Goal: Task Accomplishment & Management: Manage account settings

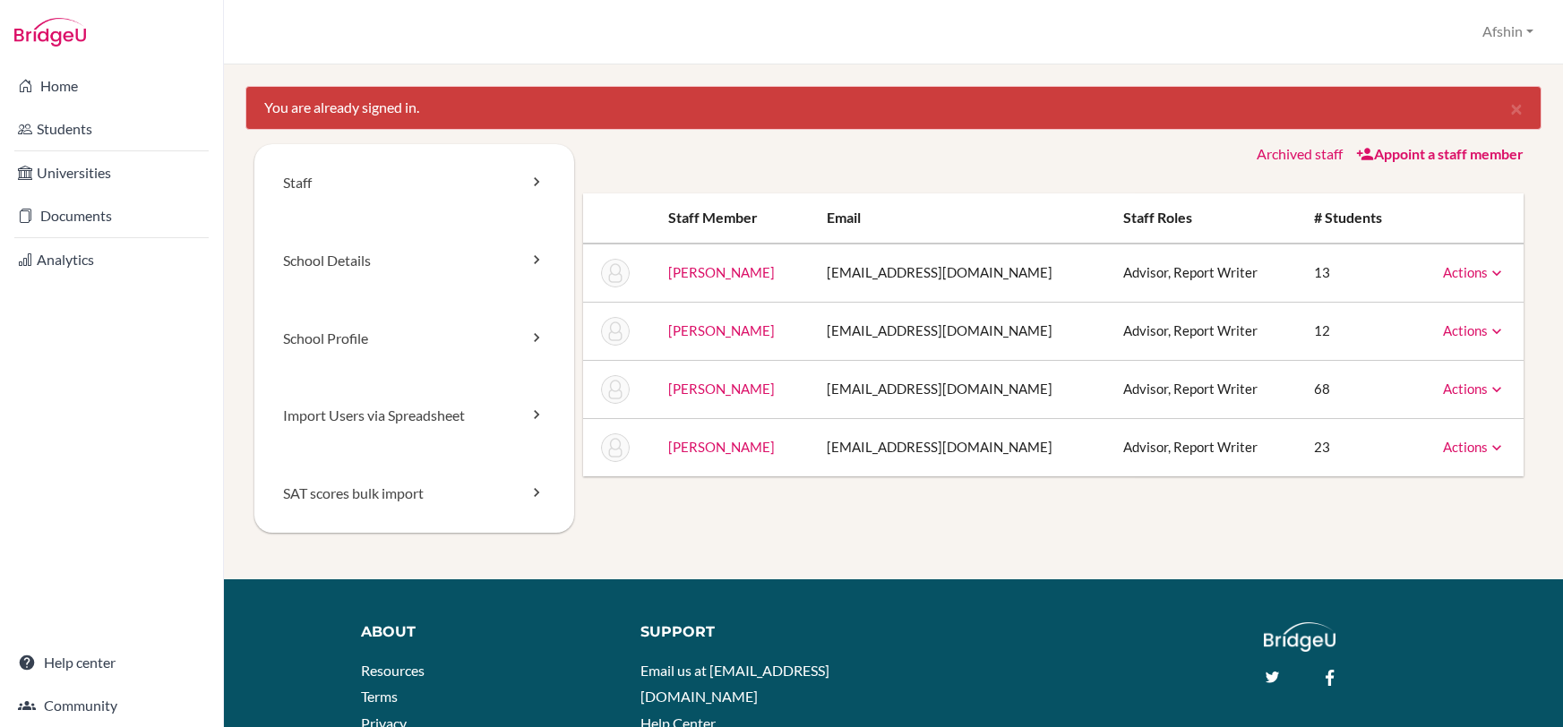
click at [1492, 323] on icon at bounding box center [1497, 332] width 18 height 18
click at [1183, 533] on div "Staff School Details School Profile Import Users via Spreadsheet SAT scores bul…" at bounding box center [893, 360] width 1278 height 432
click at [65, 140] on link "Students" at bounding box center [112, 129] width 216 height 36
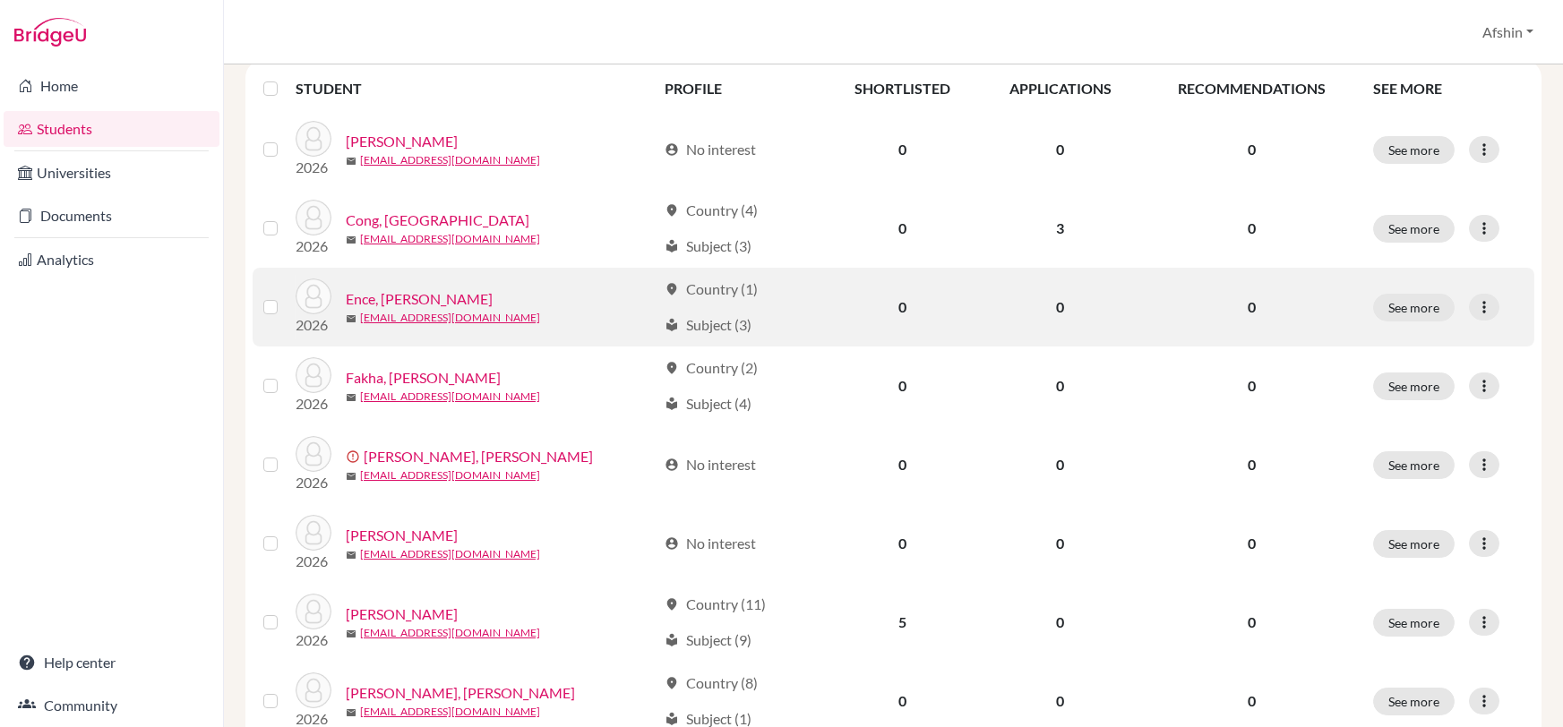
scroll to position [167, 0]
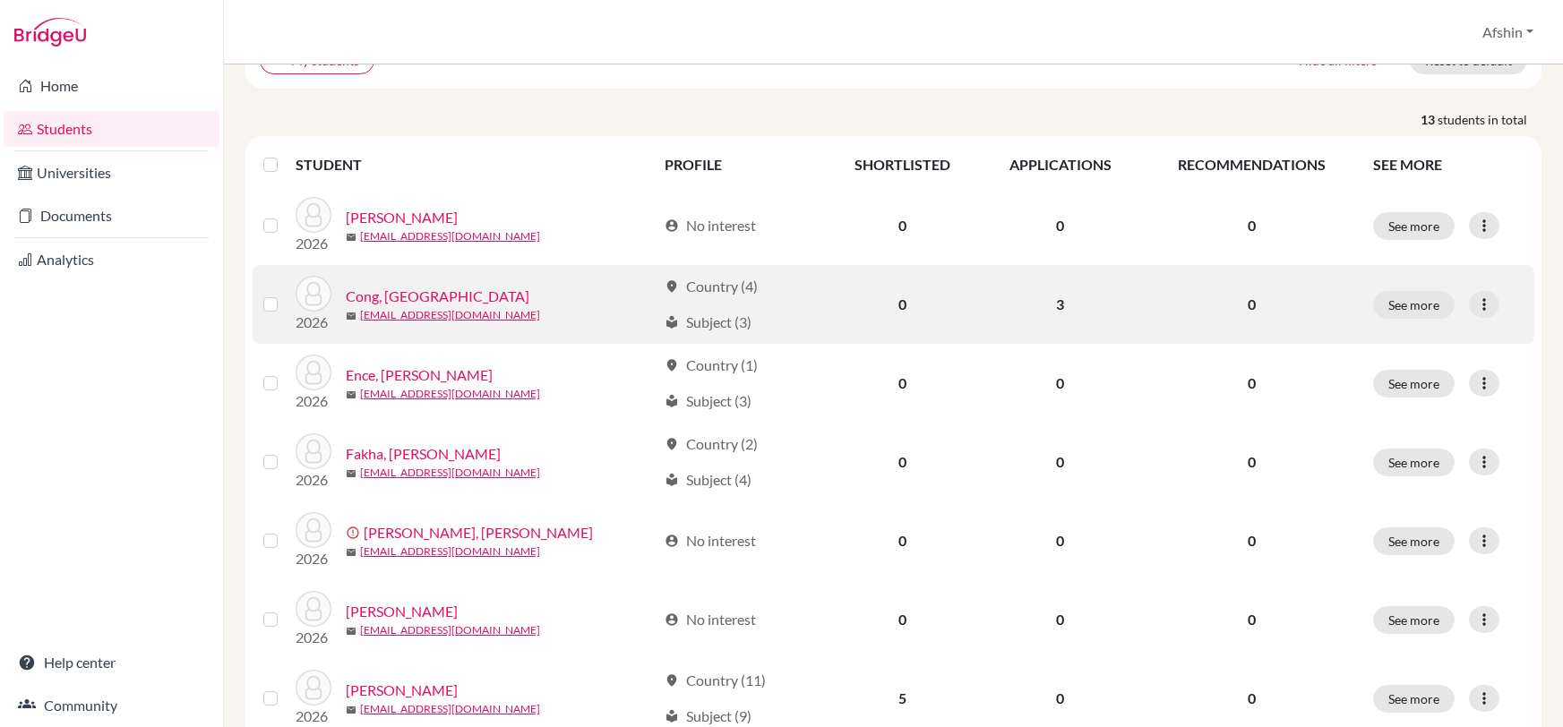
click at [368, 288] on link "Cong, Yuanzhou" at bounding box center [438, 297] width 184 height 22
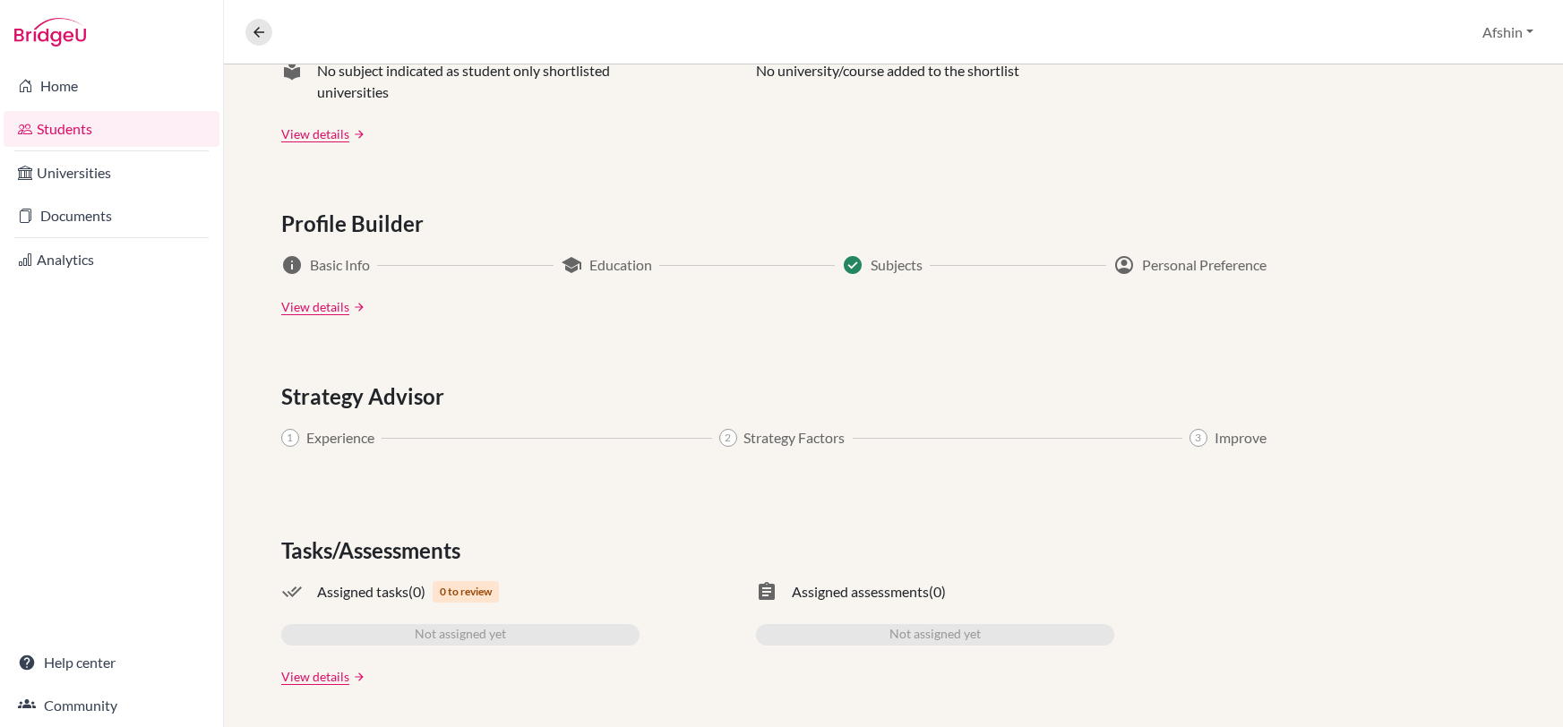
scroll to position [348, 0]
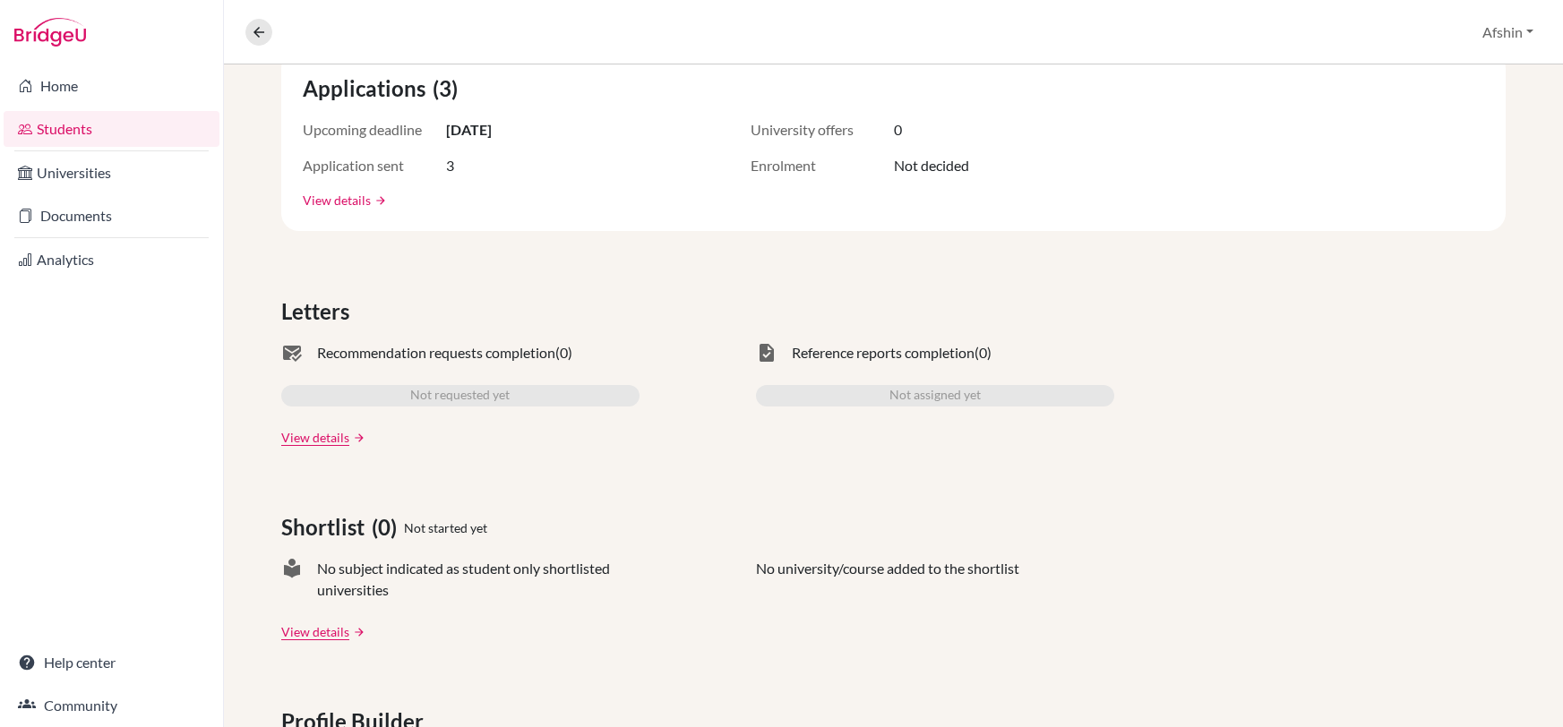
click at [336, 194] on link "View details" at bounding box center [337, 200] width 68 height 19
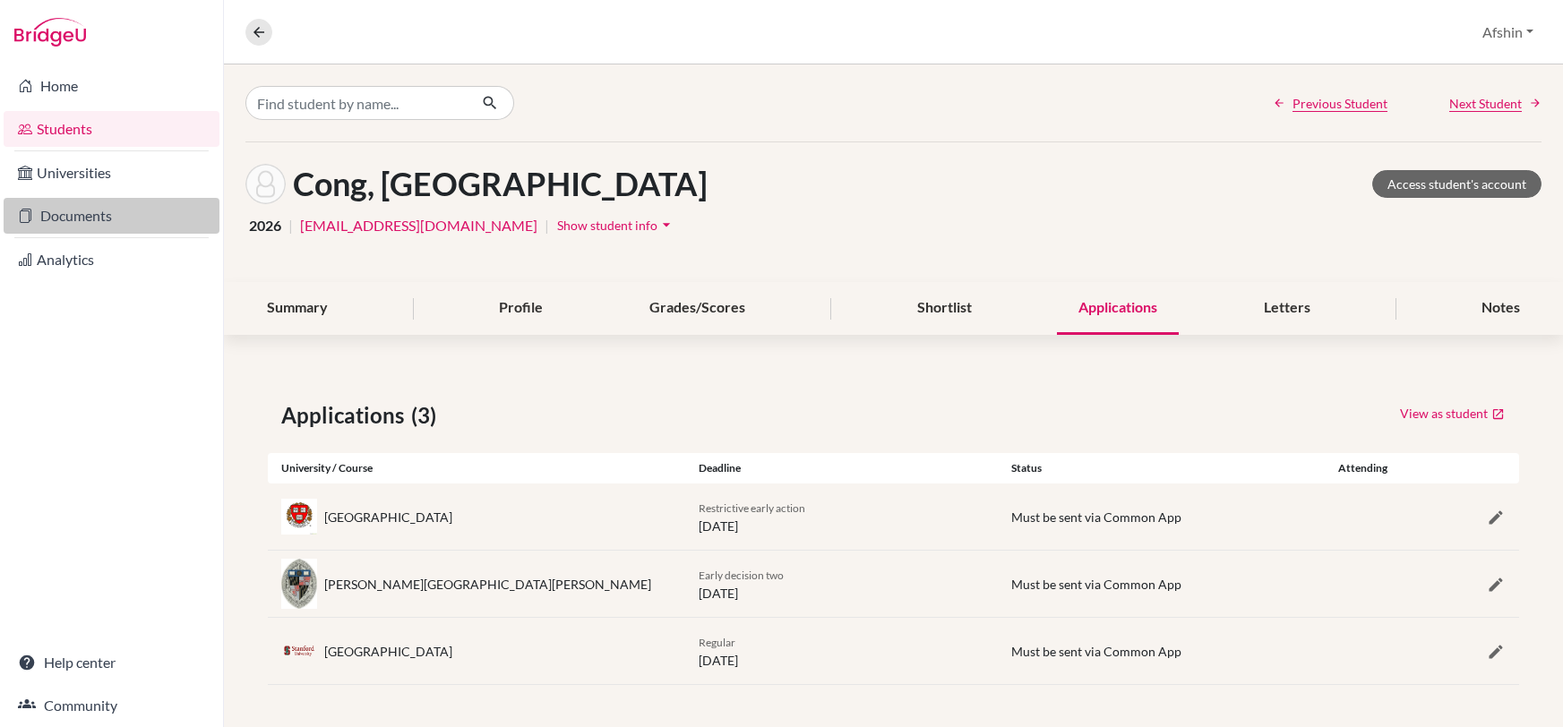
click at [76, 211] on link "Documents" at bounding box center [112, 216] width 216 height 36
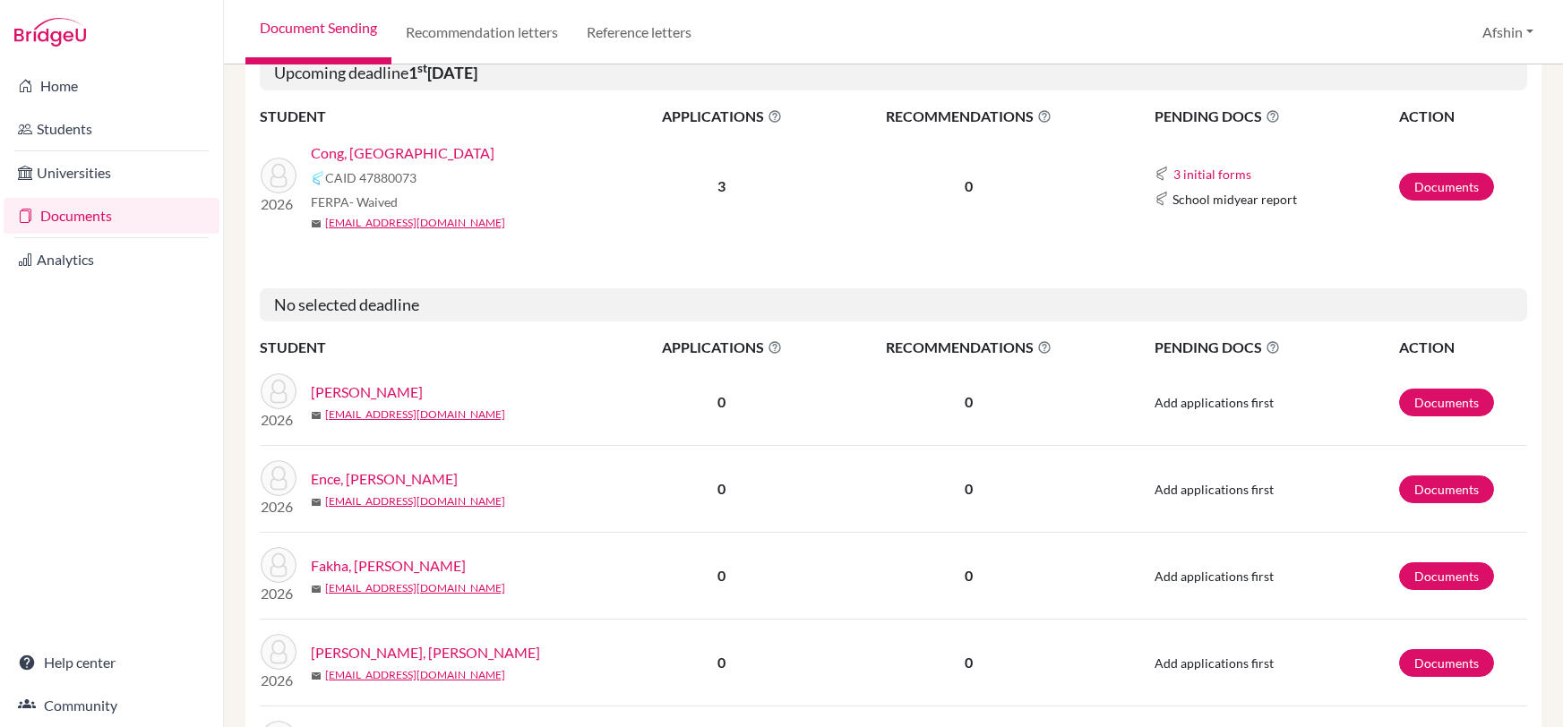
scroll to position [46, 0]
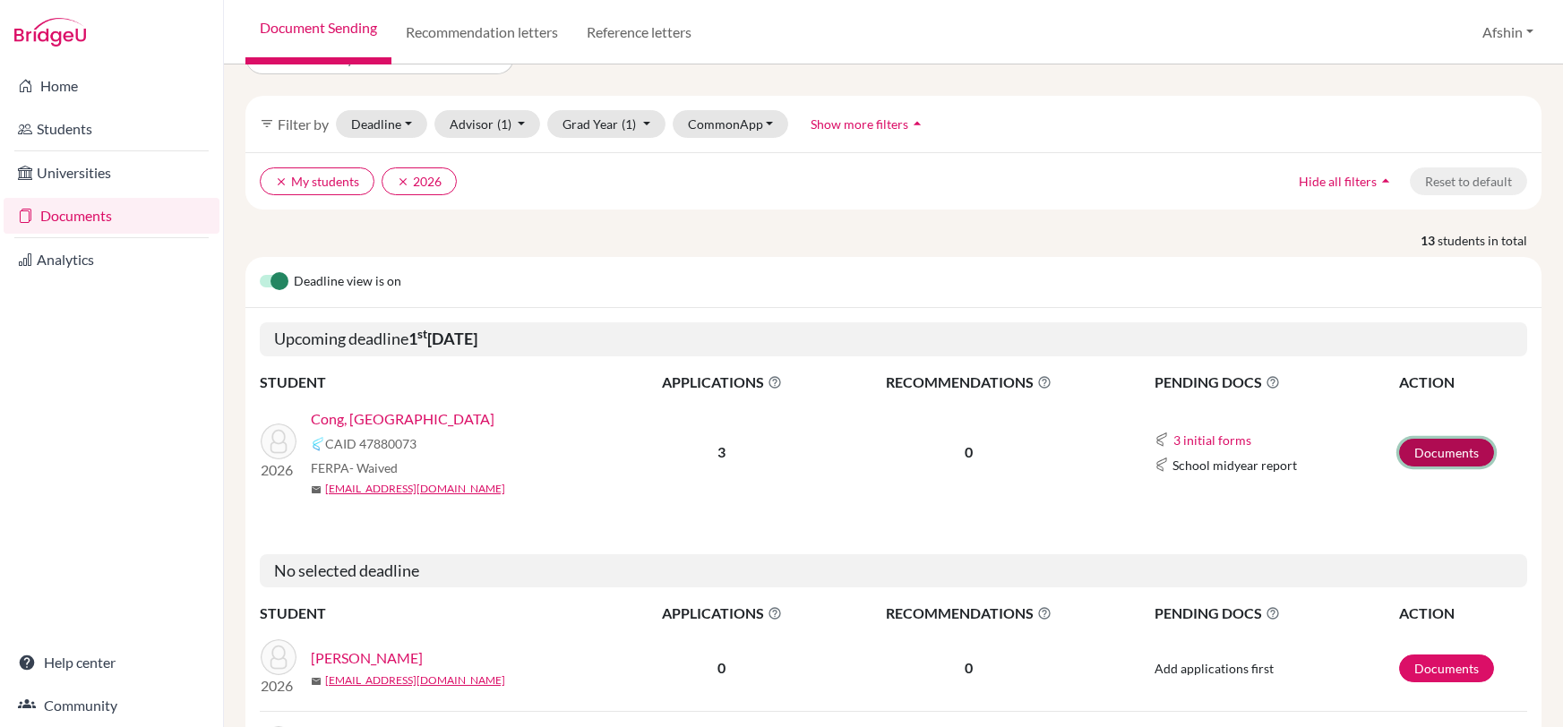
click at [1422, 446] on link "Documents" at bounding box center [1446, 453] width 95 height 28
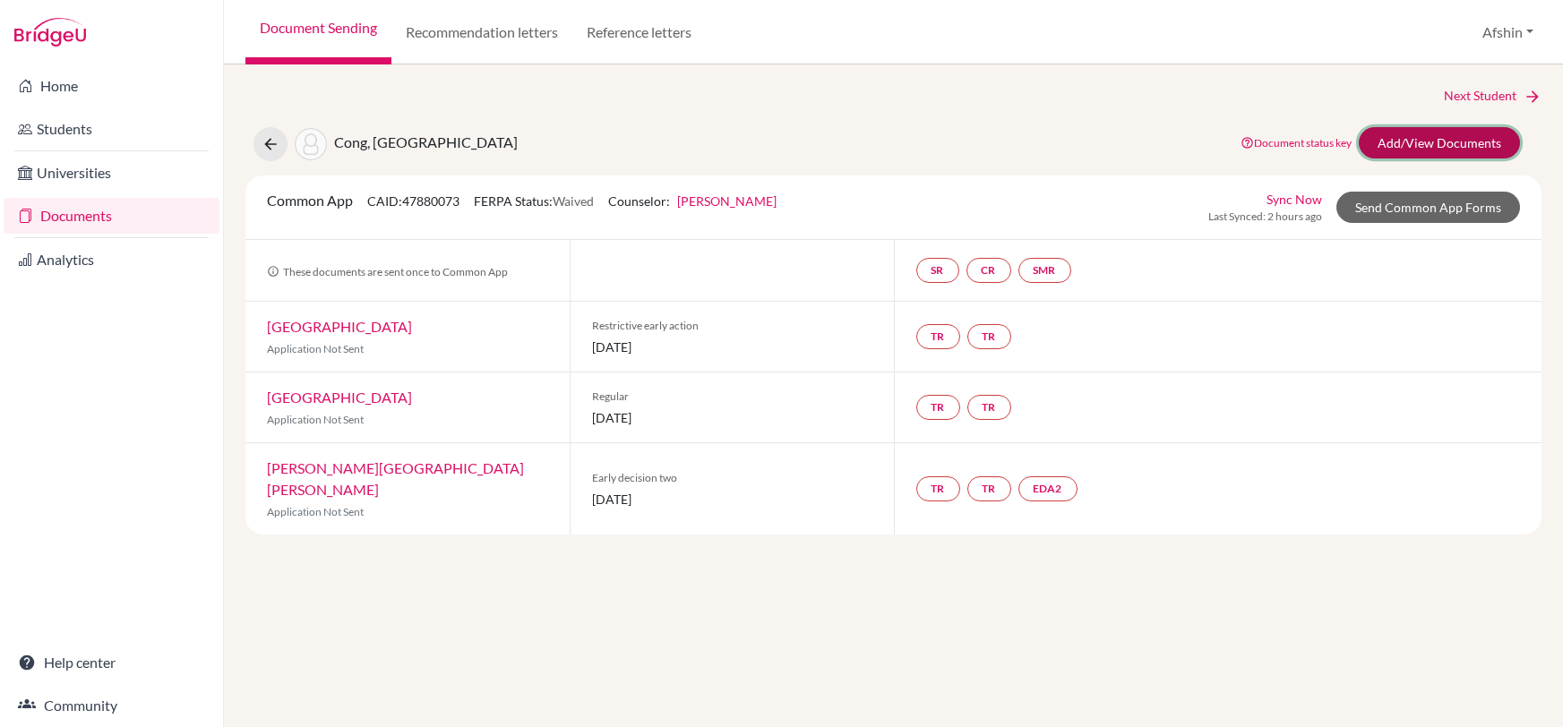
click at [1398, 142] on link "Add/View Documents" at bounding box center [1439, 142] width 161 height 31
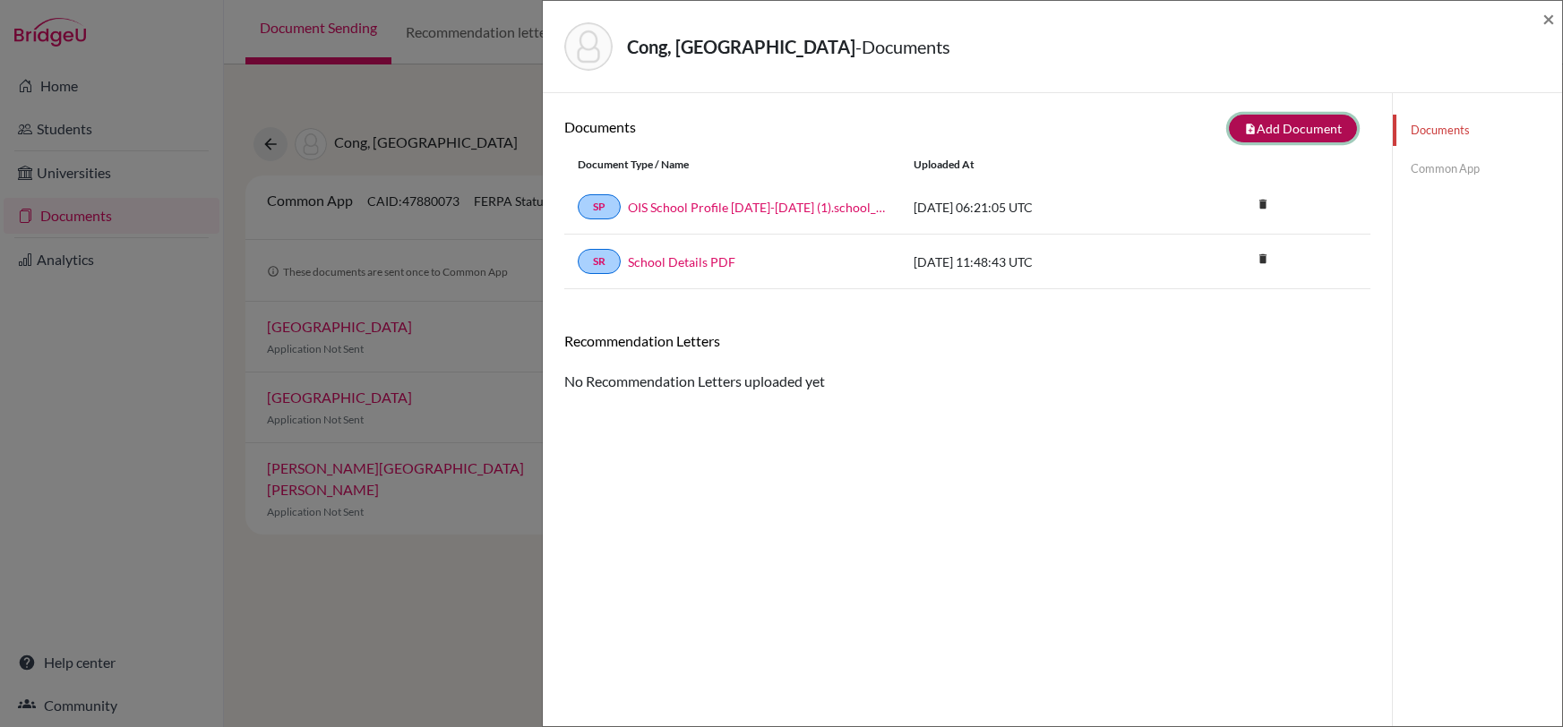
click at [1312, 120] on button "note_add Add Document" at bounding box center [1293, 129] width 128 height 28
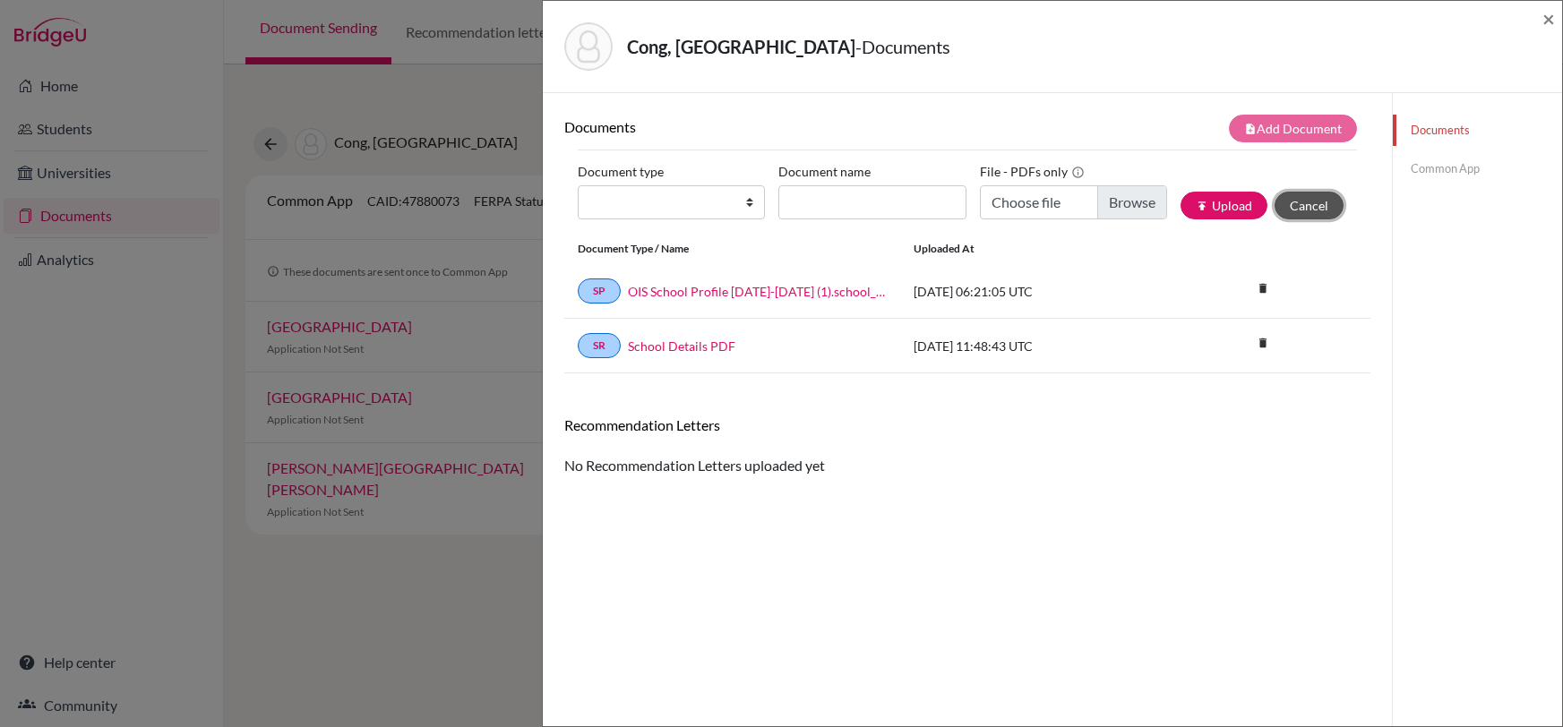
click at [1311, 197] on button "Cancel" at bounding box center [1309, 206] width 69 height 28
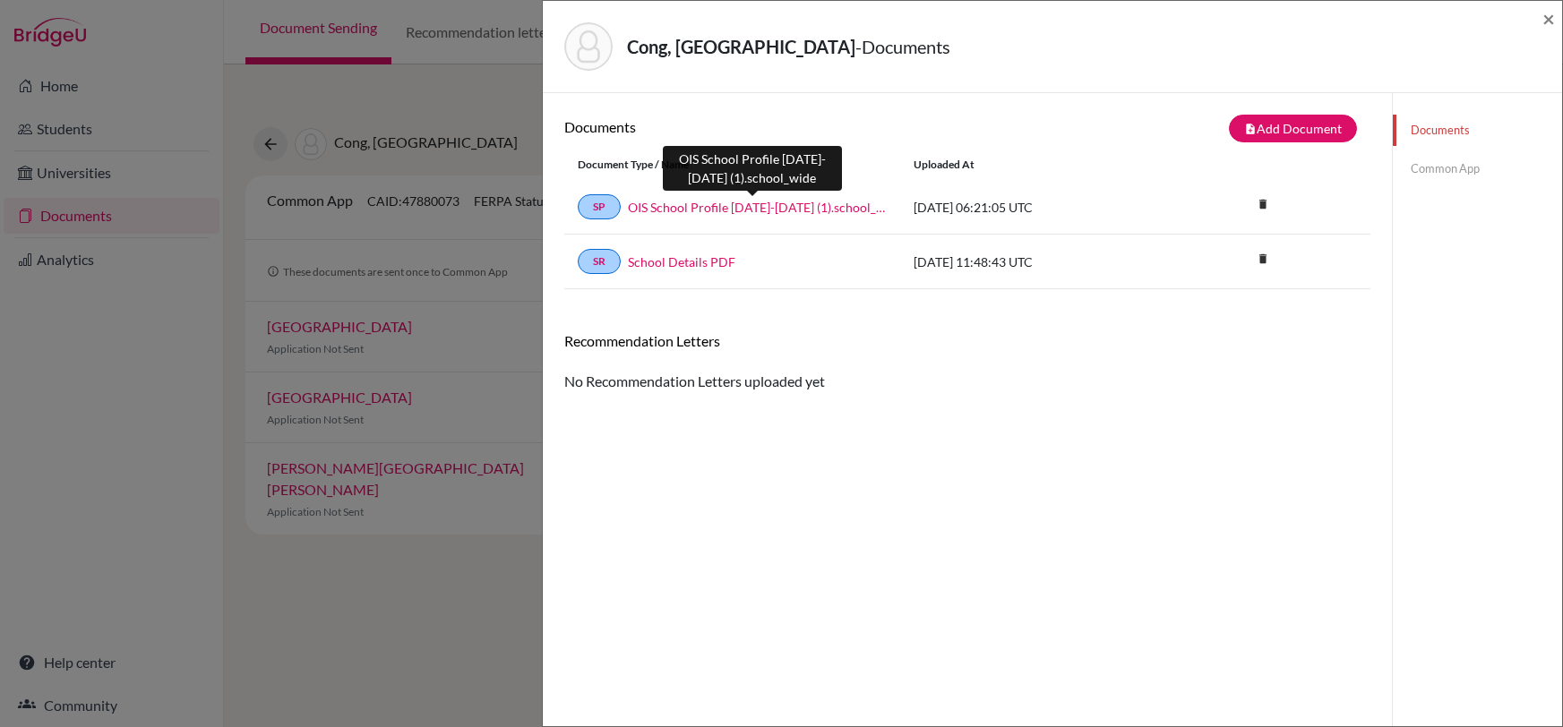
click at [754, 200] on link "OIS School Profile [DATE]-[DATE] (1).school_wide" at bounding box center [757, 207] width 259 height 19
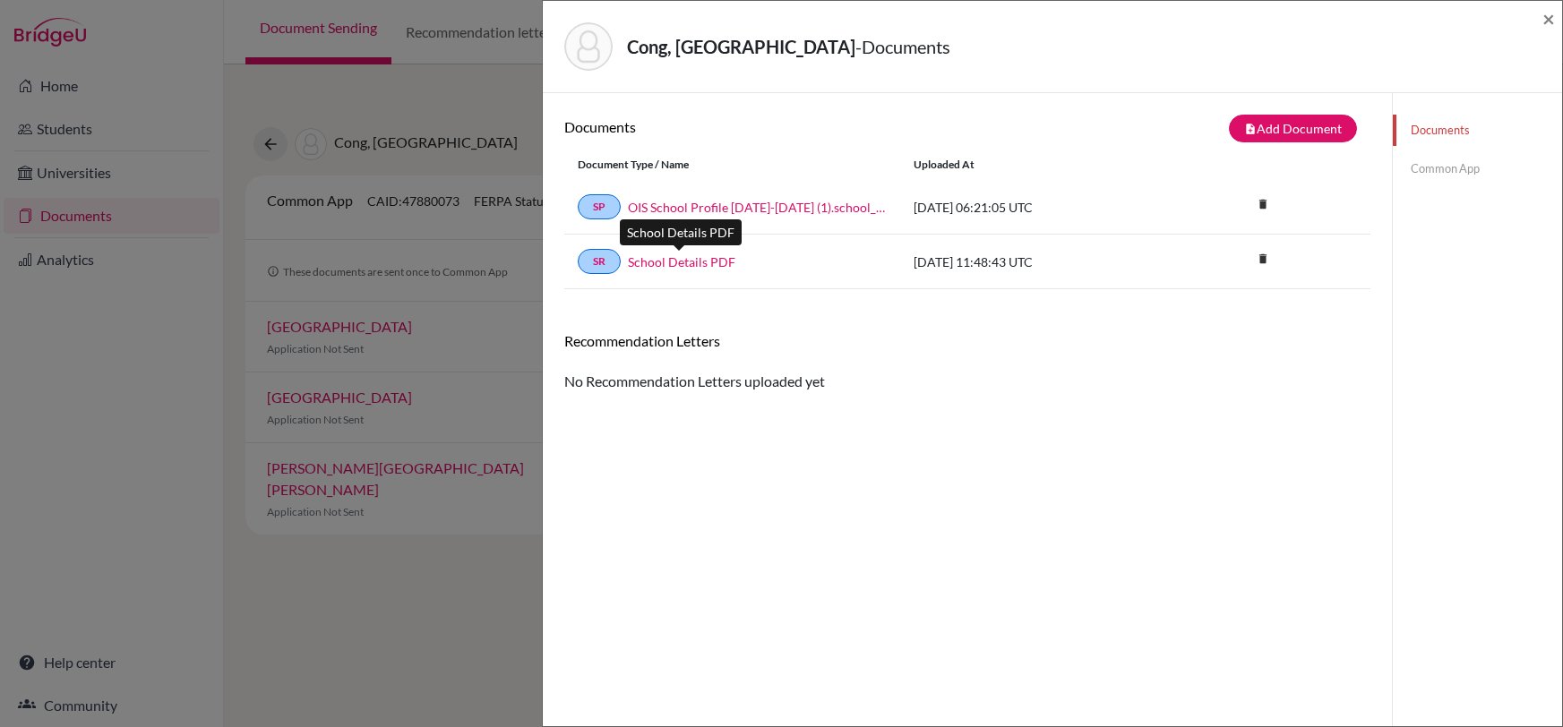
click at [664, 260] on link "School Details PDF" at bounding box center [682, 262] width 108 height 19
click at [1552, 11] on span "×" at bounding box center [1549, 18] width 13 height 26
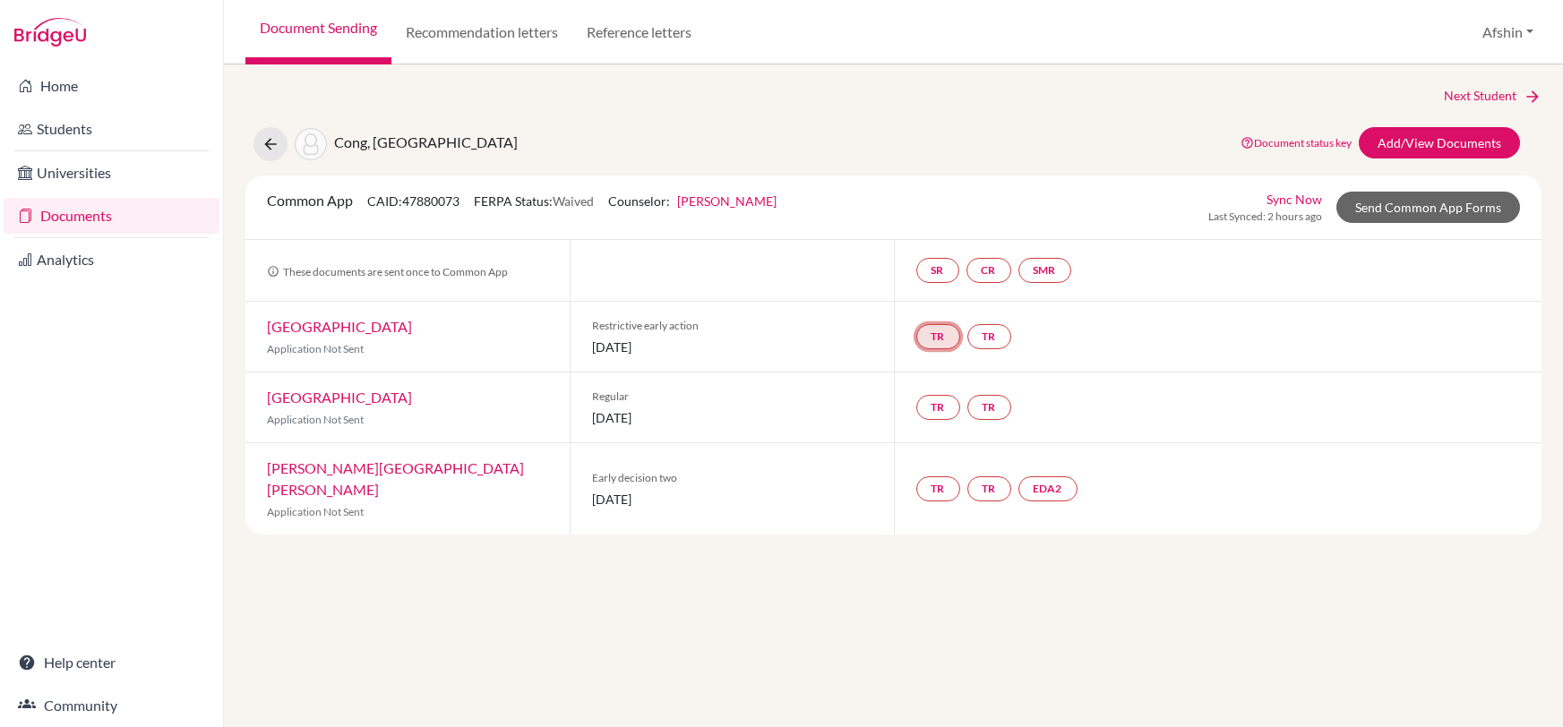
click at [933, 340] on link "TR" at bounding box center [938, 336] width 44 height 25
click at [935, 296] on small "Incomplete" at bounding box center [937, 301] width 156 height 16
click at [1486, 89] on link "Next Student" at bounding box center [1493, 96] width 98 height 20
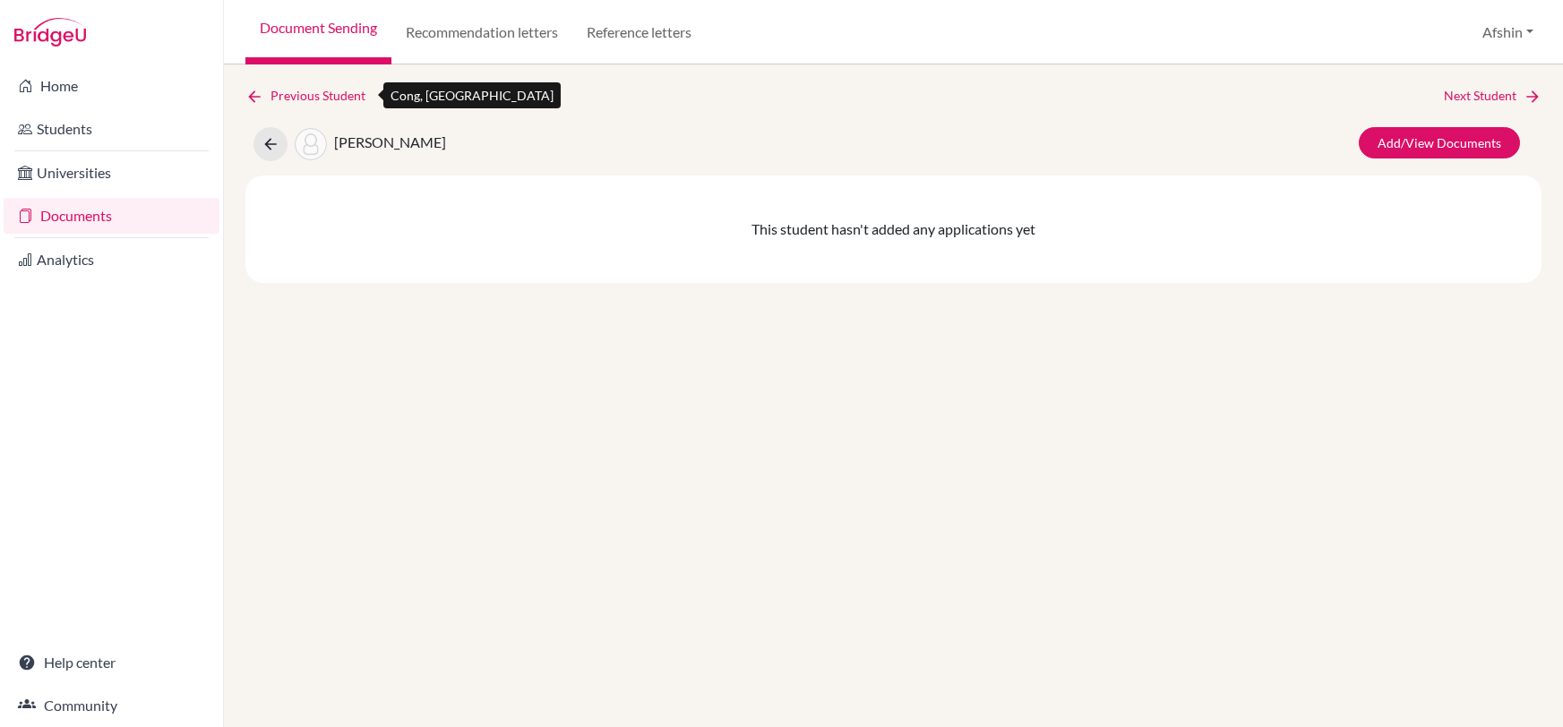
click at [257, 86] on link "Previous Student" at bounding box center [312, 96] width 134 height 20
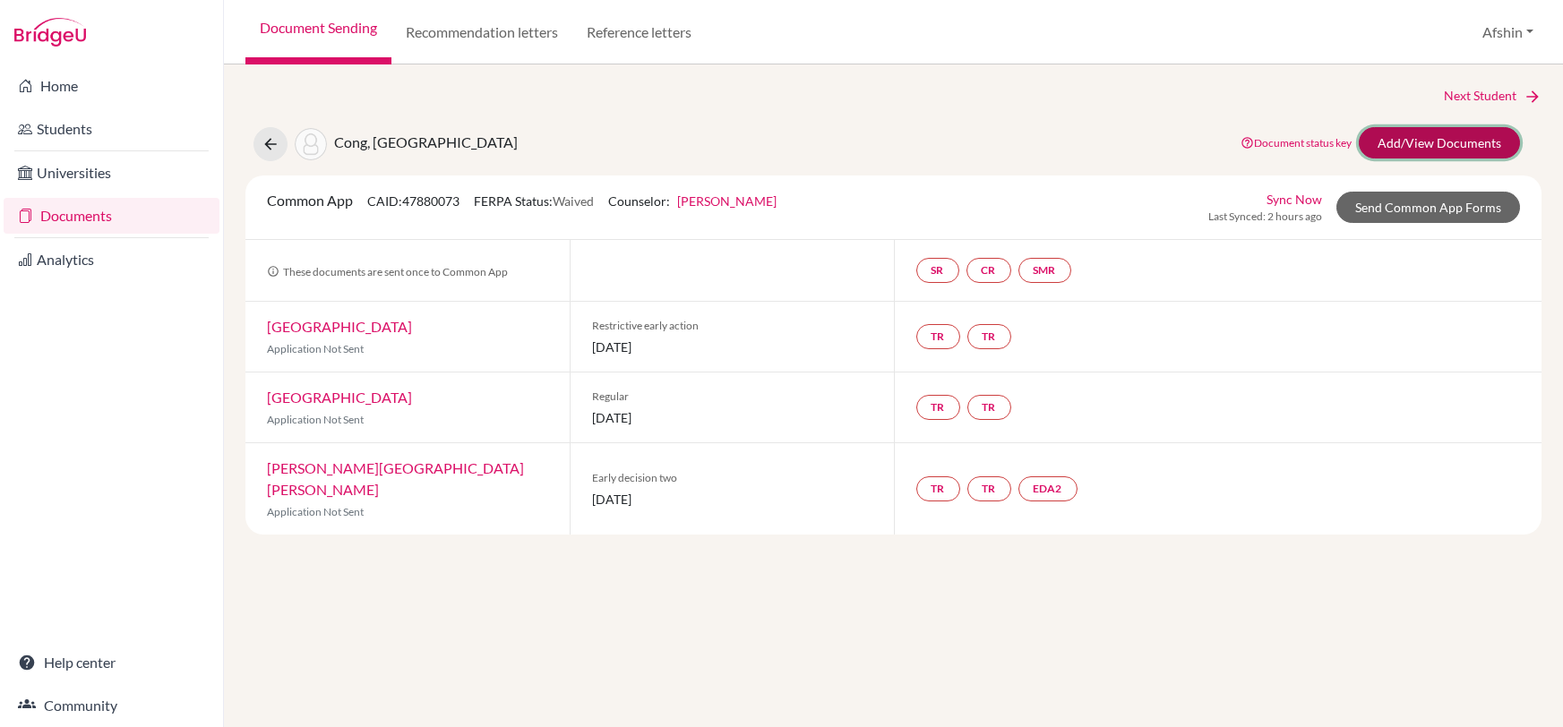
click at [1417, 138] on link "Add/View Documents" at bounding box center [1439, 142] width 161 height 31
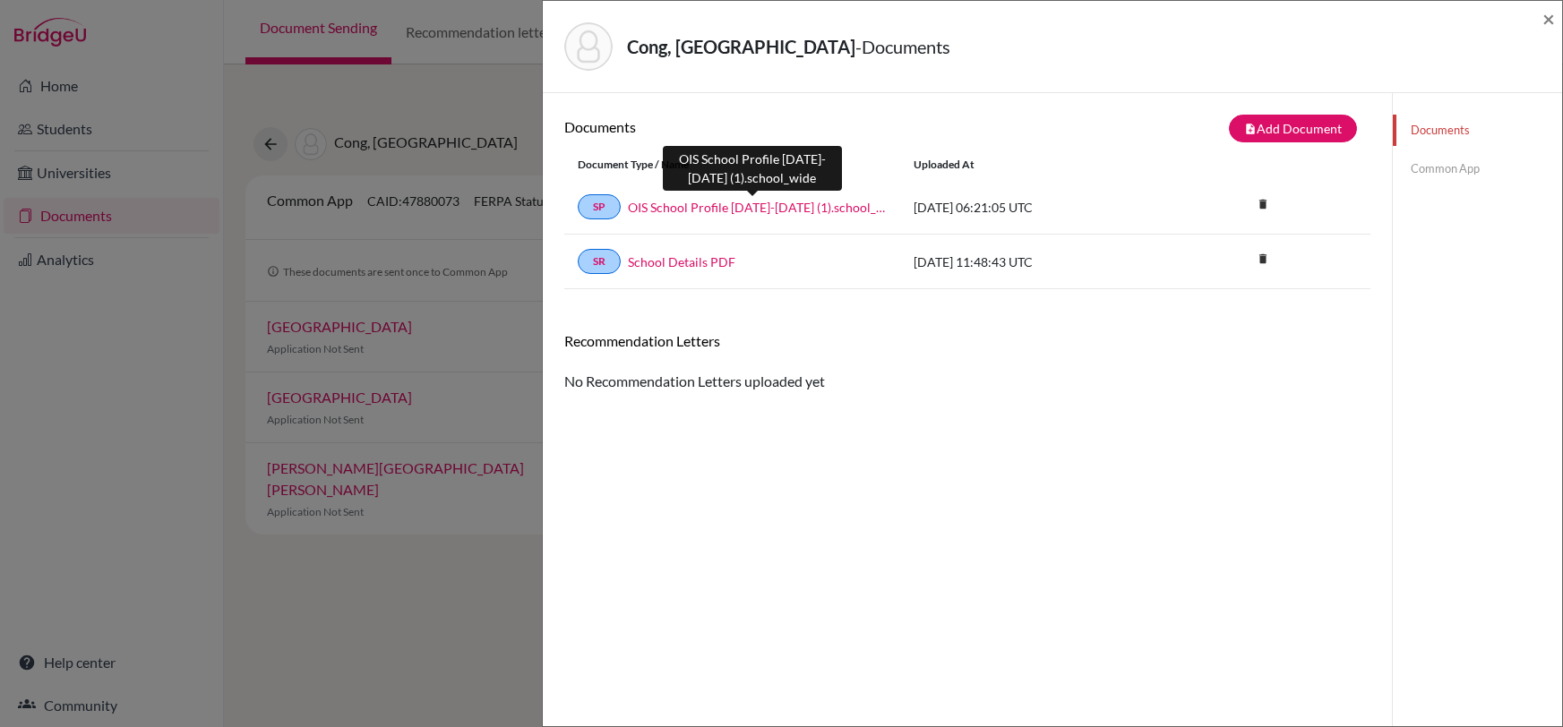
click at [726, 202] on link "OIS School Profile 2025-2026 (1).school_wide" at bounding box center [757, 207] width 259 height 19
click at [1429, 173] on link "Common App" at bounding box center [1477, 168] width 169 height 31
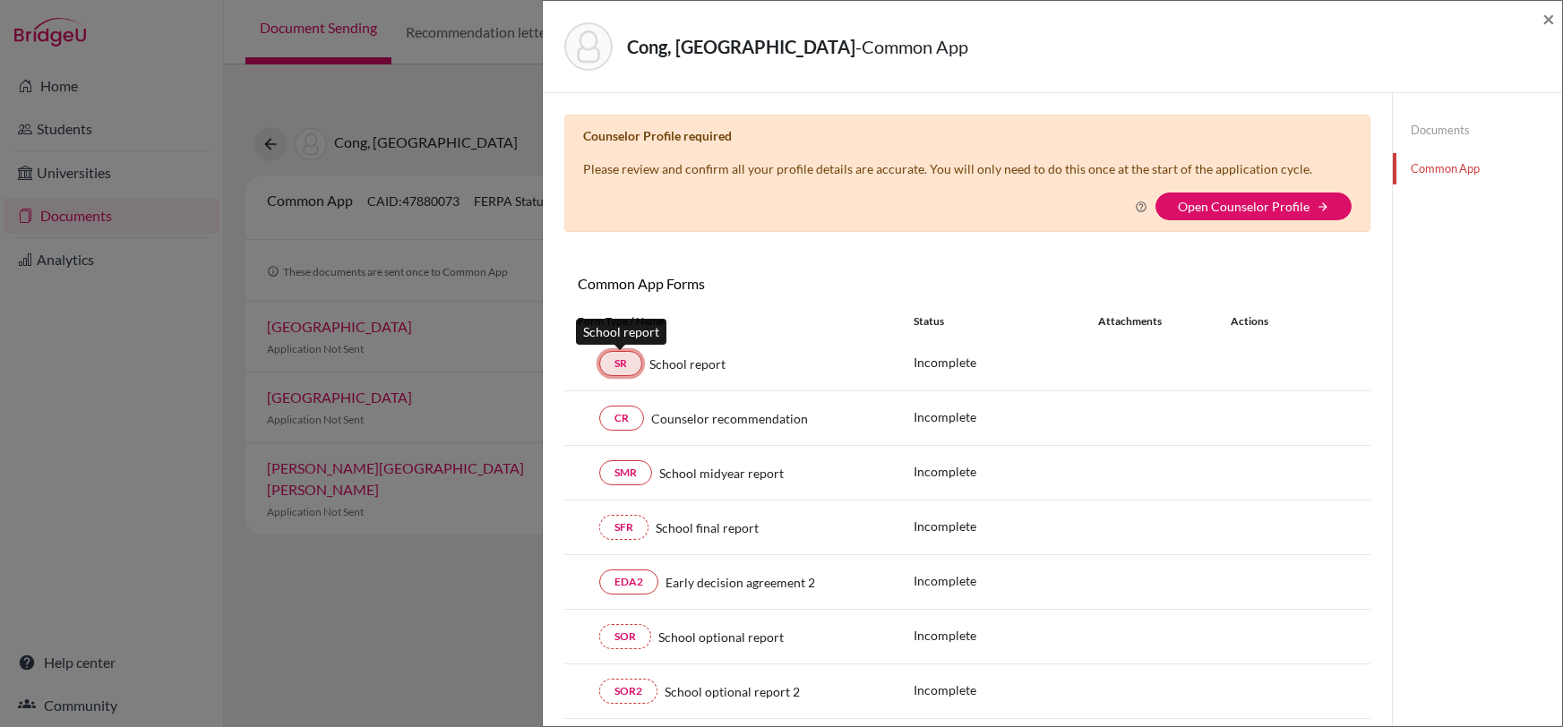
click at [622, 366] on link "SR" at bounding box center [620, 363] width 43 height 25
click at [1231, 201] on link "Open Counselor Profile" at bounding box center [1244, 206] width 132 height 15
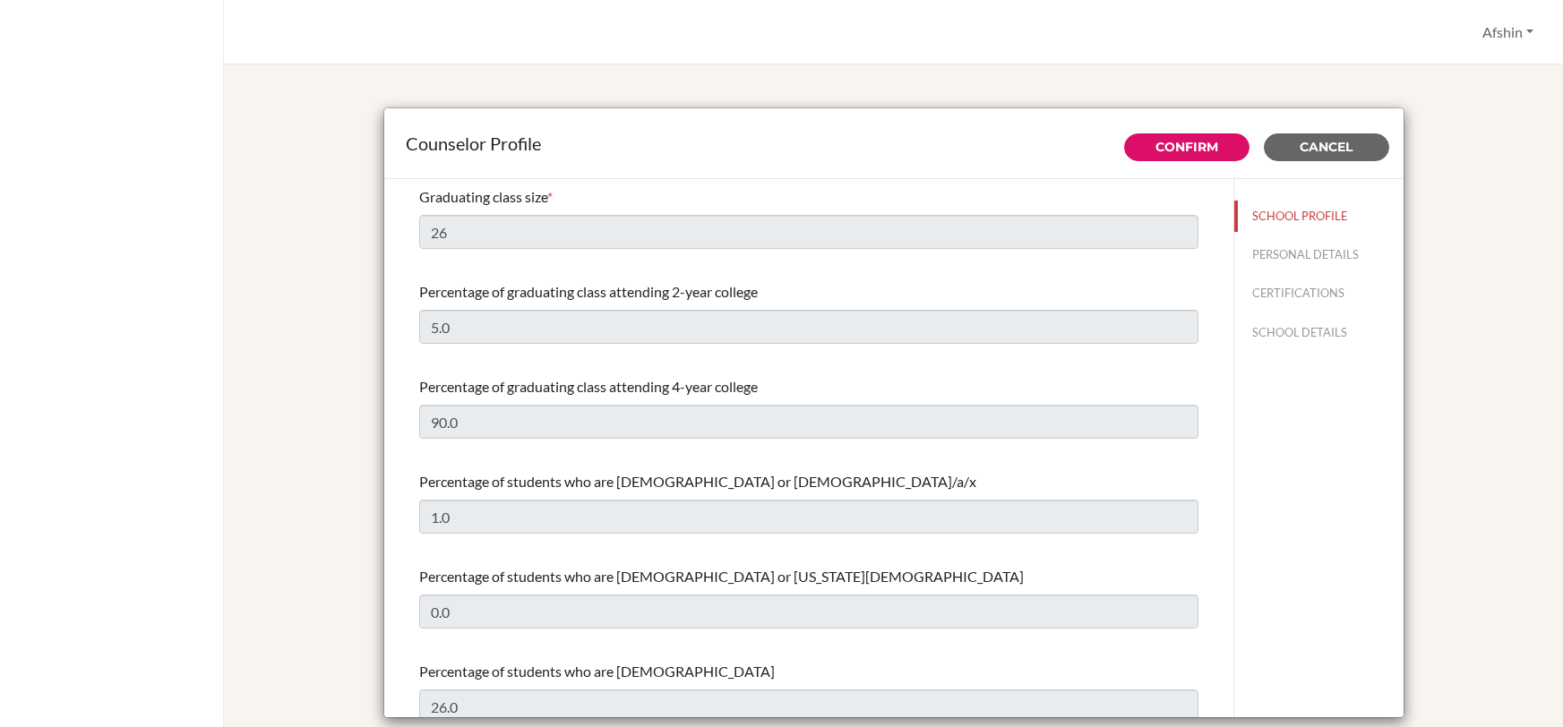
select select "1"
select select "352597"
click at [1295, 261] on button "PERSONAL DETAILS" at bounding box center [1319, 254] width 169 height 31
type input "Afshin"
type input "Bahiraei"
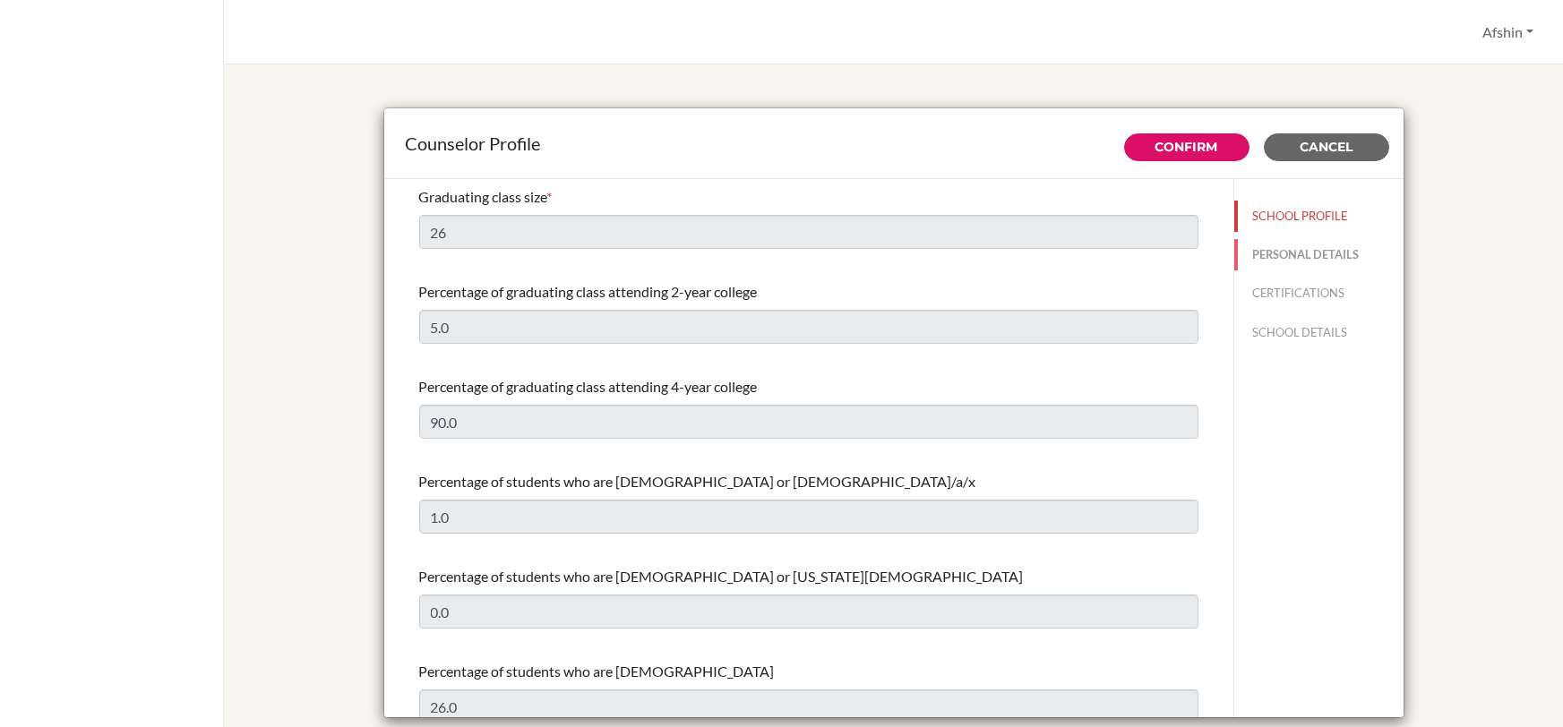
type input "Advisor"
type input "90.3122857524"
type input "[EMAIL_ADDRESS][DOMAIN_NAME]"
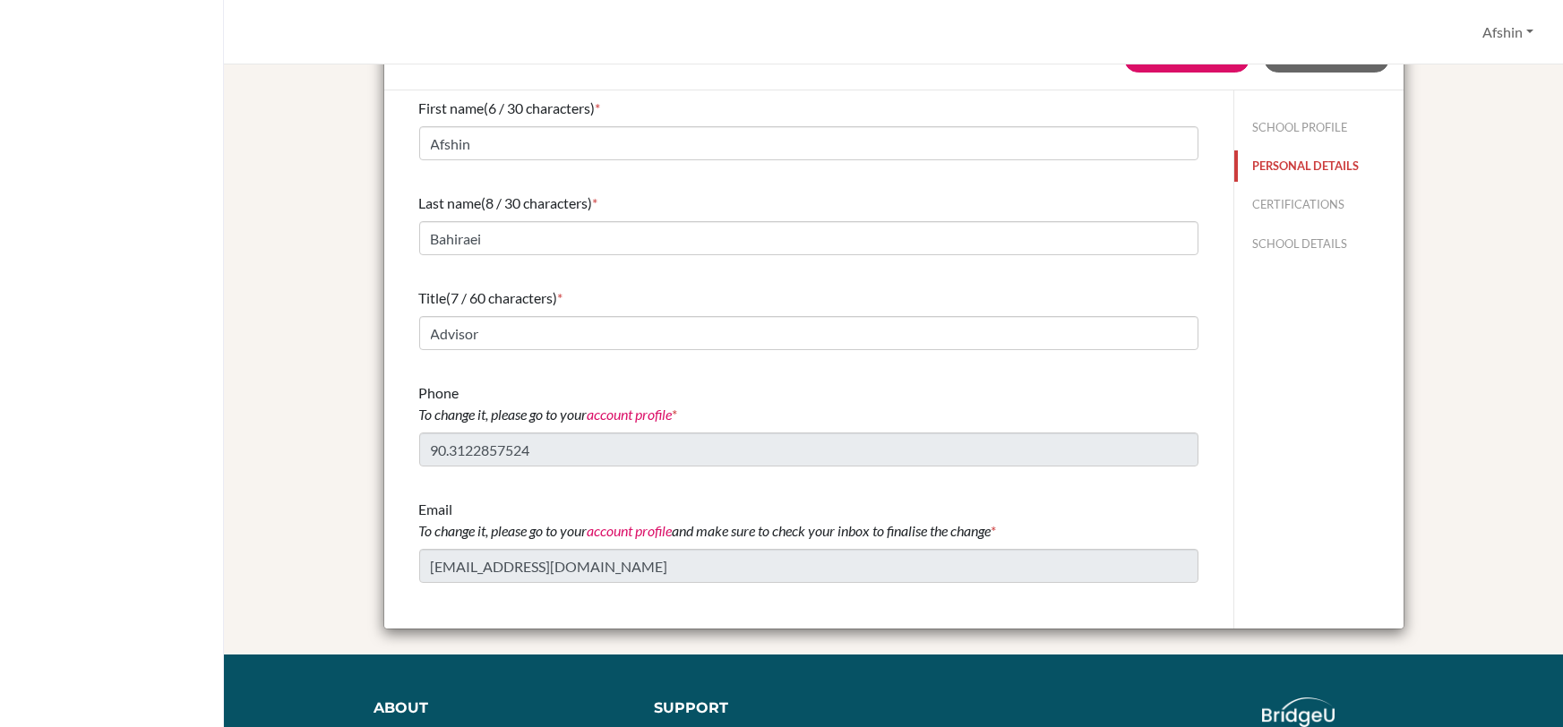
scroll to position [80, 0]
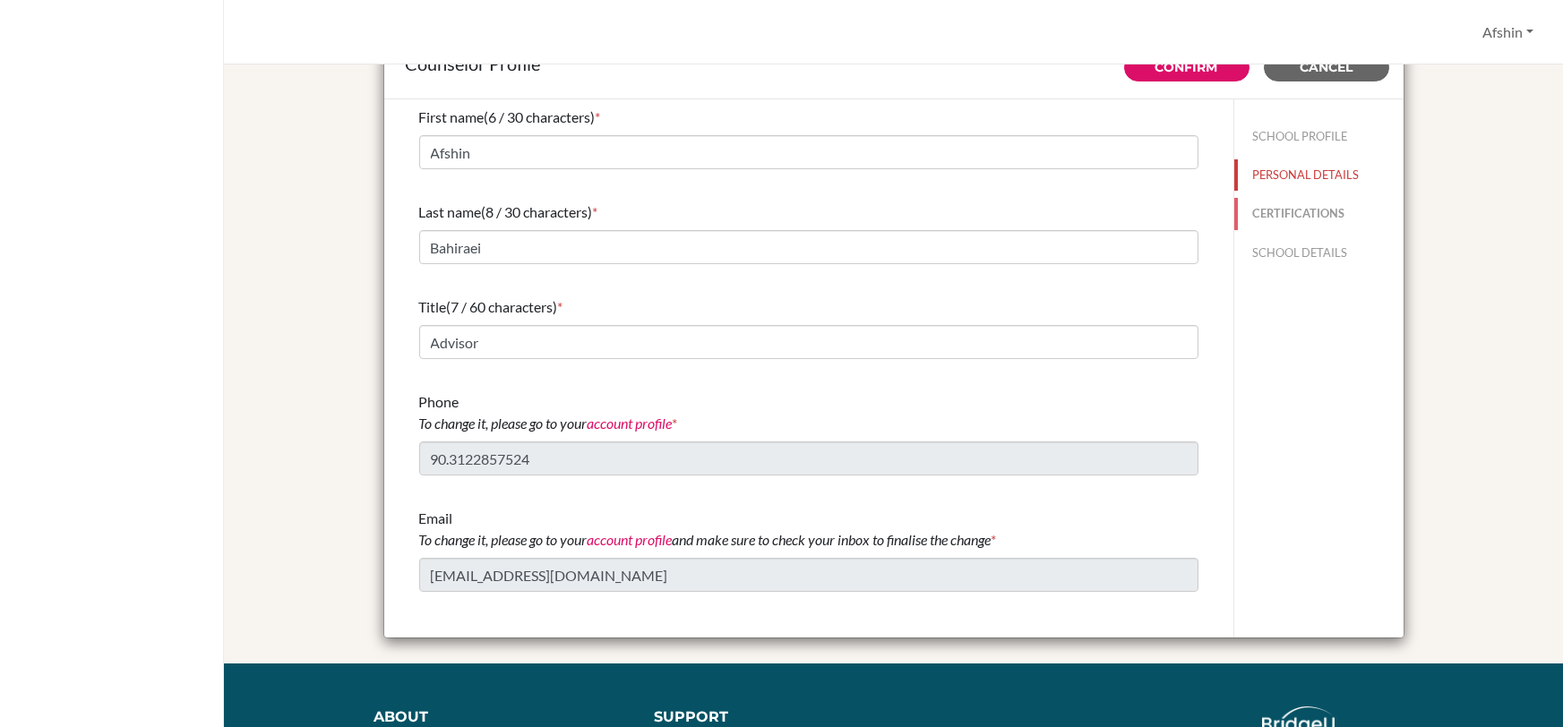
click at [1287, 218] on button "CERTIFICATIONS" at bounding box center [1319, 213] width 169 height 31
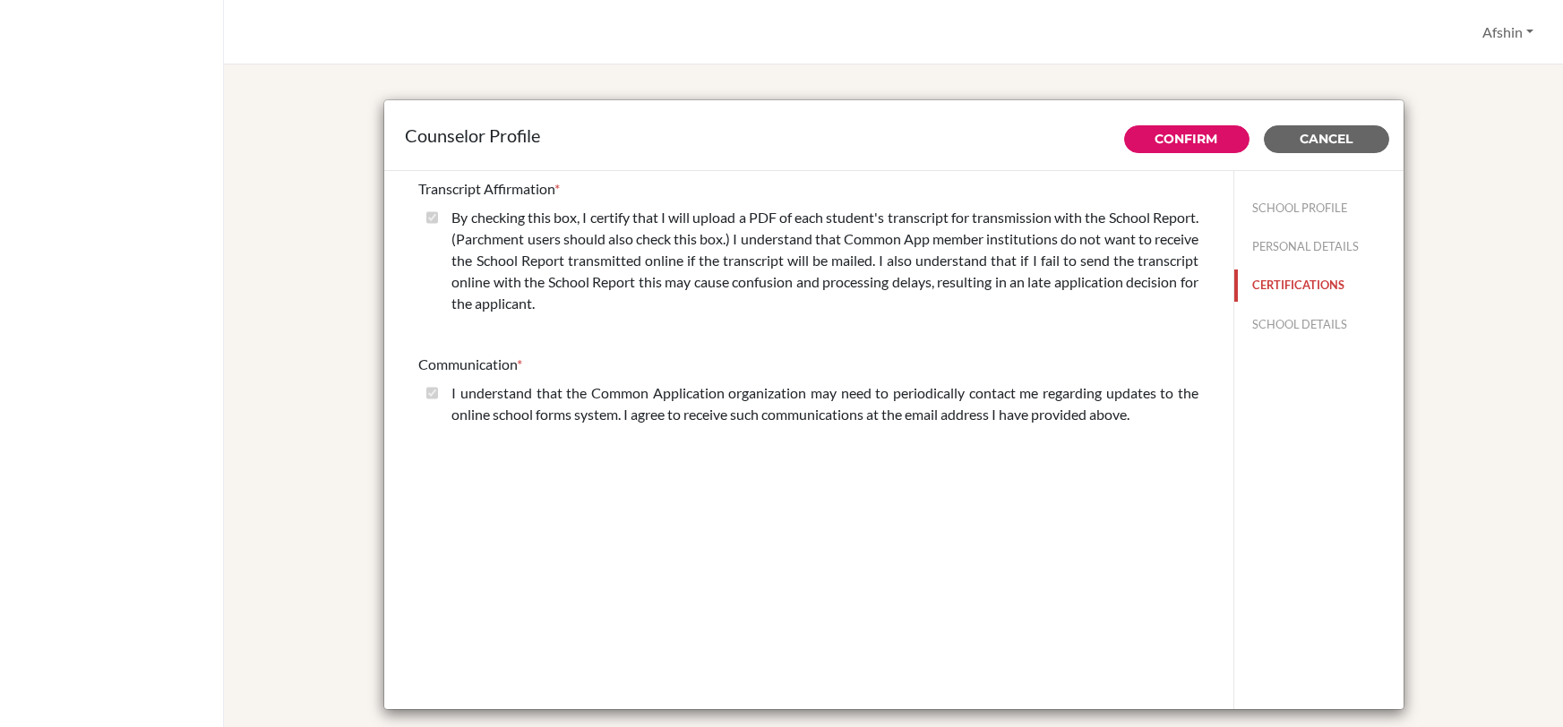
scroll to position [0, 0]
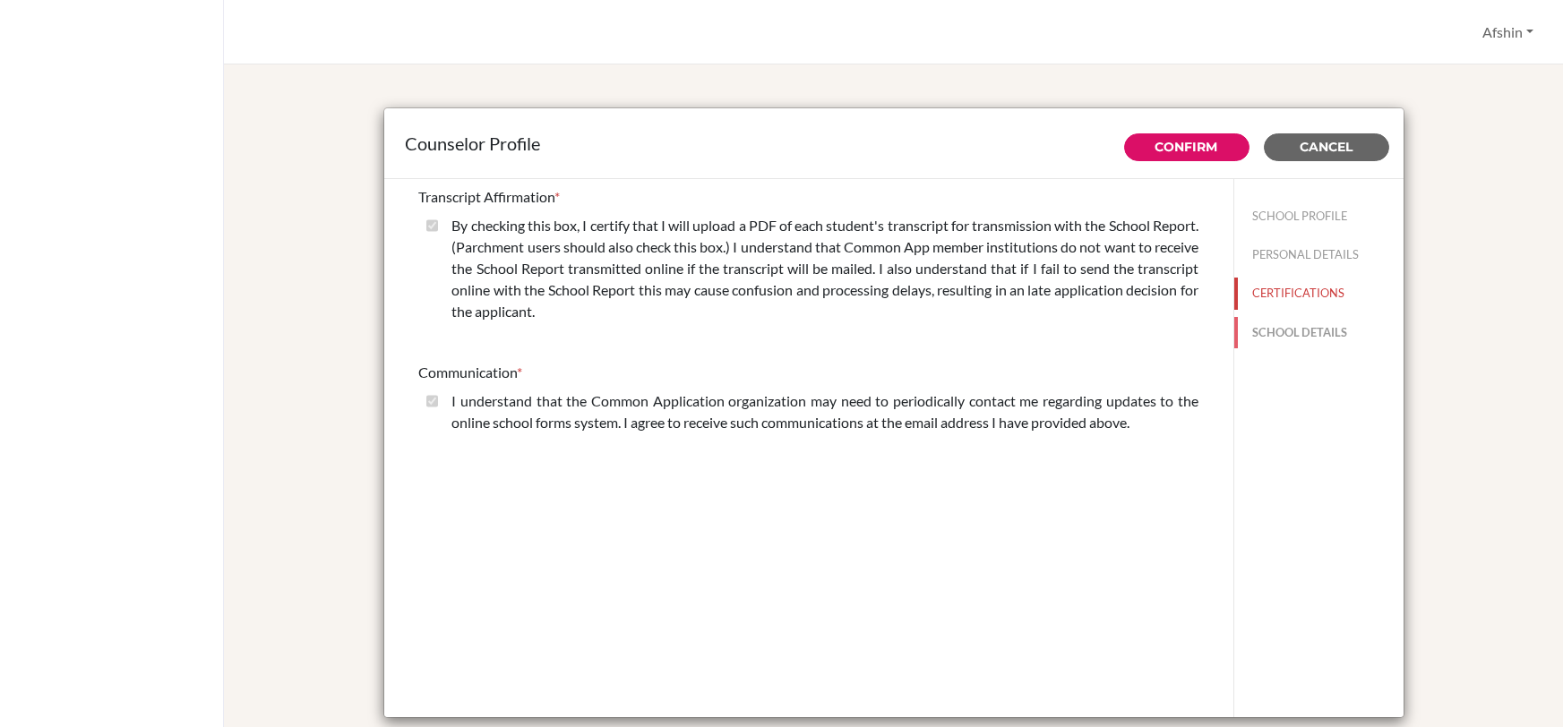
click at [1333, 335] on button "SCHOOL DETAILS" at bounding box center [1319, 332] width 169 height 31
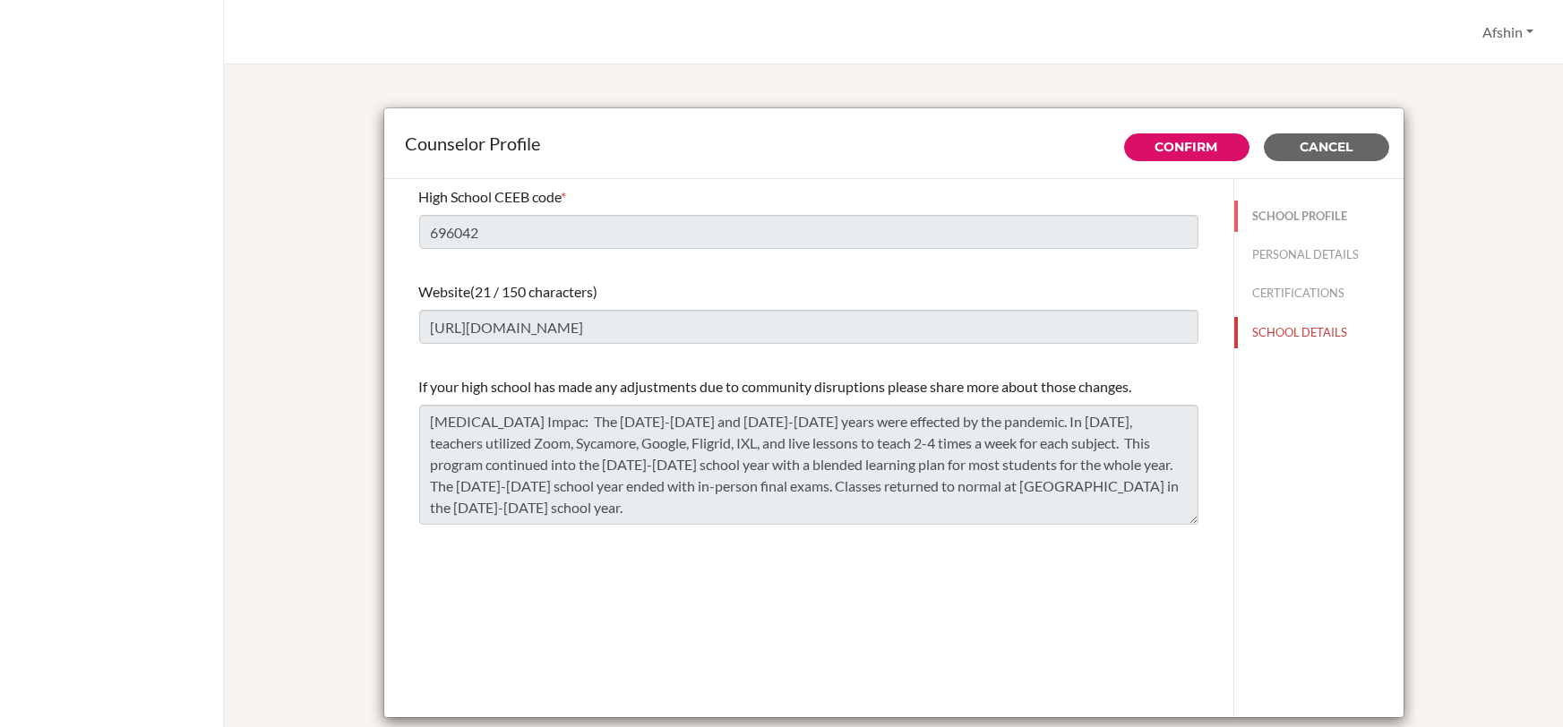
click at [1293, 219] on button "SCHOOL PROFILE" at bounding box center [1319, 216] width 169 height 31
type input "26"
type input "5.0"
select select "1"
select select "352597"
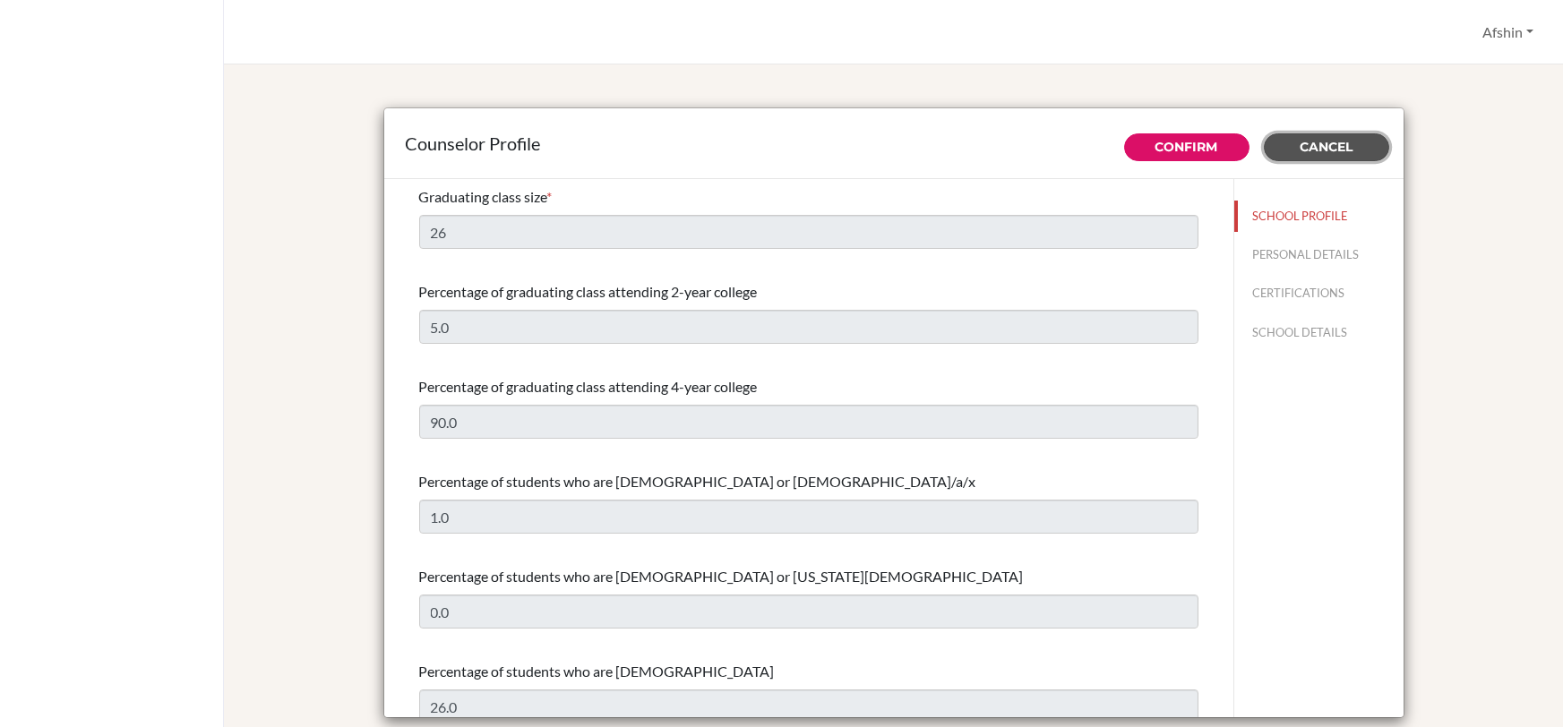
click at [1343, 152] on span "Cancel" at bounding box center [1326, 147] width 53 height 16
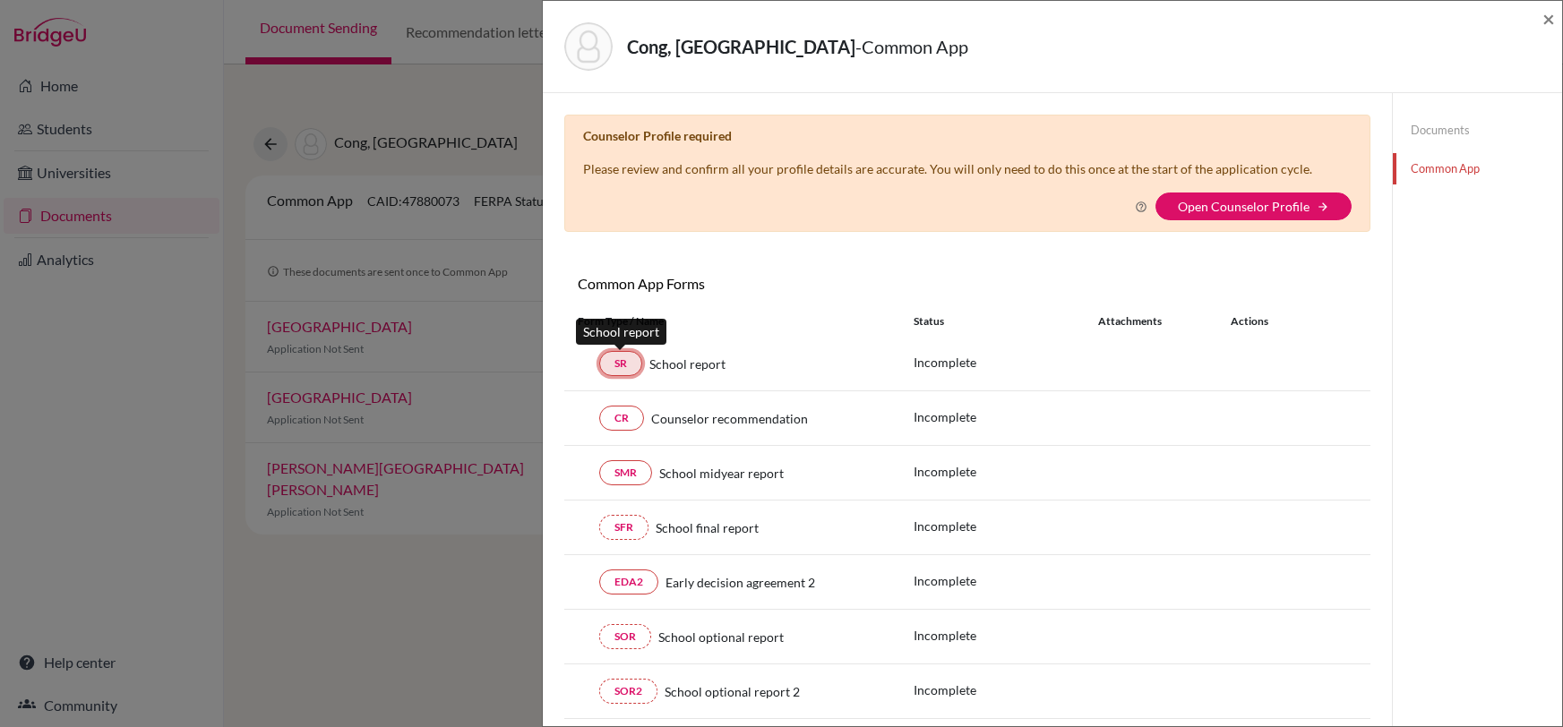
click at [617, 369] on link "SR" at bounding box center [620, 363] width 43 height 25
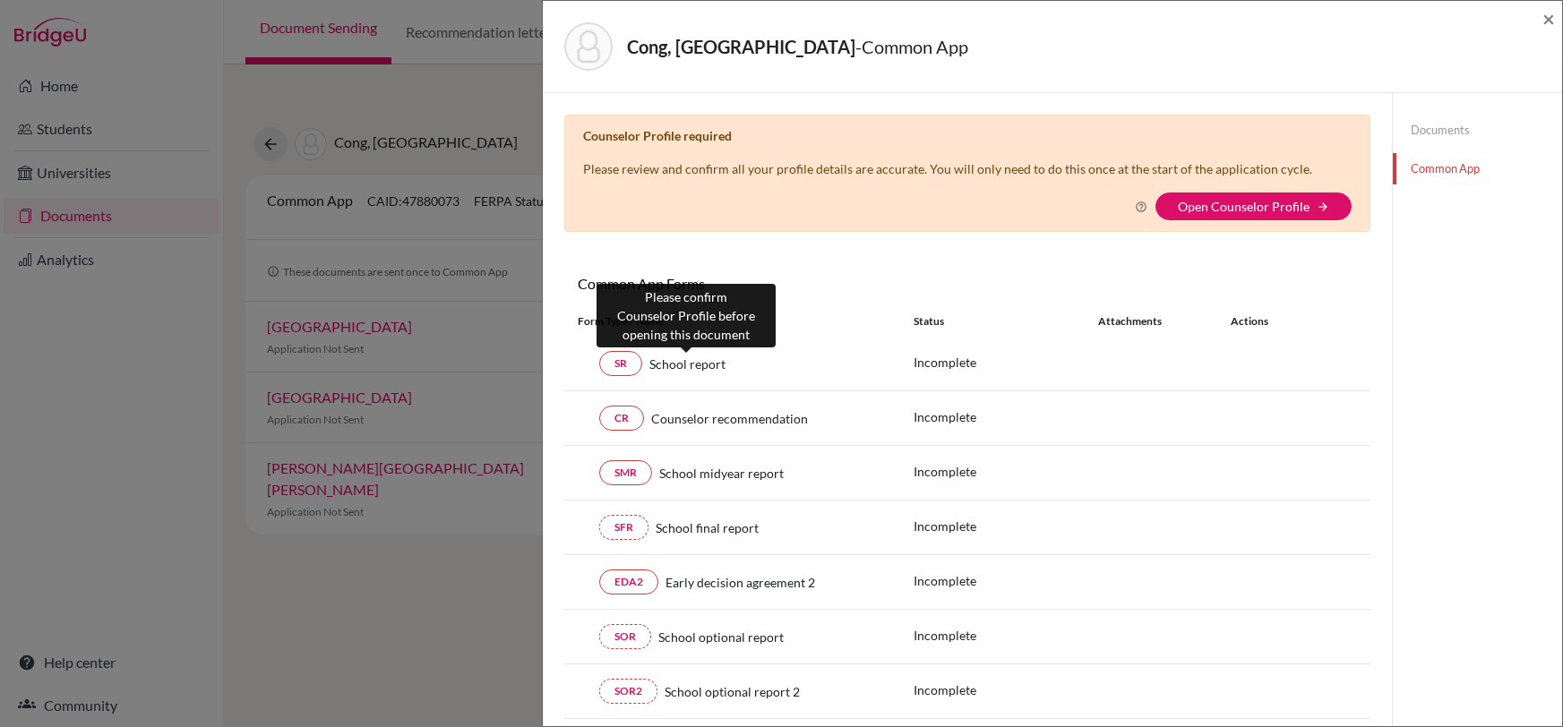
click at [650, 364] on span "School report" at bounding box center [688, 364] width 76 height 19
click at [1435, 111] on div "Documents Common App" at bounding box center [1477, 149] width 169 height 113
click at [1438, 122] on link "Documents" at bounding box center [1477, 130] width 169 height 31
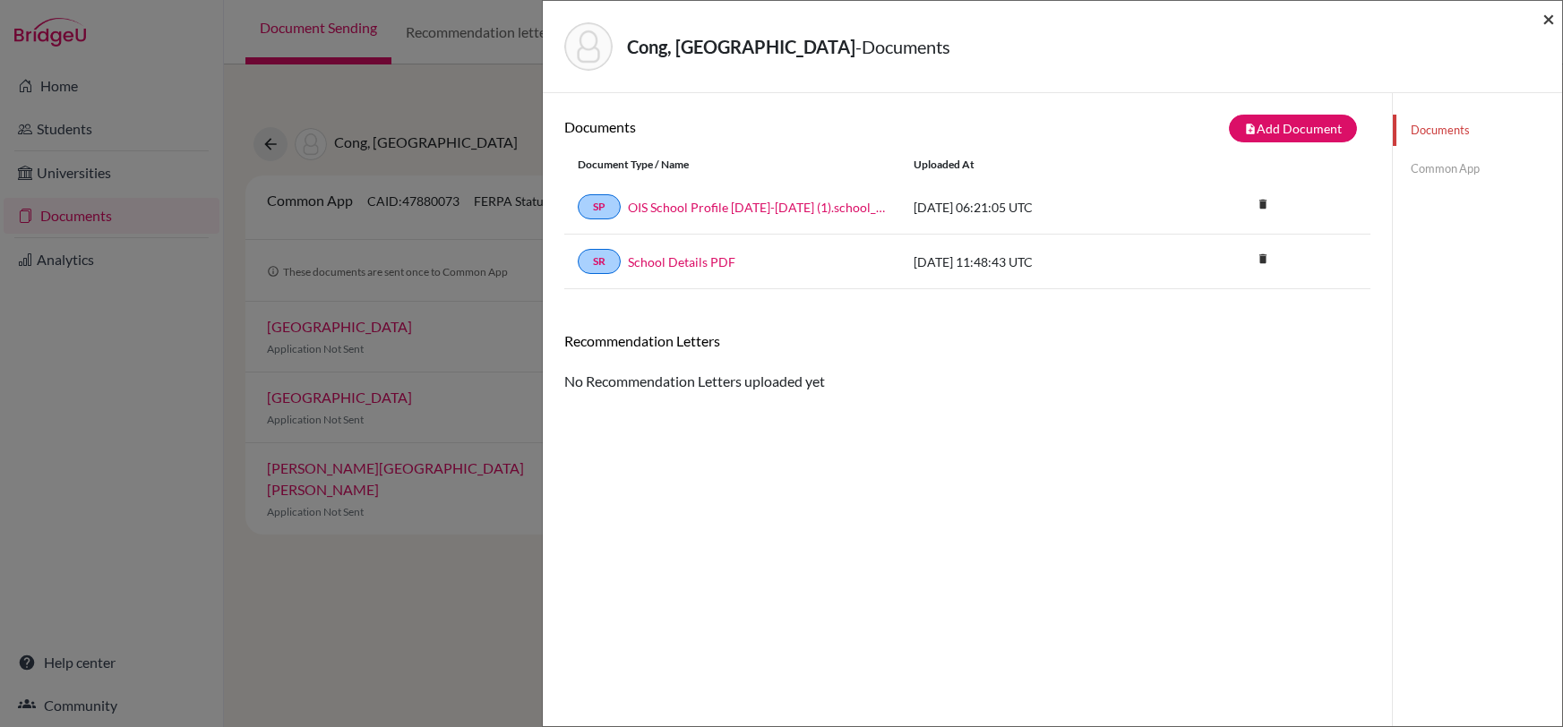
click at [1549, 20] on span "×" at bounding box center [1549, 18] width 13 height 26
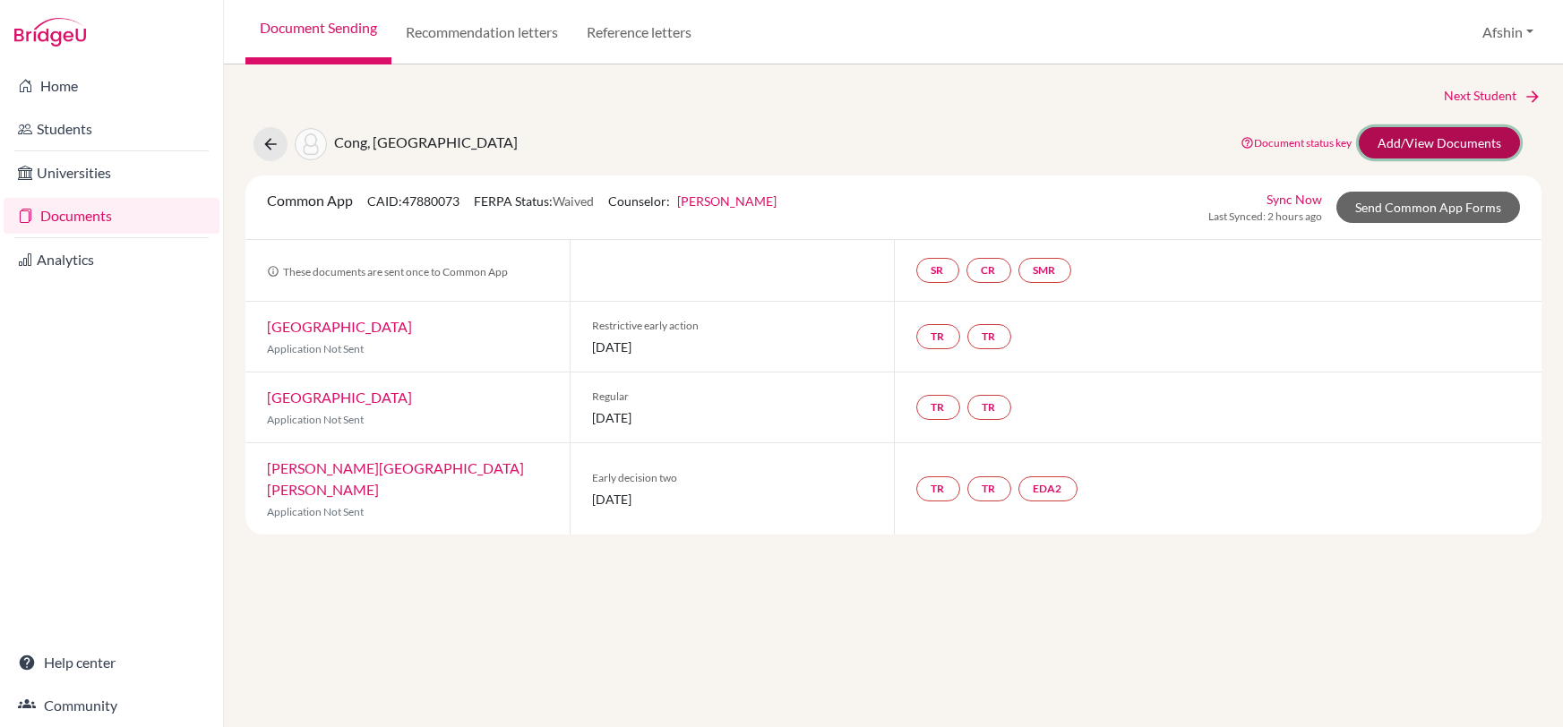
click at [1434, 141] on link "Add/View Documents" at bounding box center [1439, 142] width 161 height 31
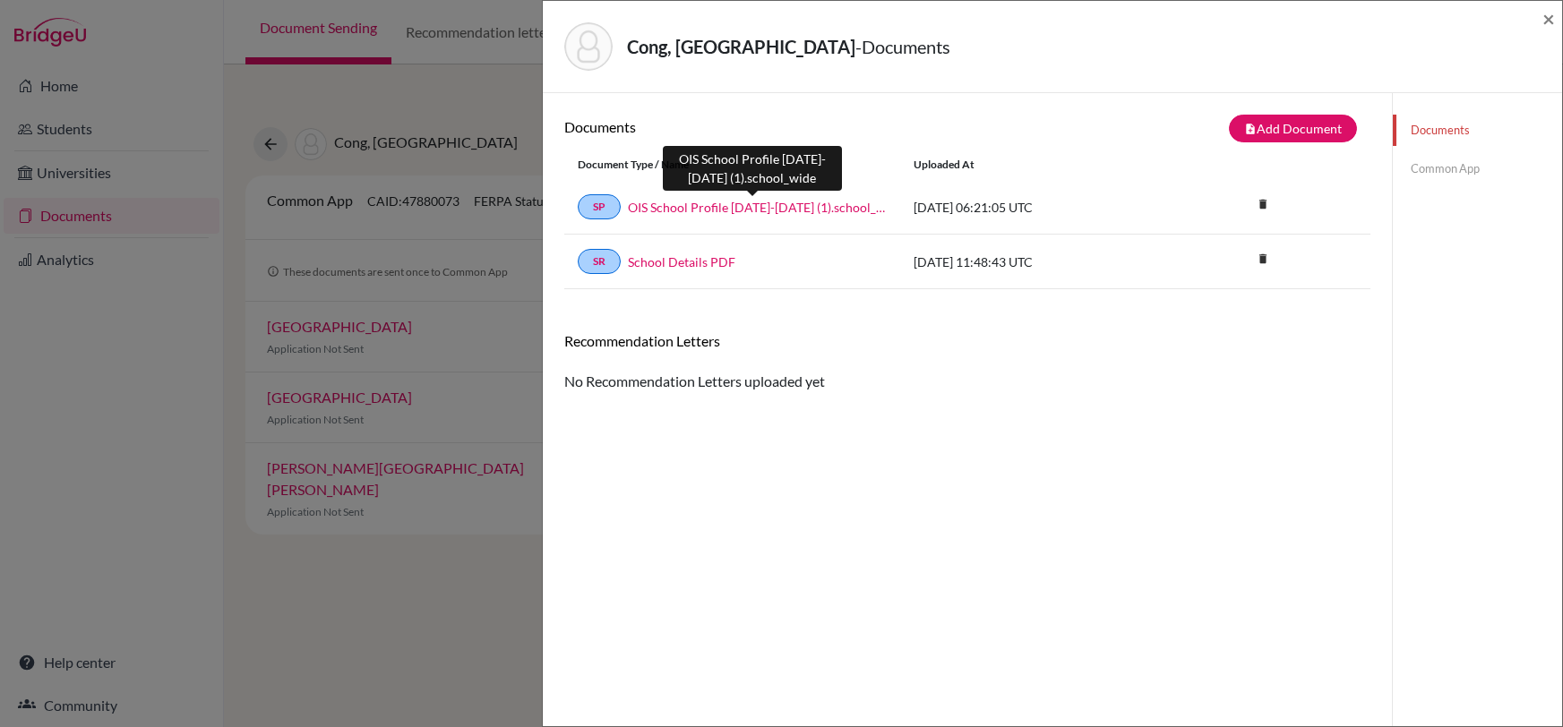
click at [712, 201] on link "OIS School Profile 2025-2026 (1).school_wide" at bounding box center [757, 207] width 259 height 19
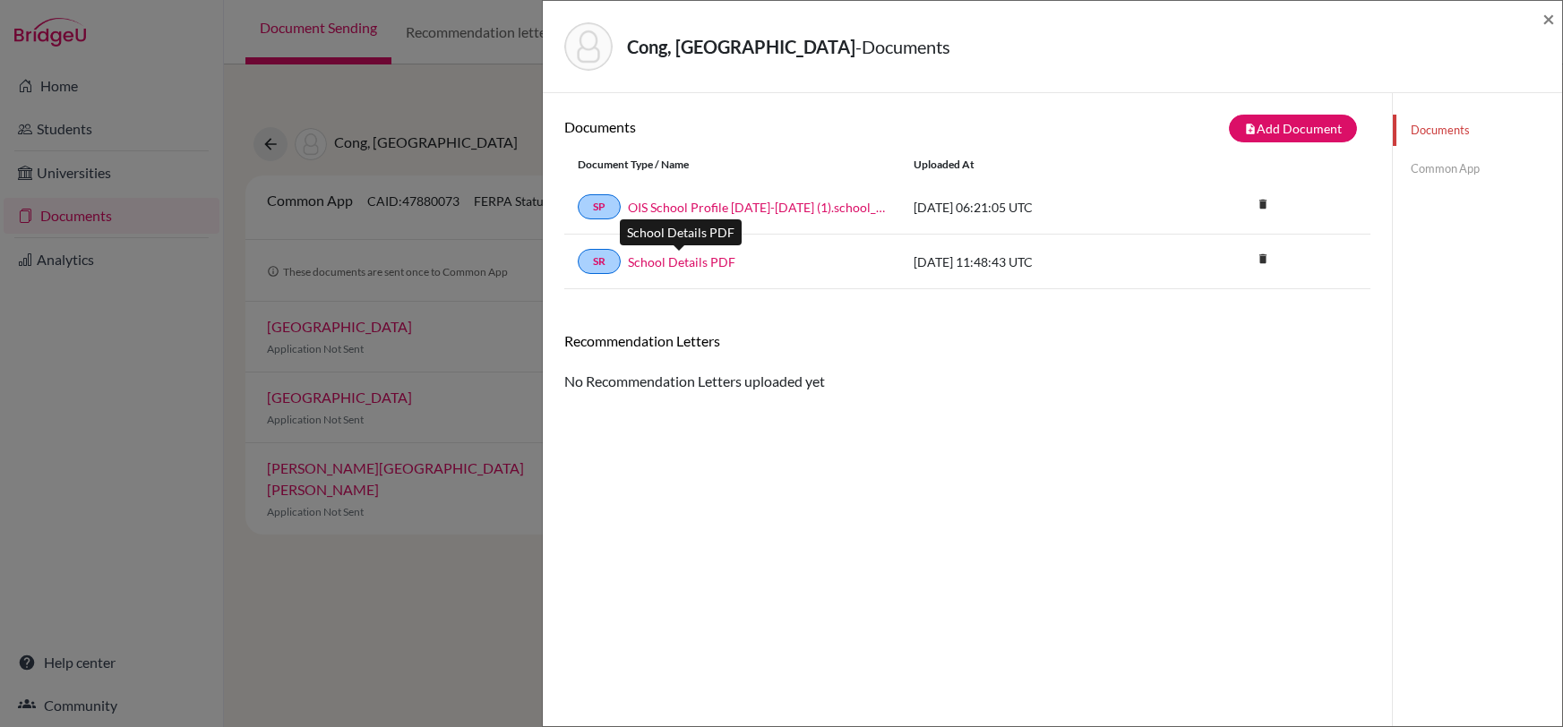
click at [659, 261] on link "School Details PDF" at bounding box center [682, 262] width 108 height 19
click at [614, 256] on link "SR" at bounding box center [599, 261] width 43 height 25
click at [599, 260] on link "SR" at bounding box center [599, 261] width 43 height 25
click at [1457, 168] on link "Common App" at bounding box center [1477, 168] width 169 height 31
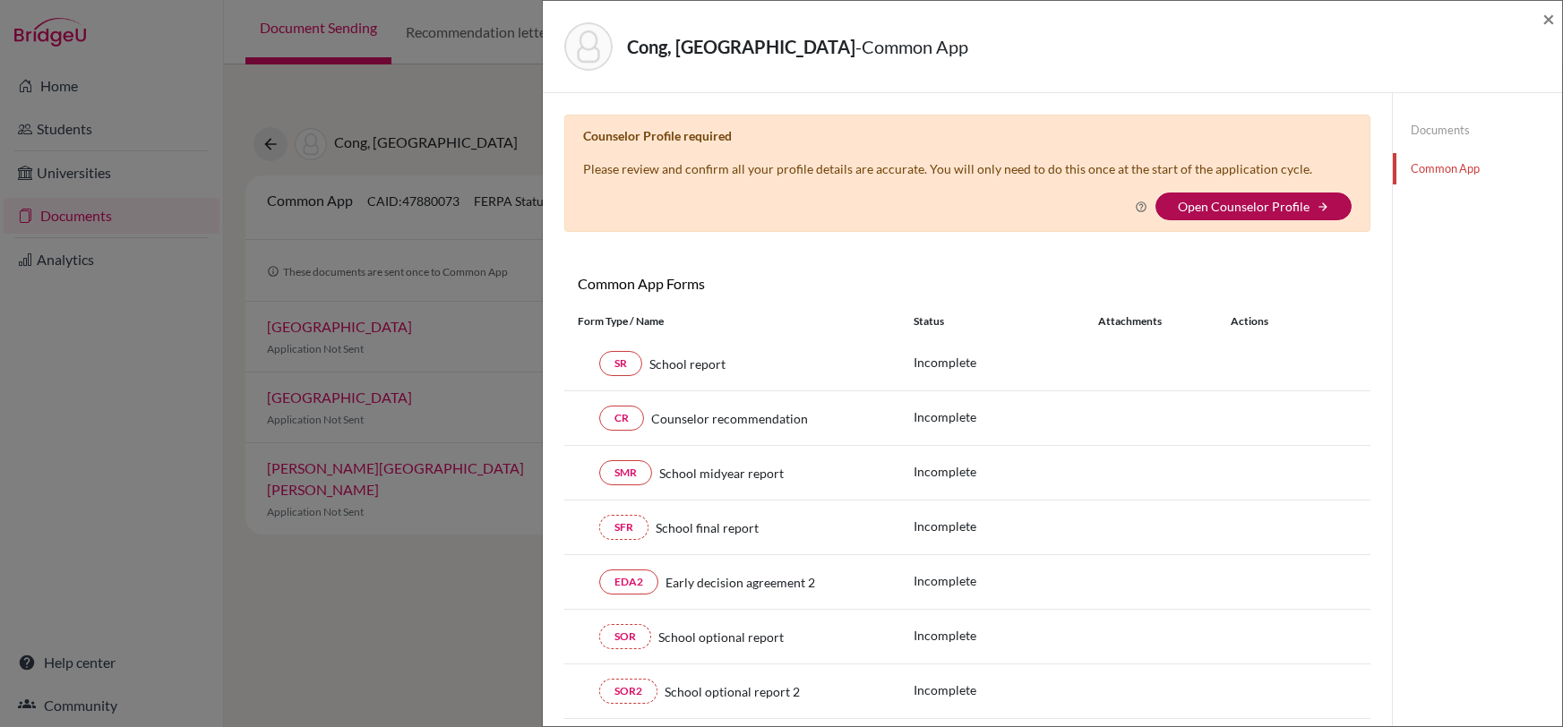
click at [1226, 204] on link "Open Counselor Profile" at bounding box center [1244, 206] width 132 height 15
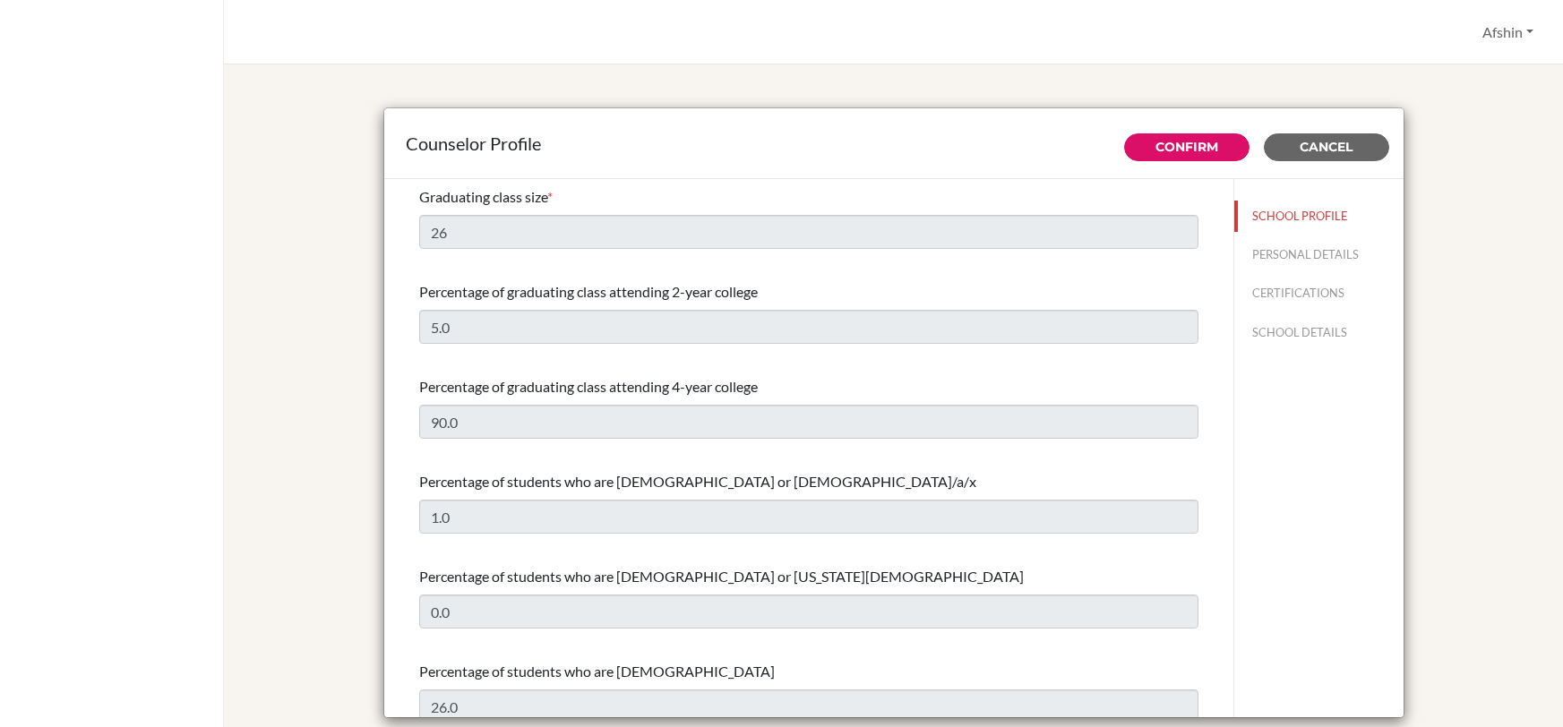
select select "1"
select select "352597"
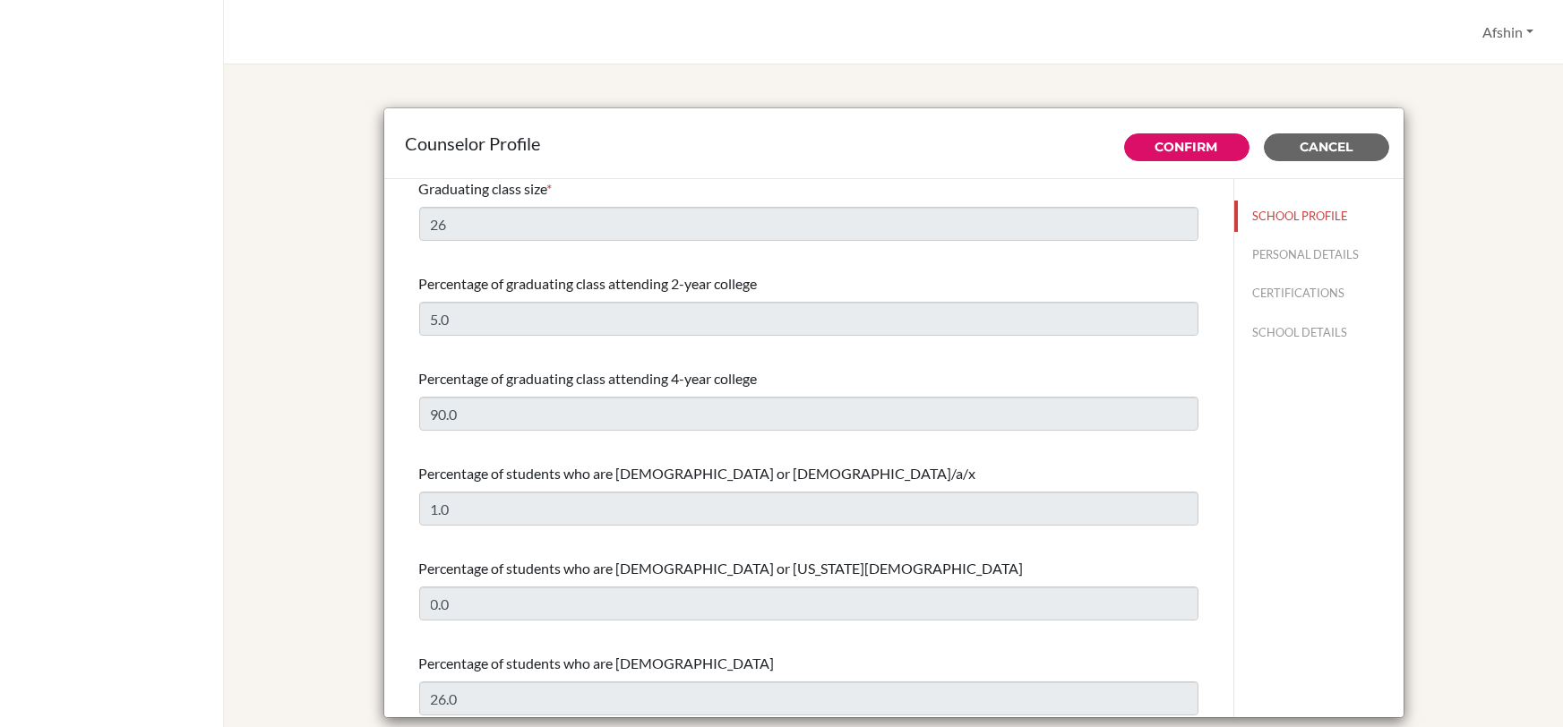
click at [484, 487] on div "Percentage of students who are [DEMOGRAPHIC_DATA] or [DEMOGRAPHIC_DATA]/a/x 1.0" at bounding box center [808, 494] width 779 height 77
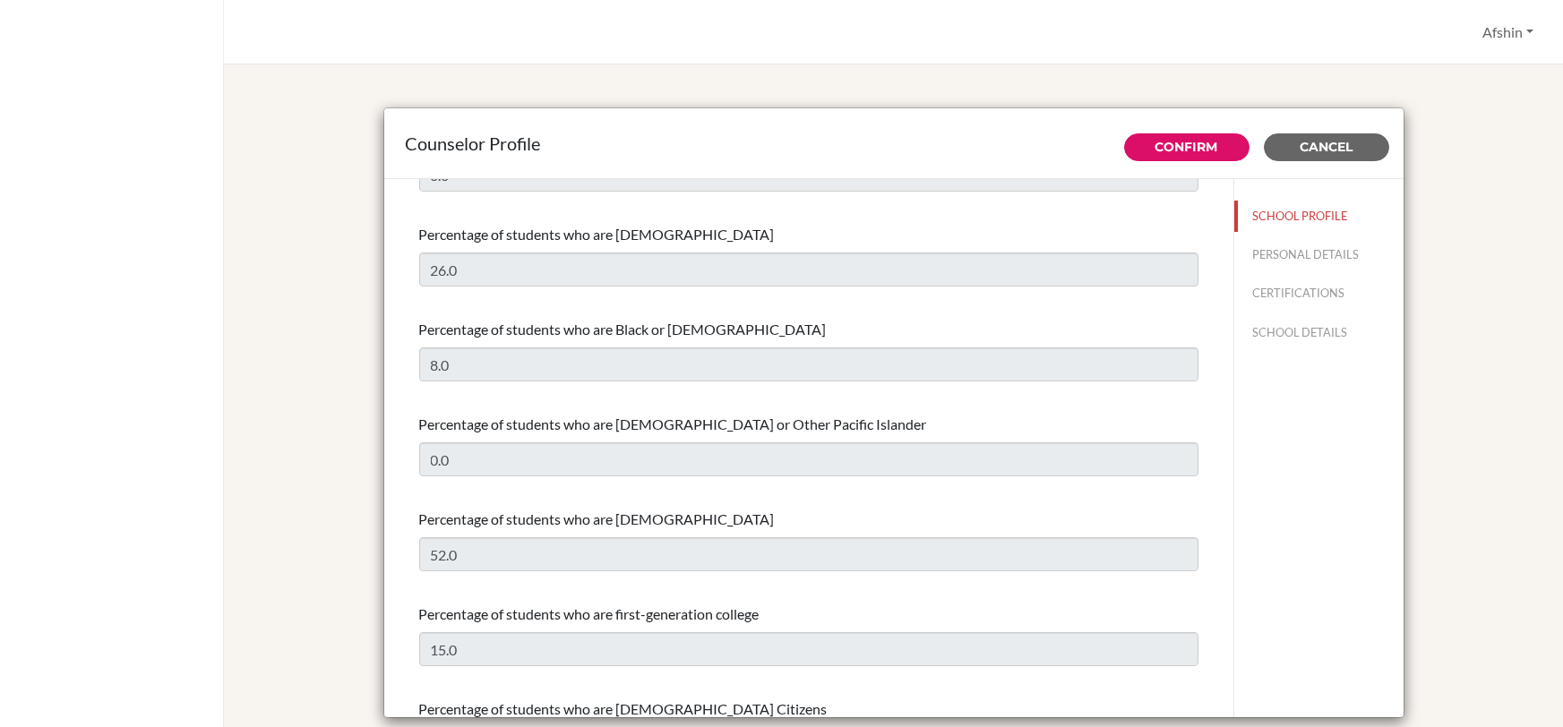
scroll to position [0, 0]
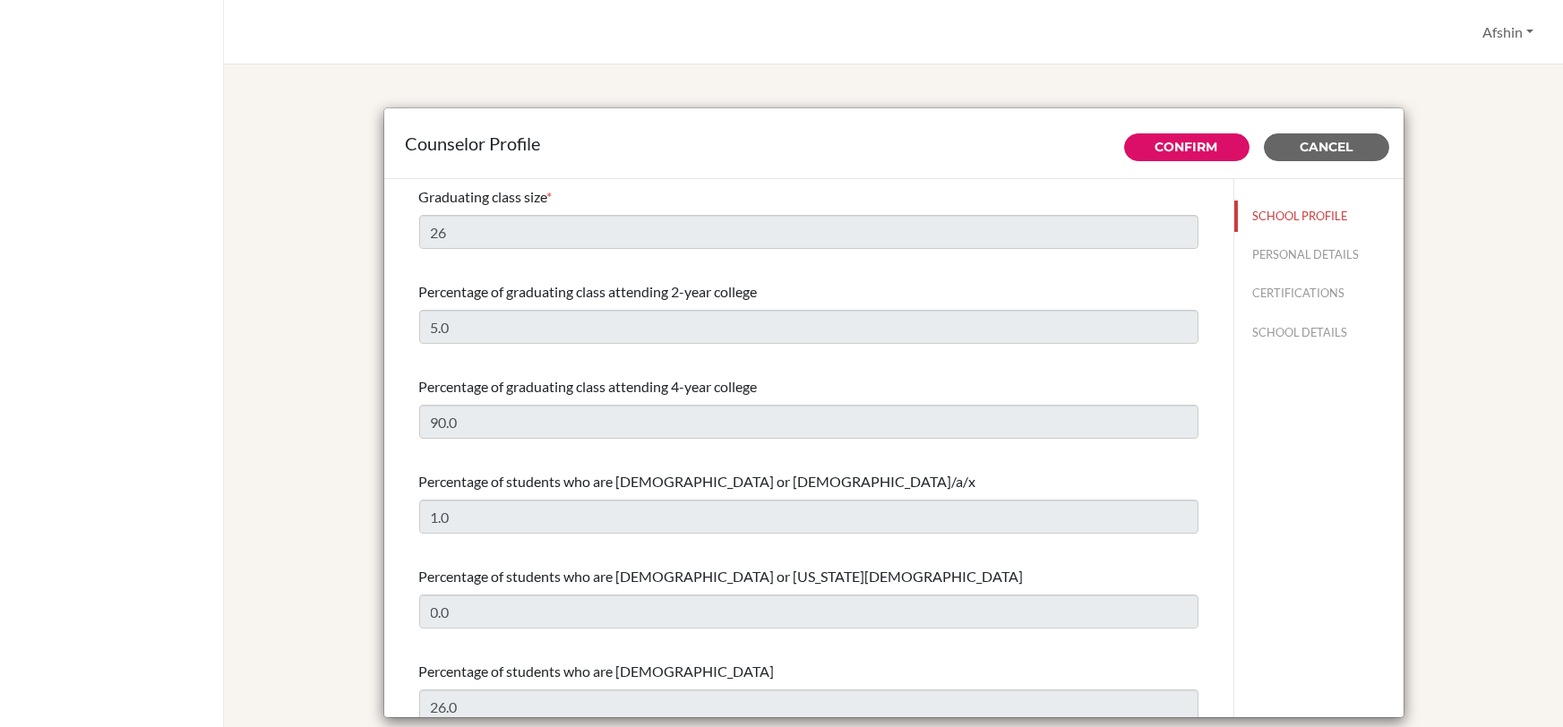
click at [1513, 263] on div "Counselor Profile Confirm Cancel Graduating class size * 26 Percentage of gradu…" at bounding box center [893, 415] width 1296 height 658
click at [1339, 146] on span "Cancel" at bounding box center [1326, 147] width 53 height 16
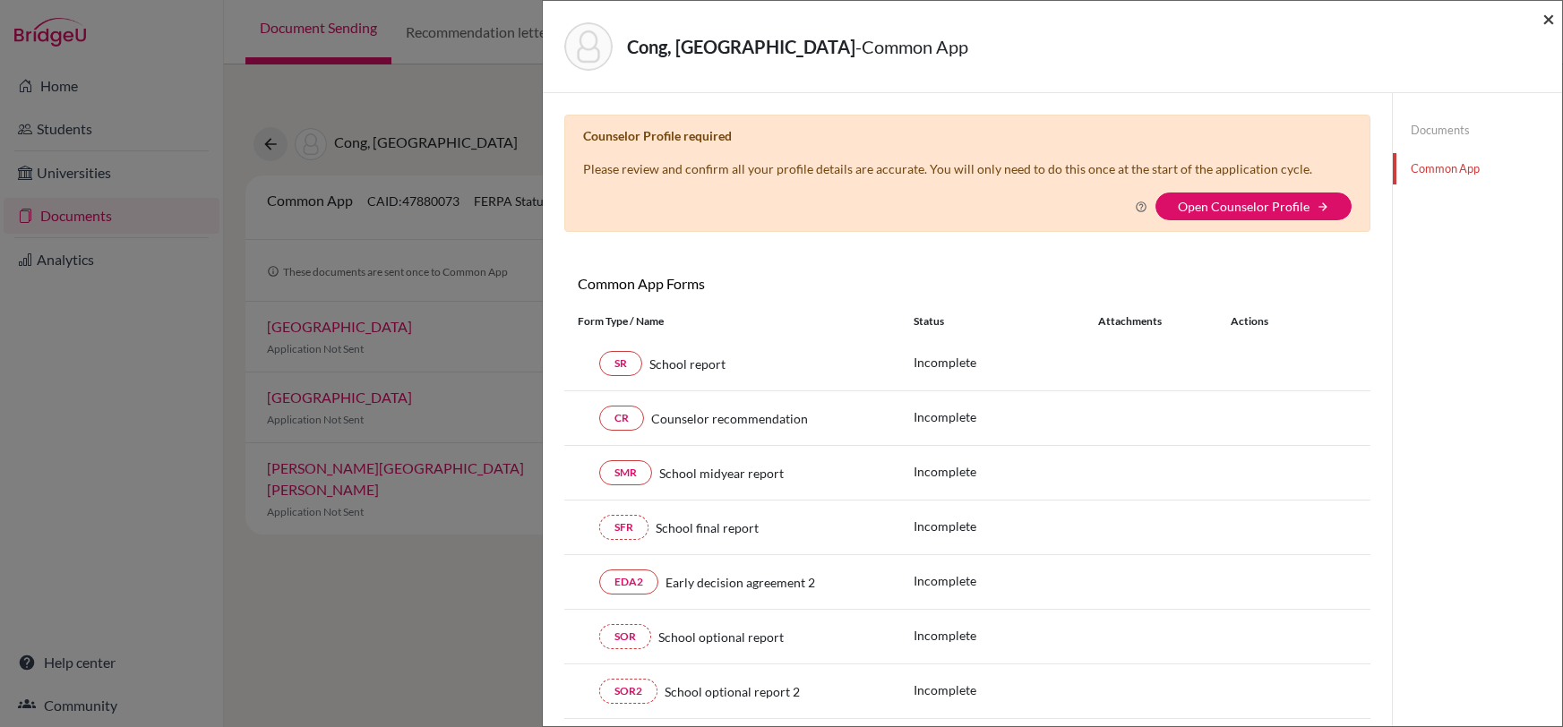
click at [1547, 15] on span "×" at bounding box center [1549, 18] width 13 height 26
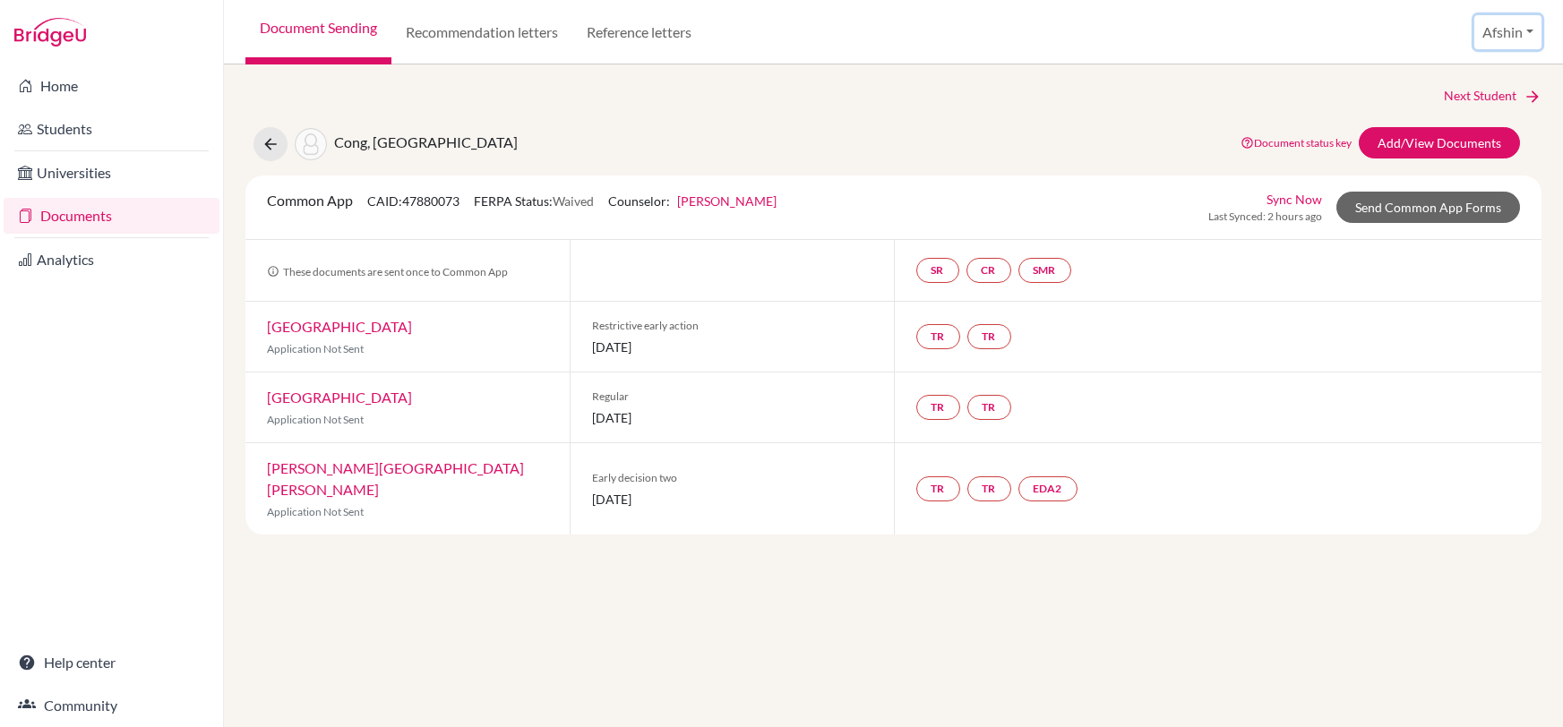
click at [1505, 28] on button "Afshin" at bounding box center [1508, 32] width 67 height 34
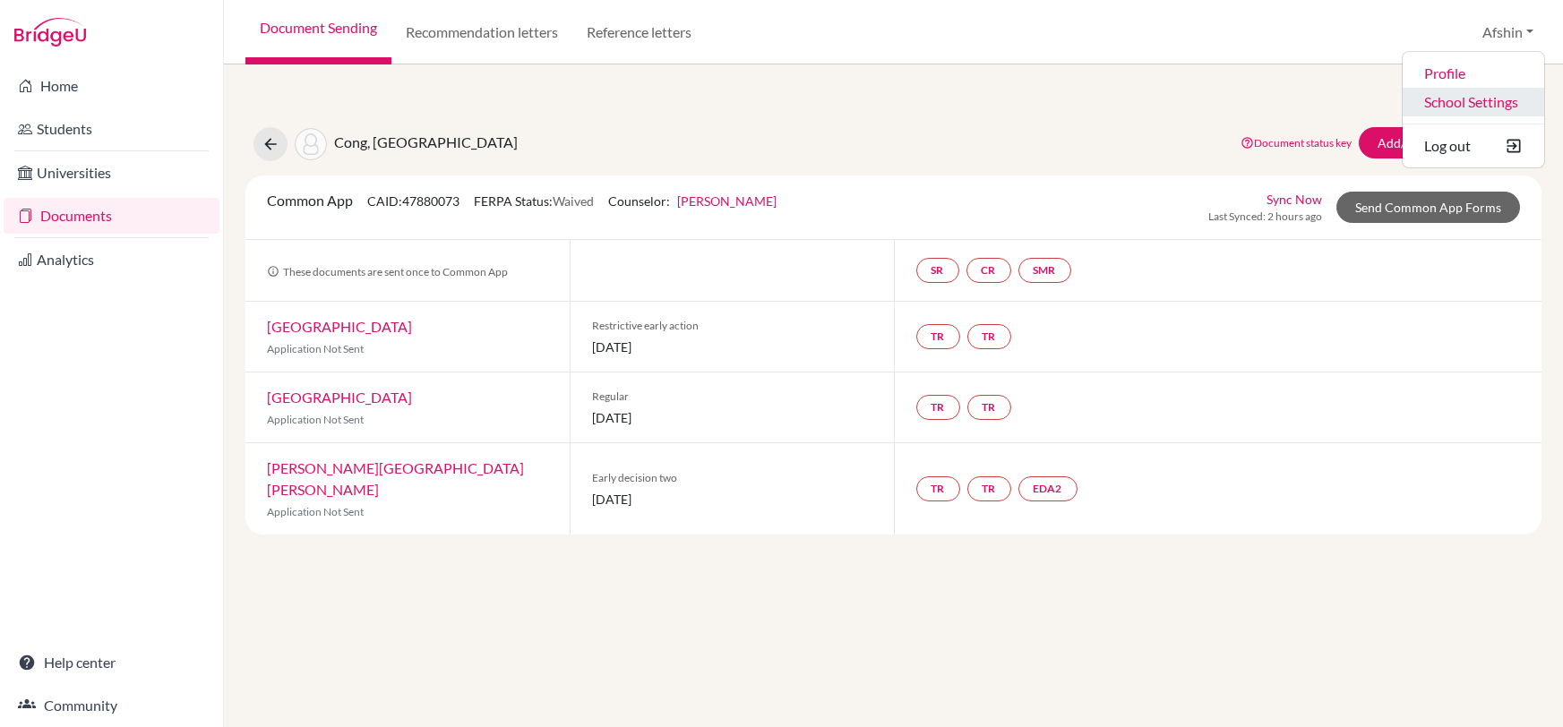
click at [1481, 111] on link "School Settings" at bounding box center [1474, 102] width 142 height 29
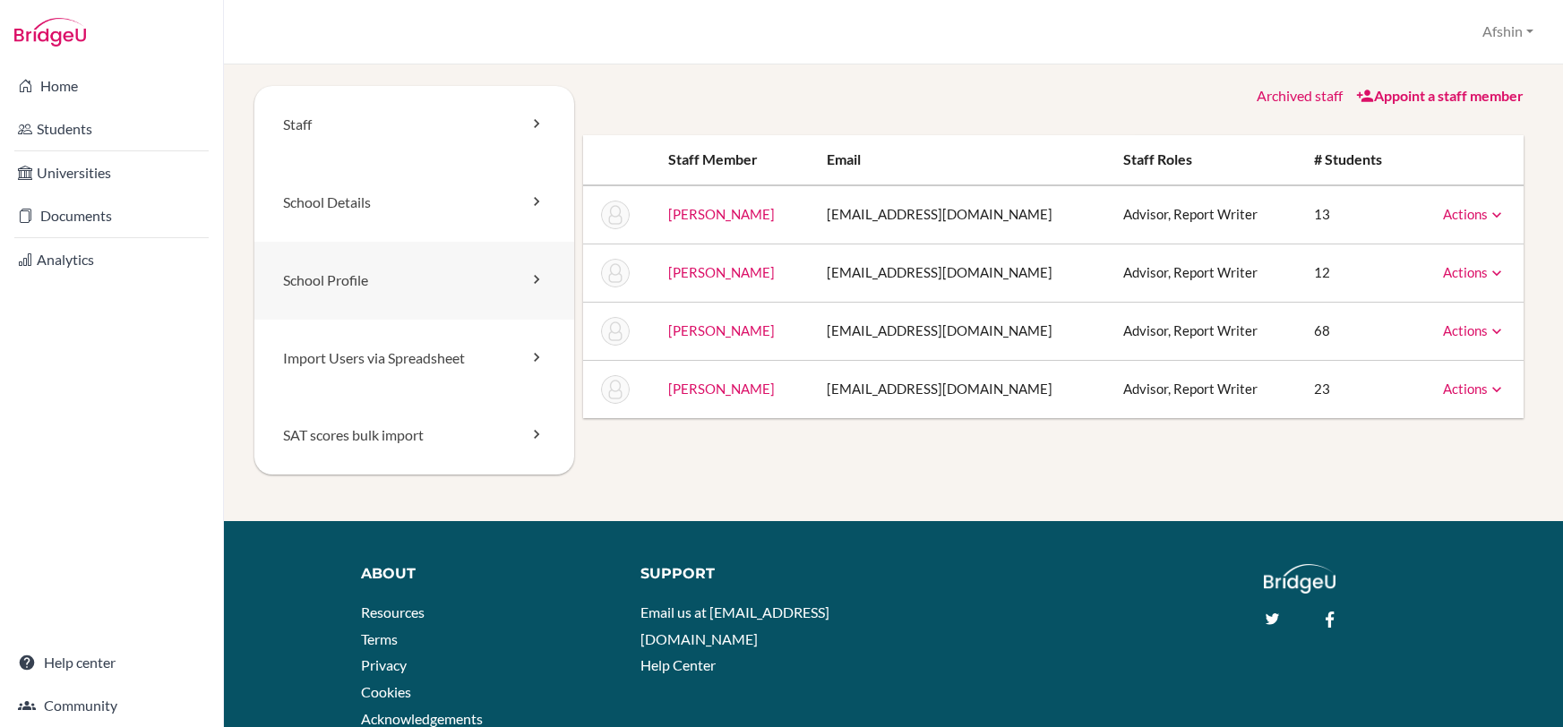
click at [383, 271] on link "School Profile" at bounding box center [414, 281] width 320 height 78
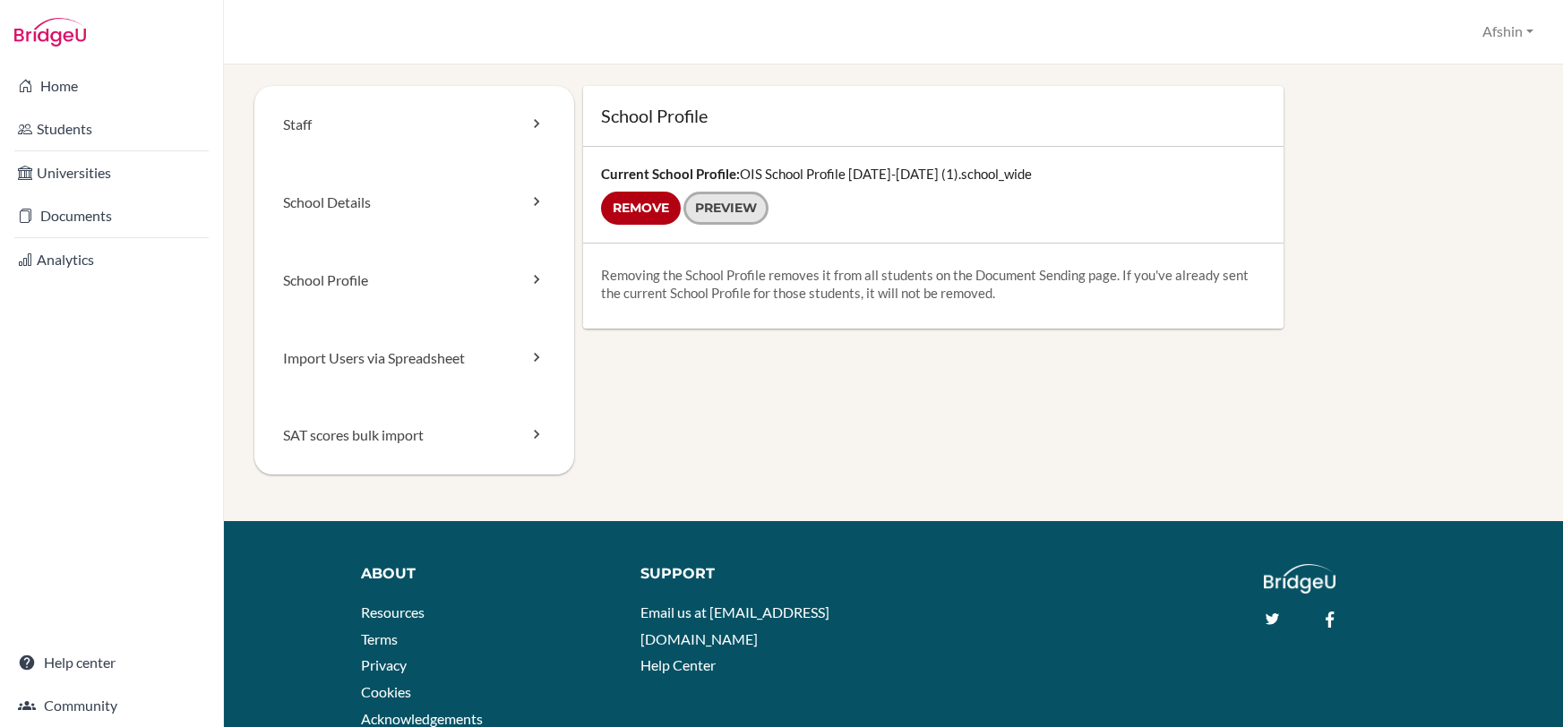
click at [727, 202] on link "Preview" at bounding box center [726, 208] width 85 height 33
click at [425, 205] on link "School Details" at bounding box center [414, 203] width 320 height 78
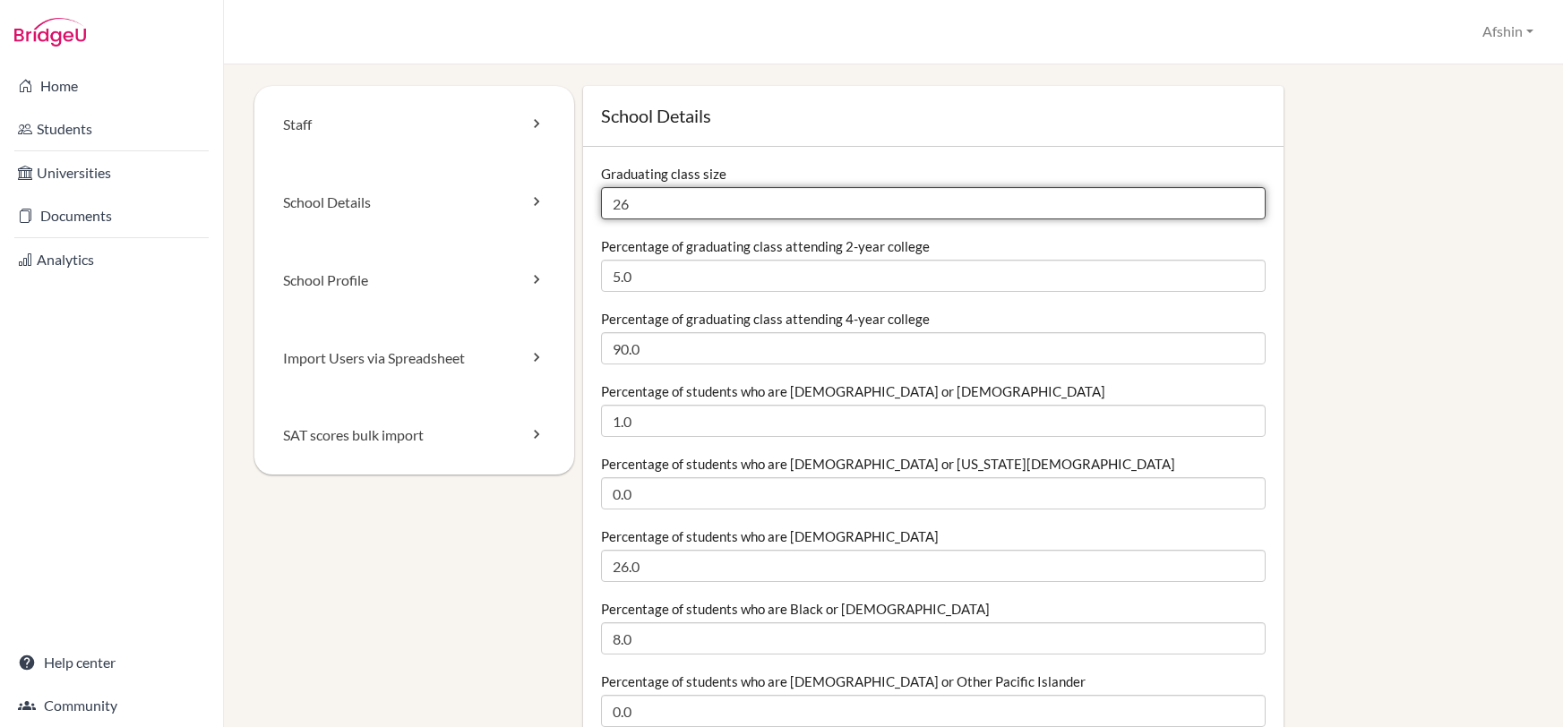
click at [675, 202] on input "26" at bounding box center [934, 203] width 666 height 32
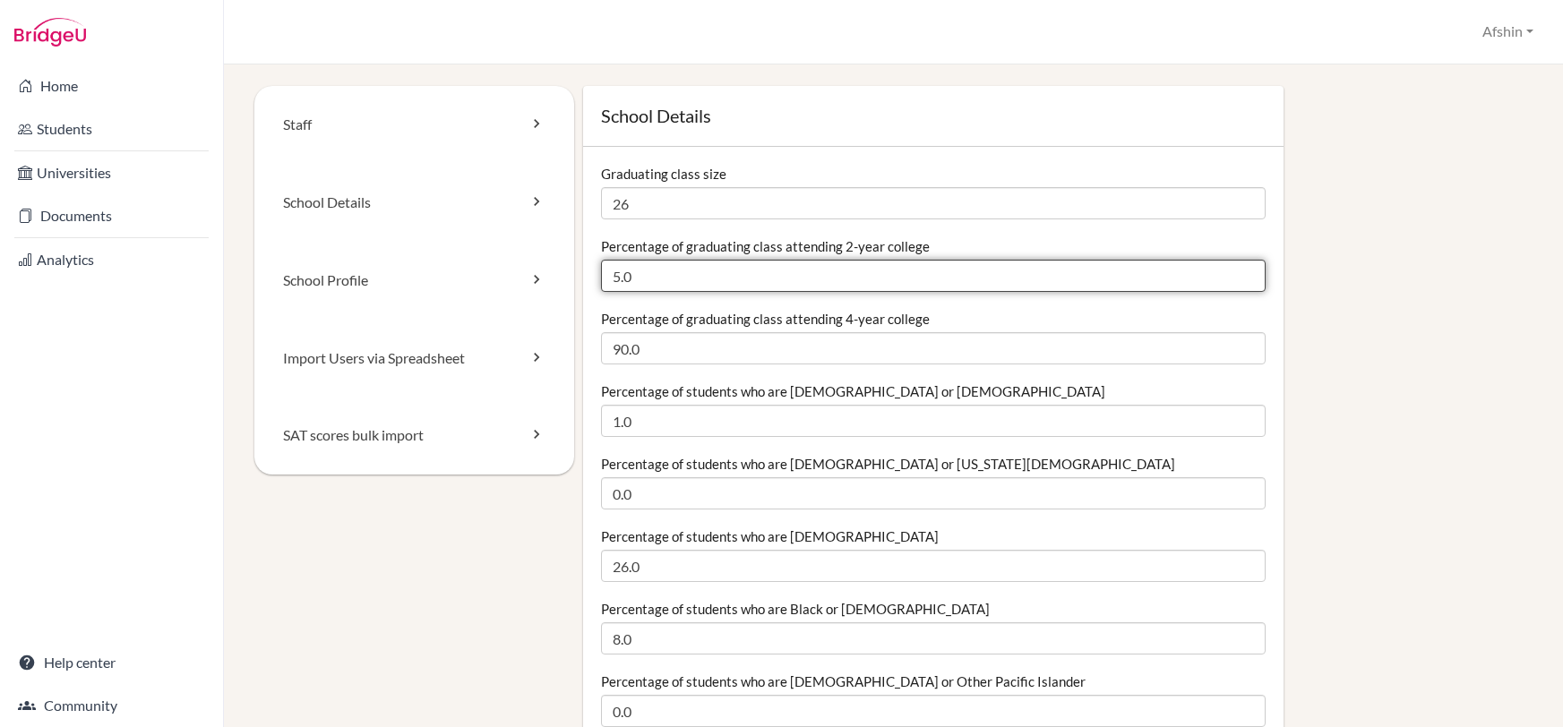
click at [683, 261] on input "5.0" at bounding box center [934, 276] width 666 height 32
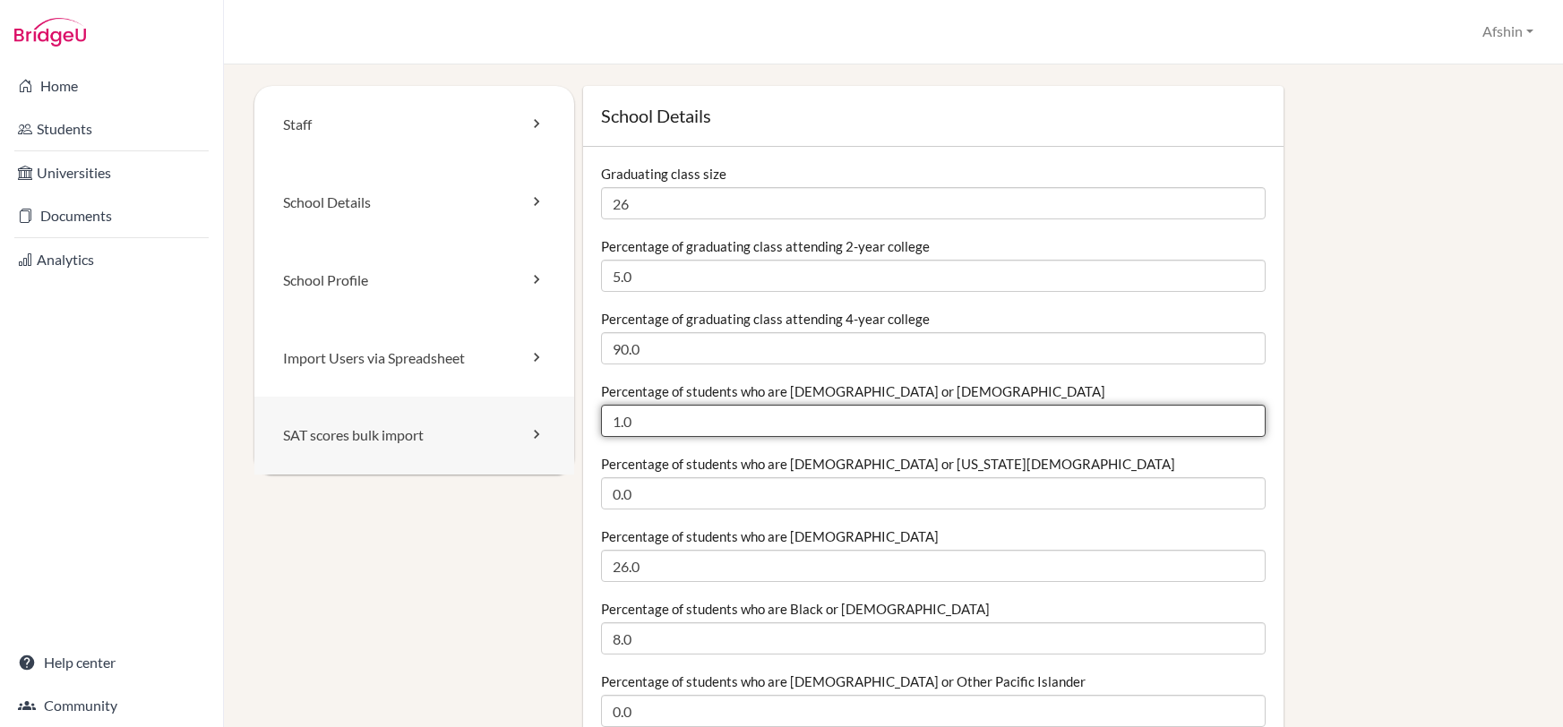
drag, startPoint x: 666, startPoint y: 429, endPoint x: 556, endPoint y: 426, distance: 109.3
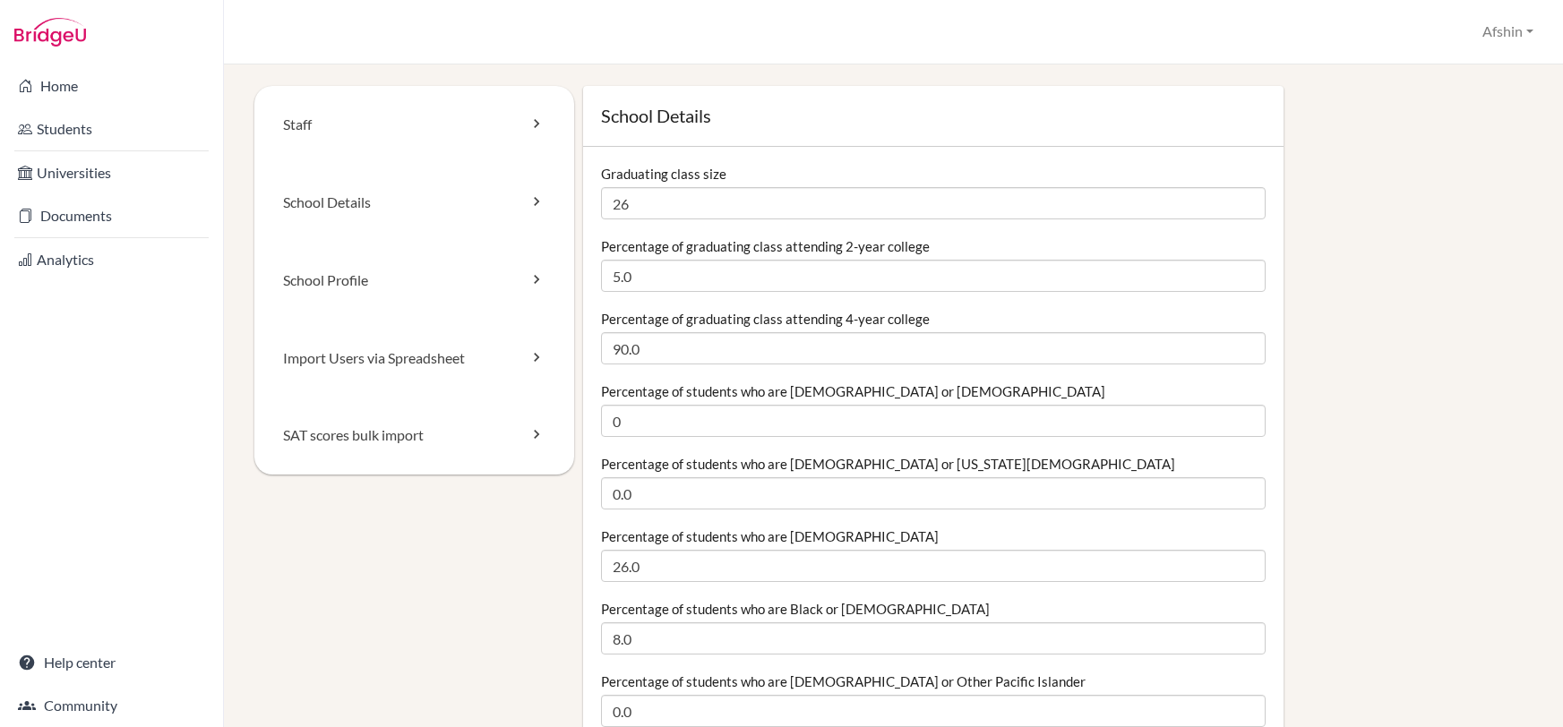
click at [1037, 462] on div "Percentage of students who are [DEMOGRAPHIC_DATA] or [US_STATE][DEMOGRAPHIC_DAT…" at bounding box center [934, 482] width 666 height 55
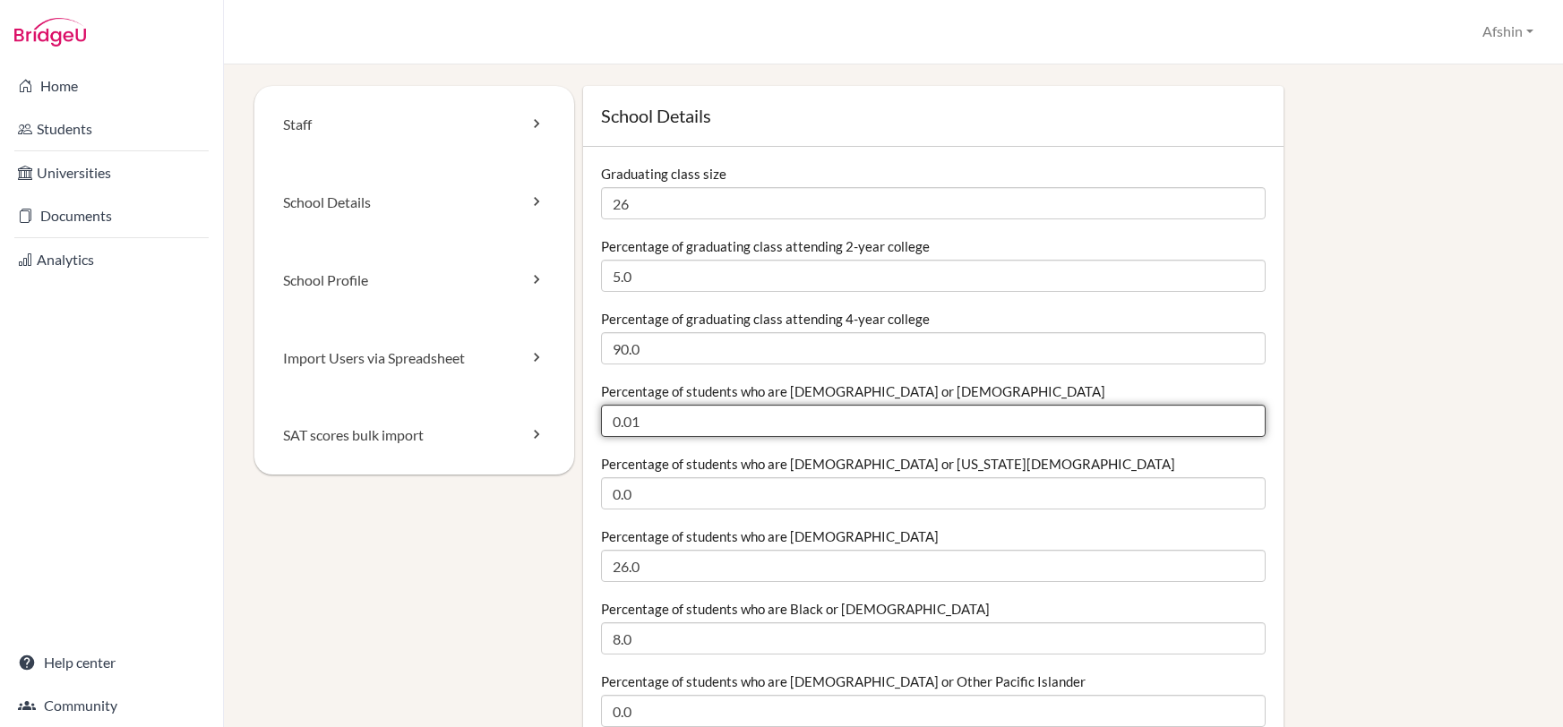
click at [1252, 417] on input "0.01" at bounding box center [934, 421] width 666 height 32
click at [1252, 429] on input "0.01" at bounding box center [934, 421] width 666 height 32
type input "0"
click at [1249, 426] on input "0" at bounding box center [934, 421] width 666 height 32
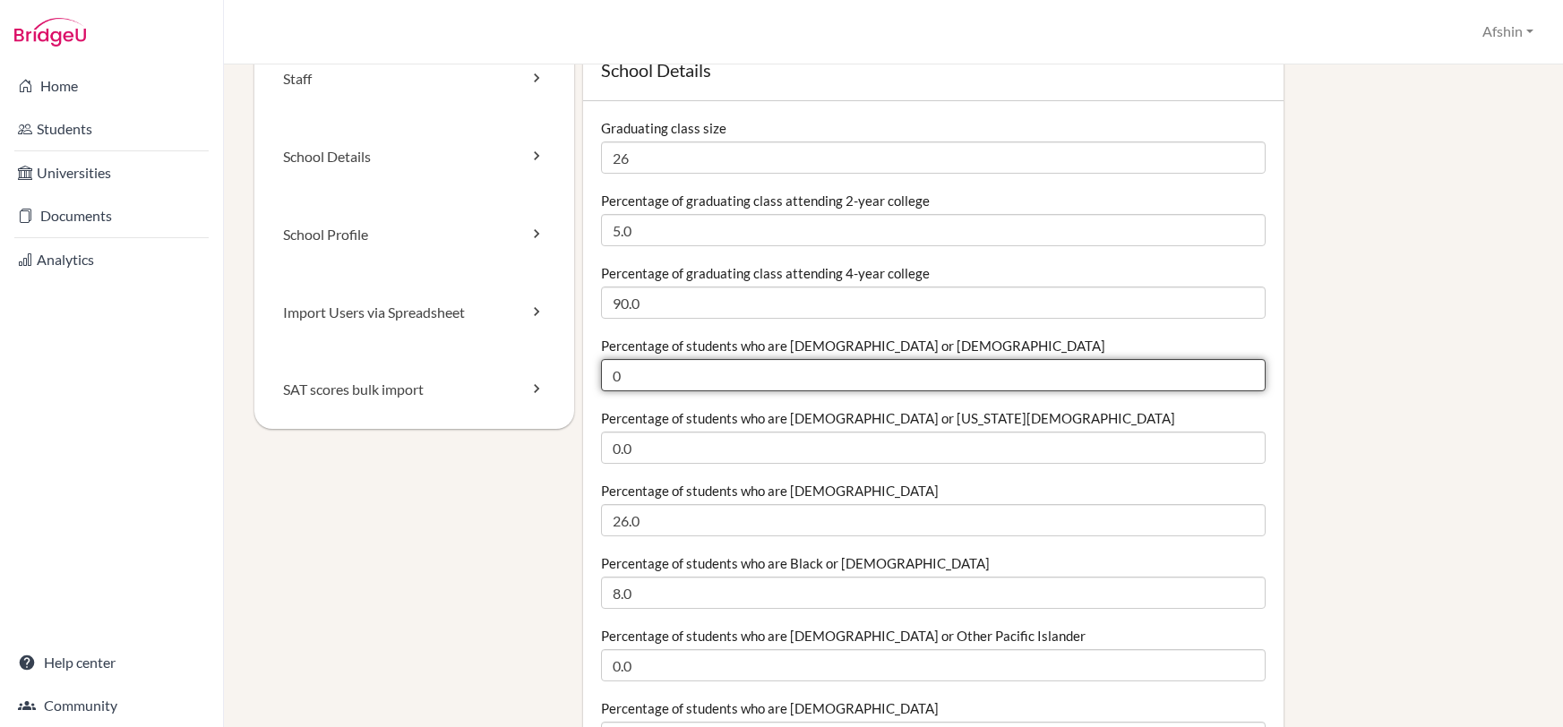
scroll to position [53, 0]
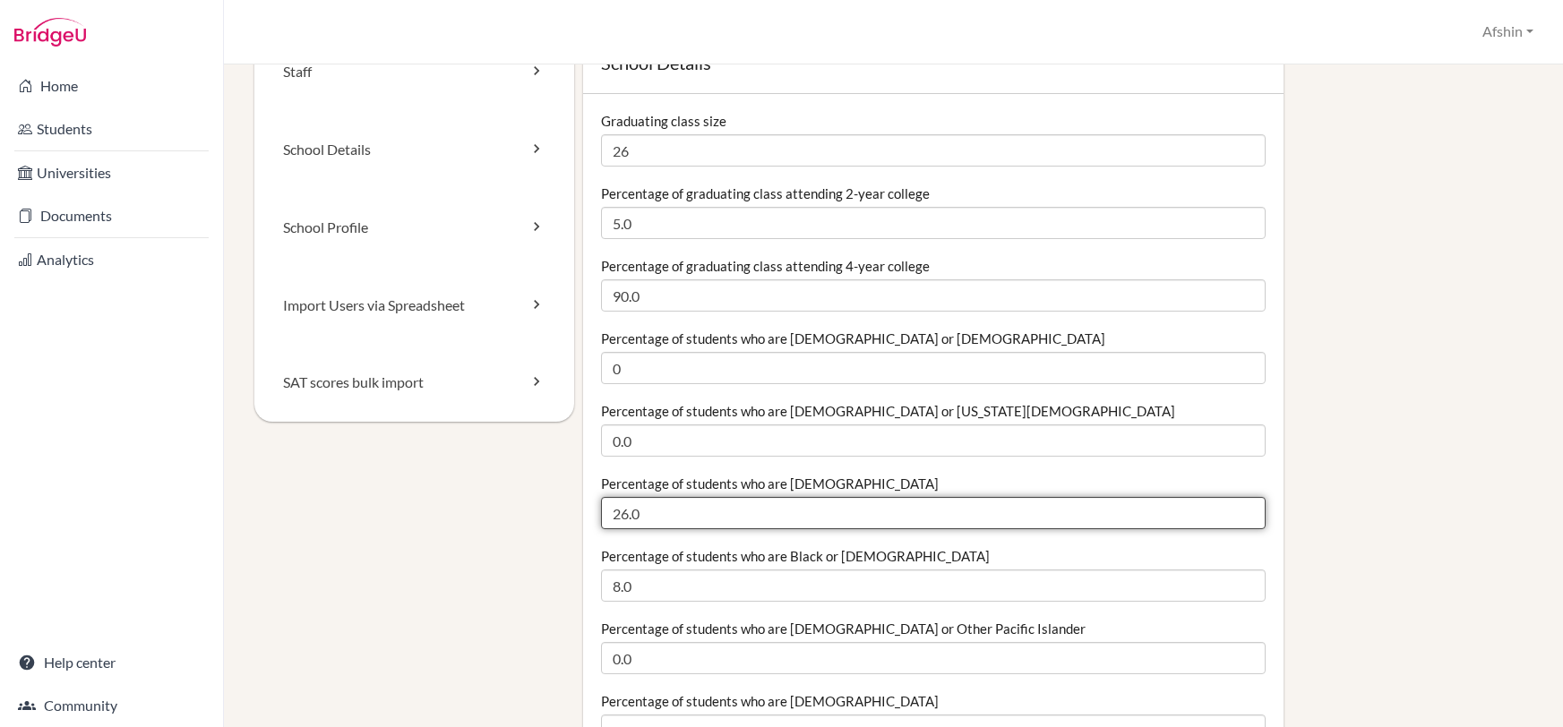
click at [700, 512] on input "26.0" at bounding box center [934, 513] width 666 height 32
drag, startPoint x: 627, startPoint y: 521, endPoint x: 575, endPoint y: 521, distance: 52.0
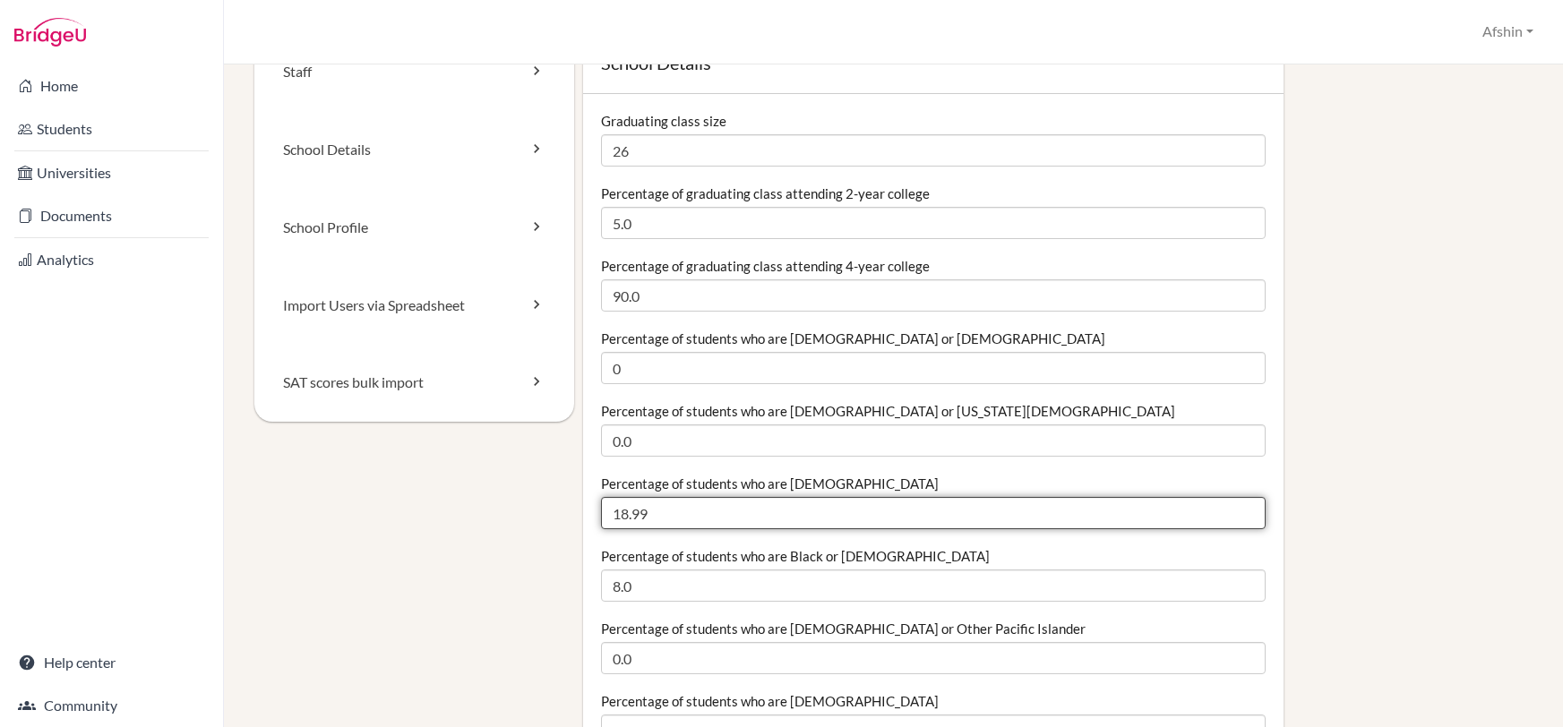
click at [1250, 520] on input "18.99" at bounding box center [934, 513] width 666 height 32
type input "19"
click at [1248, 509] on input "19" at bounding box center [934, 513] width 666 height 32
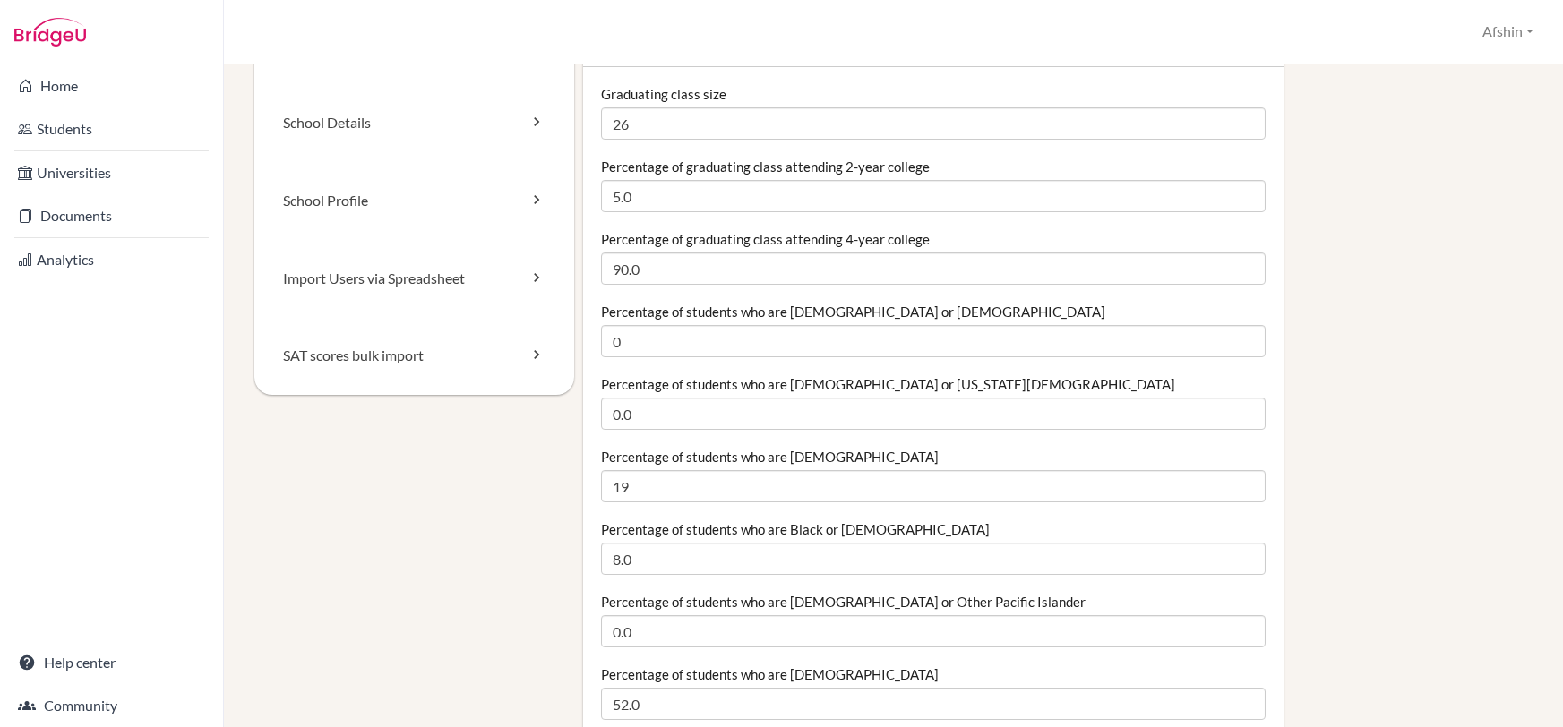
scroll to position [98, 0]
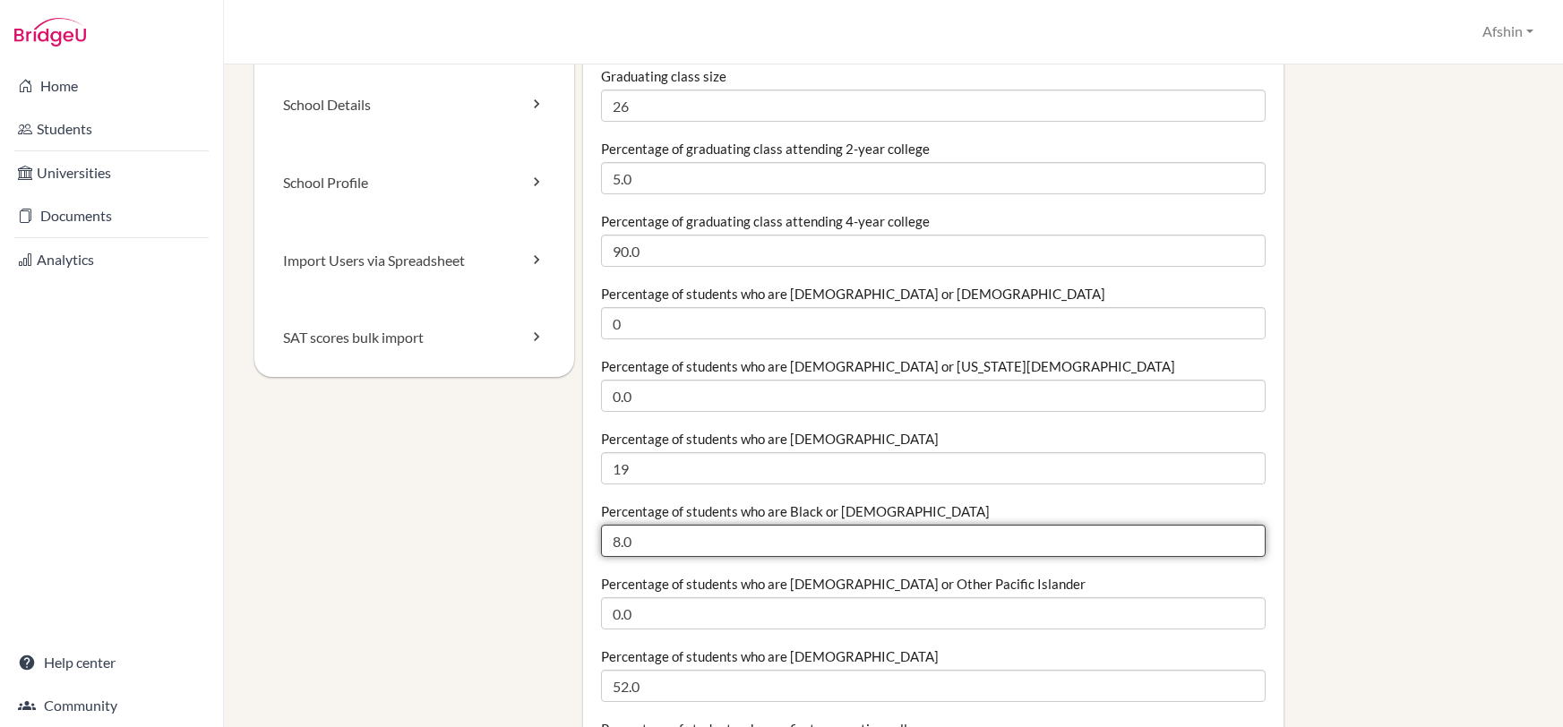
drag, startPoint x: 771, startPoint y: 538, endPoint x: 547, endPoint y: 524, distance: 224.4
type input "0"
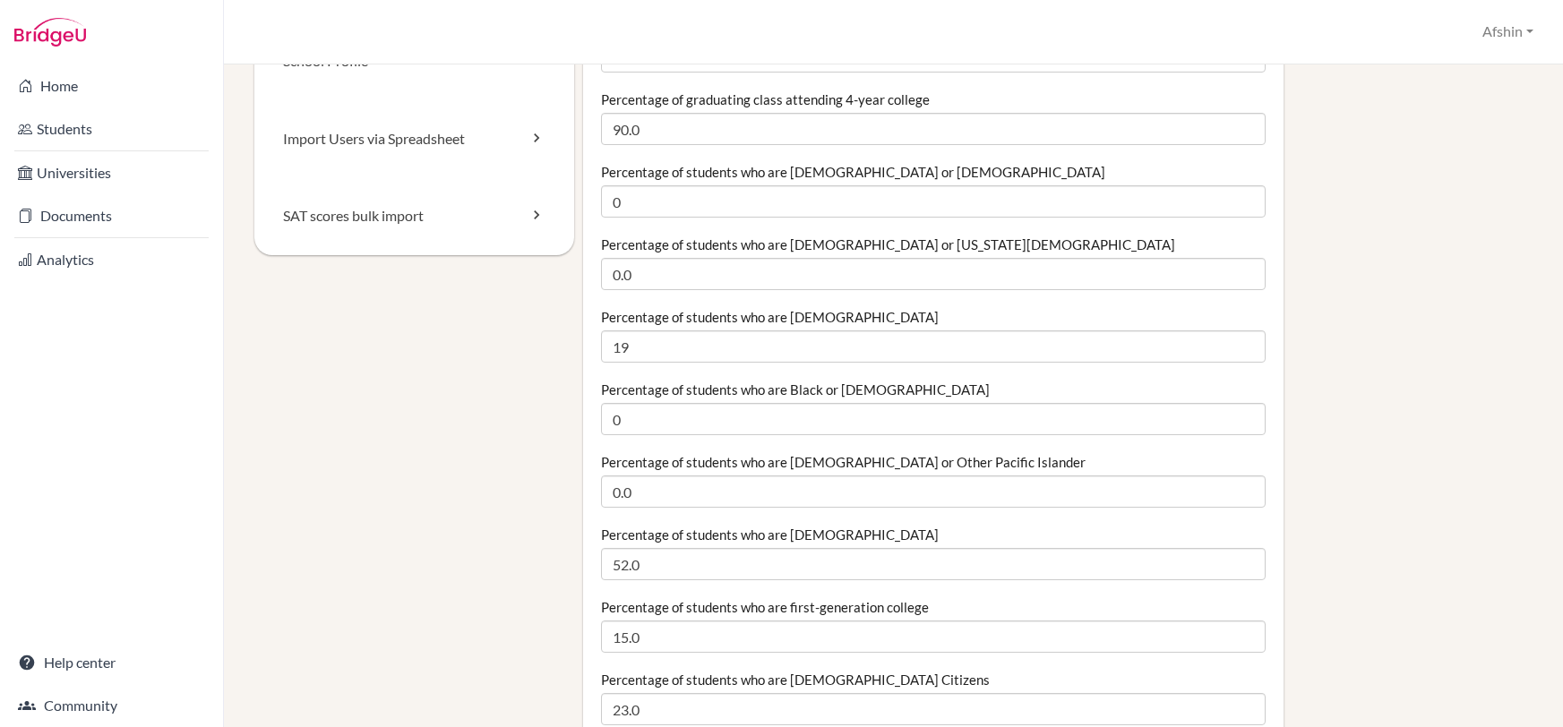
scroll to position [222, 0]
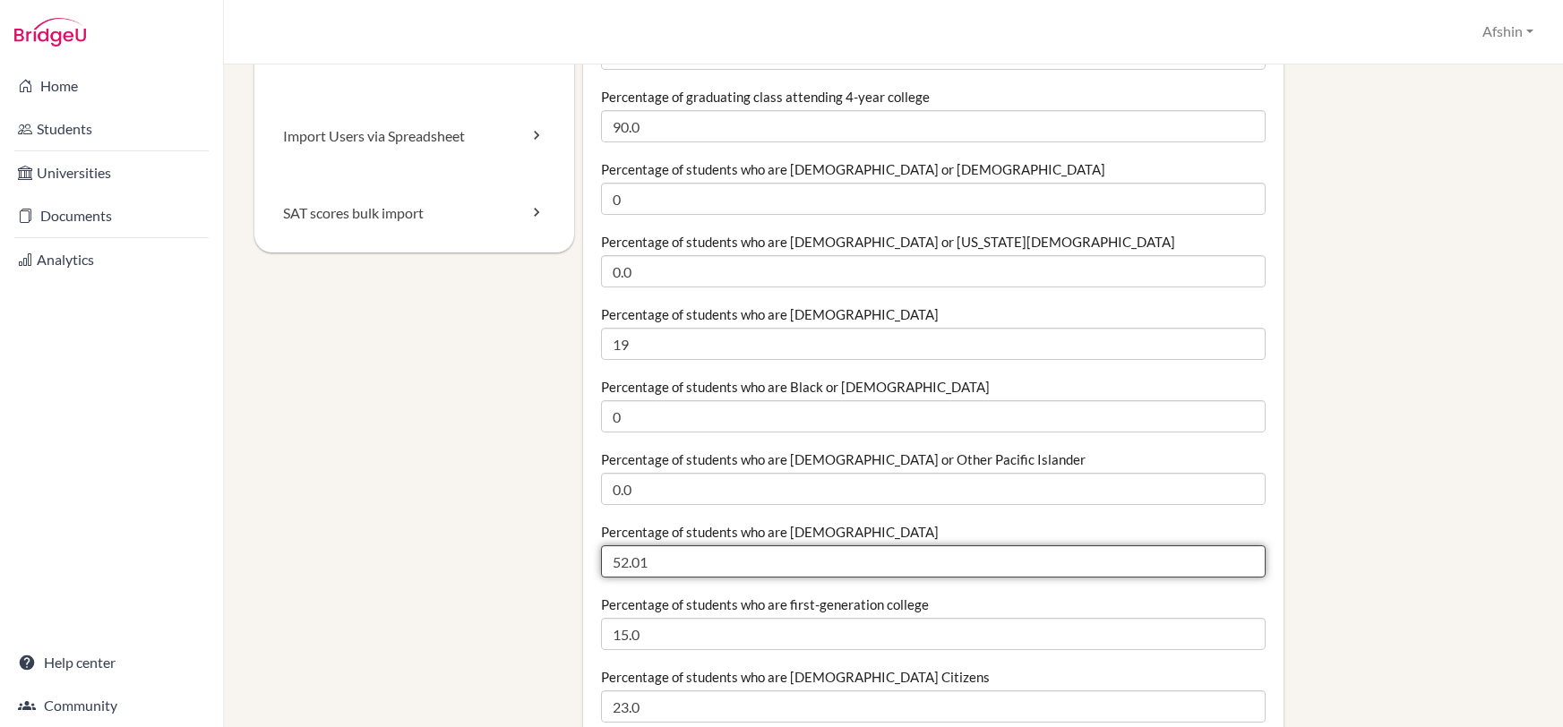
click at [1252, 555] on input "52.01" at bounding box center [934, 562] width 666 height 32
click at [1252, 555] on input "52.02" at bounding box center [934, 562] width 666 height 32
drag, startPoint x: 706, startPoint y: 571, endPoint x: 546, endPoint y: 561, distance: 160.7
type input "69"
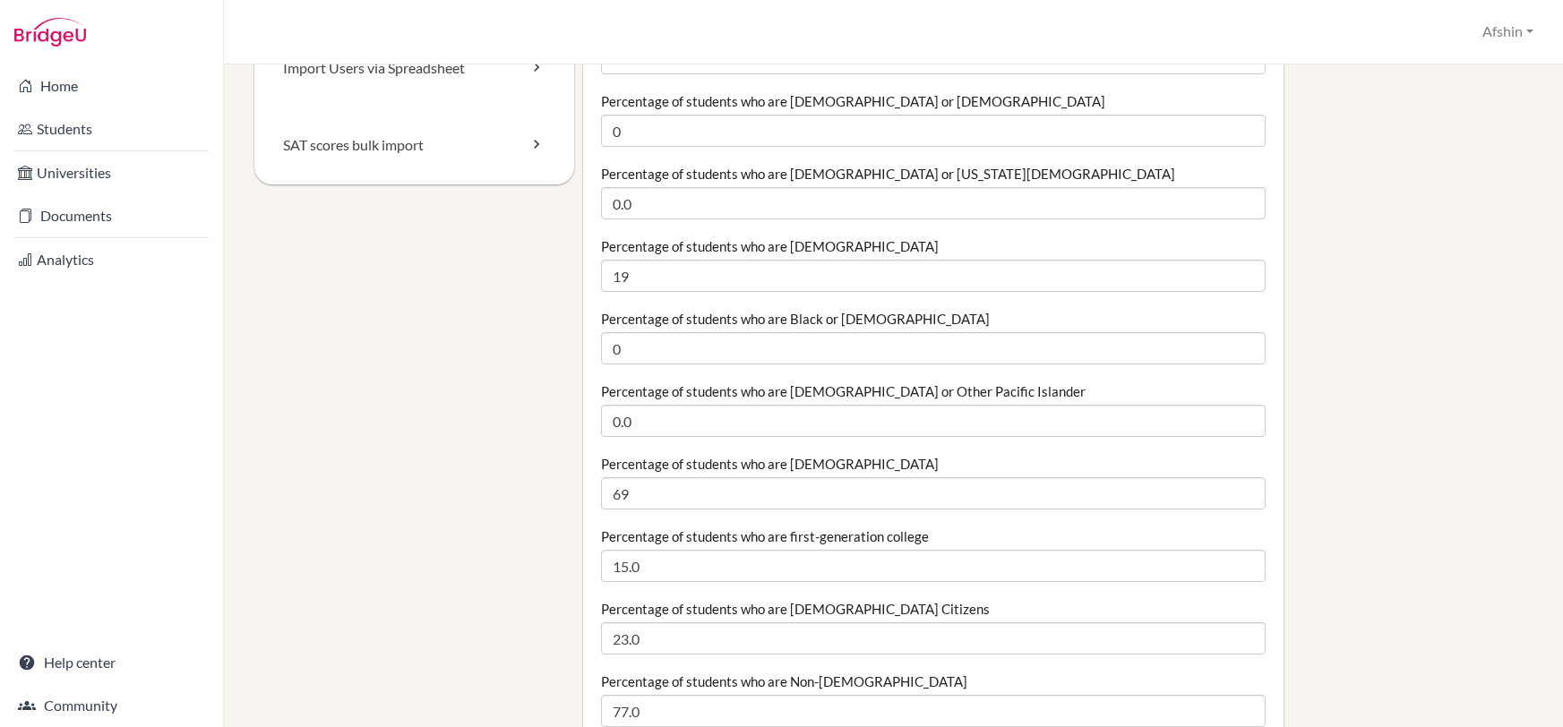
scroll to position [304, 0]
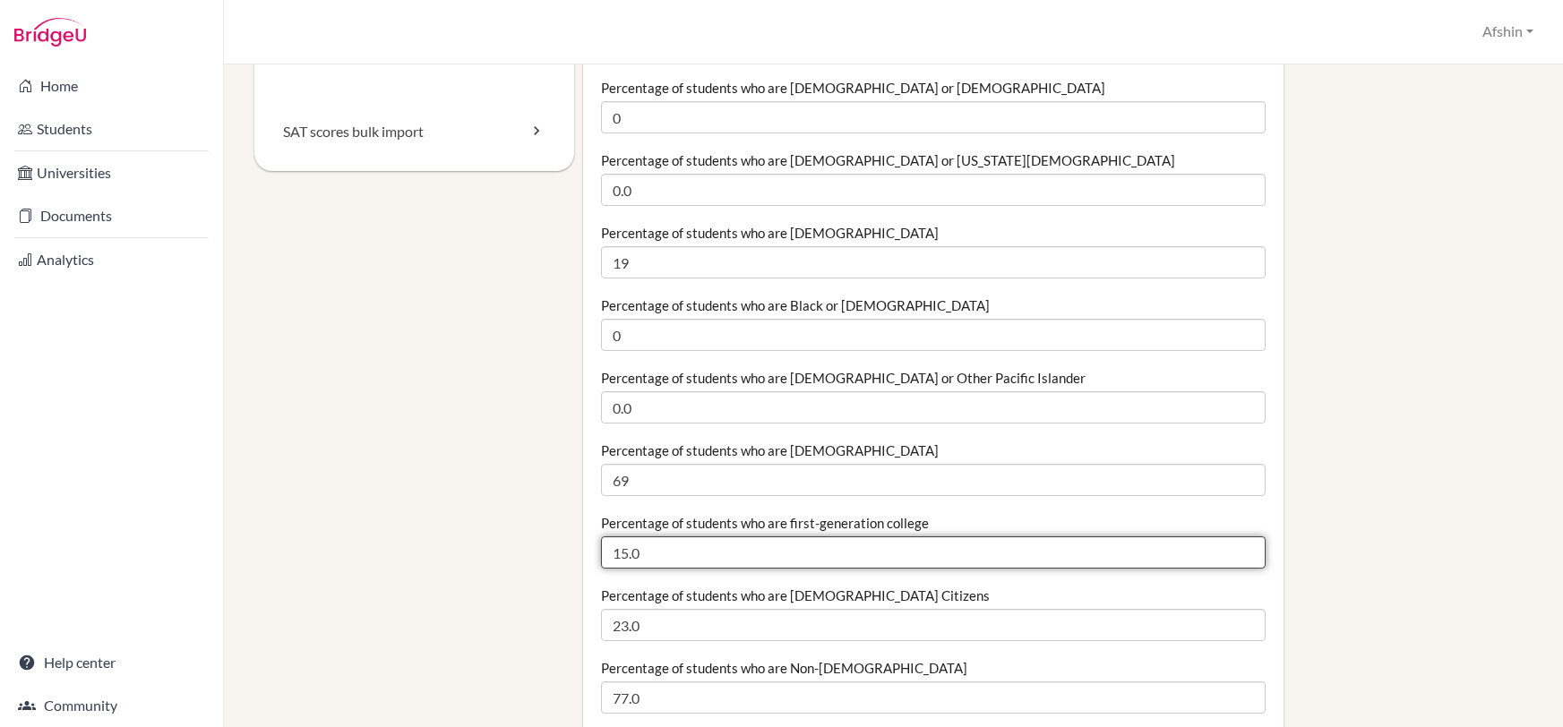
drag, startPoint x: 720, startPoint y: 554, endPoint x: 598, endPoint y: 546, distance: 123.0
type input "0"
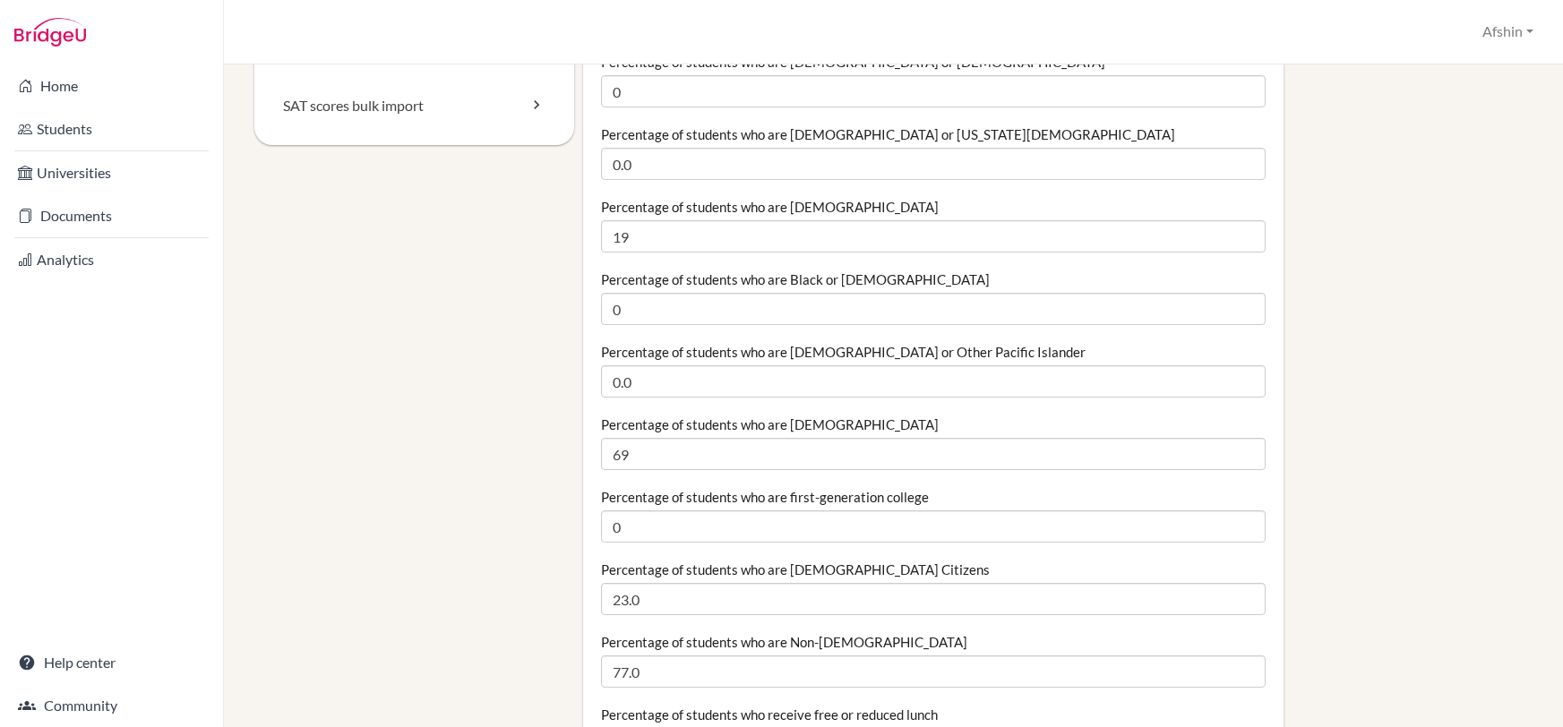
scroll to position [331, 0]
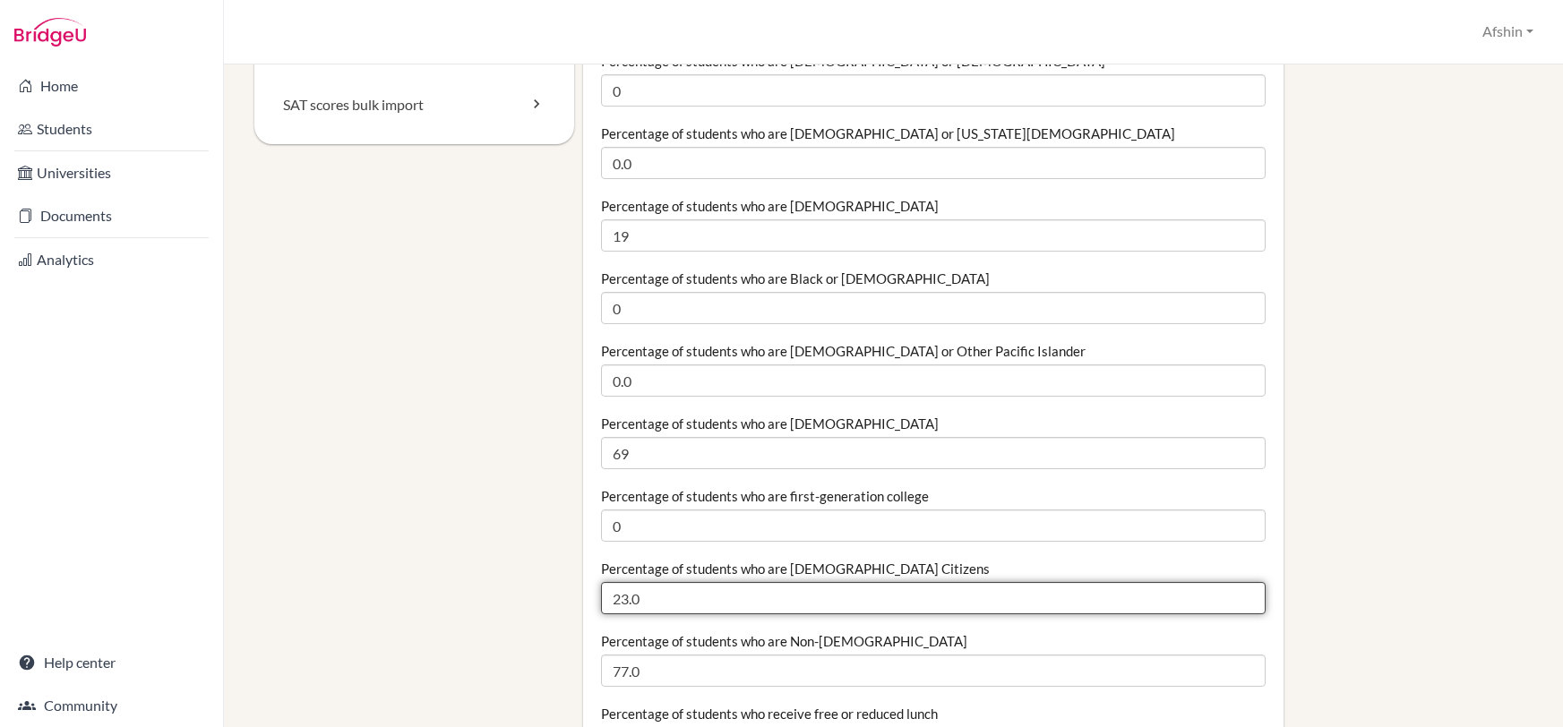
drag, startPoint x: 658, startPoint y: 602, endPoint x: 555, endPoint y: 597, distance: 102.3
type input "15"
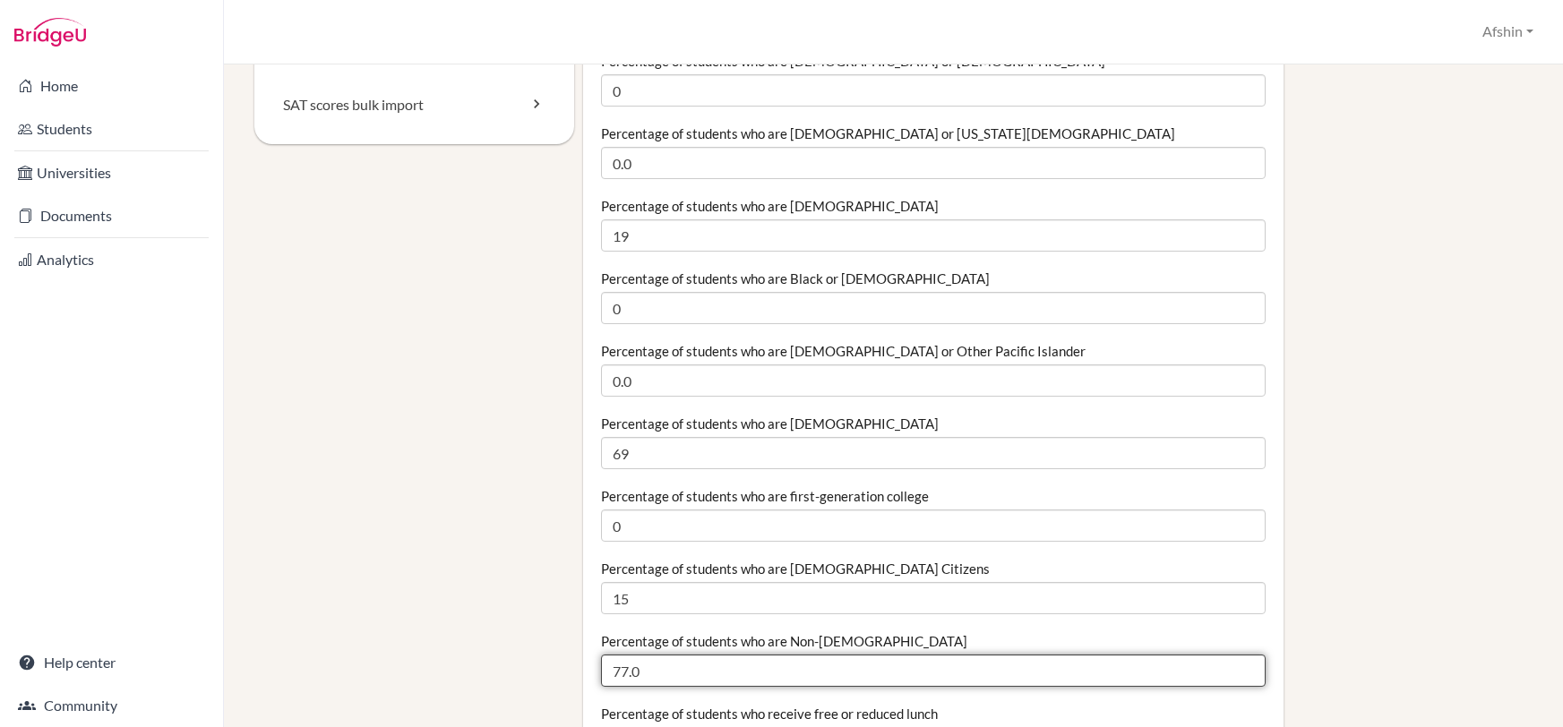
drag, startPoint x: 653, startPoint y: 667, endPoint x: 561, endPoint y: 657, distance: 92.8
type input "85"
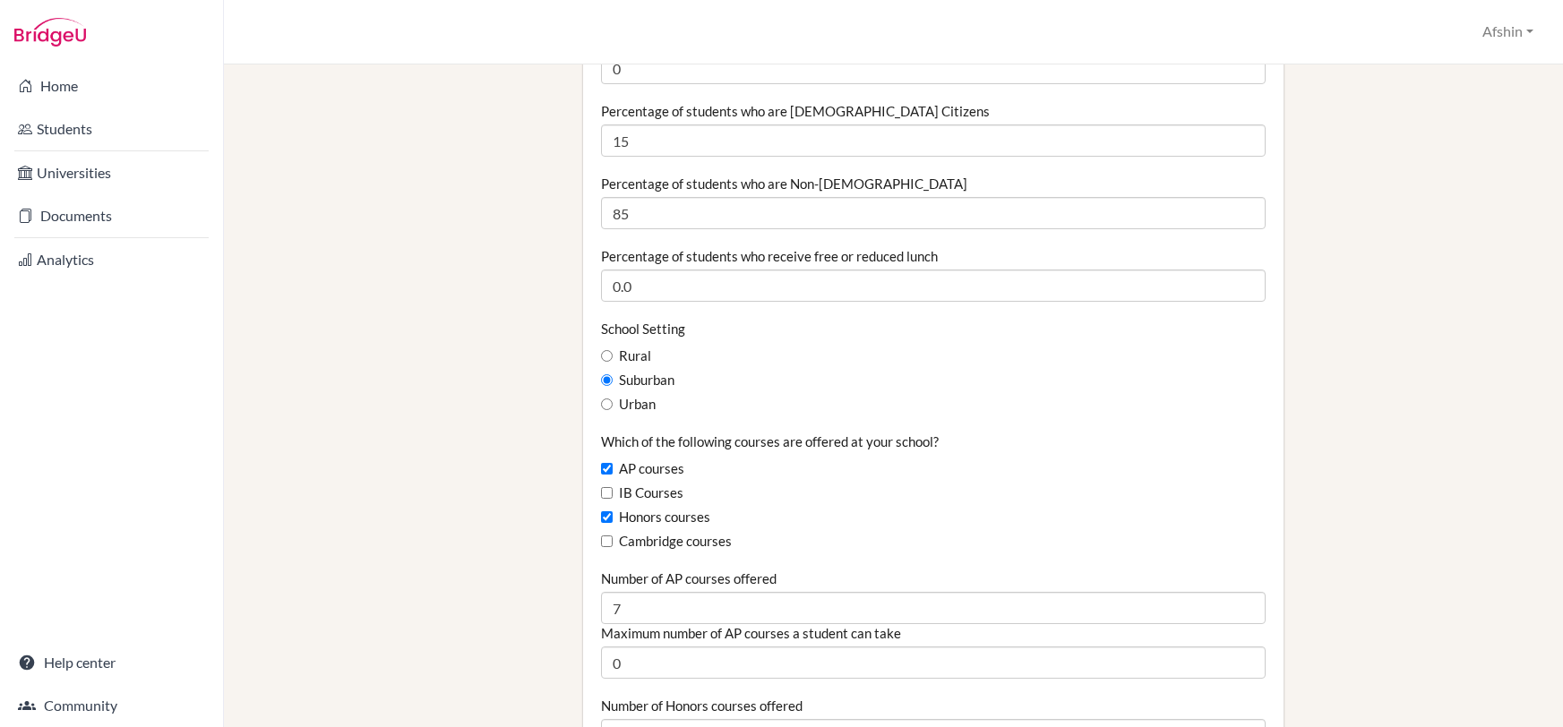
scroll to position [798, 0]
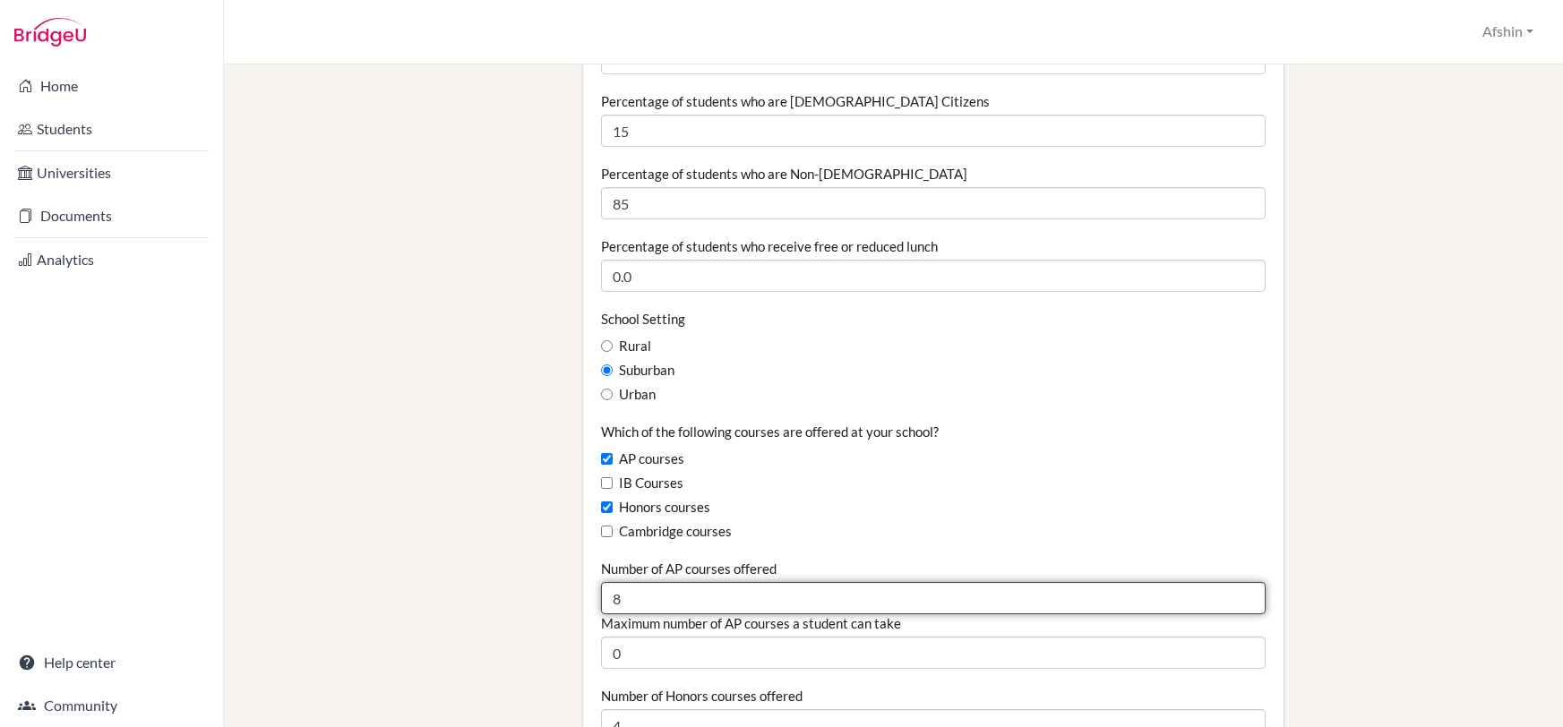
click at [1247, 594] on input "8" at bounding box center [934, 598] width 666 height 32
type input "9"
click at [1247, 594] on input "9" at bounding box center [934, 598] width 666 height 32
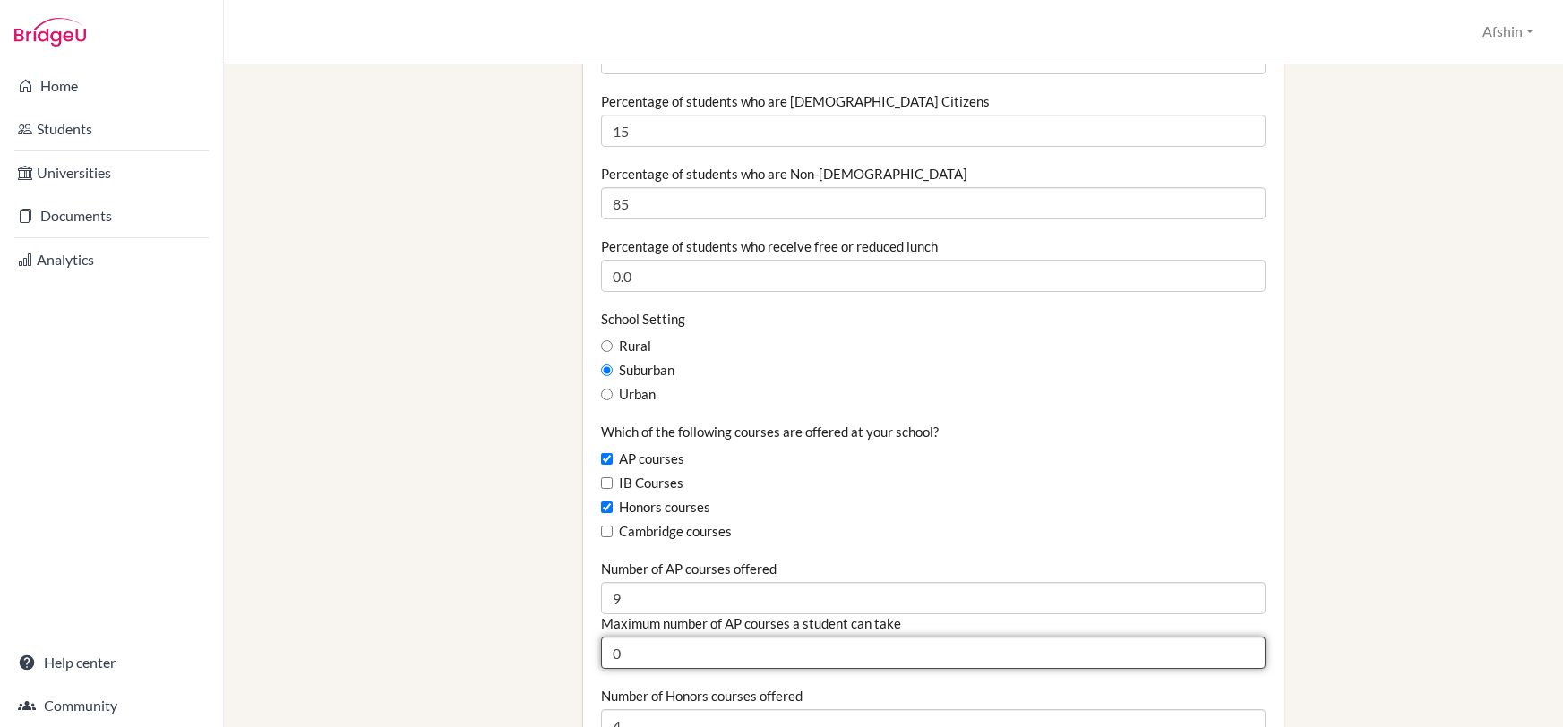
click at [790, 665] on input "0" at bounding box center [934, 653] width 666 height 32
click at [1252, 648] on input "1" at bounding box center [934, 653] width 666 height 32
click at [1252, 648] on input "2" at bounding box center [934, 653] width 666 height 32
click at [1252, 648] on input "3" at bounding box center [934, 653] width 666 height 32
type input "4"
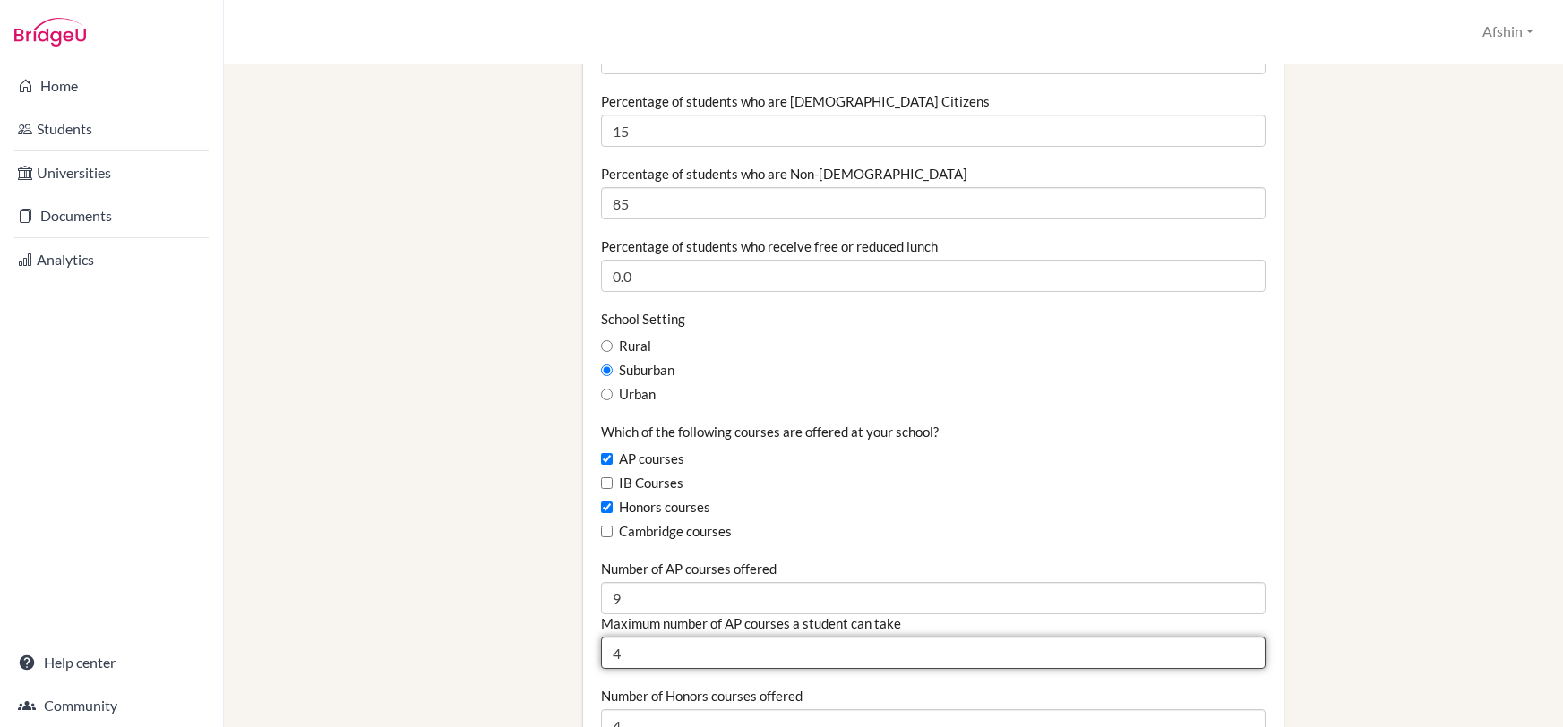
click at [1252, 648] on input "4" at bounding box center [934, 653] width 666 height 32
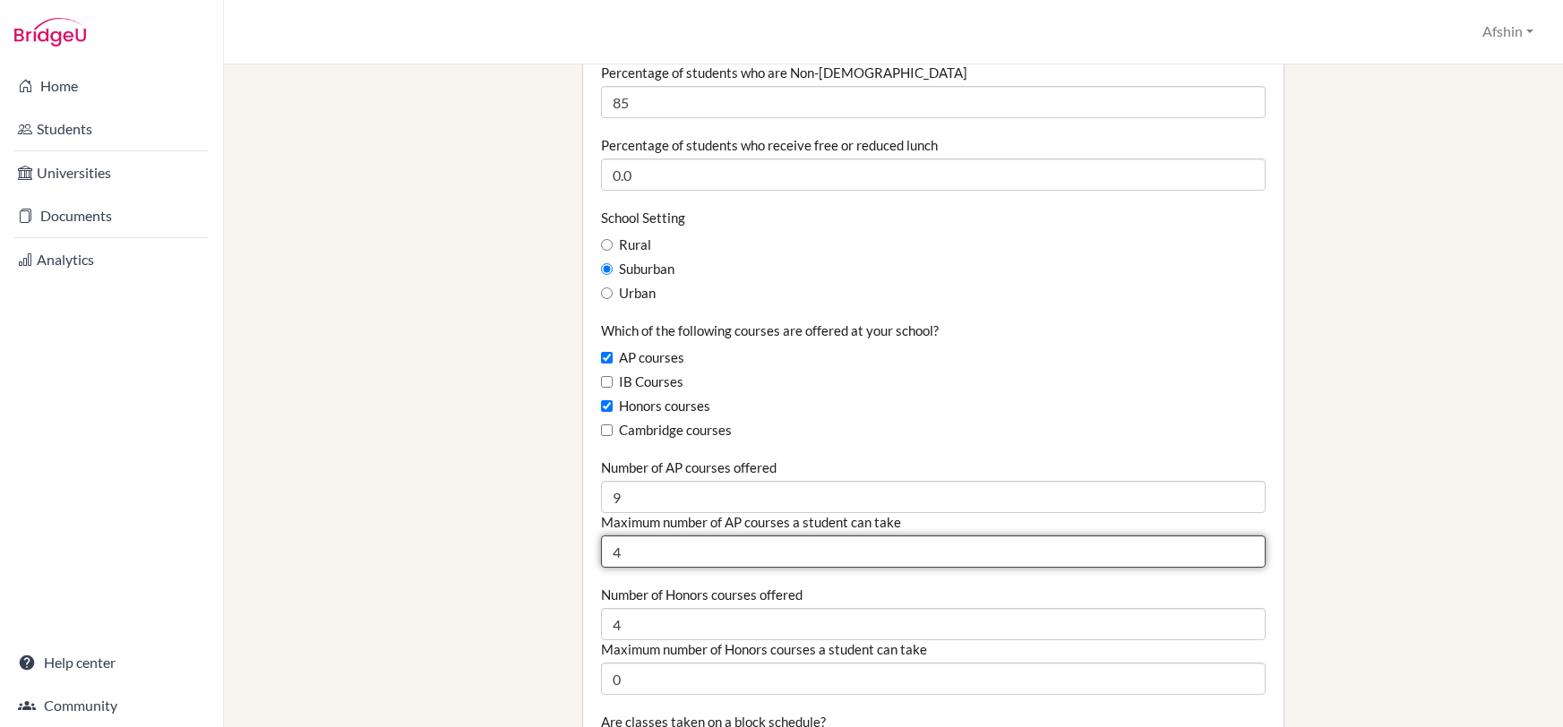
scroll to position [900, 0]
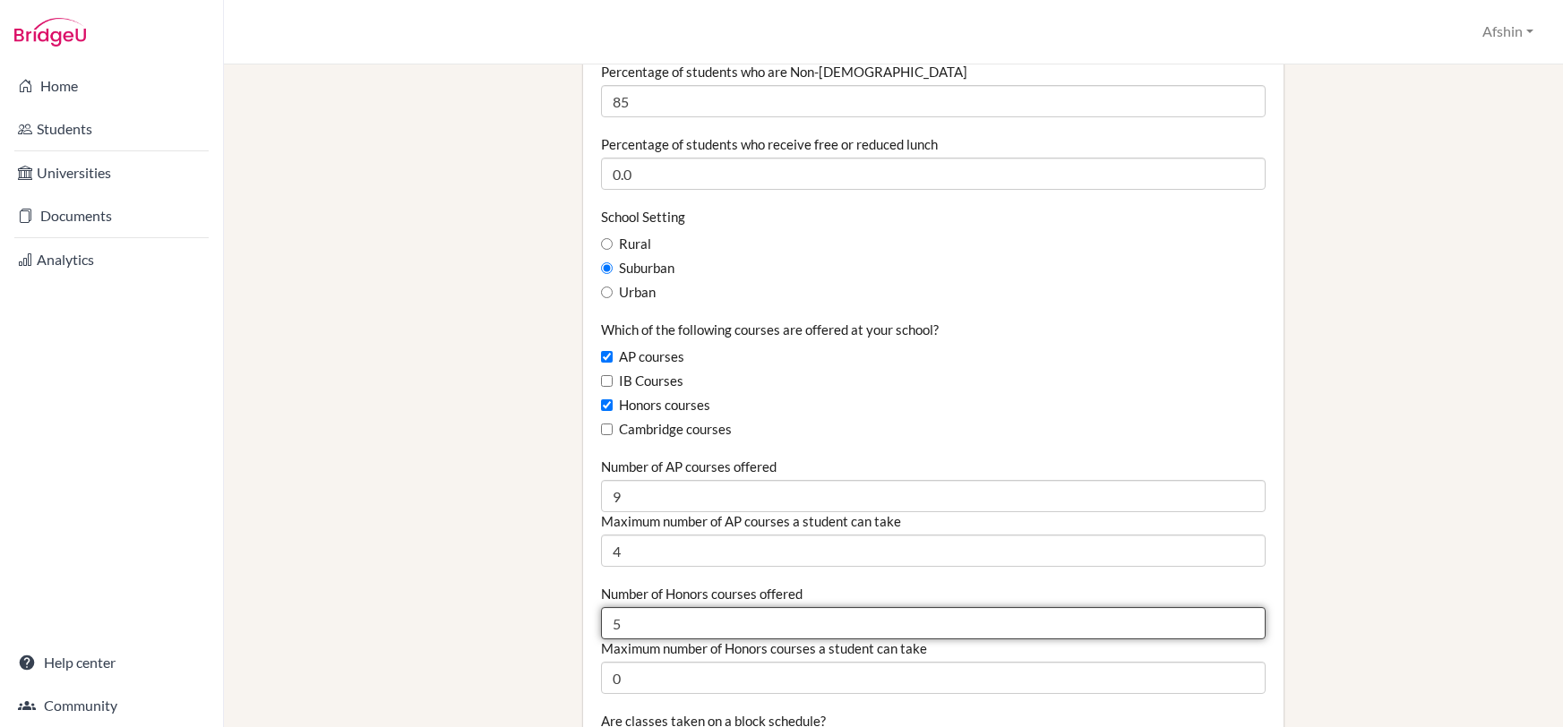
click at [1246, 619] on input "5" at bounding box center [934, 623] width 666 height 32
type input "6"
click at [1251, 619] on input "6" at bounding box center [934, 623] width 666 height 32
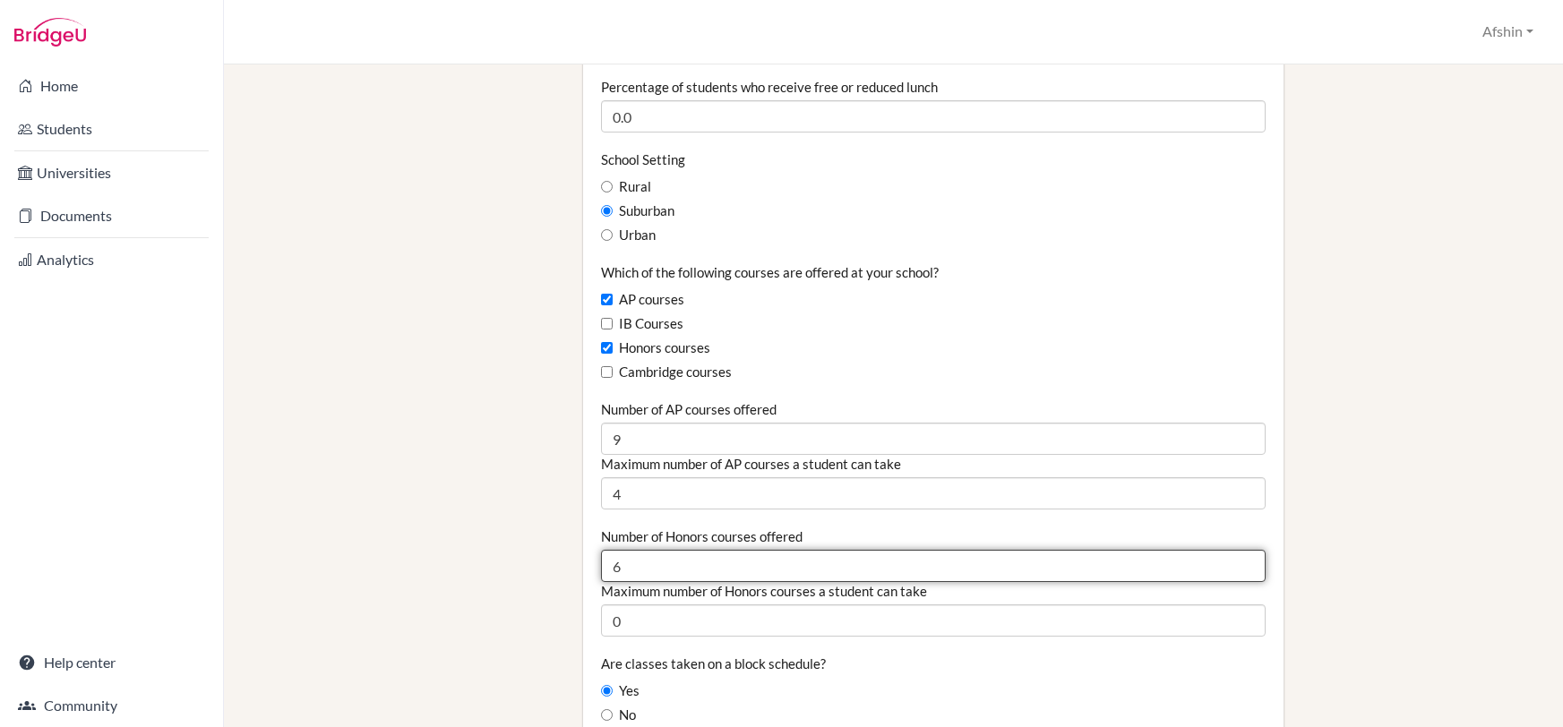
scroll to position [970, 0]
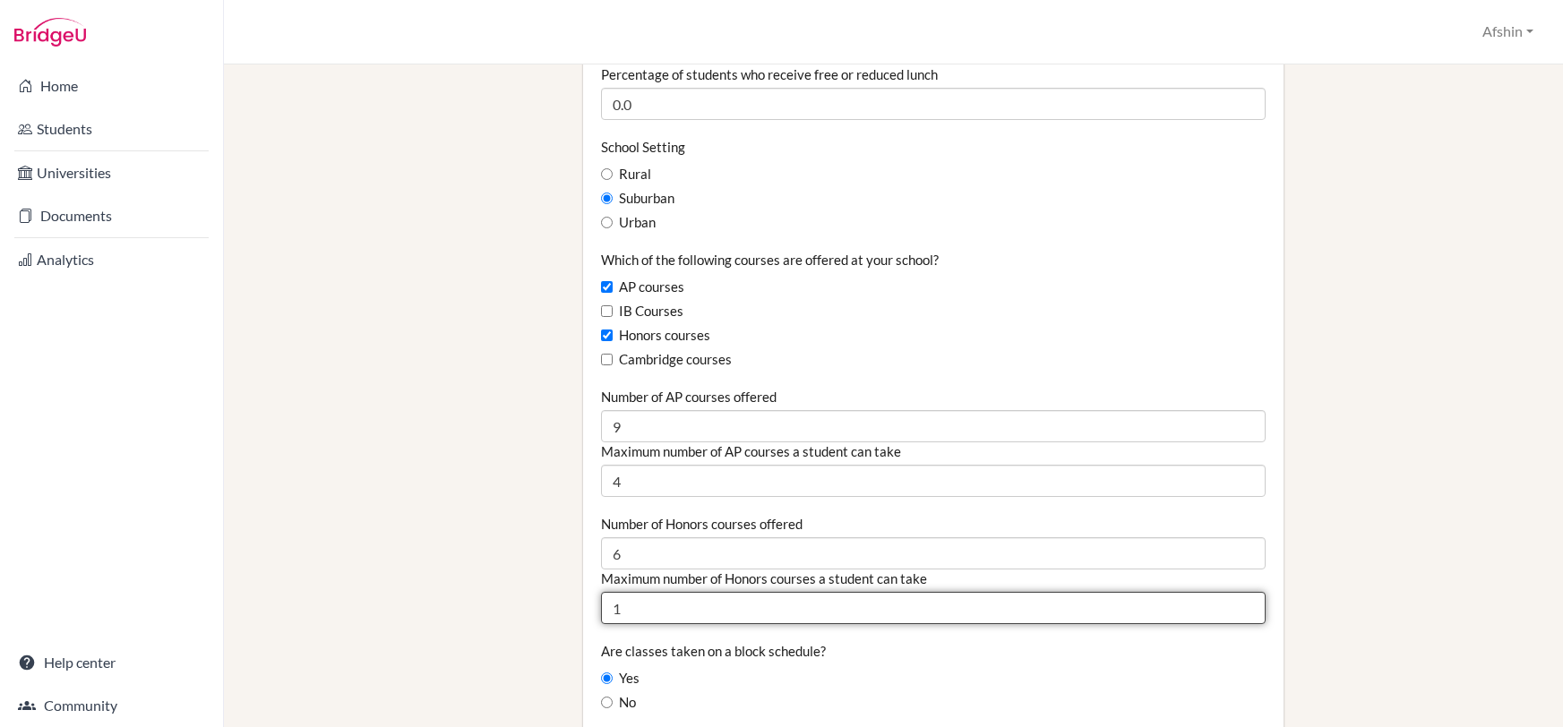
click at [1251, 606] on input "1" at bounding box center [934, 608] width 666 height 32
click at [1251, 606] on input "2" at bounding box center [934, 608] width 666 height 32
type input "3"
click at [1251, 606] on input "3" at bounding box center [934, 608] width 666 height 32
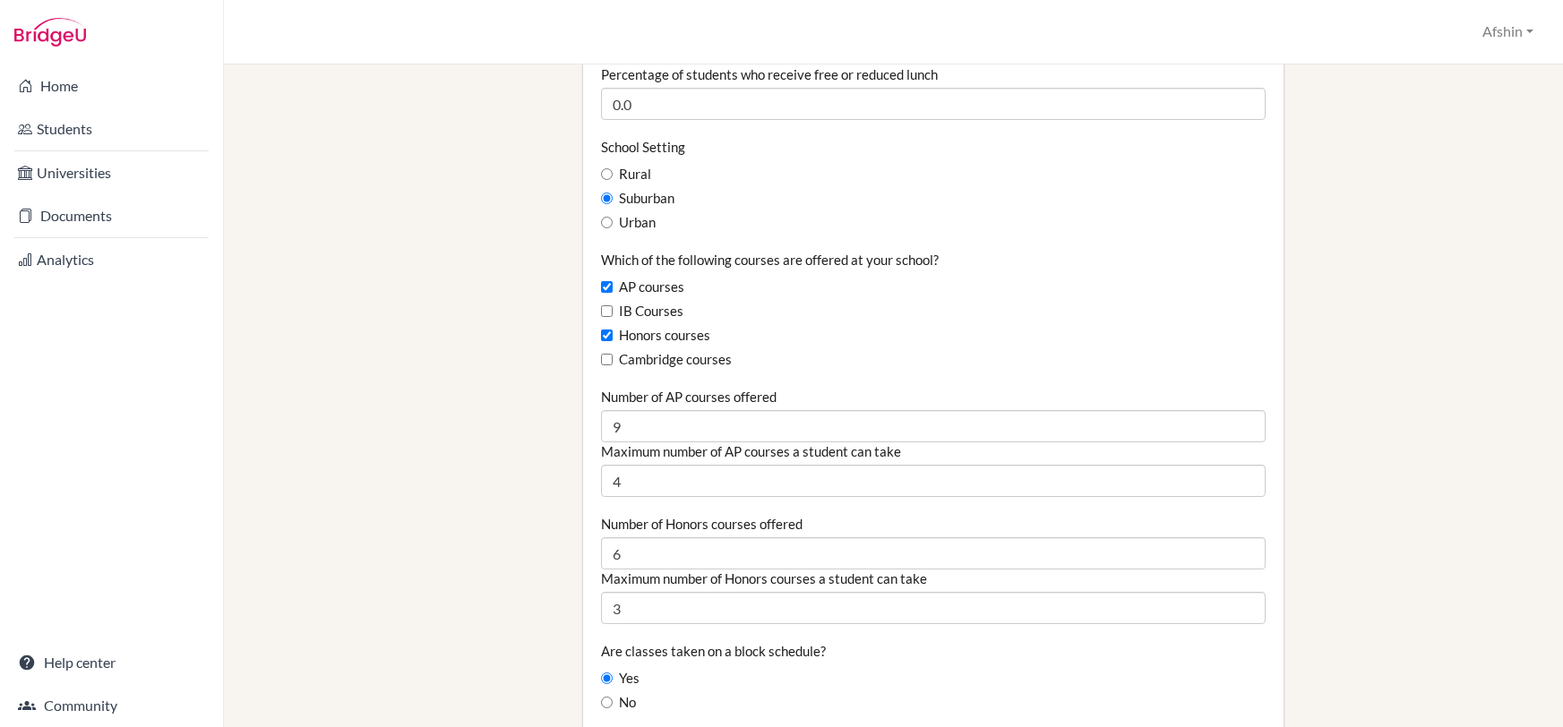
click at [1097, 654] on div "Are classes taken on a block schedule? Yes No" at bounding box center [934, 677] width 666 height 71
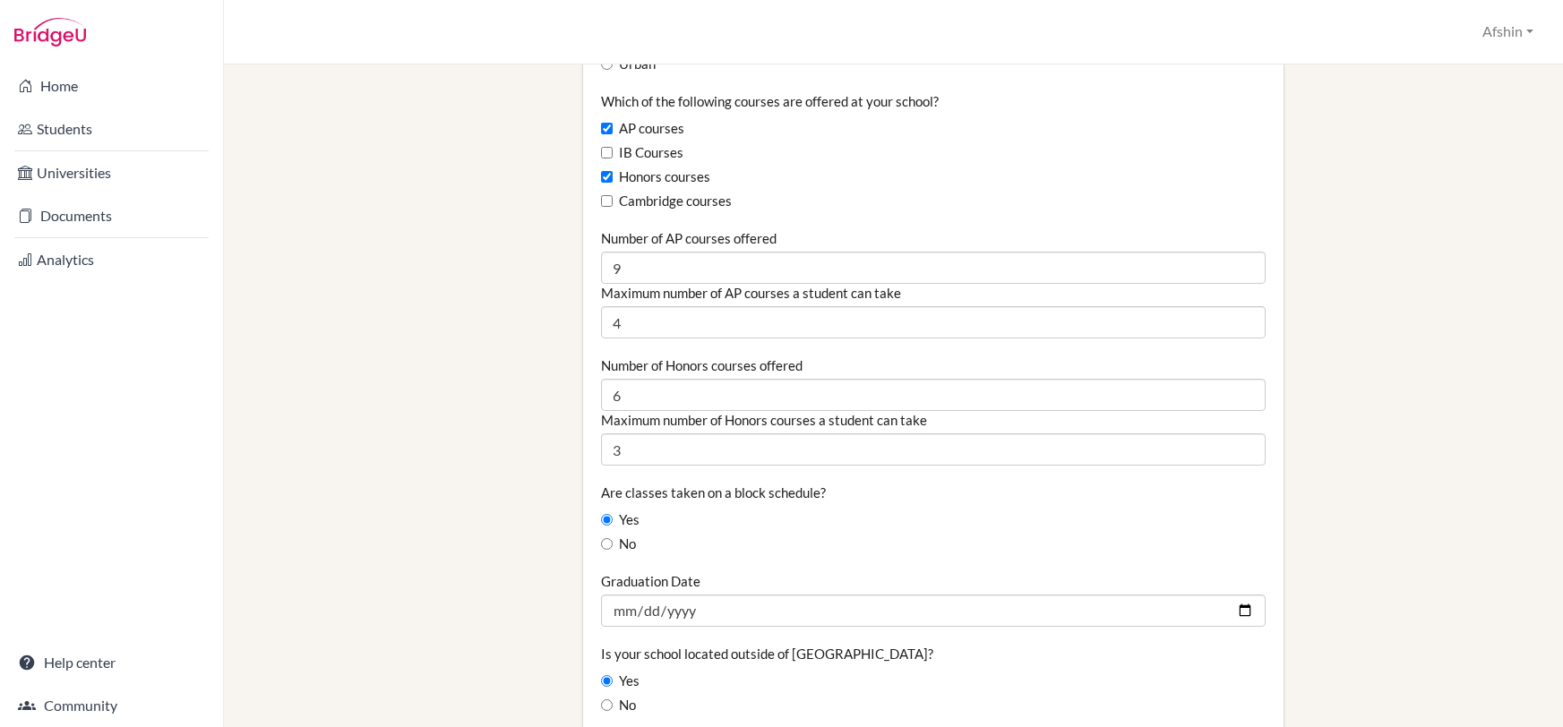
scroll to position [1133, 0]
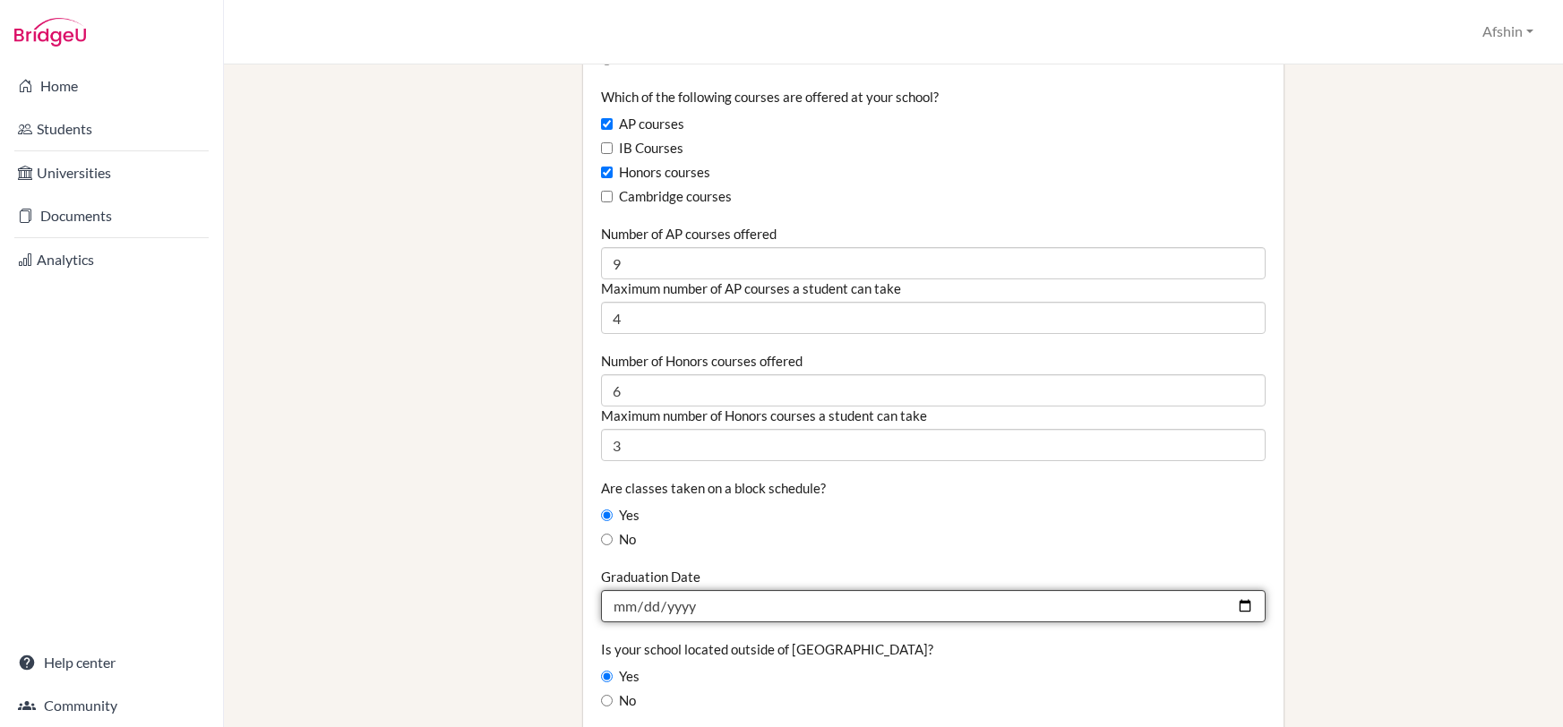
click at [689, 603] on input "2025-05-30" at bounding box center [934, 606] width 666 height 32
type input "2026-05-30"
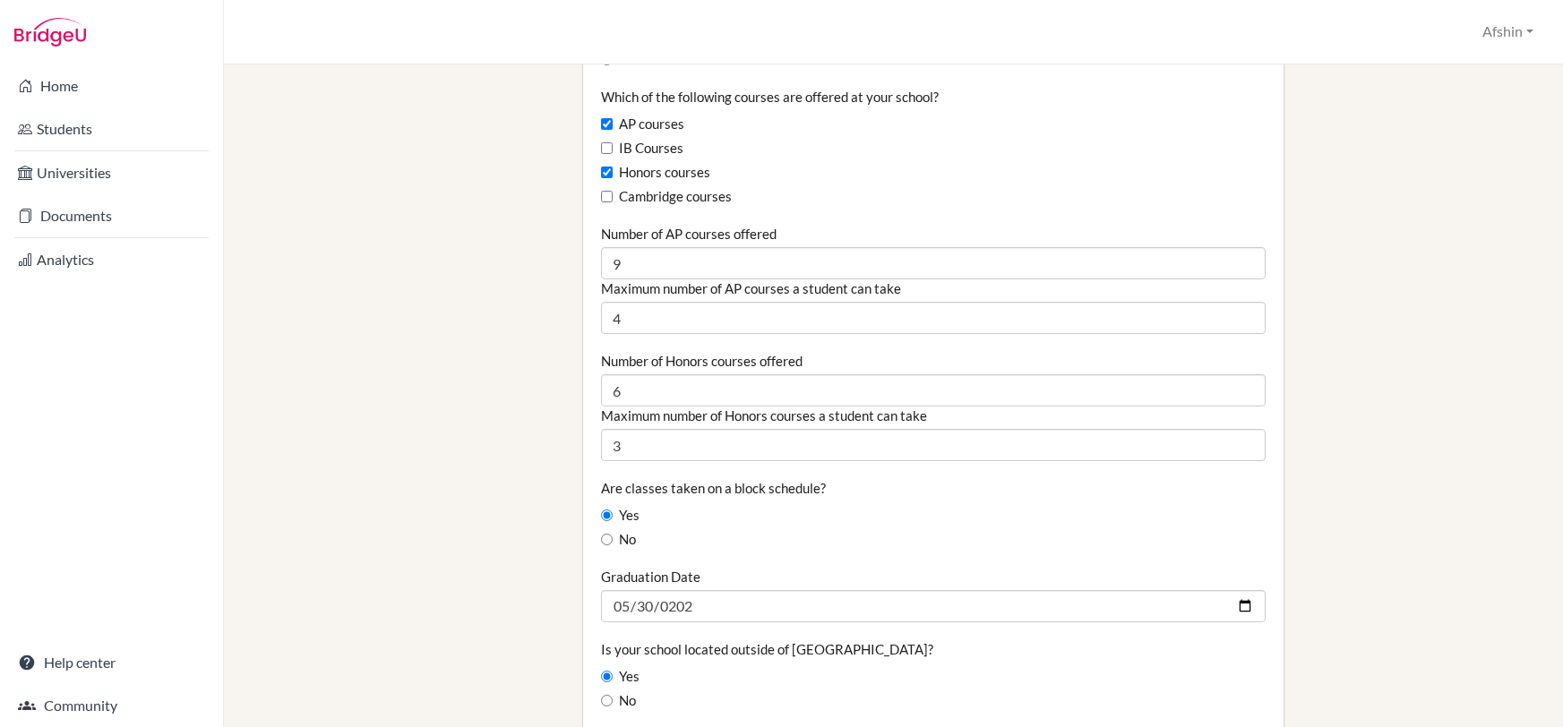
click at [800, 556] on fieldset "Graduating class size 26 Percentage of graduating class attending 2-year colleg…" at bounding box center [934, 264] width 666 height 2464
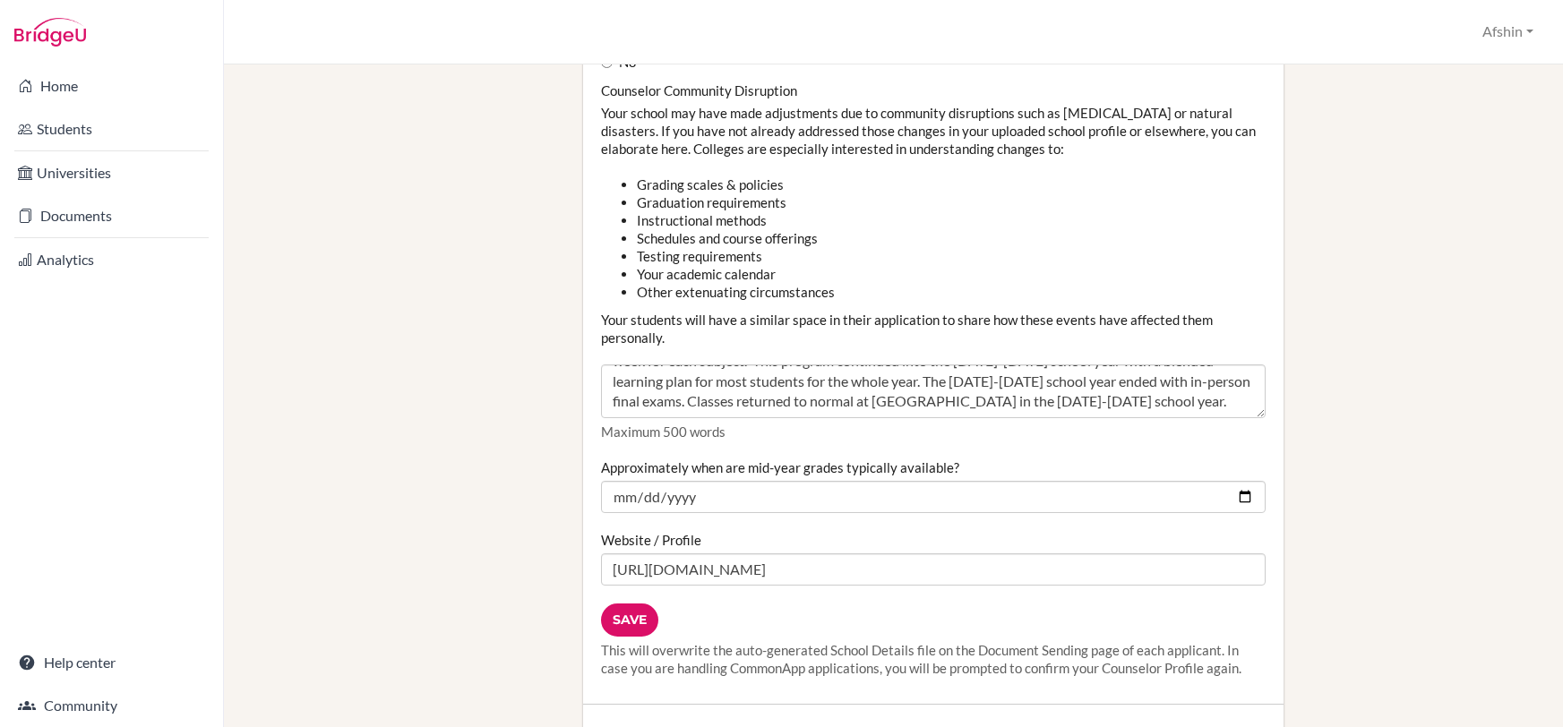
scroll to position [2178, 0]
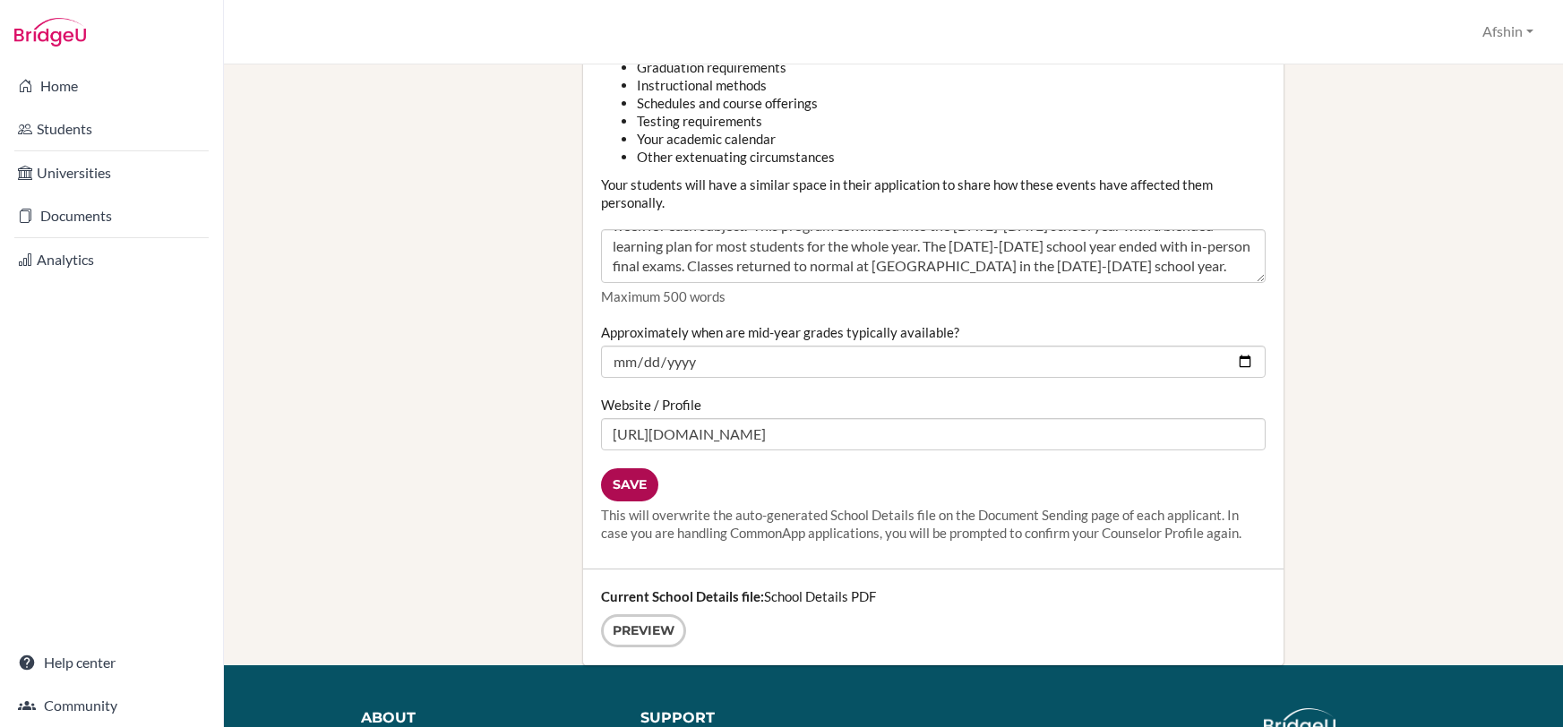
click at [633, 482] on input "Save" at bounding box center [629, 485] width 57 height 33
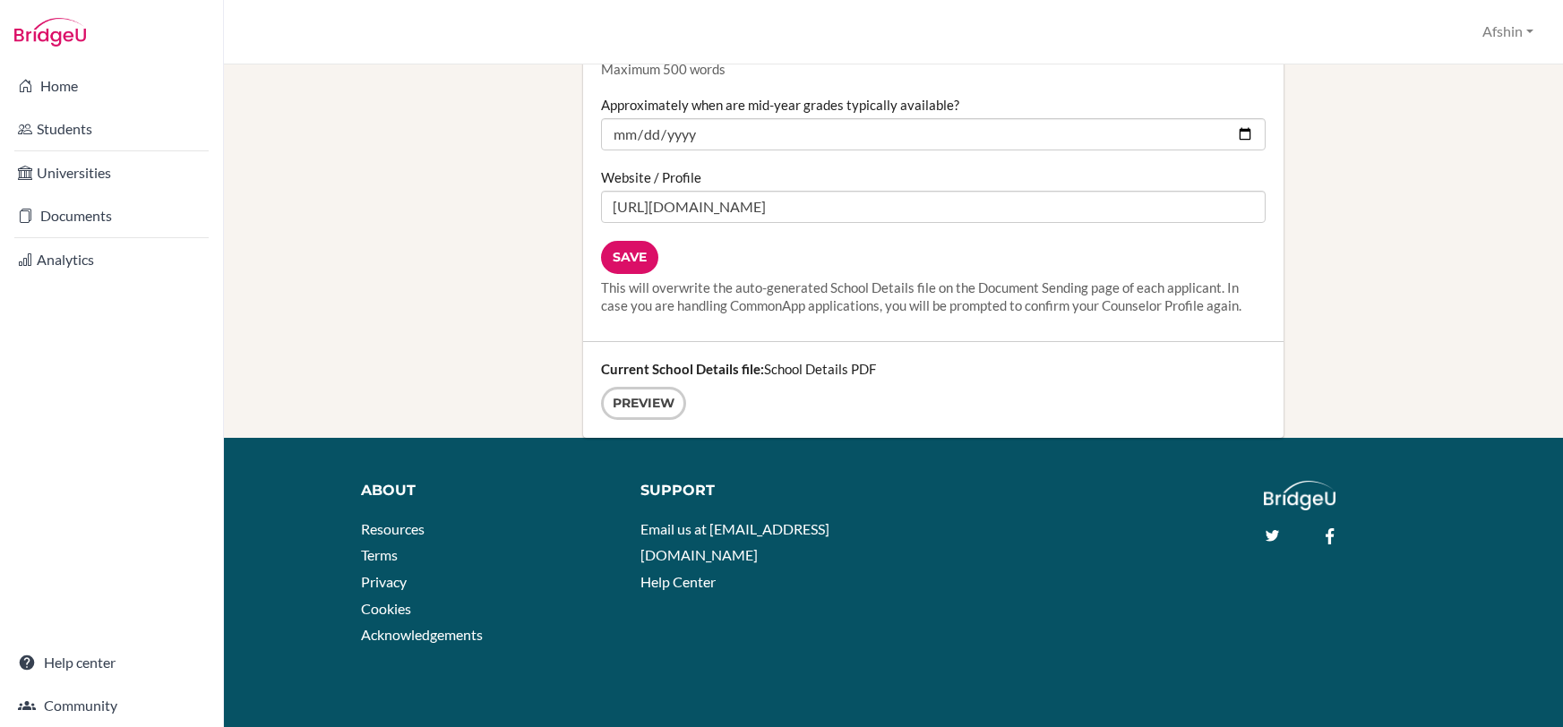
scroll to position [2388, 0]
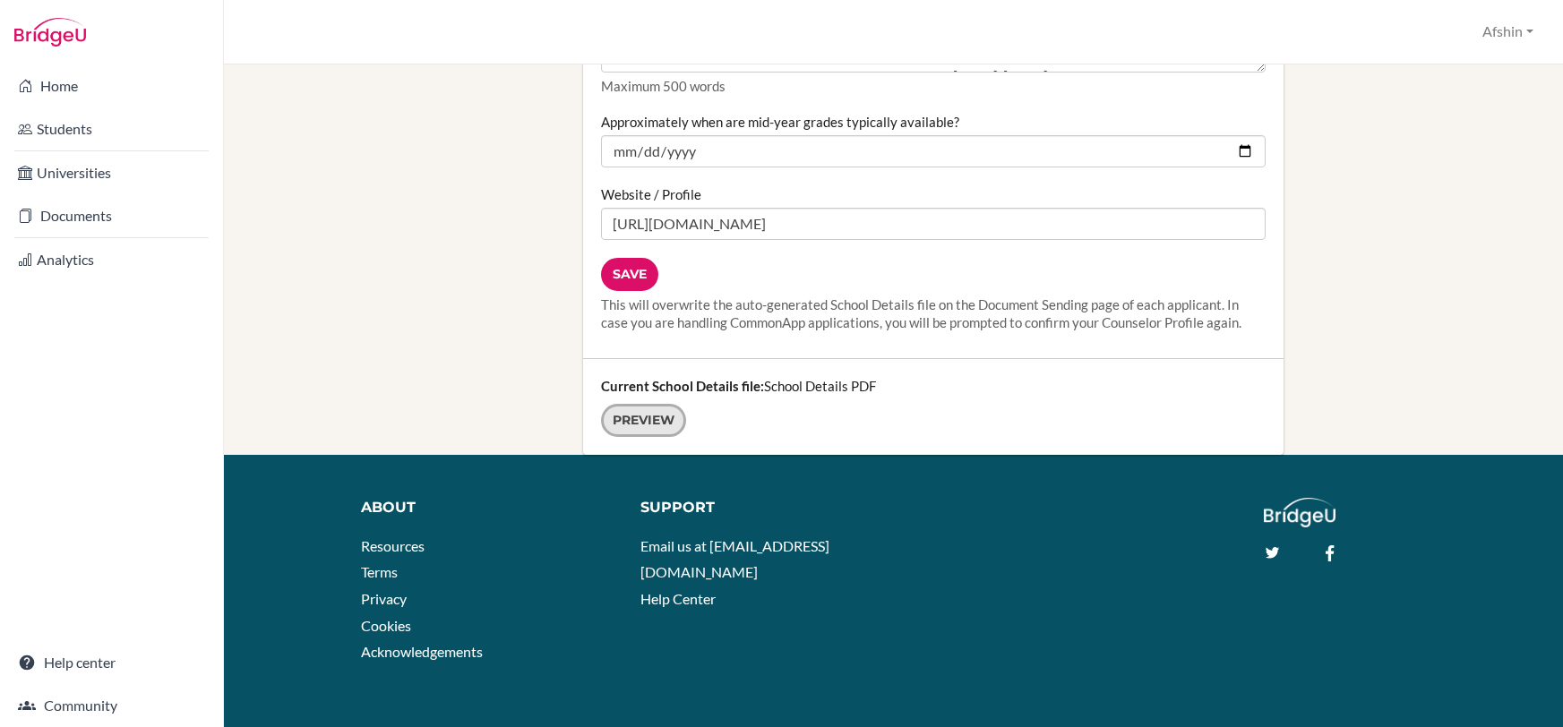
click at [625, 414] on link "Preview" at bounding box center [643, 420] width 85 height 33
click at [633, 276] on input "Save" at bounding box center [629, 274] width 57 height 33
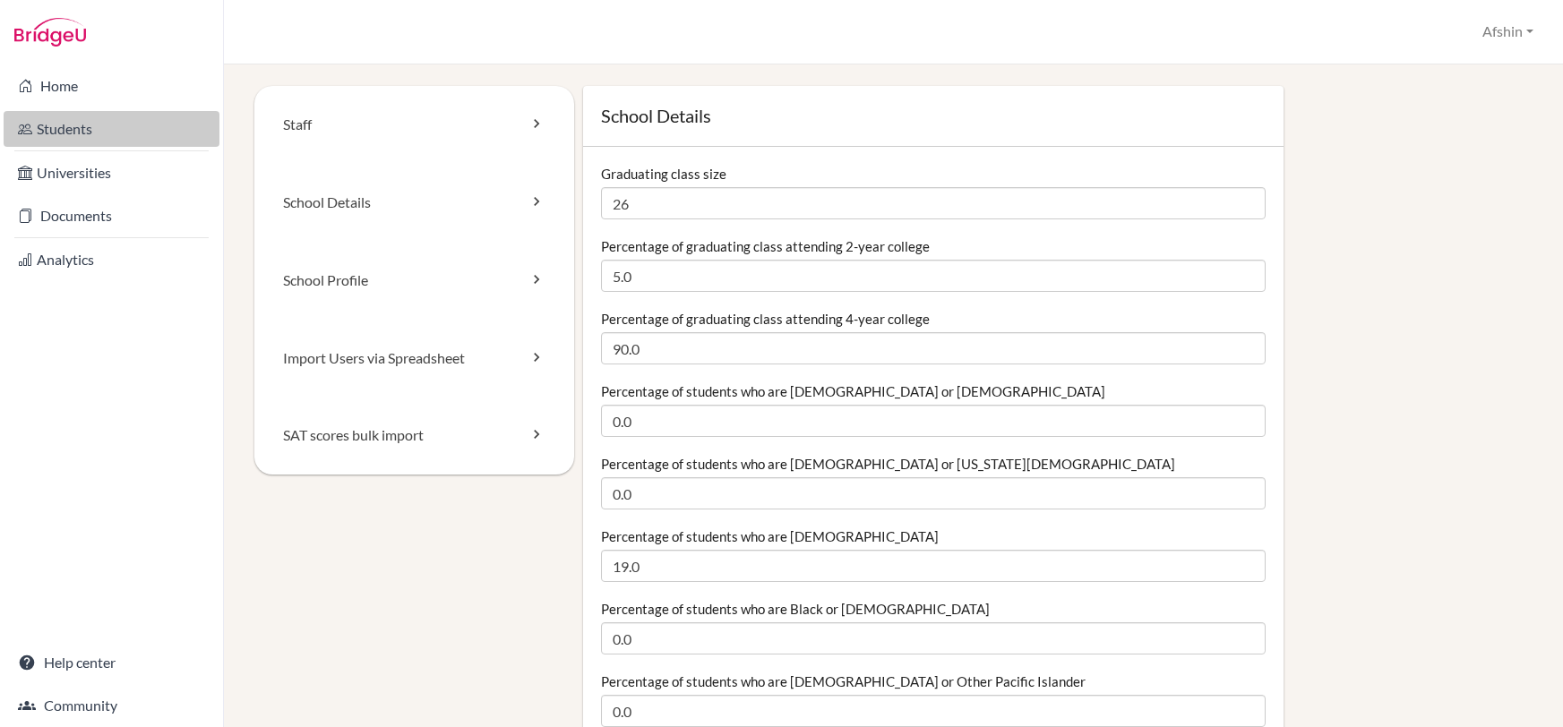
click at [86, 131] on link "Students" at bounding box center [112, 129] width 216 height 36
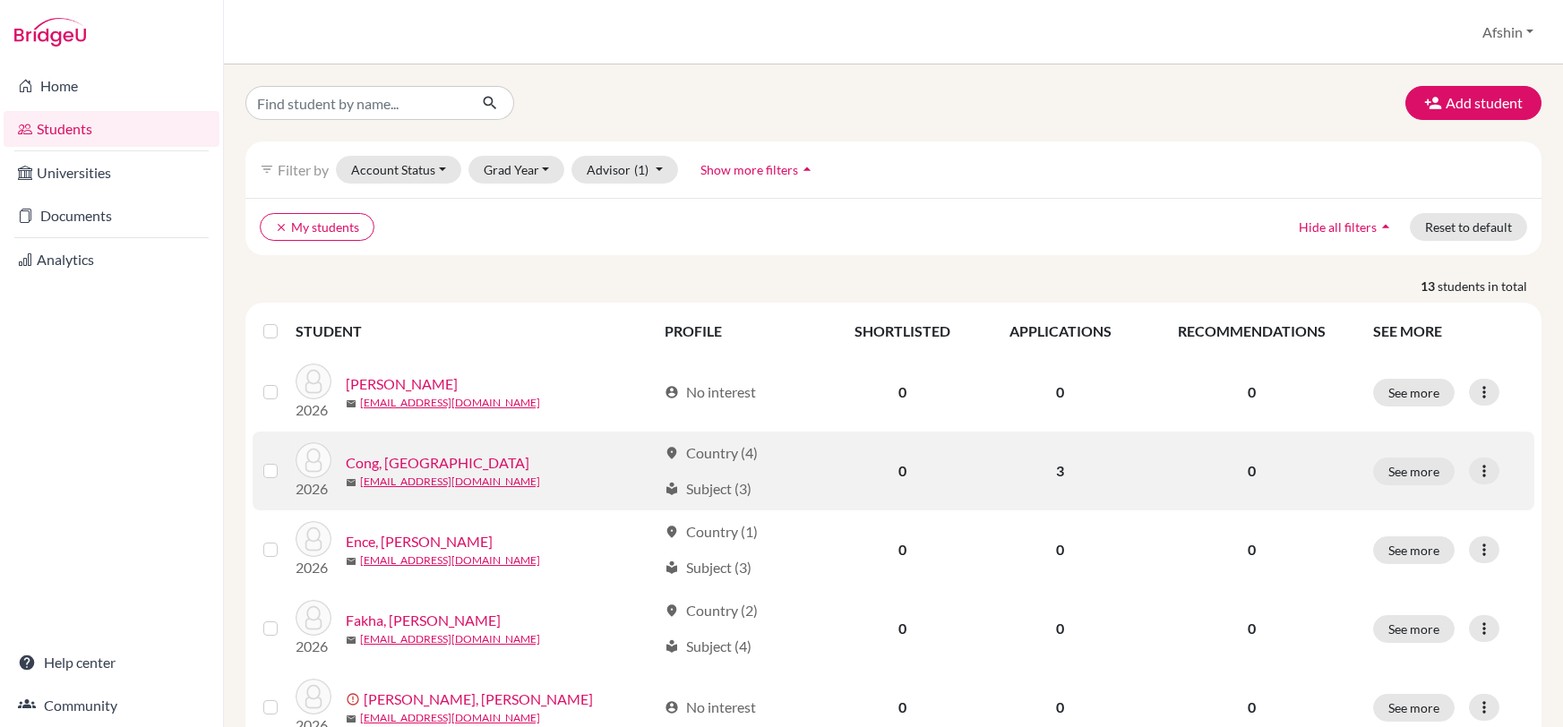
click at [402, 455] on link "Cong, [GEOGRAPHIC_DATA]" at bounding box center [438, 463] width 184 height 22
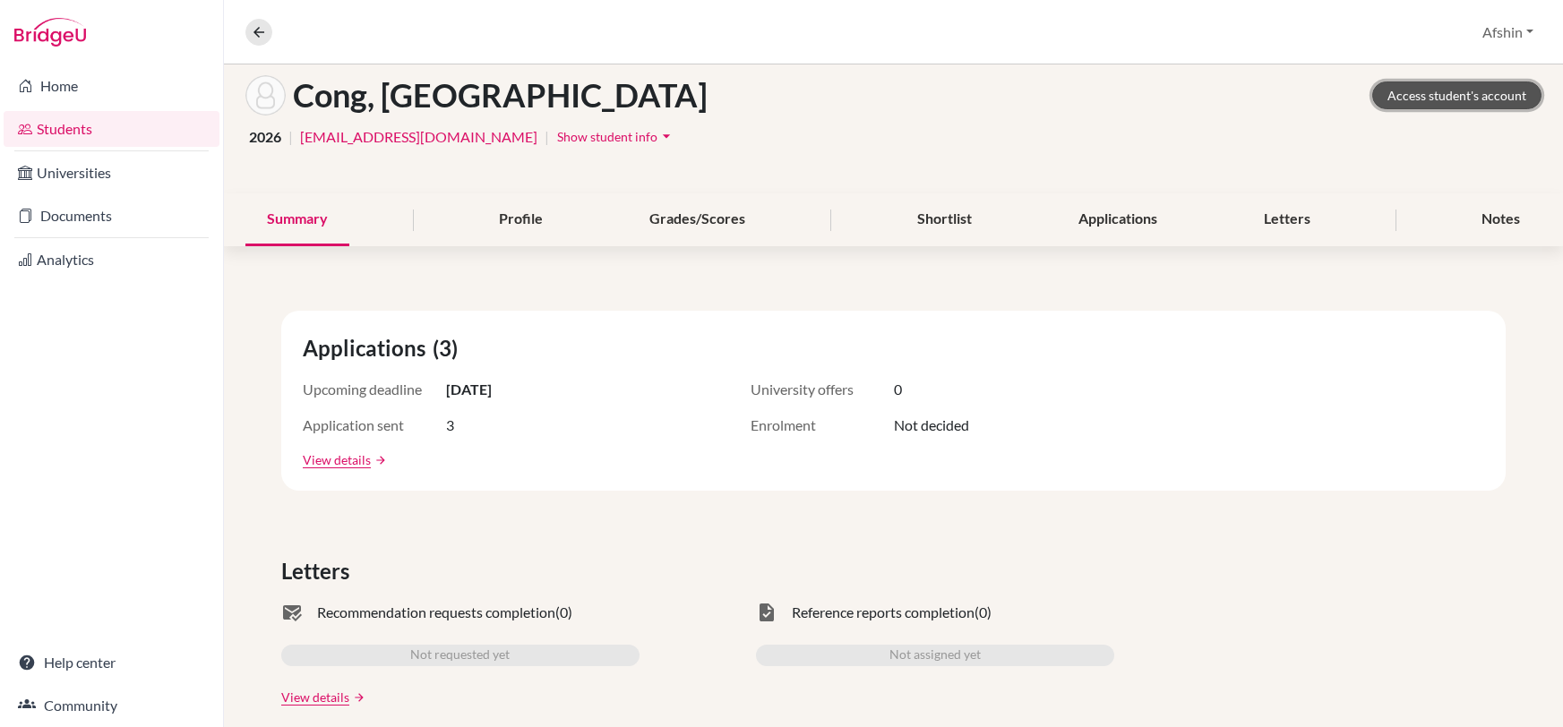
scroll to position [162, 0]
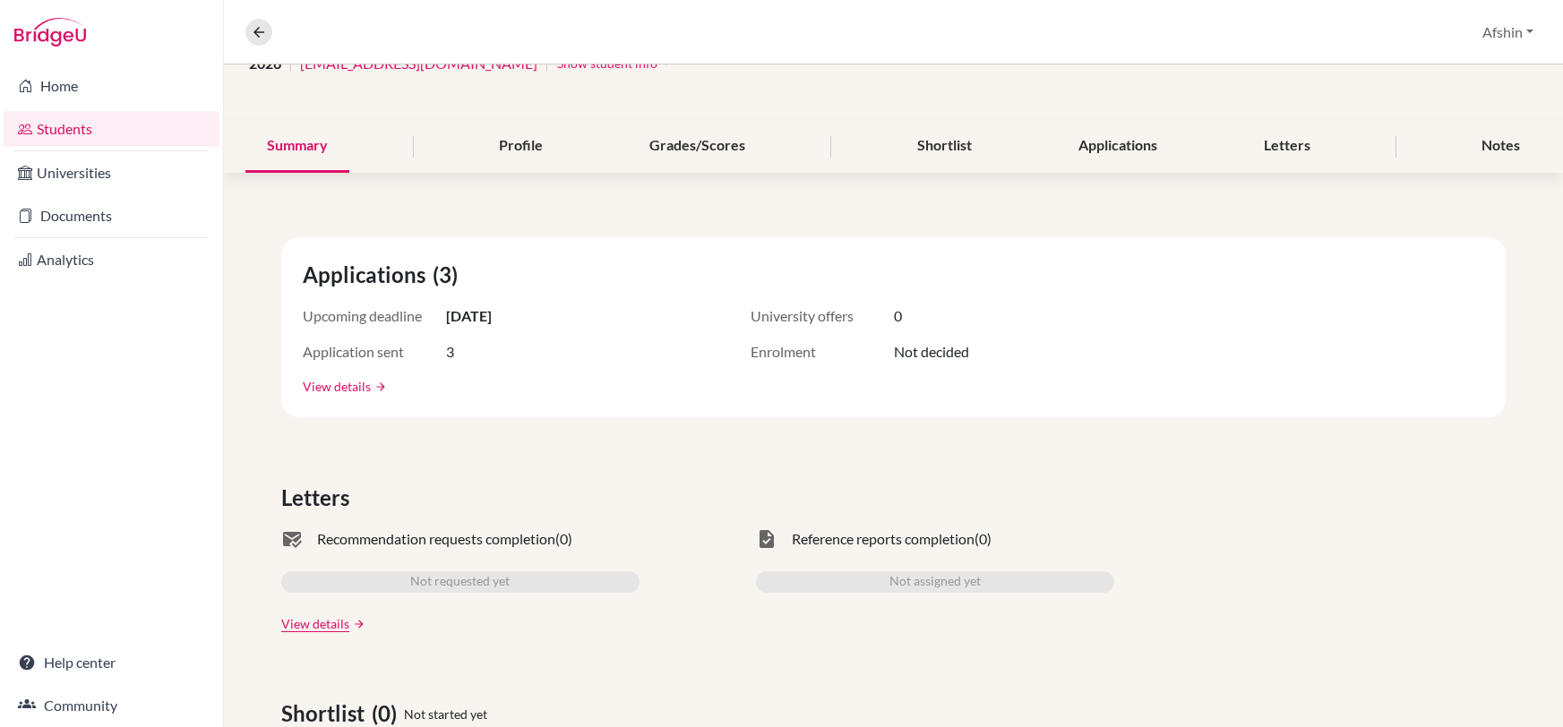
click at [367, 385] on link "View details" at bounding box center [337, 386] width 68 height 19
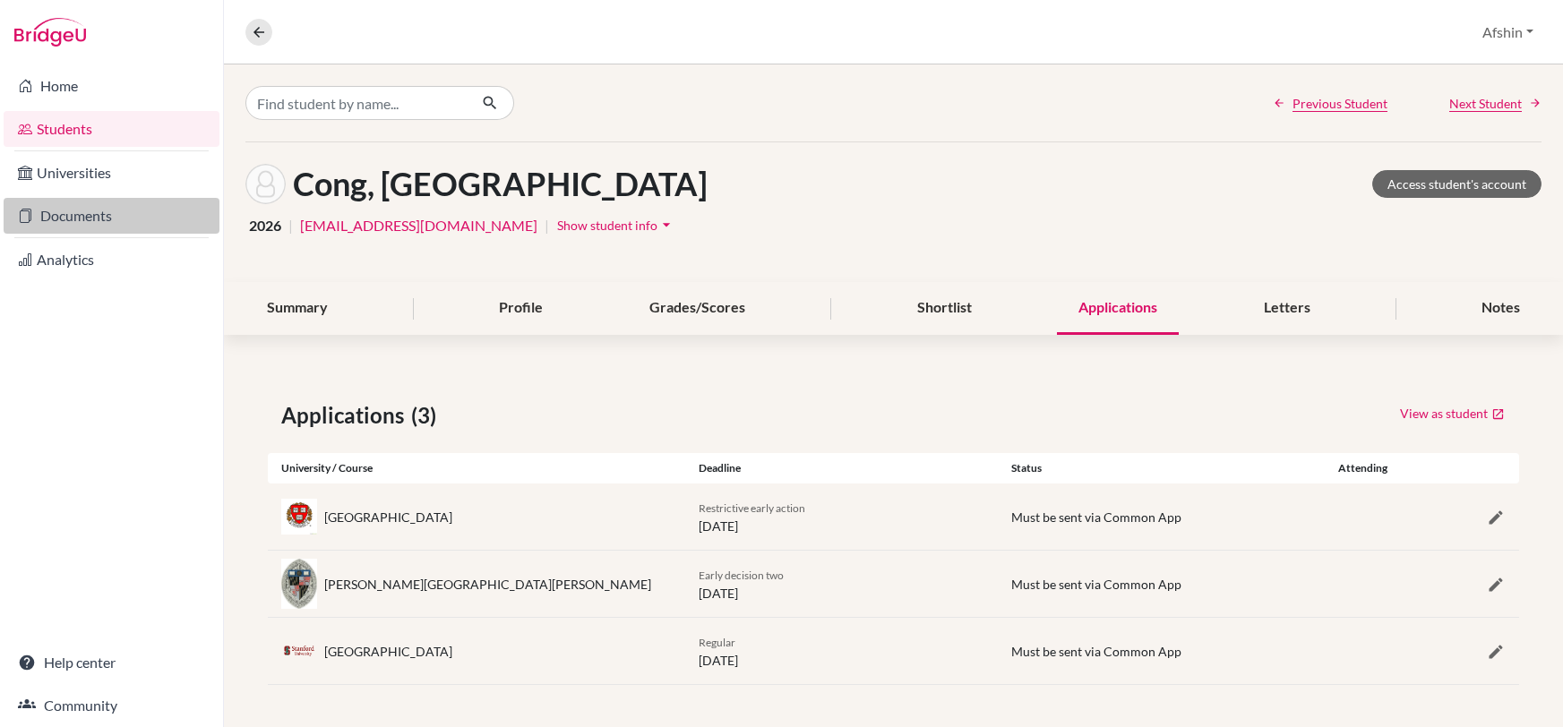
click at [73, 198] on link "Documents" at bounding box center [112, 216] width 216 height 36
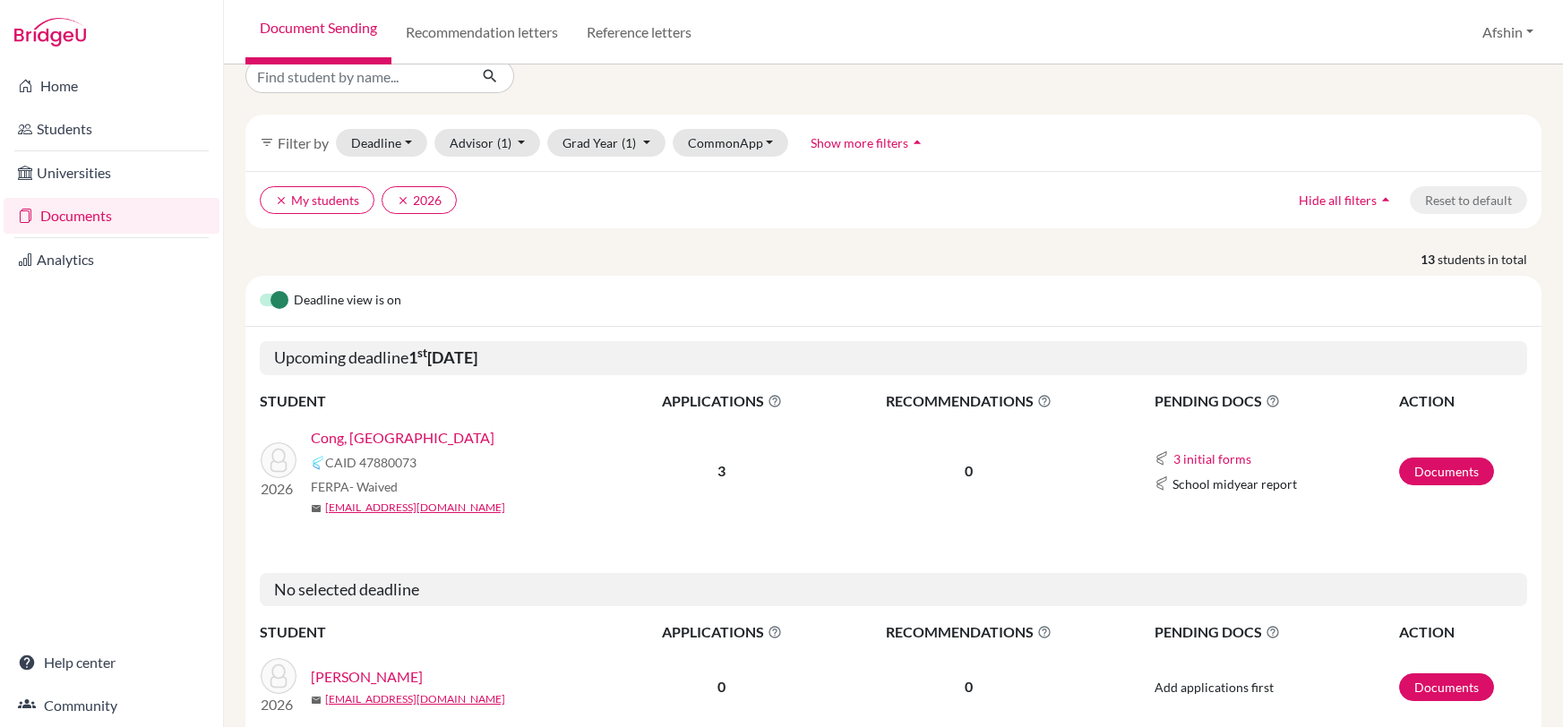
scroll to position [28, 0]
click at [356, 432] on link "Cong, [GEOGRAPHIC_DATA]" at bounding box center [403, 437] width 184 height 22
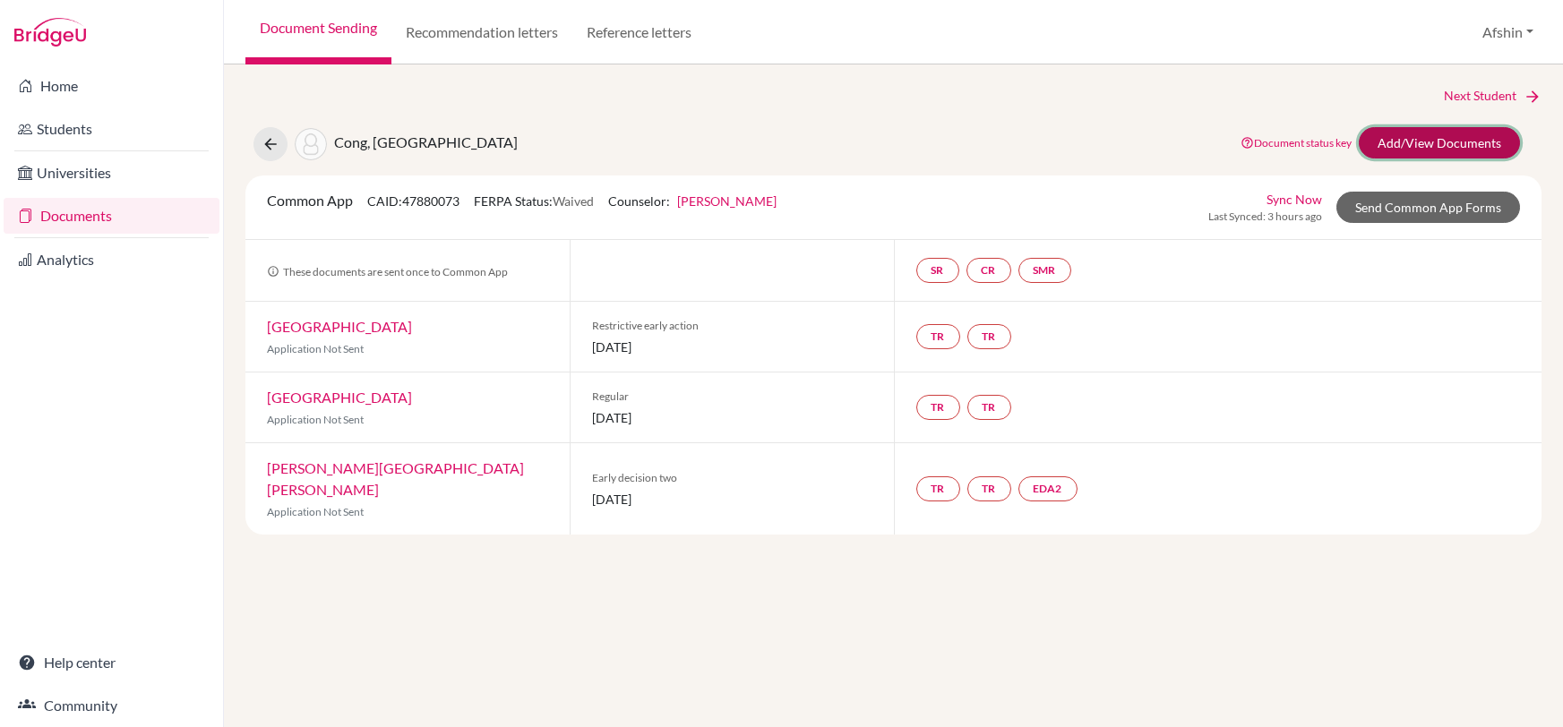
click at [1431, 137] on link "Add/View Documents" at bounding box center [1439, 142] width 161 height 31
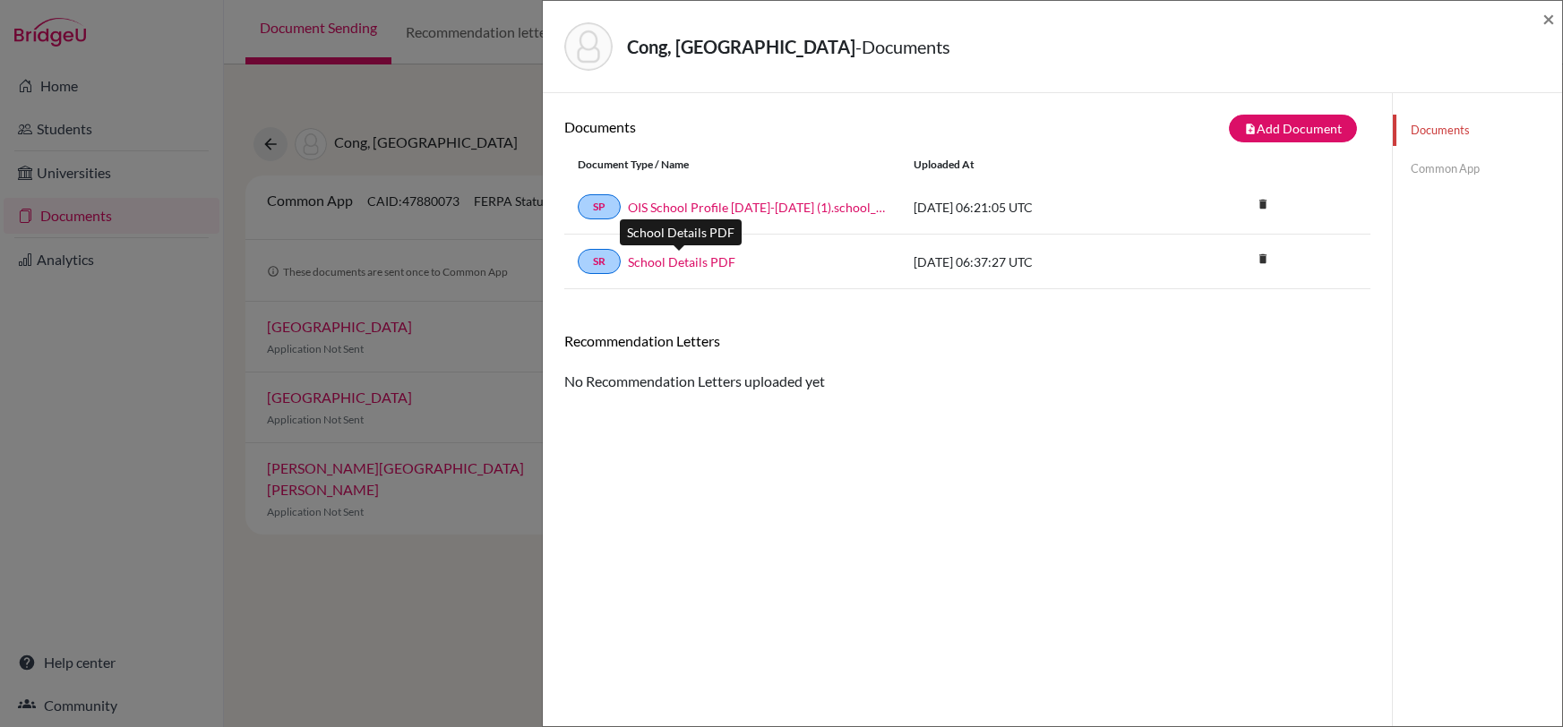
click at [660, 264] on link "School Details PDF" at bounding box center [682, 262] width 108 height 19
click at [1550, 17] on span "×" at bounding box center [1549, 18] width 13 height 26
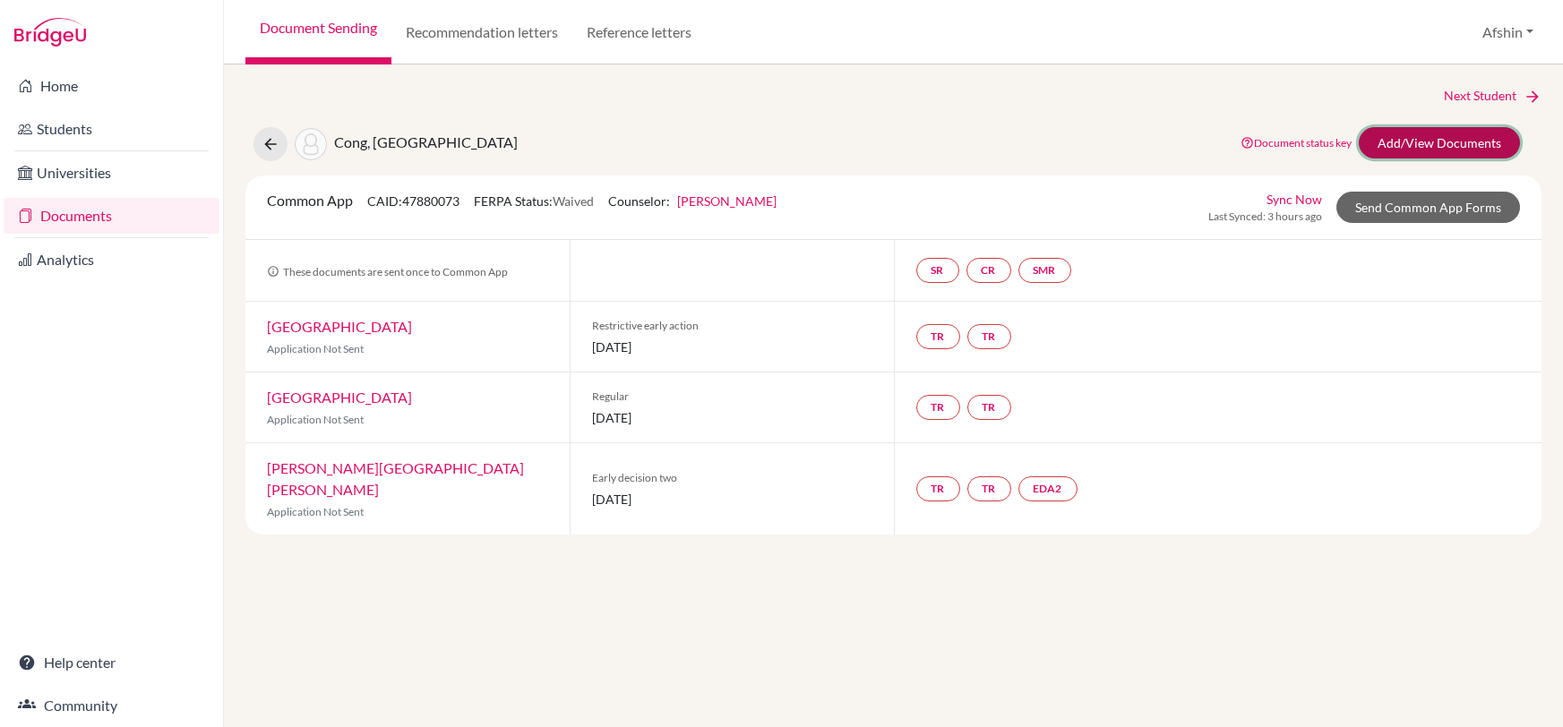
click at [1391, 147] on link "Add/View Documents" at bounding box center [1439, 142] width 161 height 31
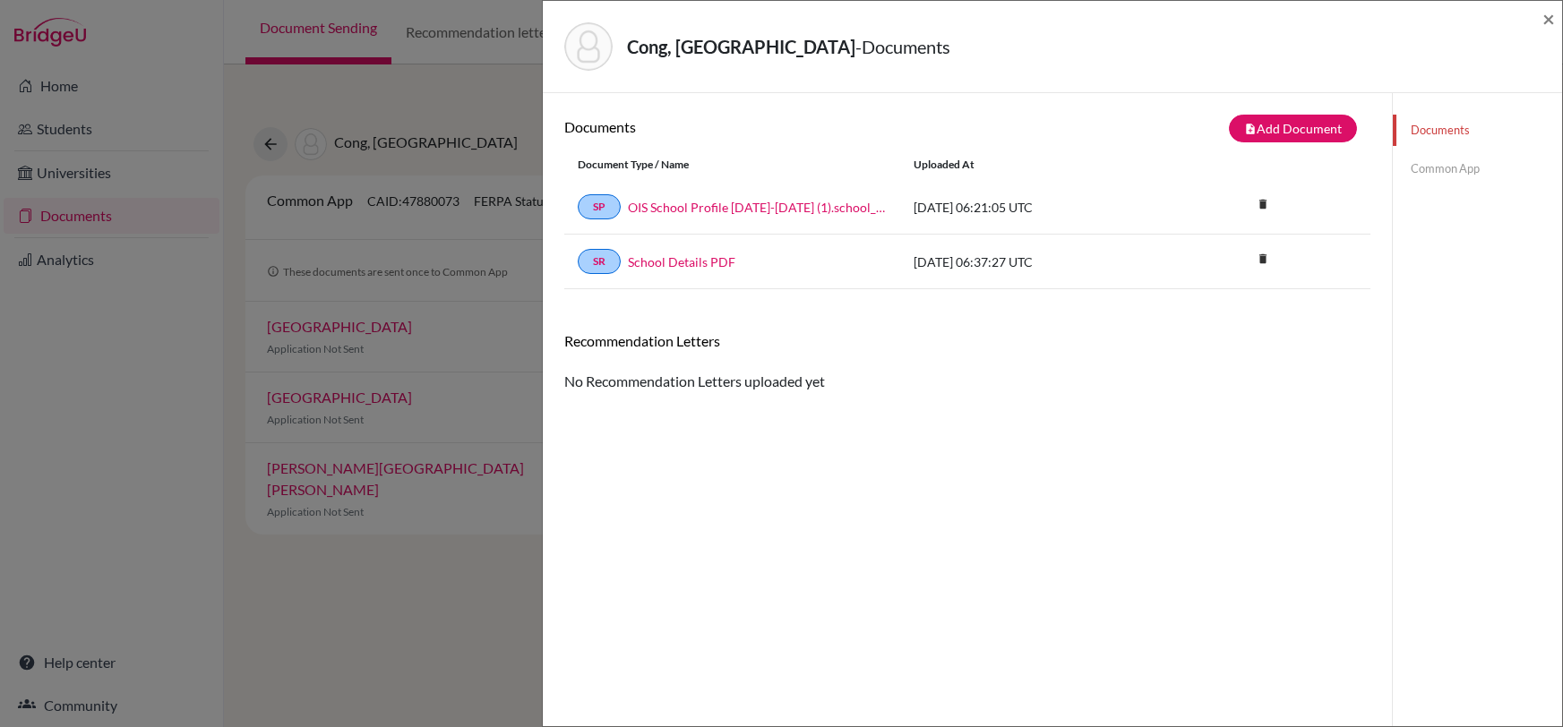
click at [1419, 163] on link "Common App" at bounding box center [1477, 168] width 169 height 31
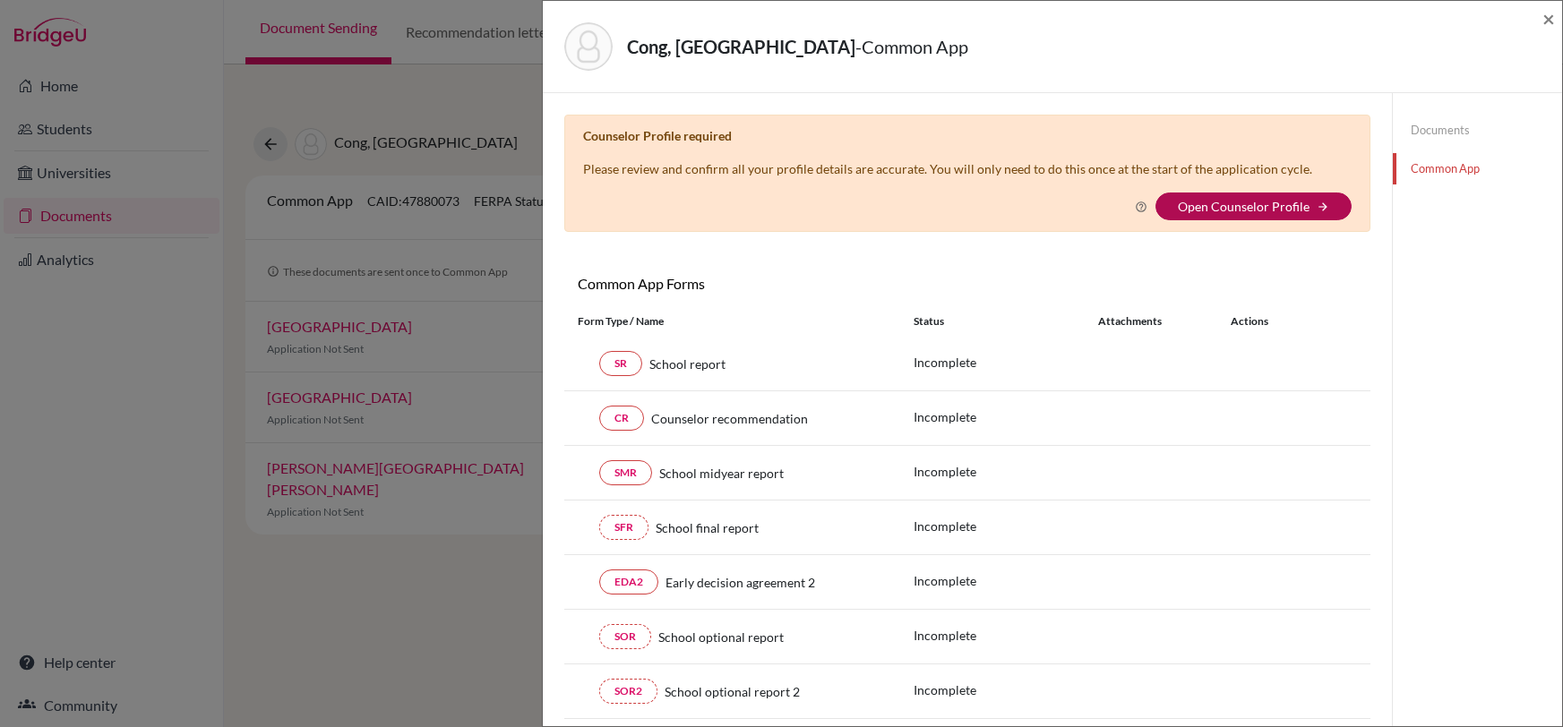
click at [1295, 202] on link "Open Counselor Profile" at bounding box center [1244, 206] width 132 height 15
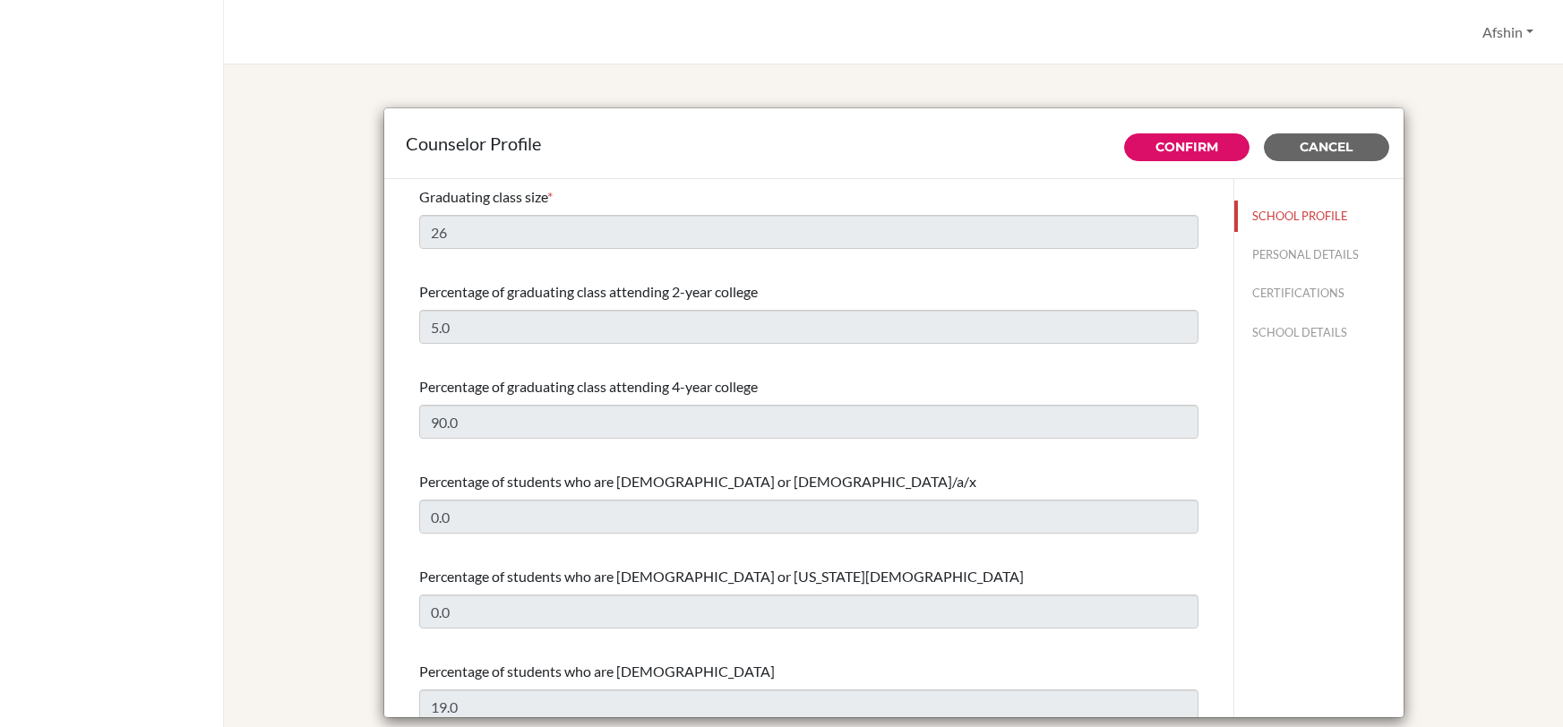
select select "1"
select select "352597"
click at [1198, 157] on button "Confirm" at bounding box center [1186, 147] width 125 height 28
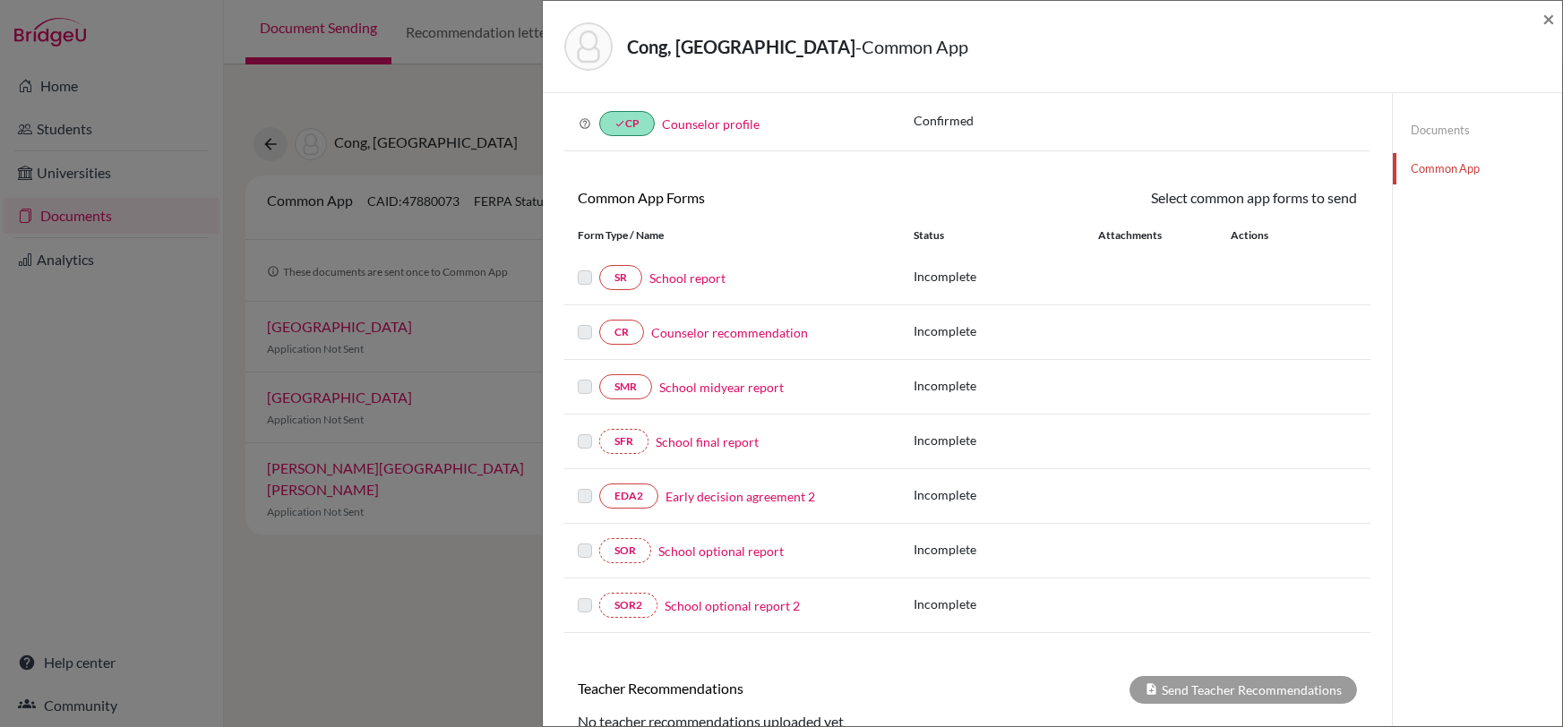
scroll to position [82, 0]
click at [701, 271] on link "School report" at bounding box center [688, 275] width 76 height 19
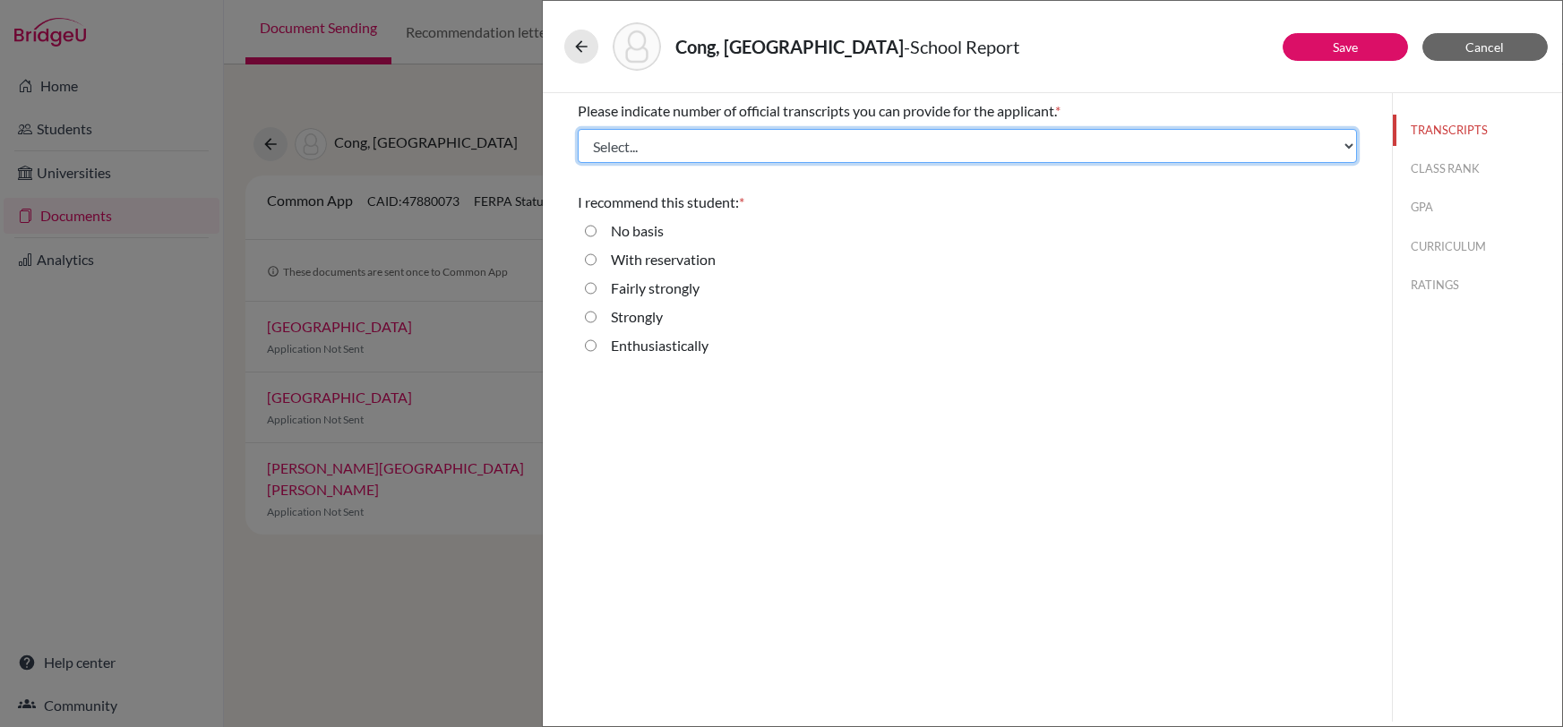
click at [869, 142] on select "Select... 1 2 3 4" at bounding box center [967, 146] width 779 height 34
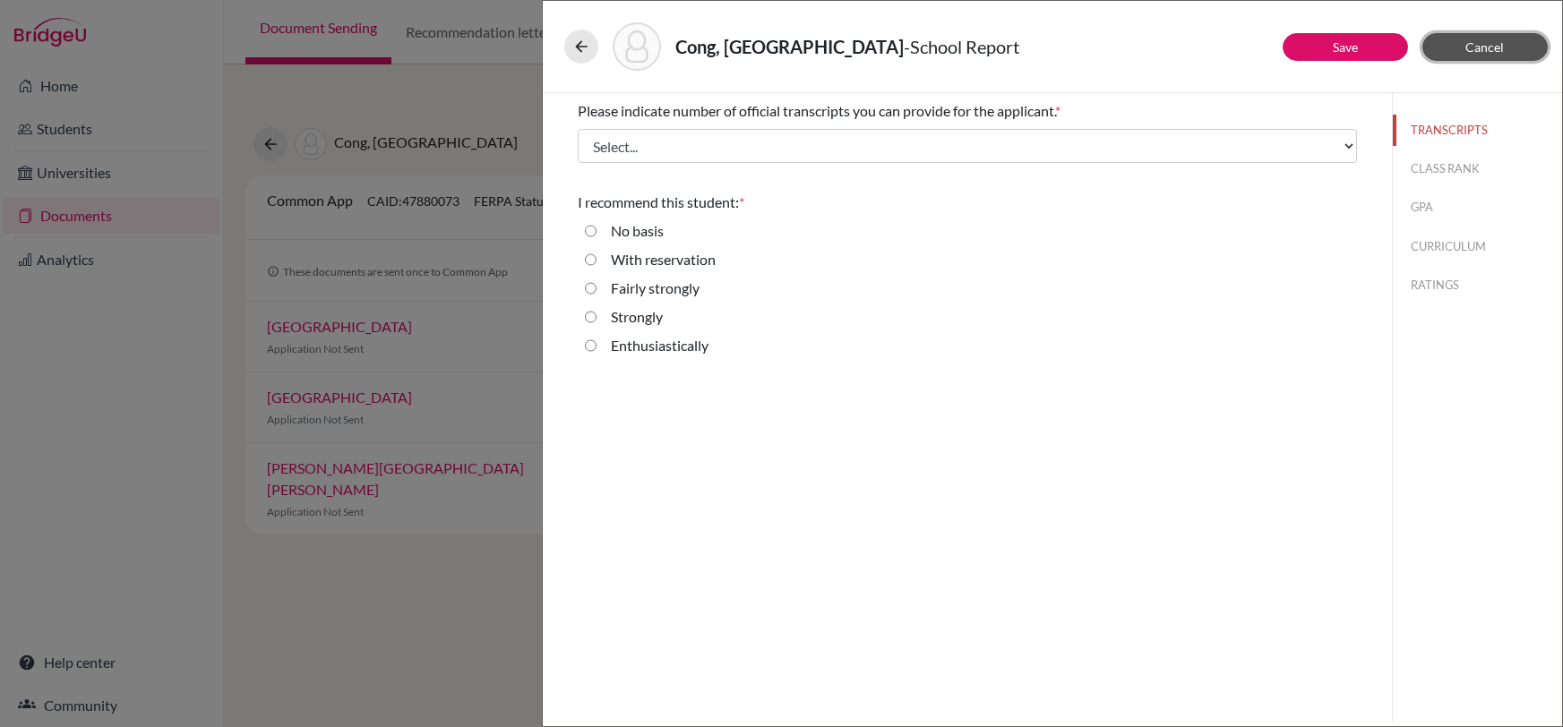
click at [1456, 45] on button "Cancel" at bounding box center [1485, 47] width 125 height 28
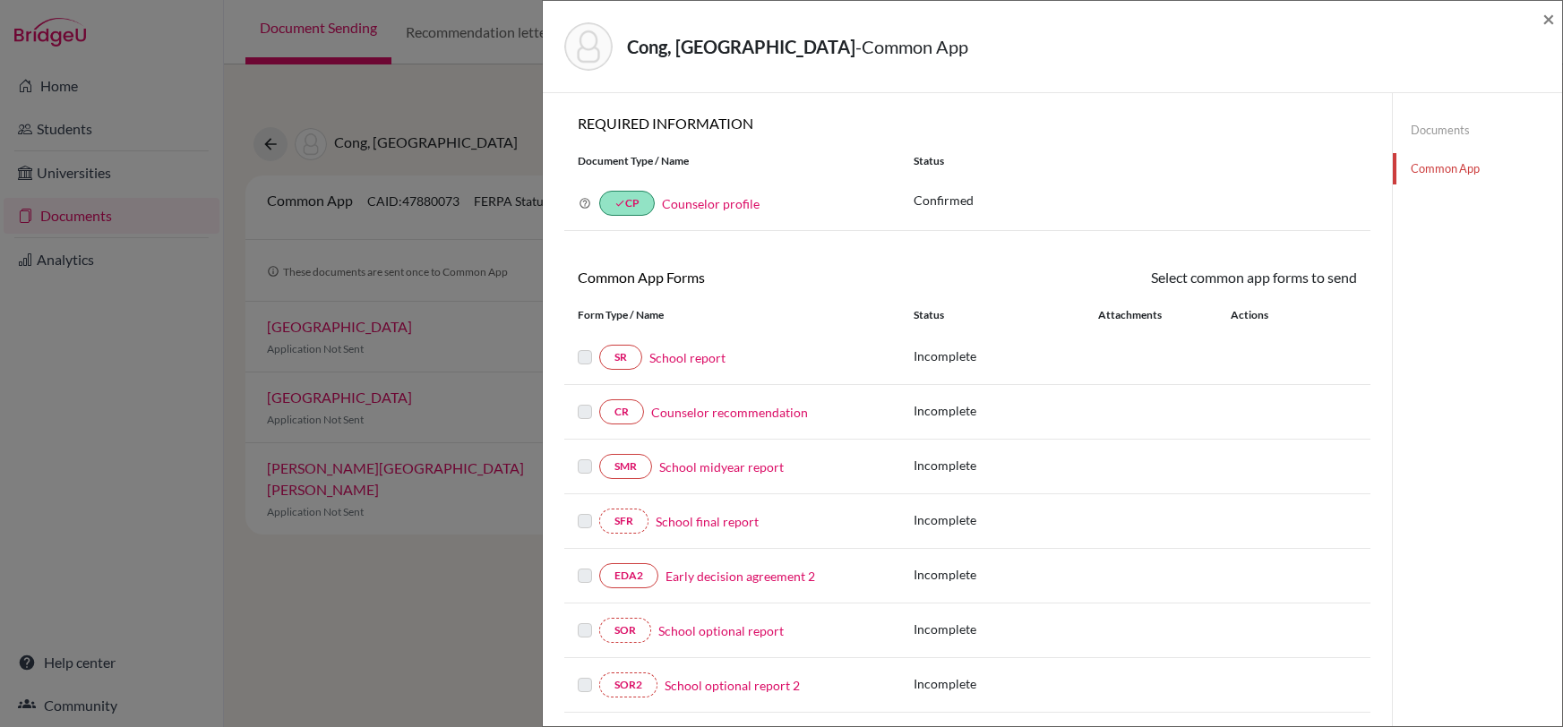
click at [1432, 130] on link "Documents" at bounding box center [1477, 130] width 169 height 31
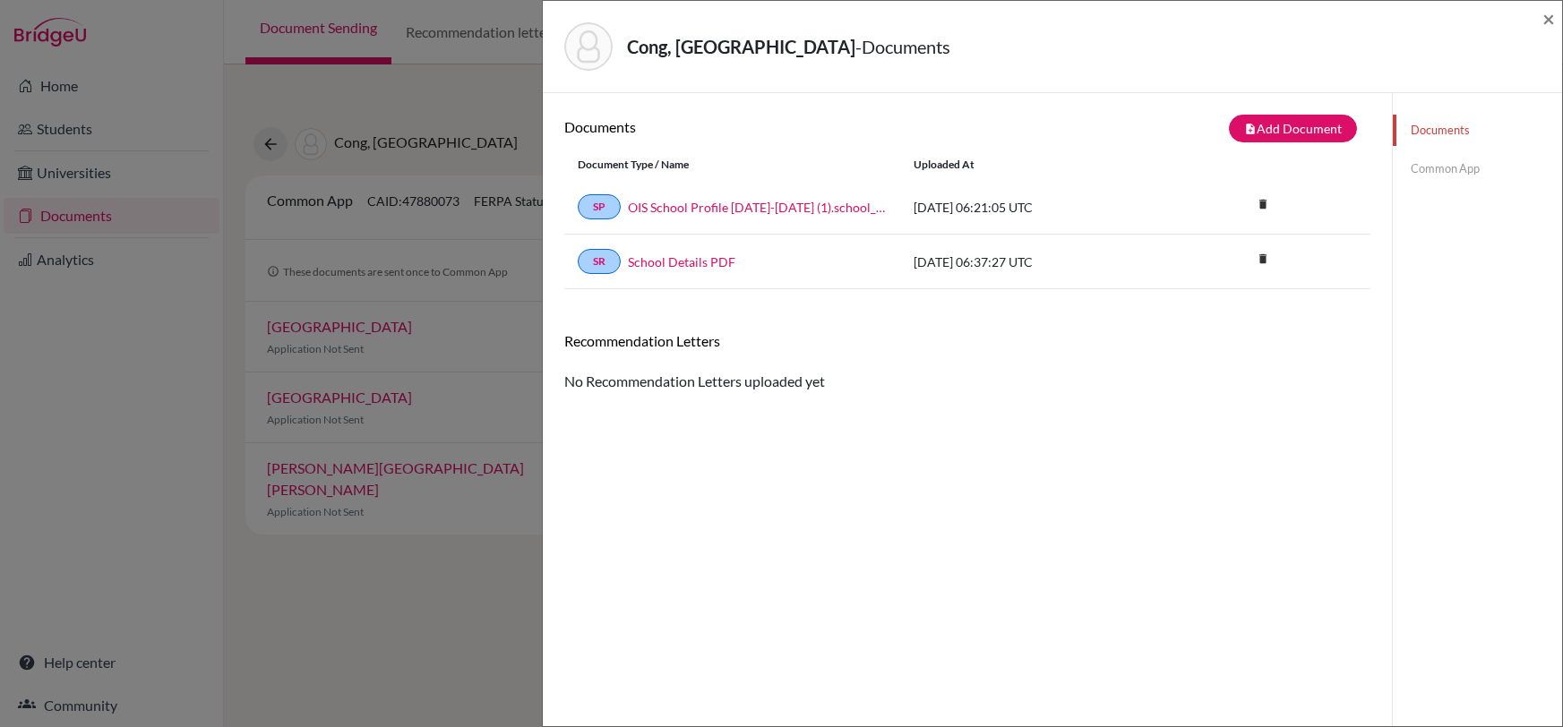
click at [1437, 156] on link "Common App" at bounding box center [1477, 168] width 169 height 31
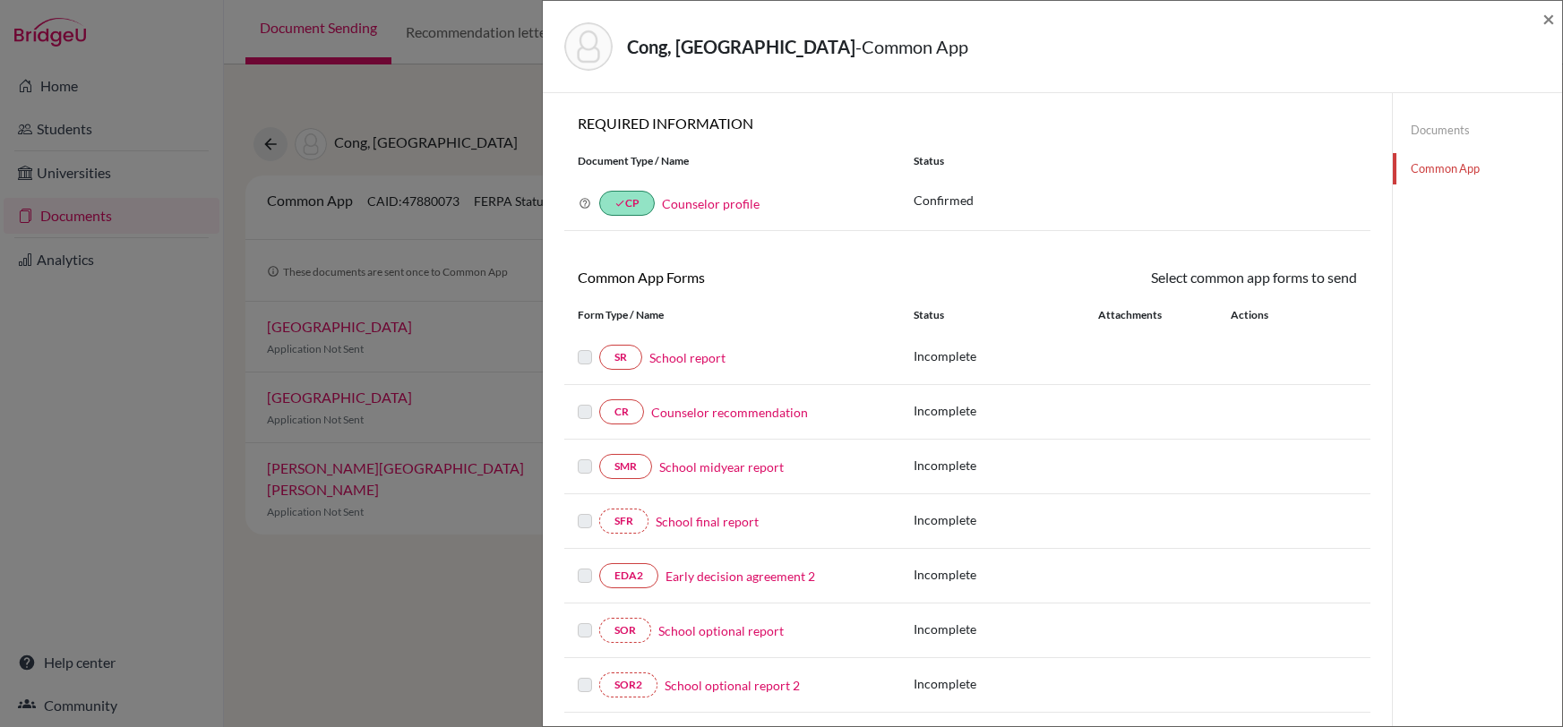
click at [425, 642] on div "Cong, Yuanzhou - Common App × × REQUIRED INFORMATION Document Type / Name Statu…" at bounding box center [781, 363] width 1563 height 727
click at [1555, 16] on div "Cong, Yuanzhou - Common App ×" at bounding box center [1053, 47] width 1020 height 92
click at [1552, 21] on span "×" at bounding box center [1549, 18] width 13 height 26
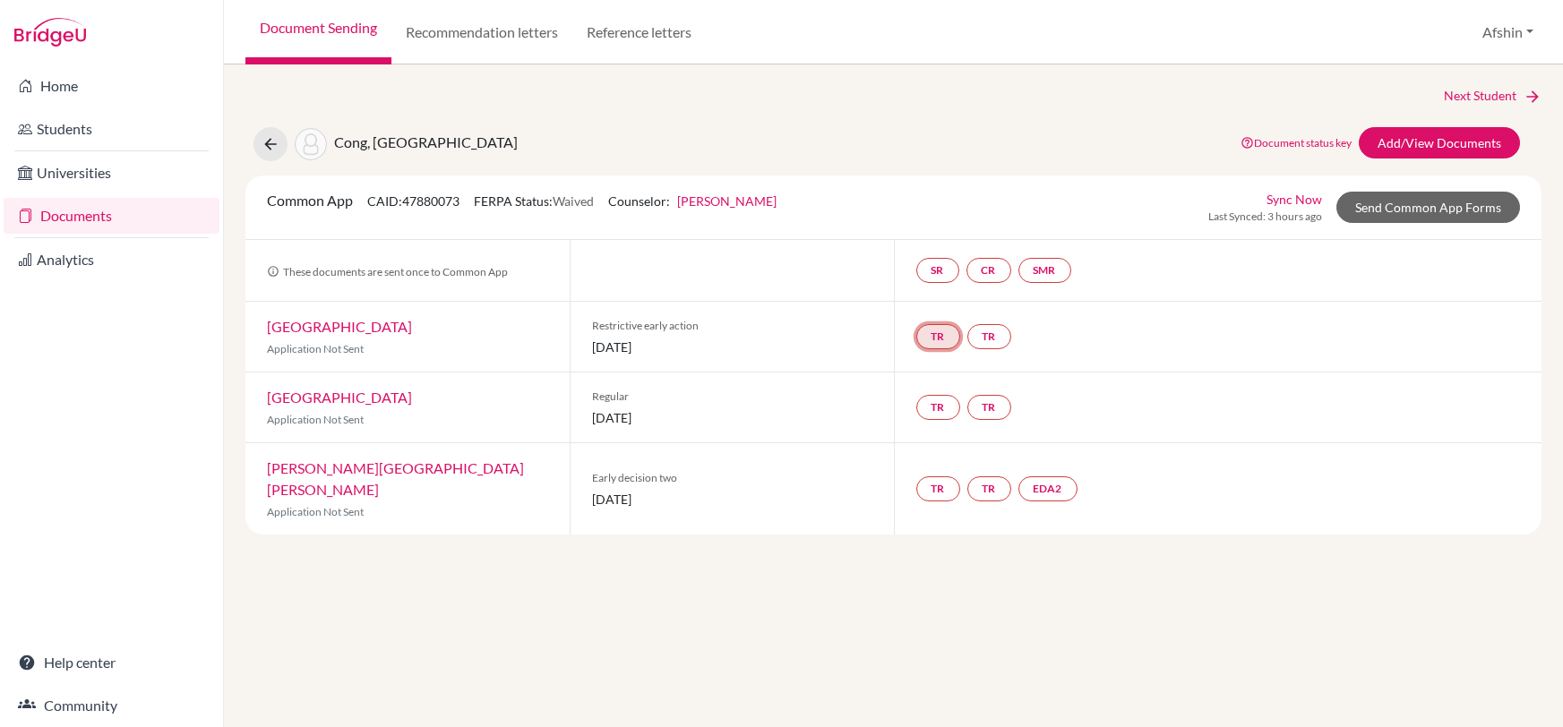
click at [939, 333] on link "TR" at bounding box center [938, 336] width 44 height 25
click at [1218, 271] on div "SR CR SMR" at bounding box center [1218, 270] width 649 height 61
click at [933, 336] on link "TR" at bounding box center [938, 336] width 44 height 25
click at [1097, 343] on div "TR Teacher recommendation Incomplete TR" at bounding box center [1218, 337] width 649 height 70
click at [449, 9] on link "Recommendation letters" at bounding box center [482, 32] width 181 height 65
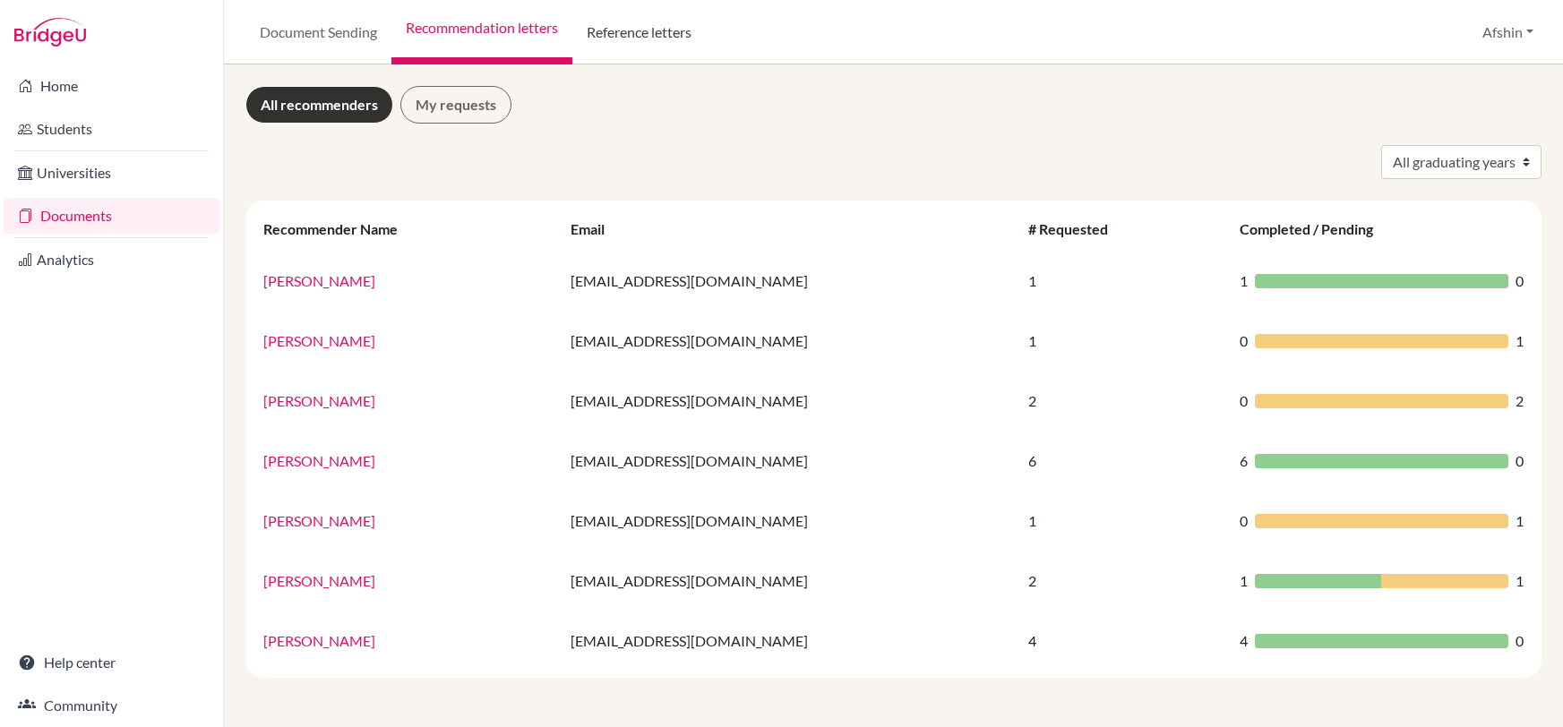
click at [668, 37] on link "Reference letters" at bounding box center [638, 32] width 133 height 65
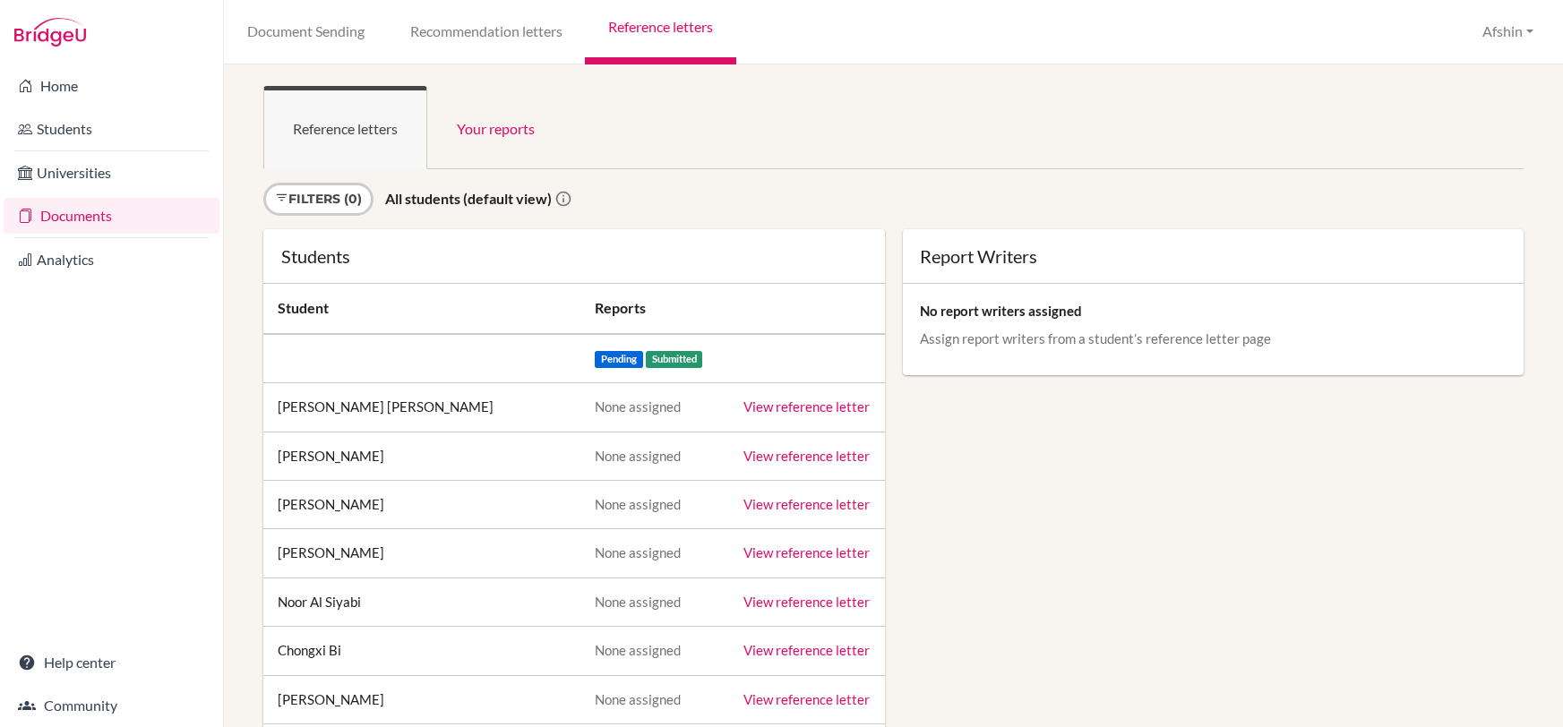
click at [813, 408] on link "View reference letter" at bounding box center [807, 407] width 126 height 16
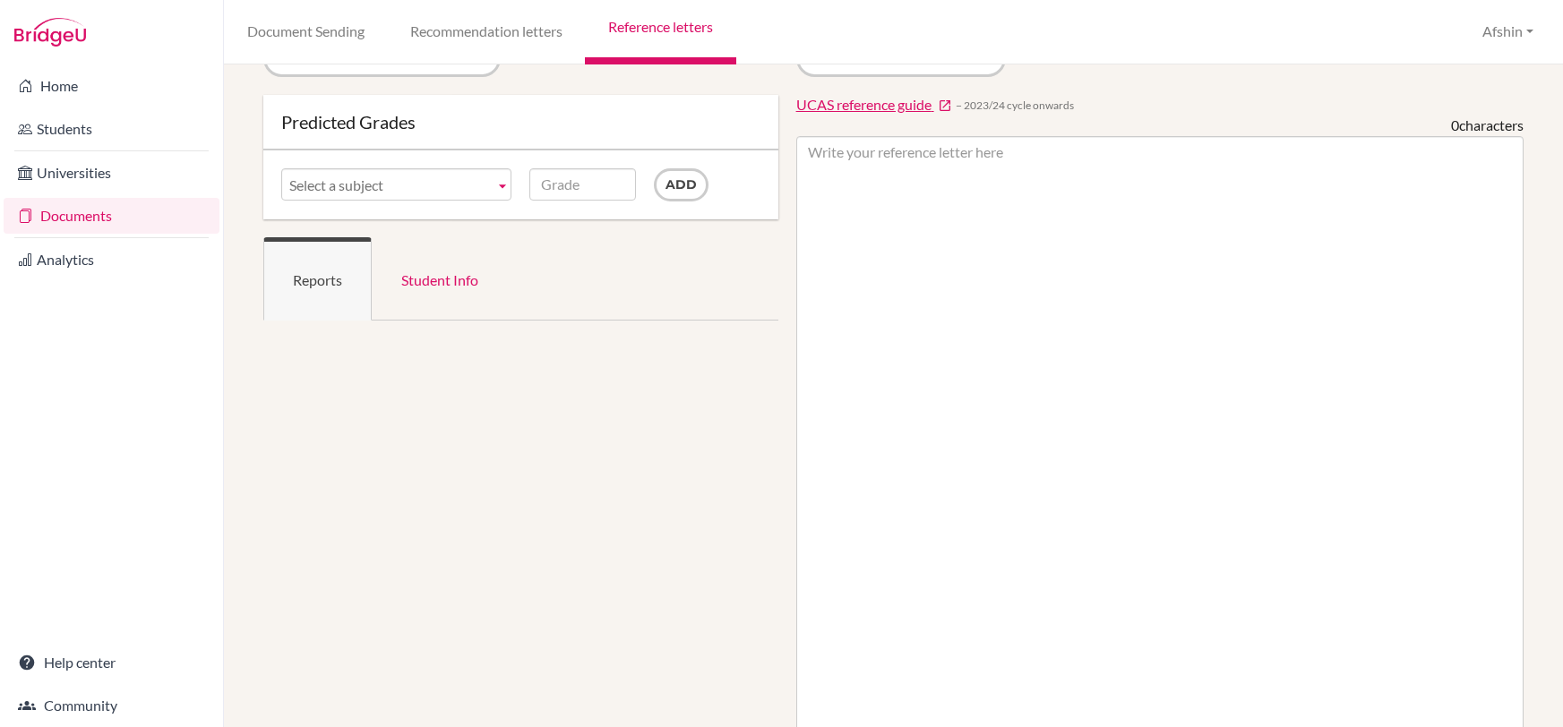
scroll to position [45, 0]
click at [448, 278] on link "Student Info" at bounding box center [440, 279] width 136 height 83
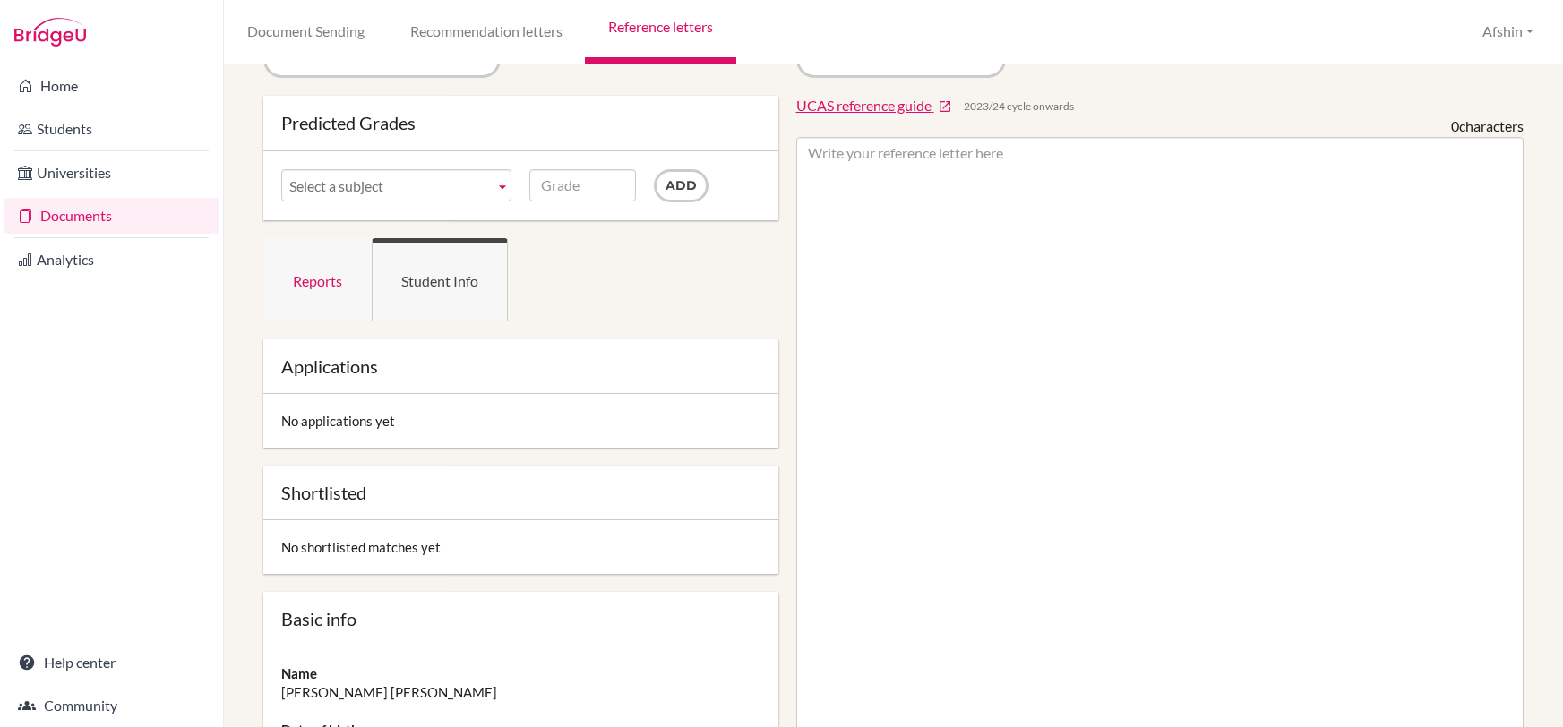
click at [347, 276] on link "Reports" at bounding box center [317, 279] width 108 height 83
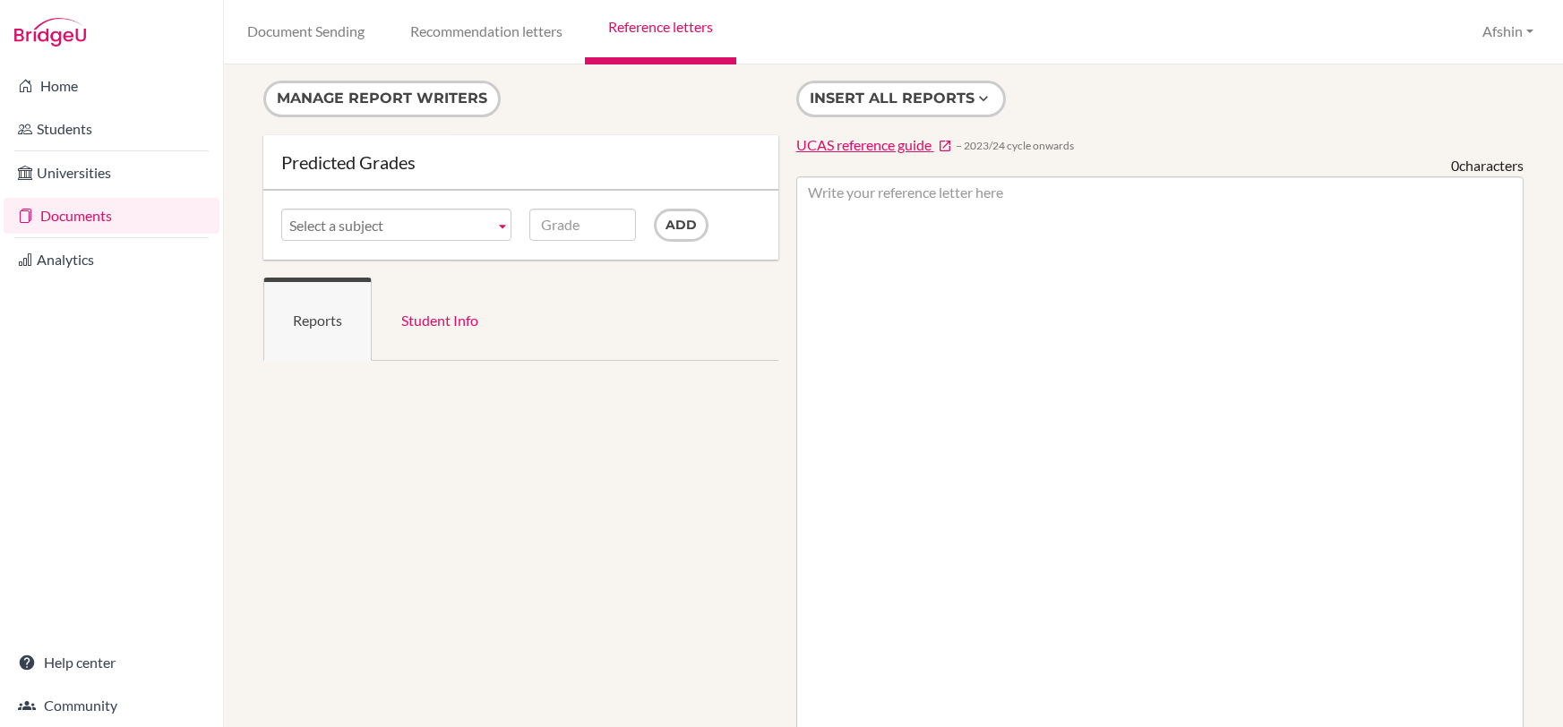
scroll to position [0, 0]
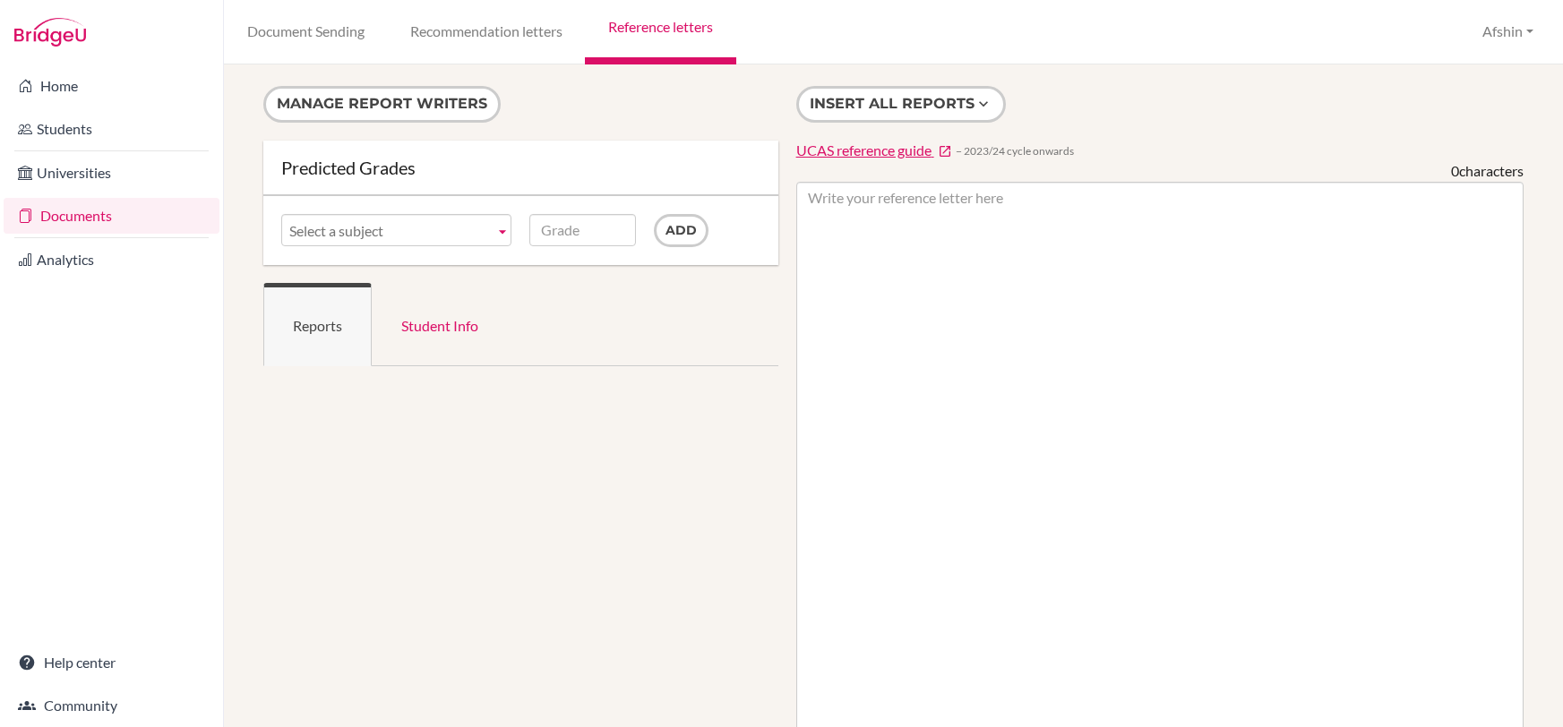
click at [866, 154] on span "UCAS reference guide" at bounding box center [863, 150] width 135 height 17
click at [485, 35] on link "Recommendation letters" at bounding box center [486, 32] width 198 height 65
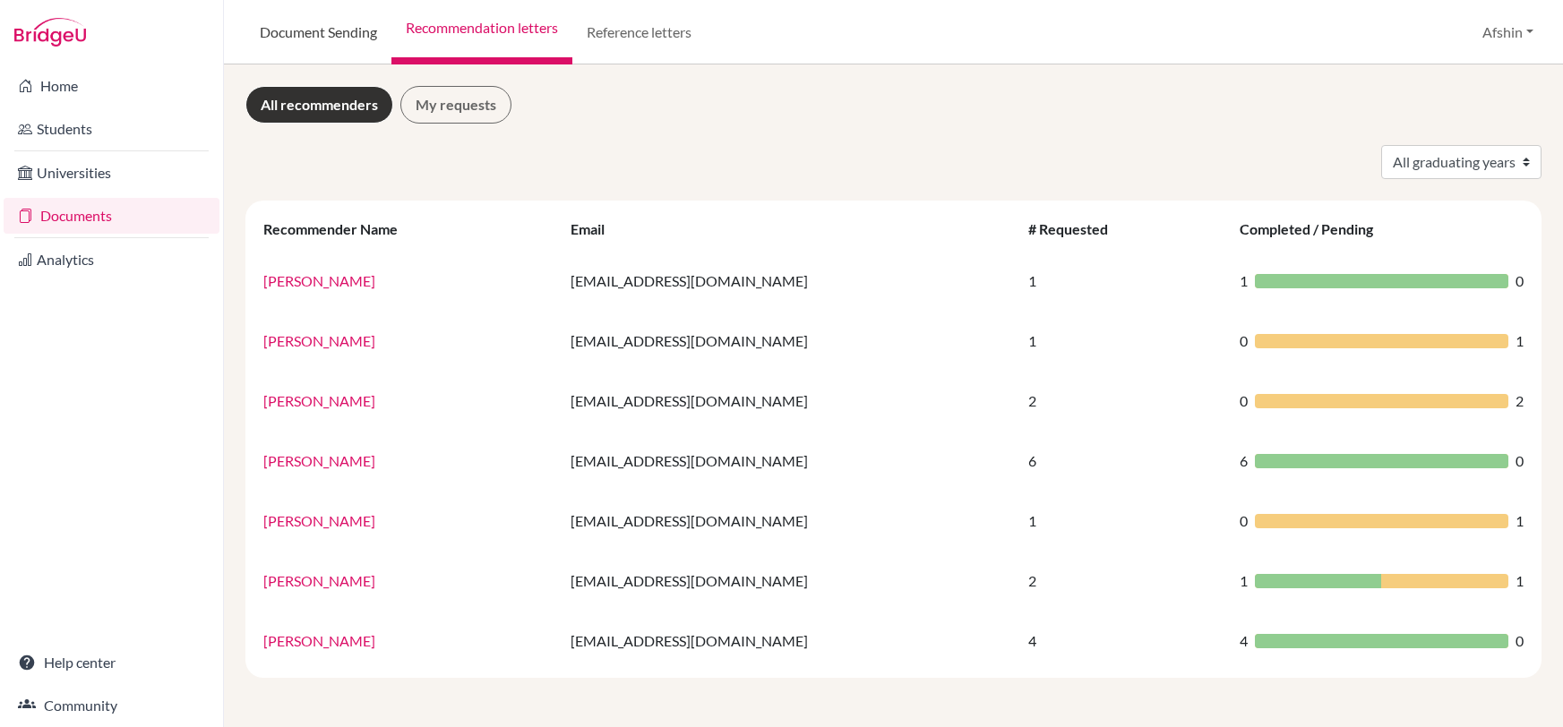
click at [316, 45] on link "Document Sending" at bounding box center [318, 32] width 146 height 65
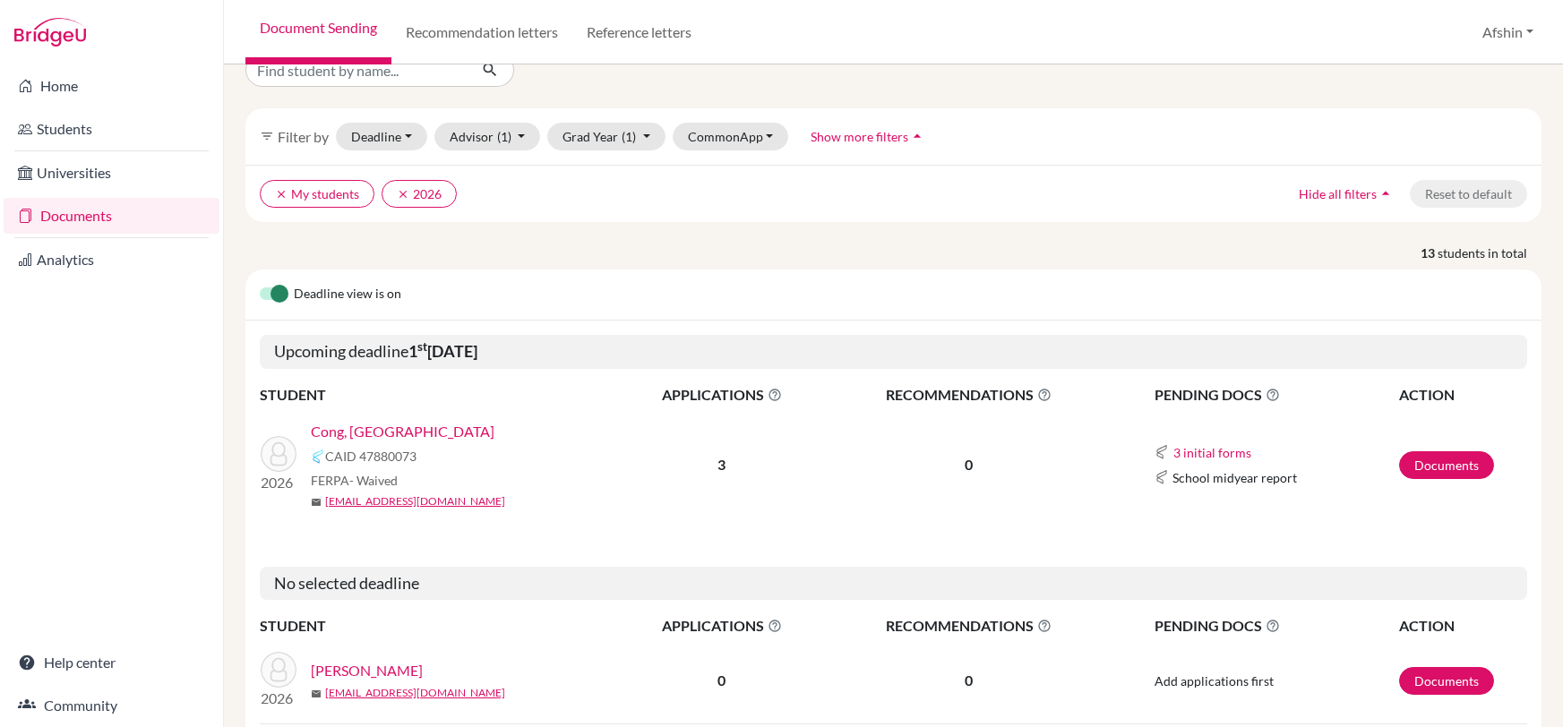
scroll to position [51, 0]
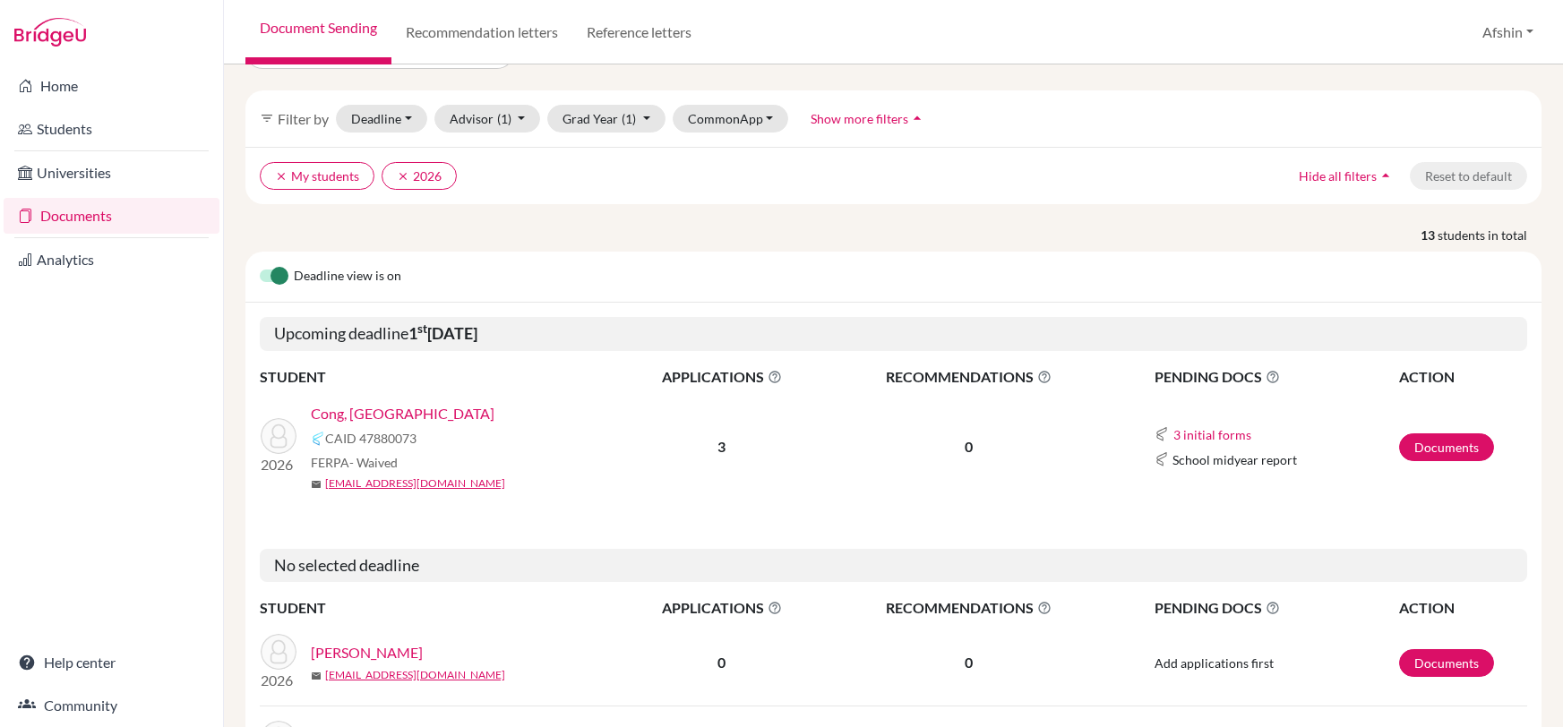
click at [358, 407] on link "Cong, [GEOGRAPHIC_DATA]" at bounding box center [403, 414] width 184 height 22
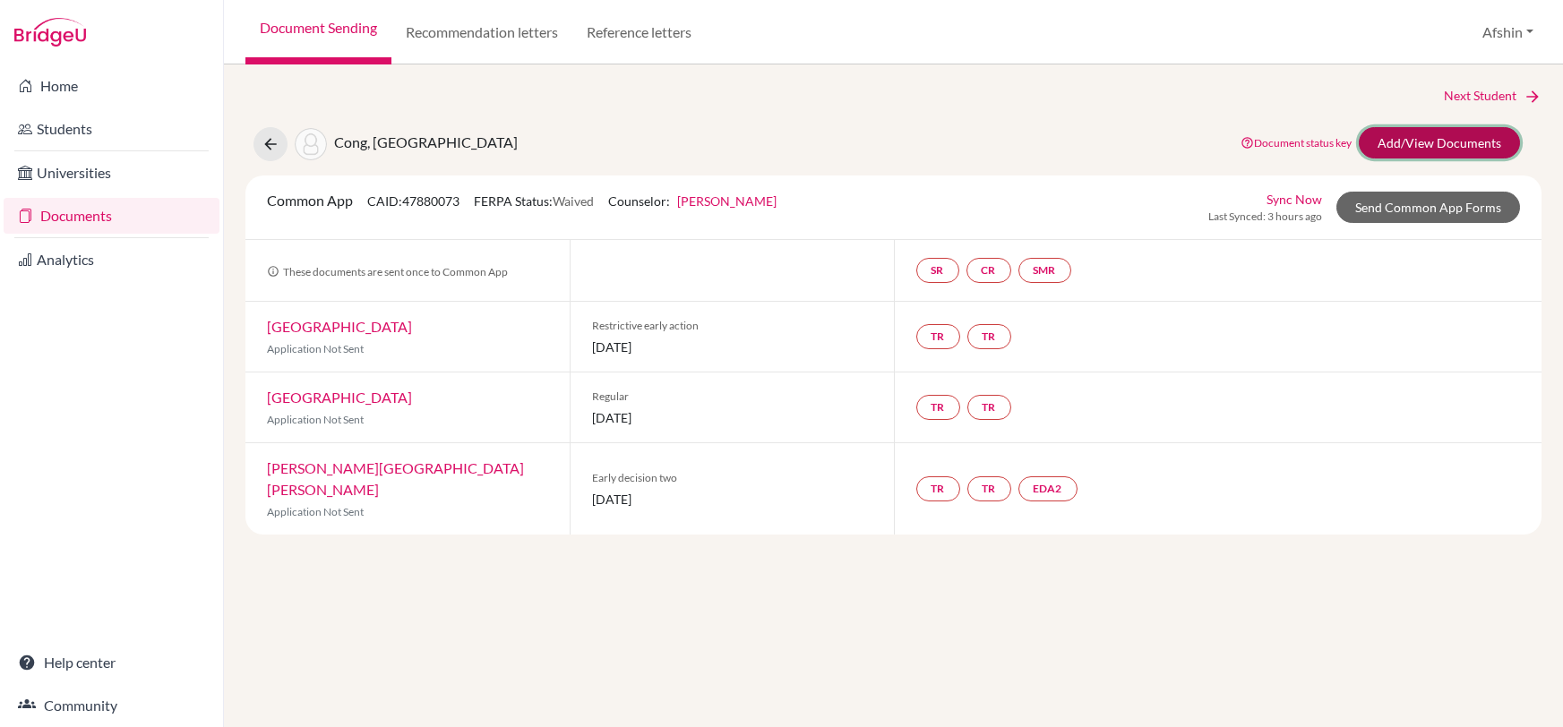
click at [1396, 146] on link "Add/View Documents" at bounding box center [1439, 142] width 161 height 31
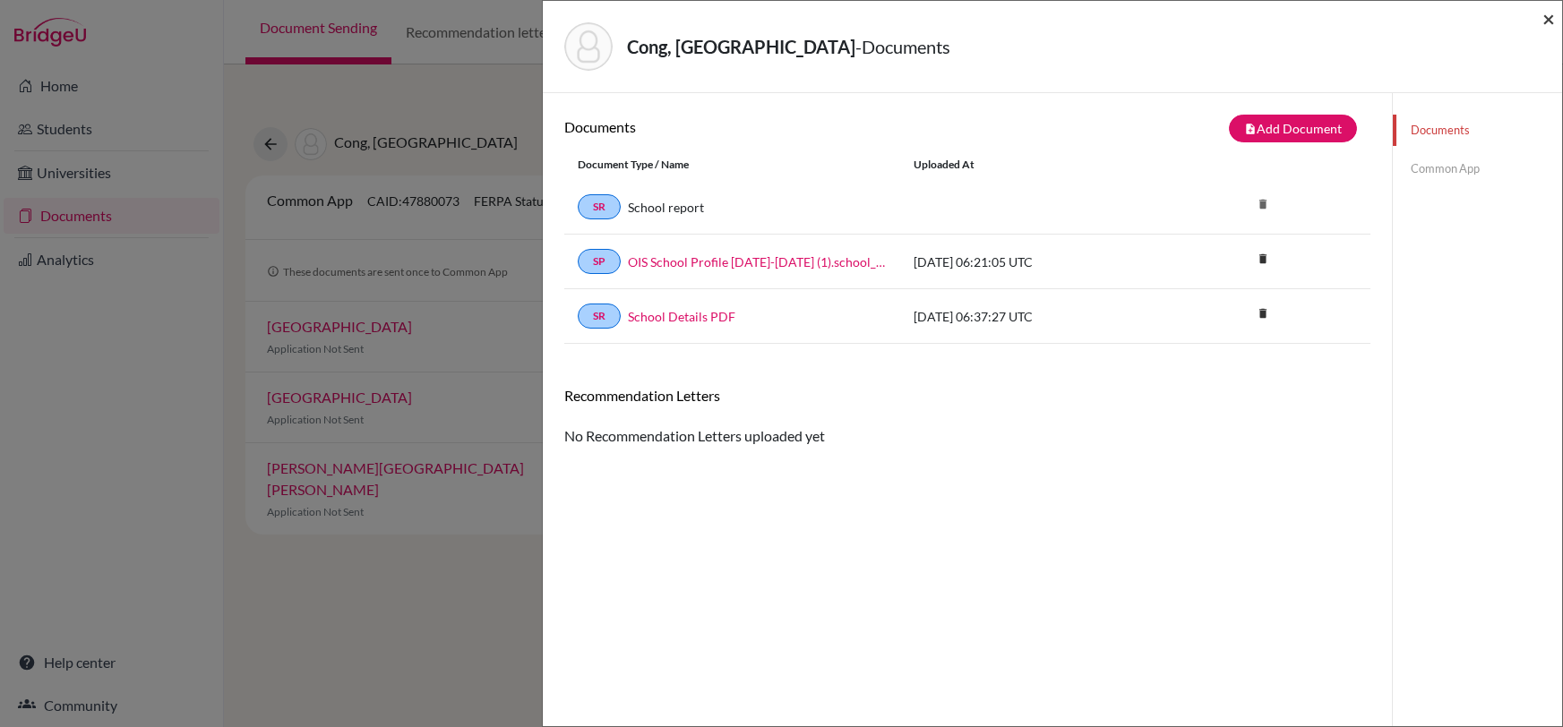
click at [1554, 17] on span "×" at bounding box center [1549, 18] width 13 height 26
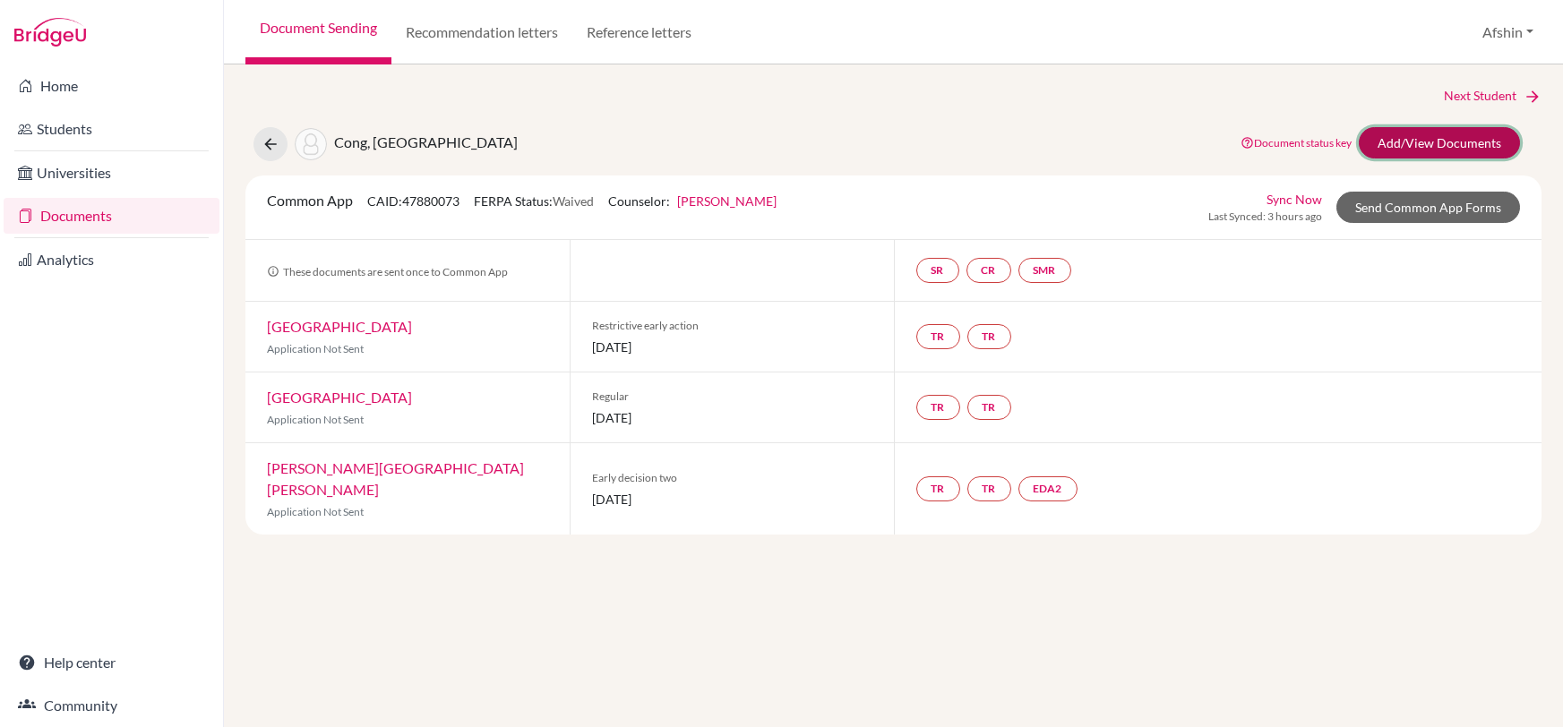
click at [1402, 140] on link "Add/View Documents" at bounding box center [1439, 142] width 161 height 31
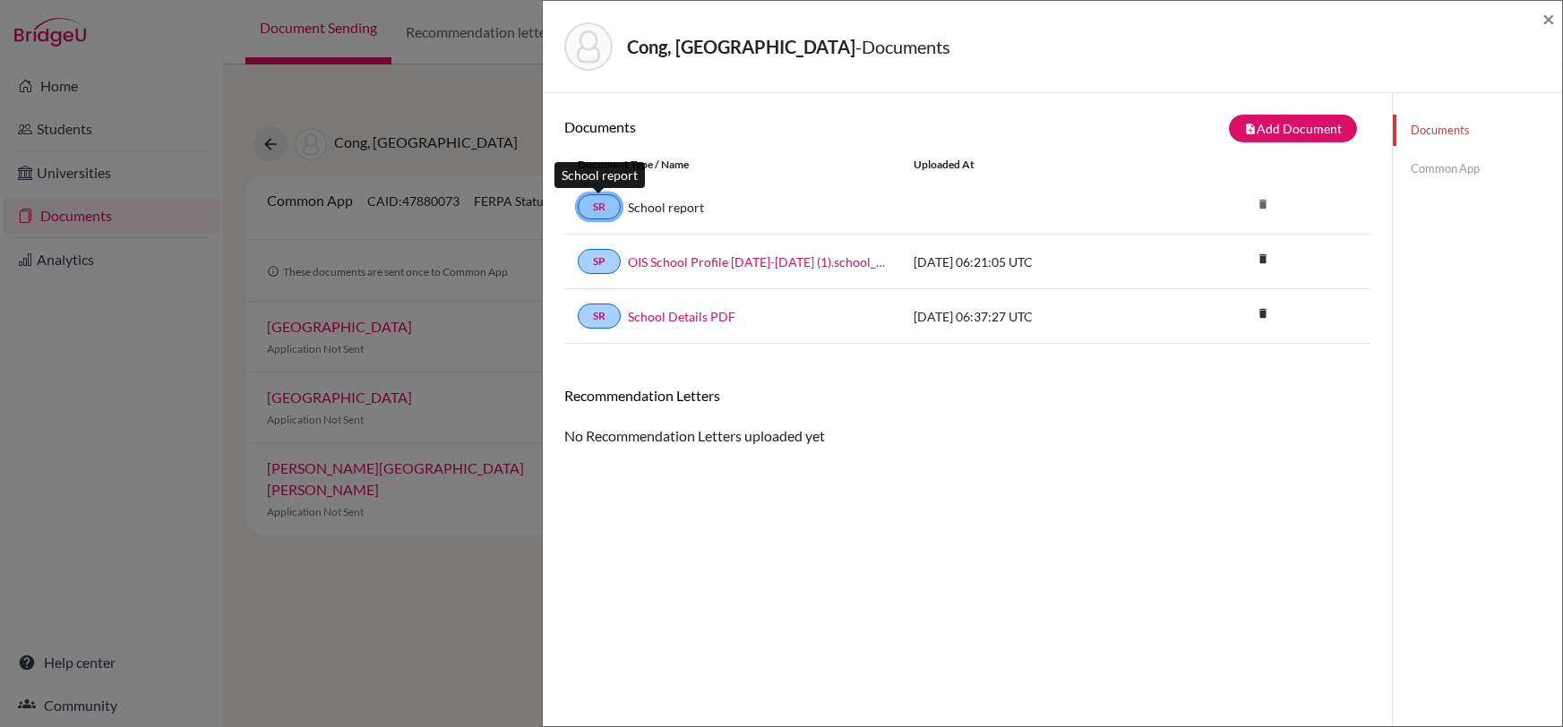
click at [599, 212] on link "SR" at bounding box center [599, 206] width 43 height 25
click at [652, 199] on link "School report" at bounding box center [666, 207] width 76 height 19
click at [1548, 22] on span "×" at bounding box center [1549, 18] width 13 height 26
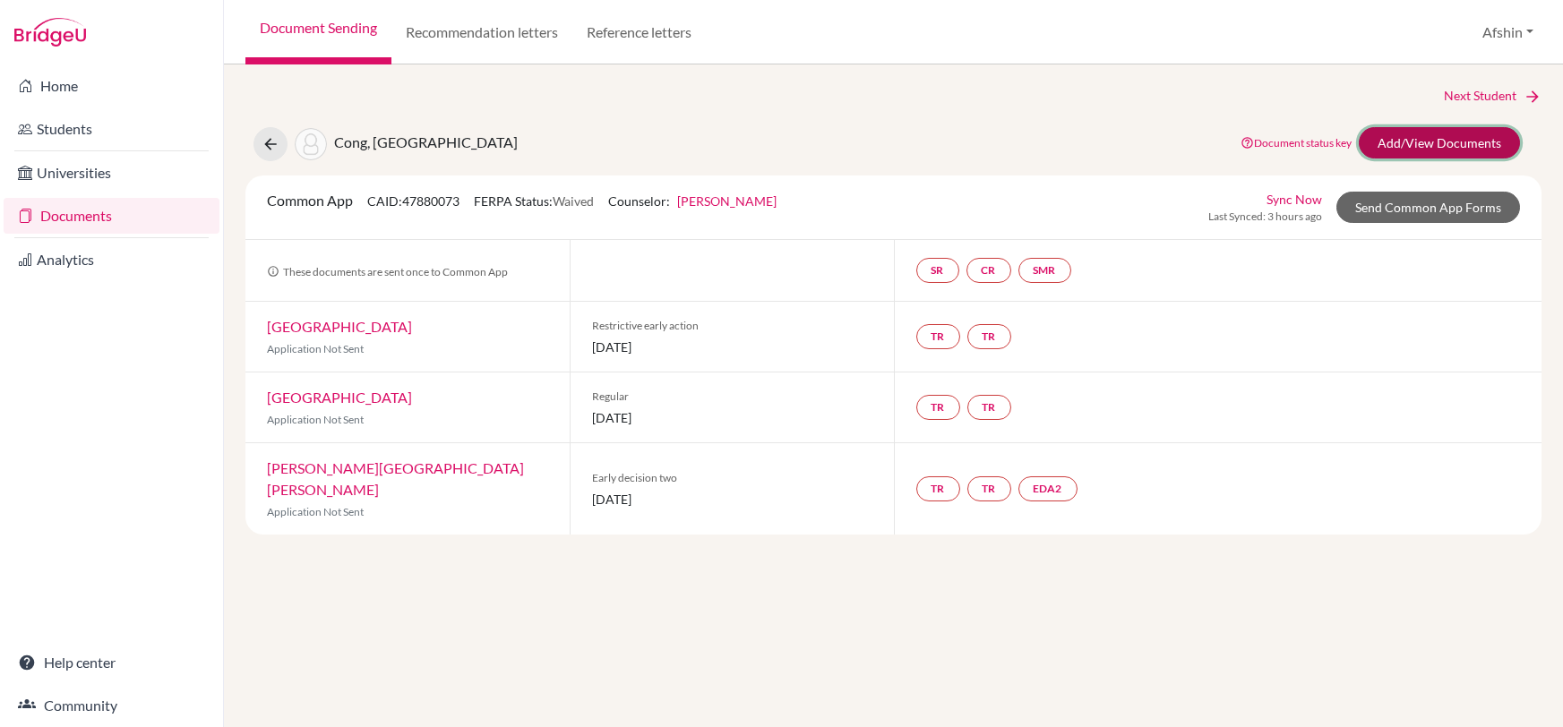
click at [1424, 141] on link "Add/View Documents" at bounding box center [1439, 142] width 161 height 31
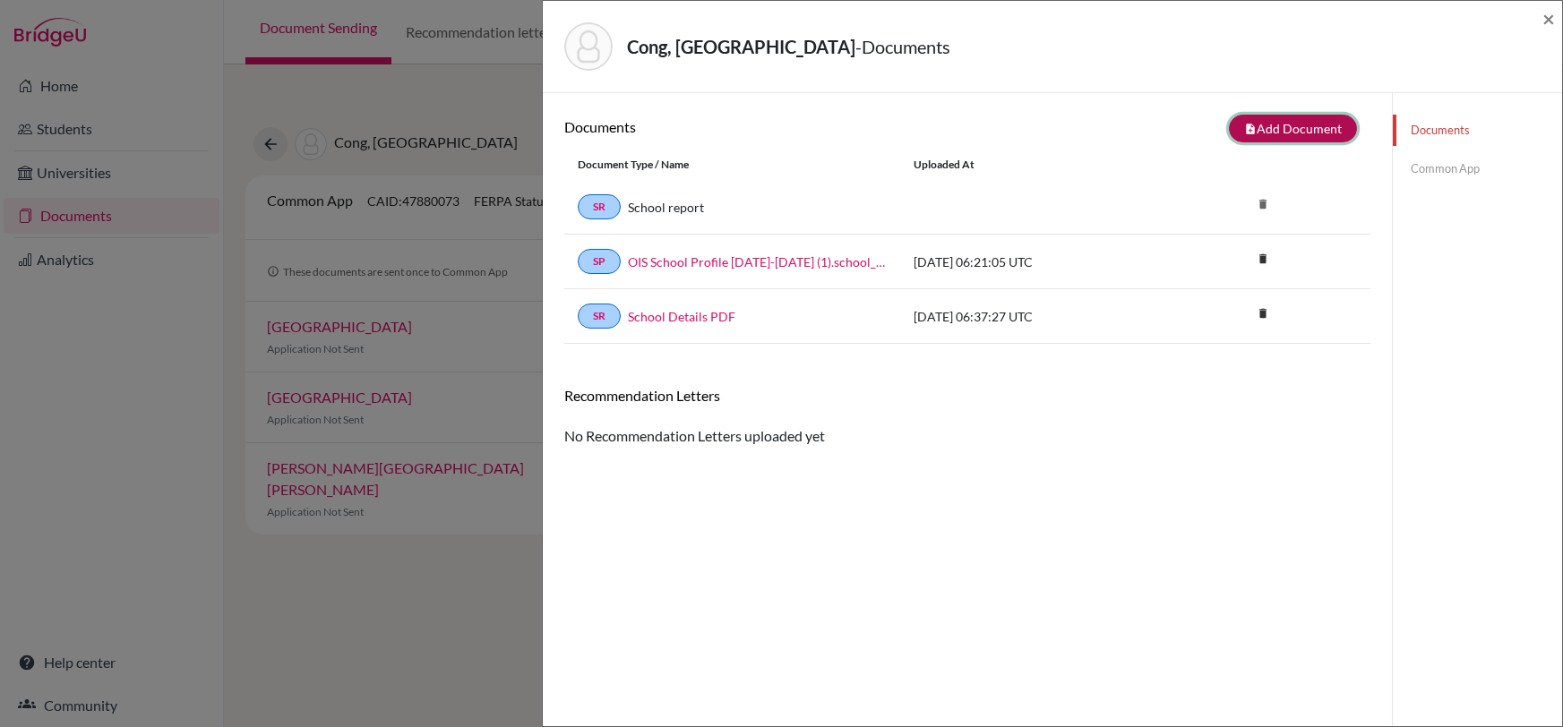
click at [1304, 115] on button "note_add Add Document" at bounding box center [1293, 129] width 128 height 28
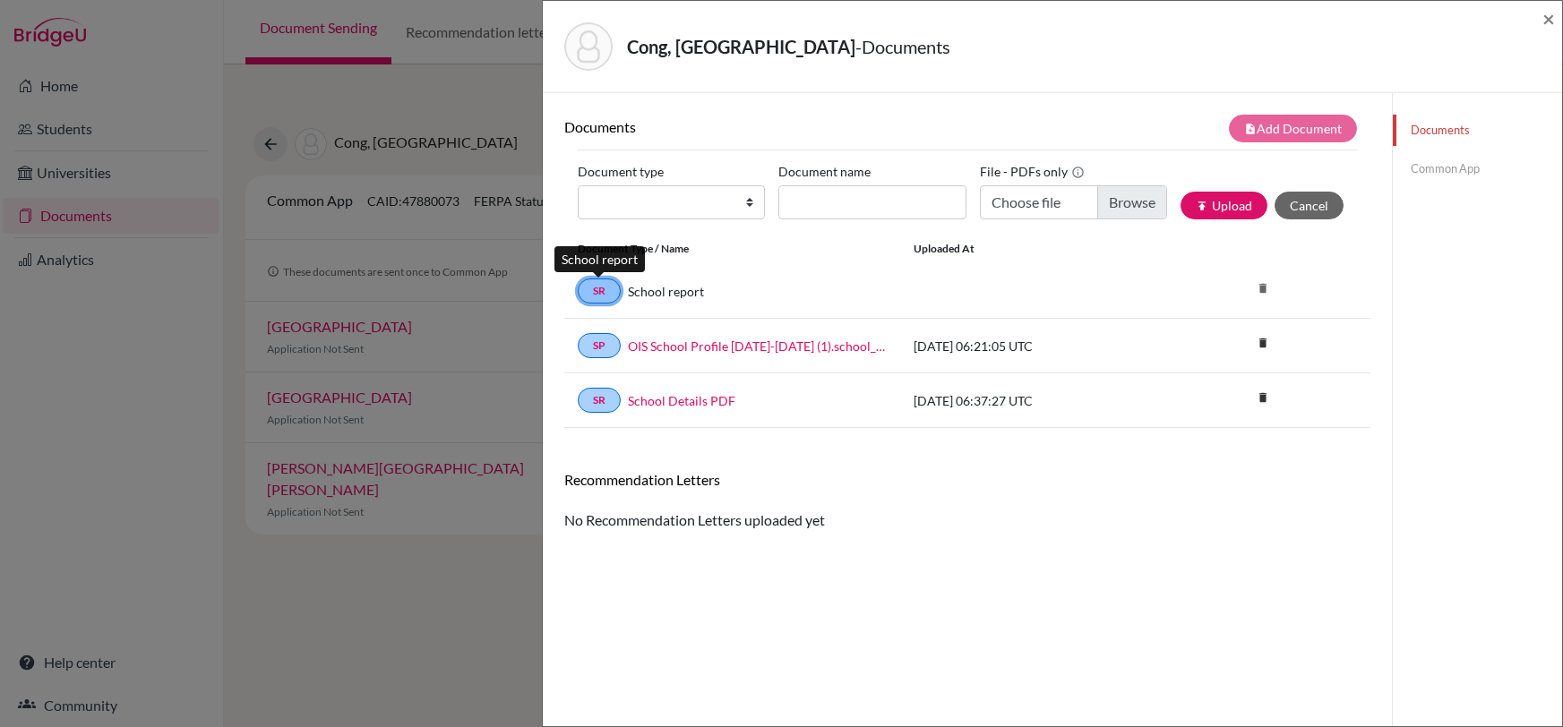
click at [606, 292] on link "SR" at bounding box center [599, 291] width 43 height 25
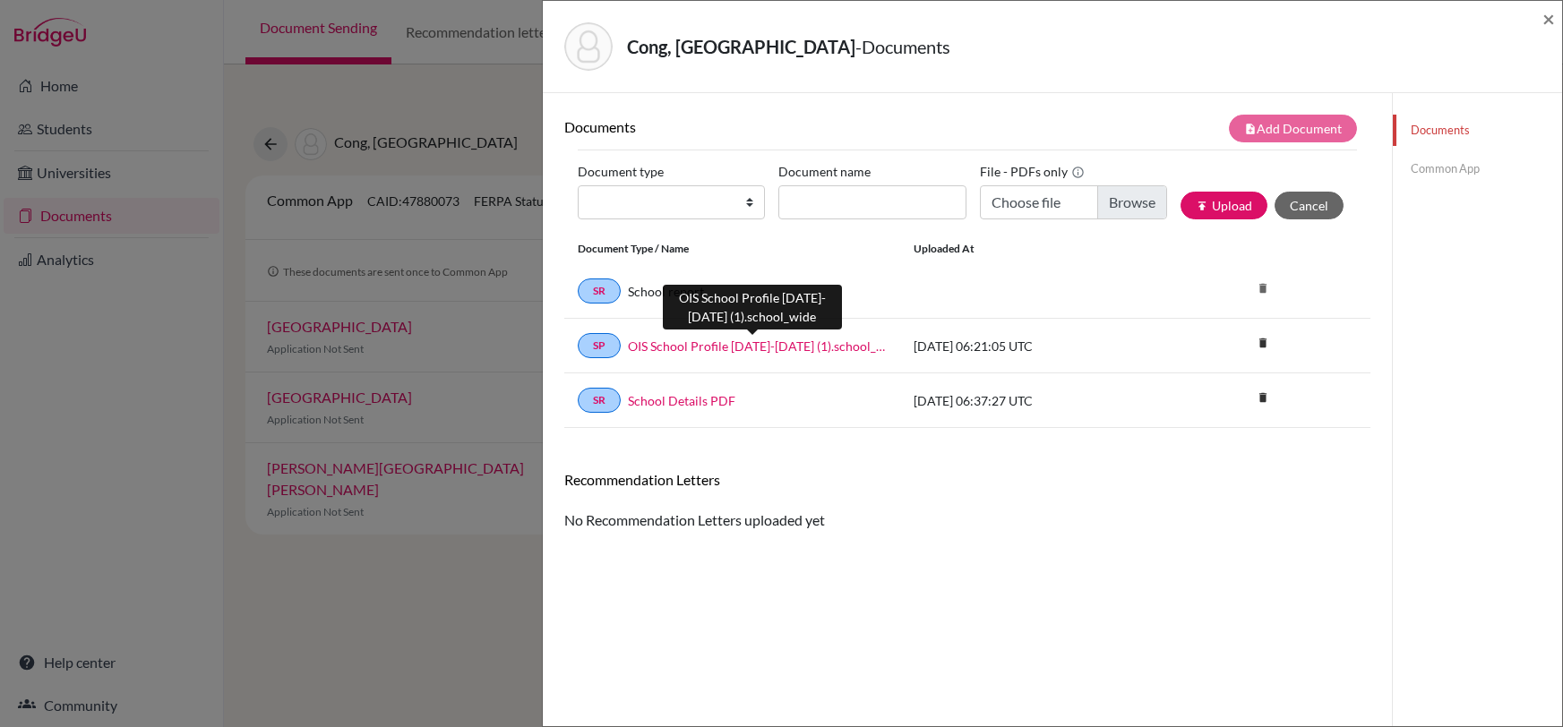
click at [654, 348] on link "OIS School Profile 2025-2026 (1).school_wide" at bounding box center [757, 346] width 259 height 19
click at [1545, 18] on span "×" at bounding box center [1549, 18] width 13 height 26
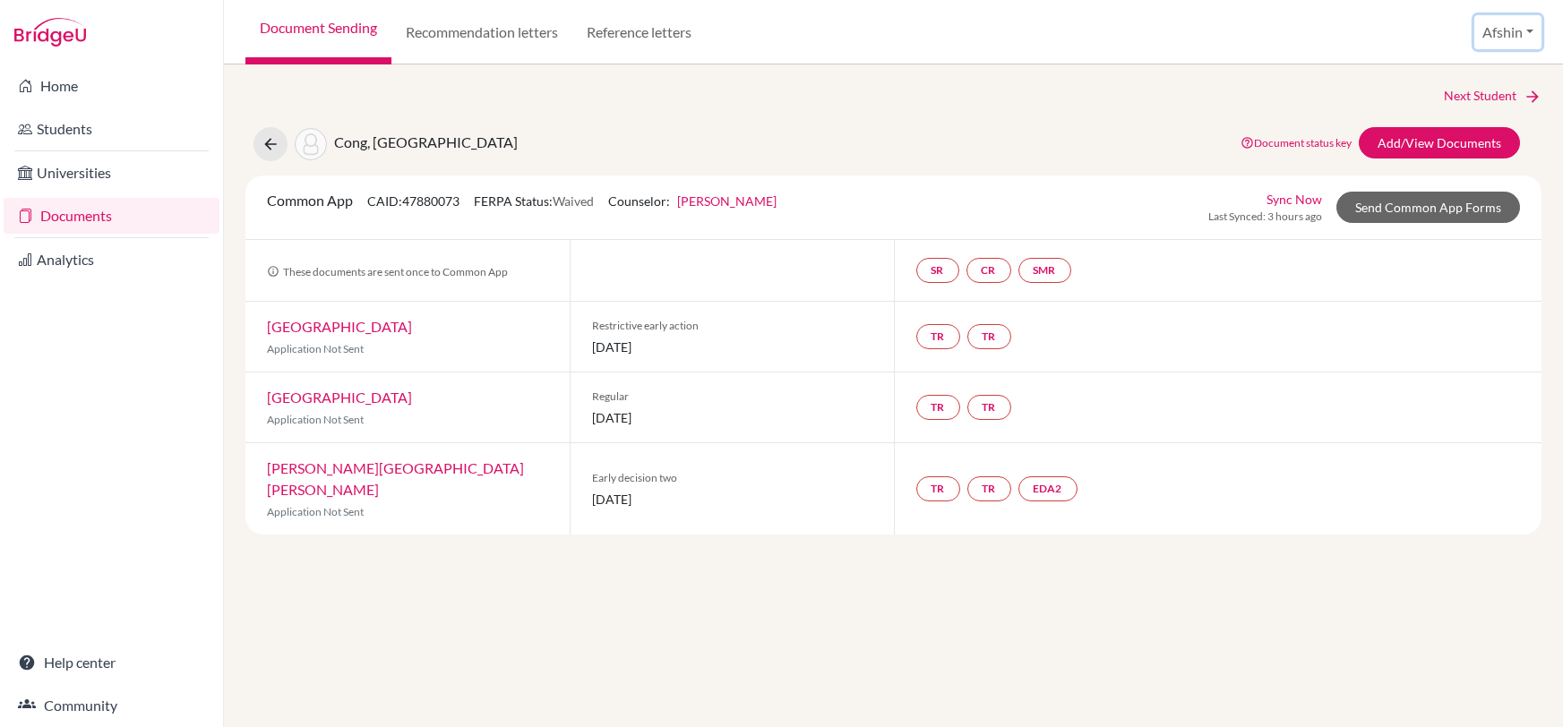
click at [1501, 22] on button "Afshin" at bounding box center [1508, 32] width 67 height 34
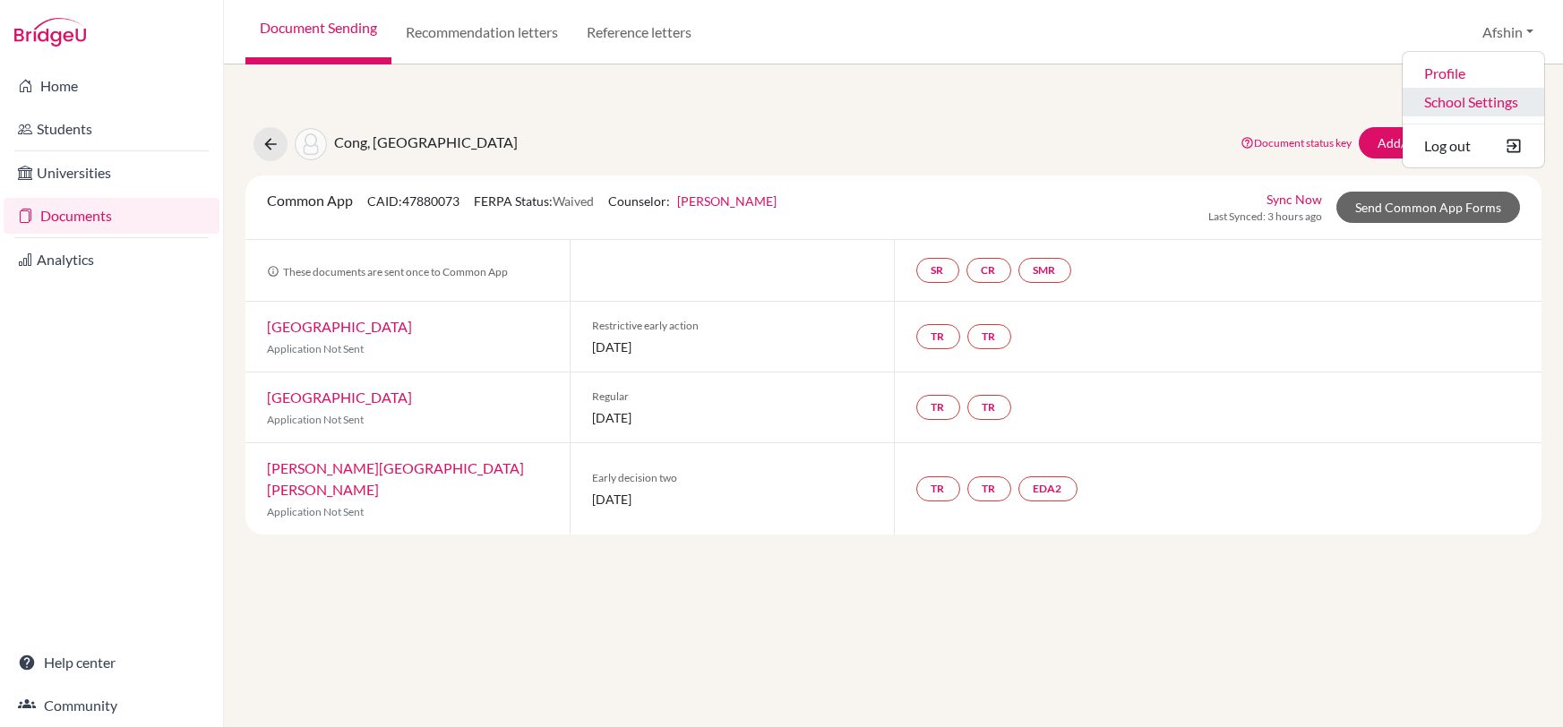
click at [1471, 104] on link "School Settings" at bounding box center [1474, 102] width 142 height 29
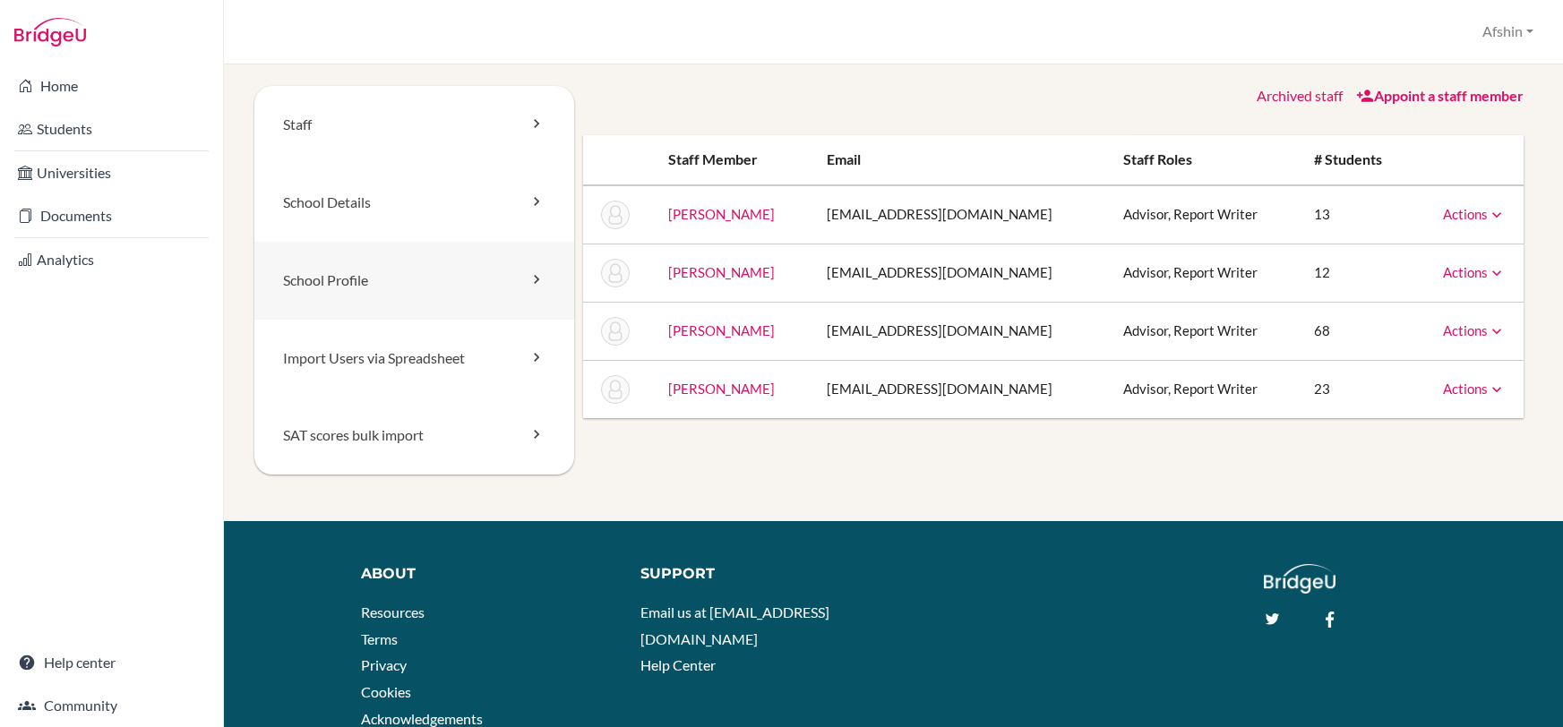
click at [482, 273] on link "School Profile" at bounding box center [414, 281] width 320 height 78
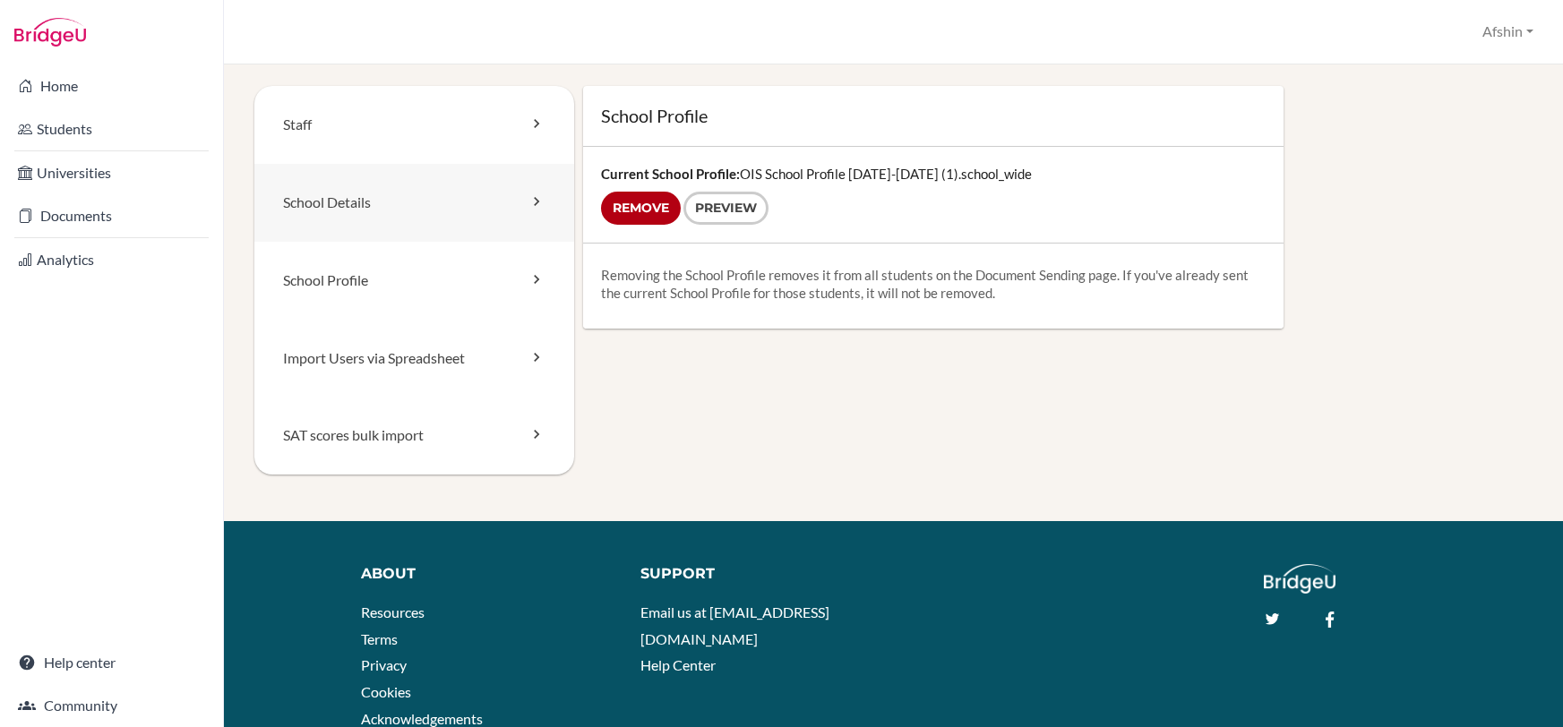
click at [443, 221] on link "School Details" at bounding box center [414, 203] width 320 height 78
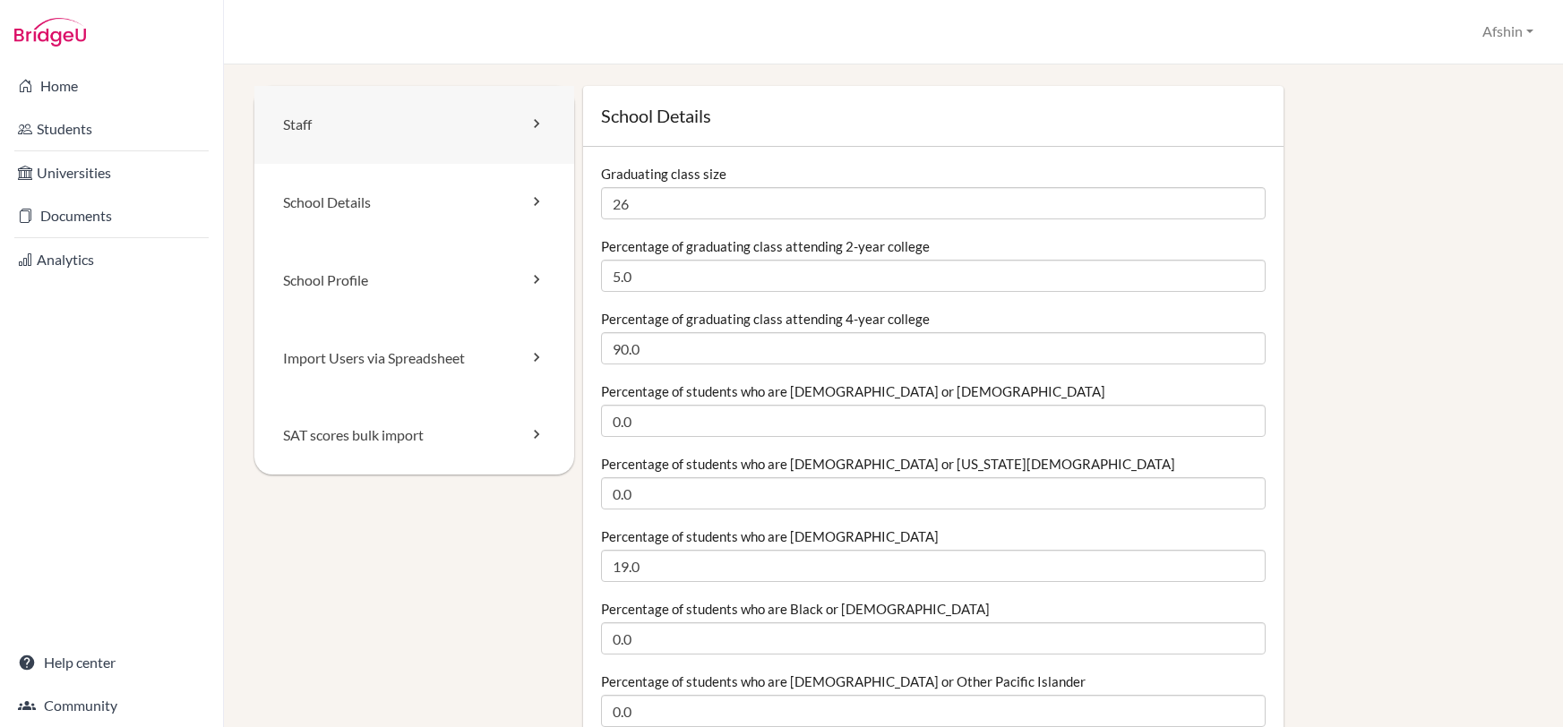
click at [387, 135] on link "Staff" at bounding box center [414, 125] width 320 height 78
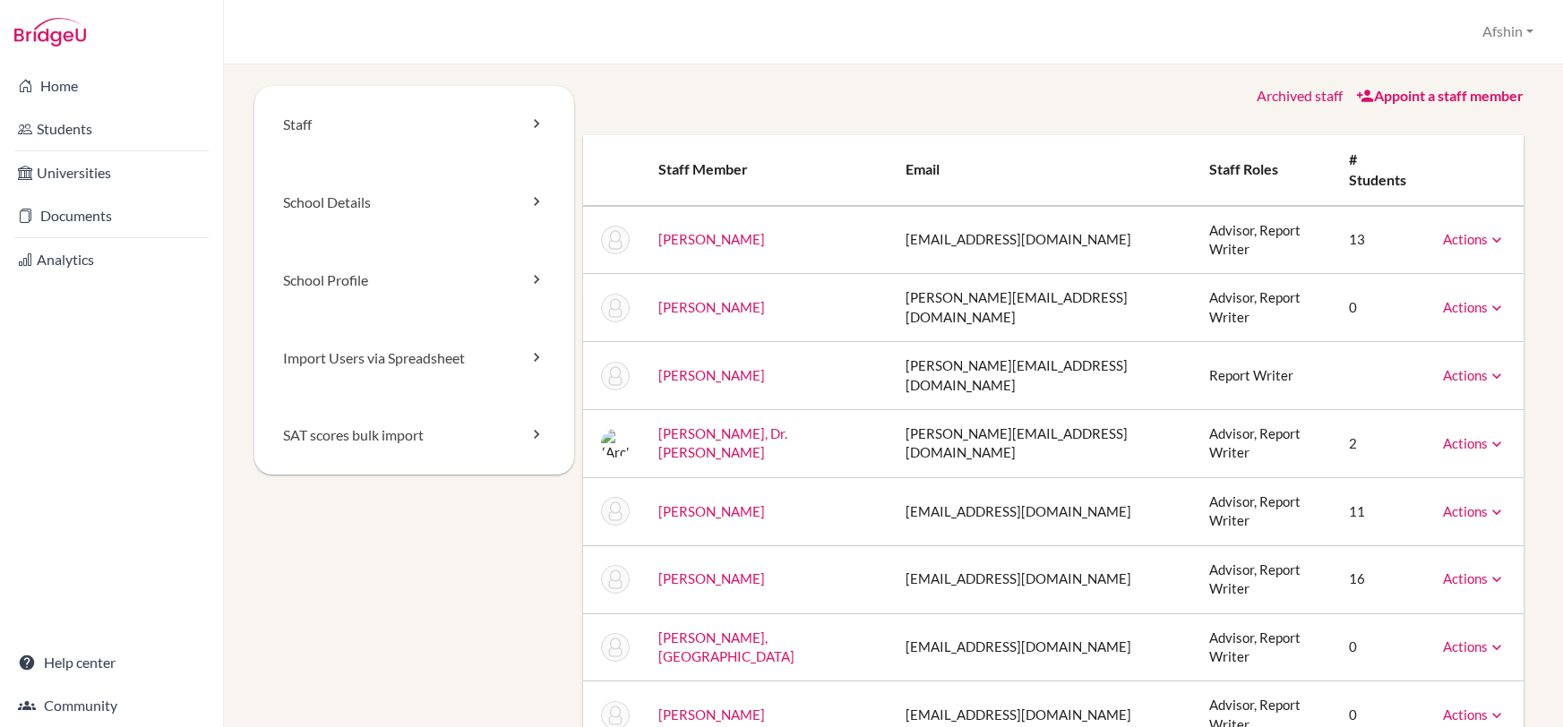
click at [1495, 299] on icon at bounding box center [1497, 308] width 18 height 18
click at [1495, 231] on icon at bounding box center [1497, 240] width 18 height 18
click at [1538, 287] on div "Staff School Details School Profile Import Users via Spreadsheet SAT scores bul…" at bounding box center [893, 451] width 1296 height 731
click at [1481, 299] on link "Actions" at bounding box center [1474, 307] width 63 height 16
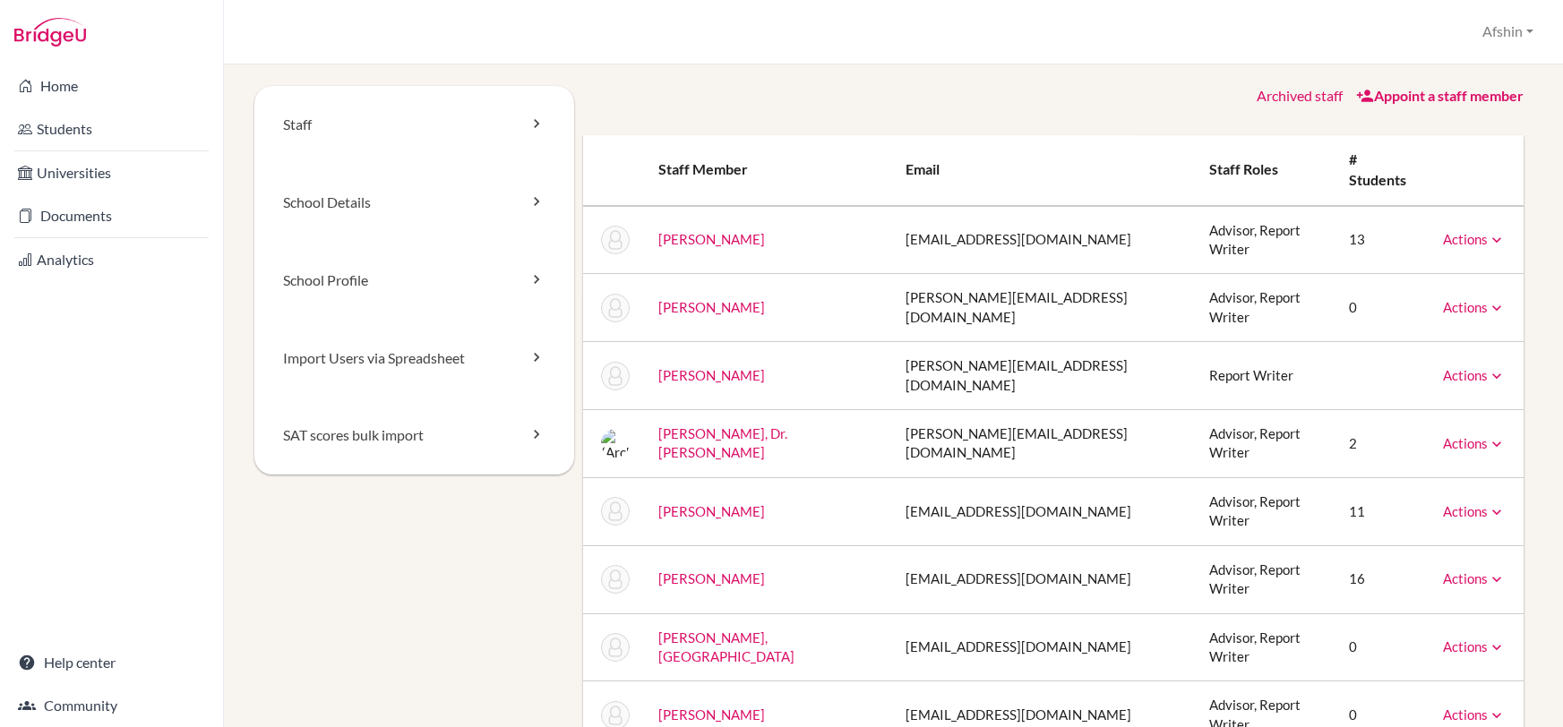
click at [1496, 435] on icon at bounding box center [1497, 444] width 18 height 18
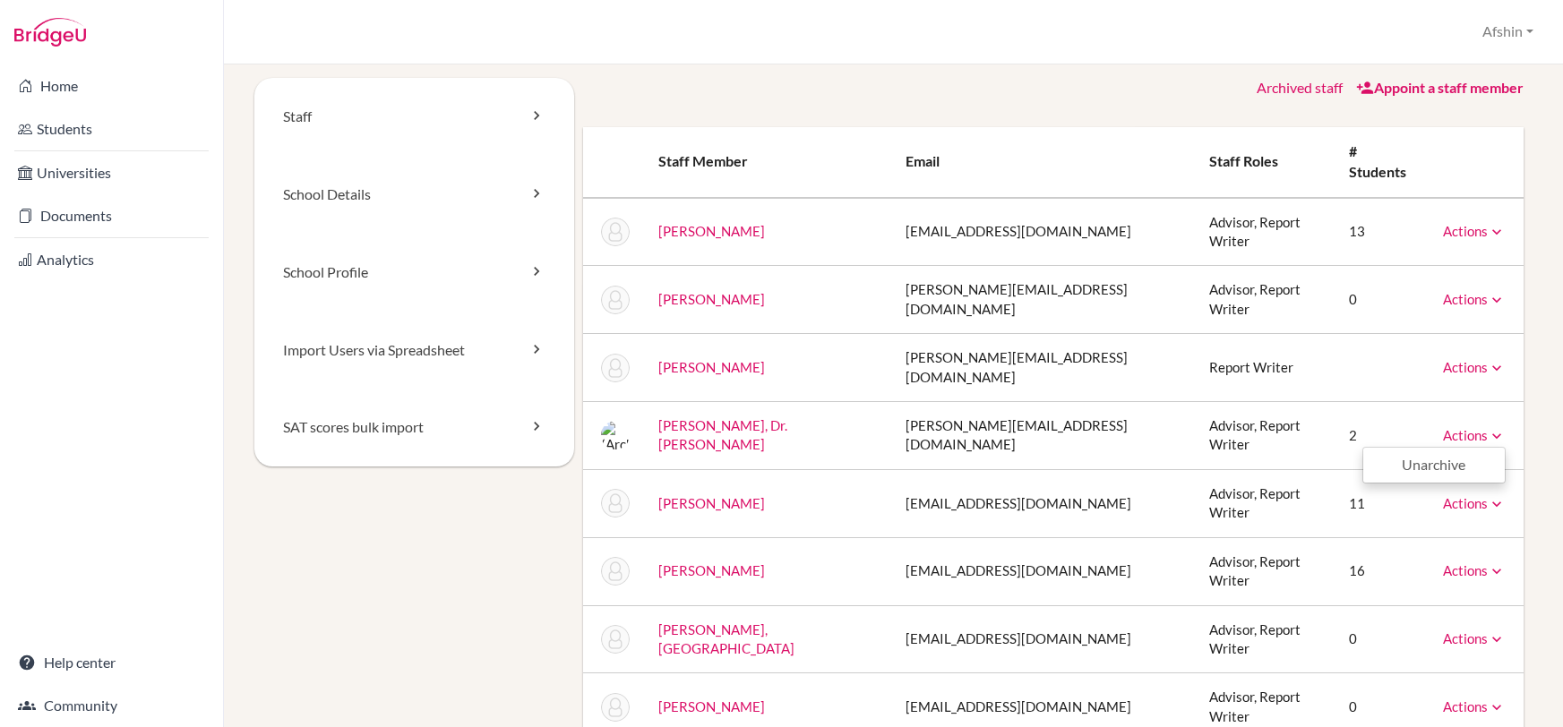
scroll to position [51, 0]
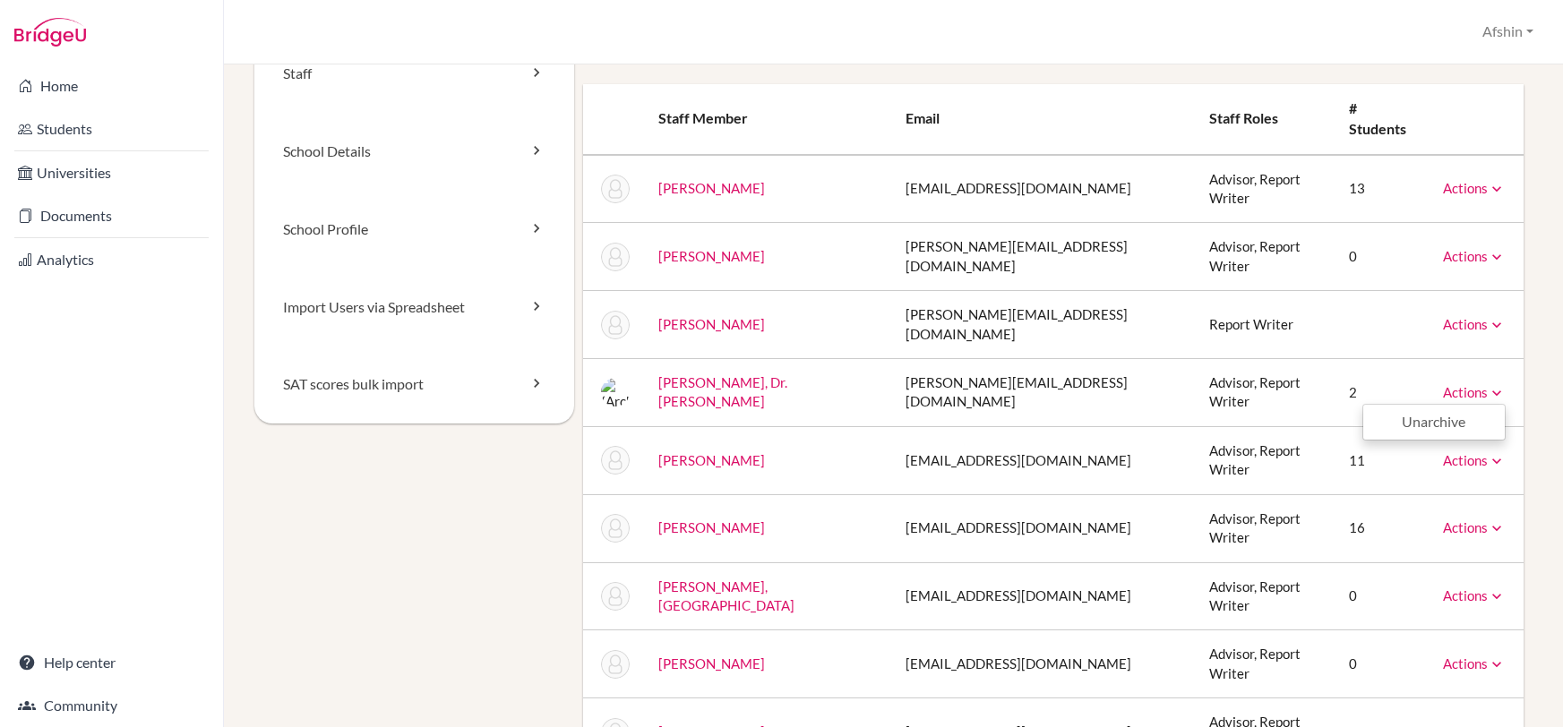
click at [1536, 503] on div "Staff School Details School Profile Import Users via Spreadsheet SAT scores bul…" at bounding box center [893, 400] width 1296 height 731
click at [1495, 656] on icon at bounding box center [1497, 665] width 18 height 18
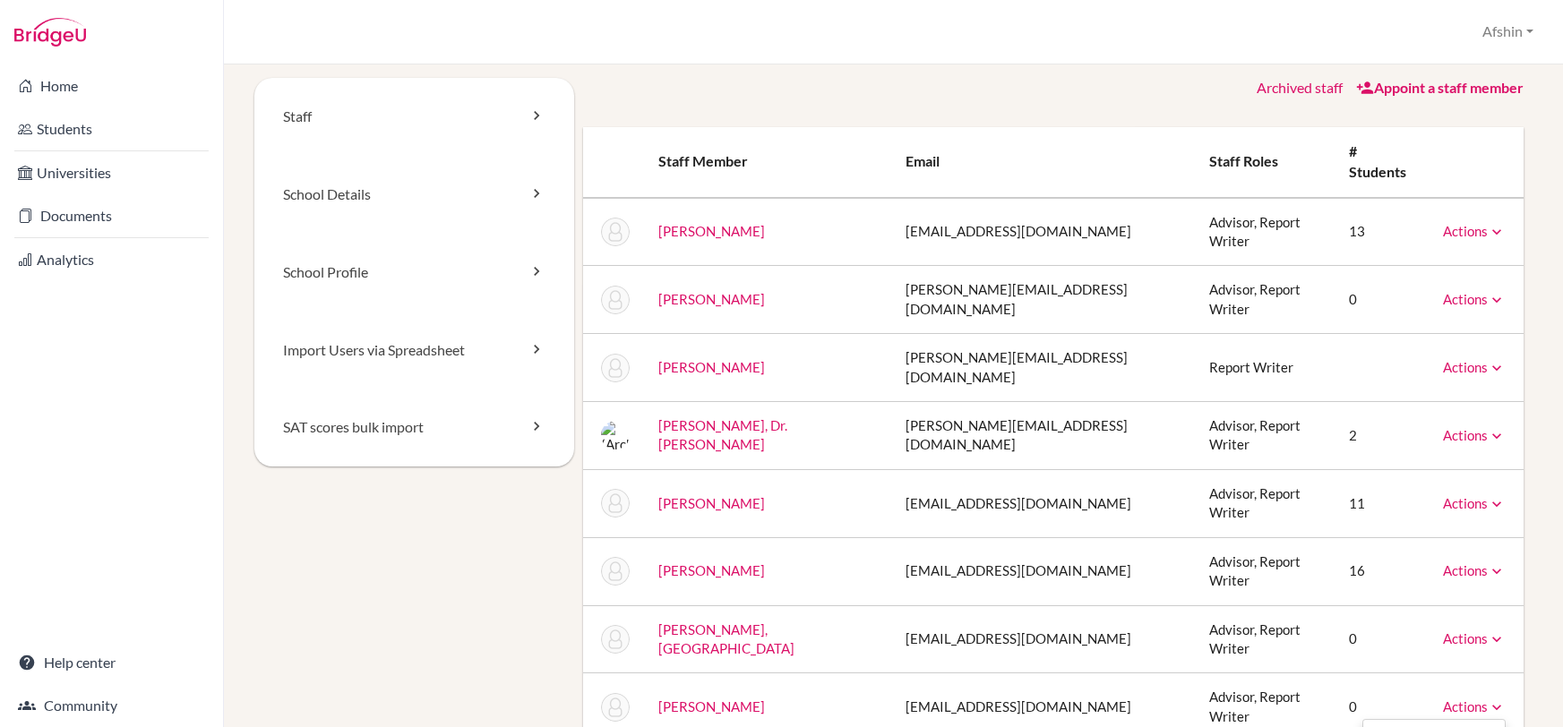
scroll to position [0, 0]
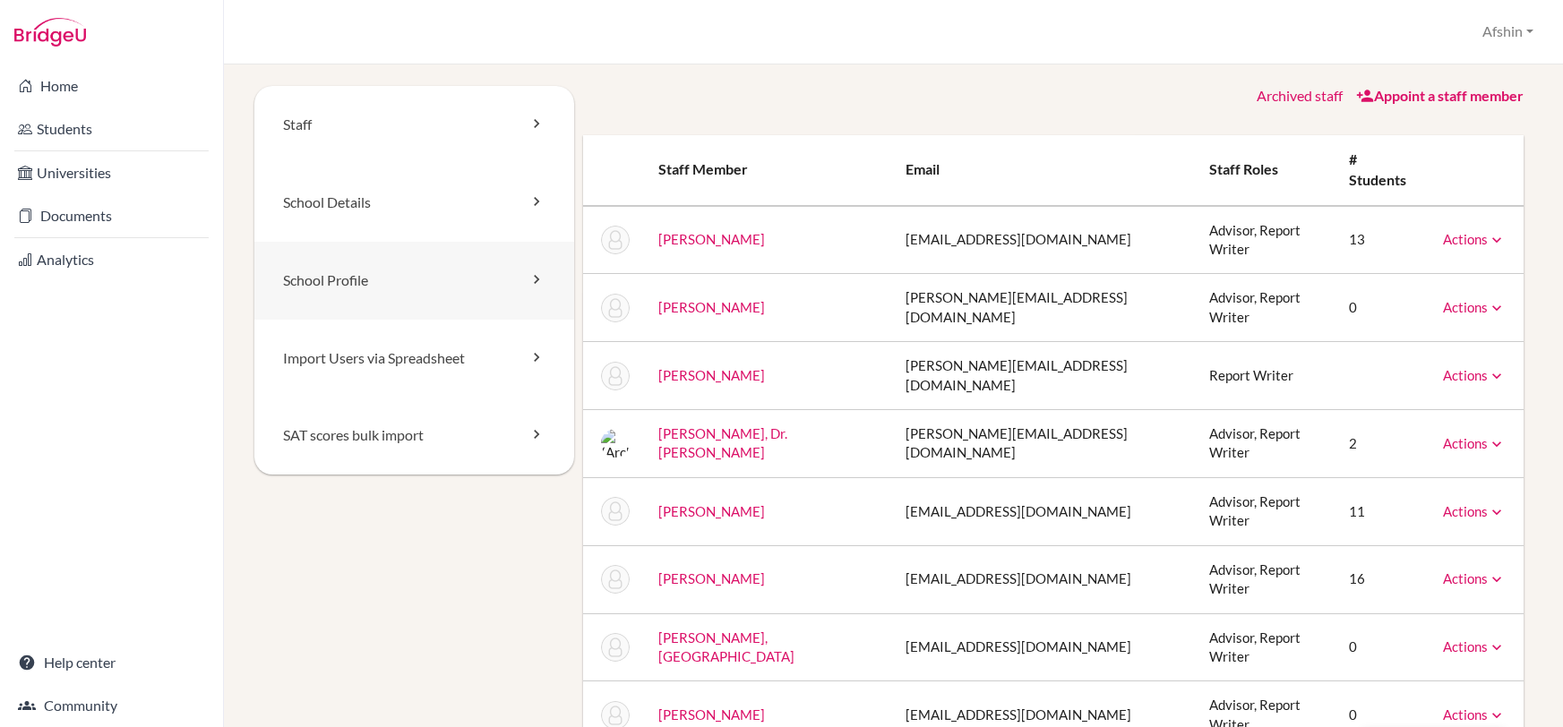
click at [407, 294] on link "School Profile" at bounding box center [414, 281] width 320 height 78
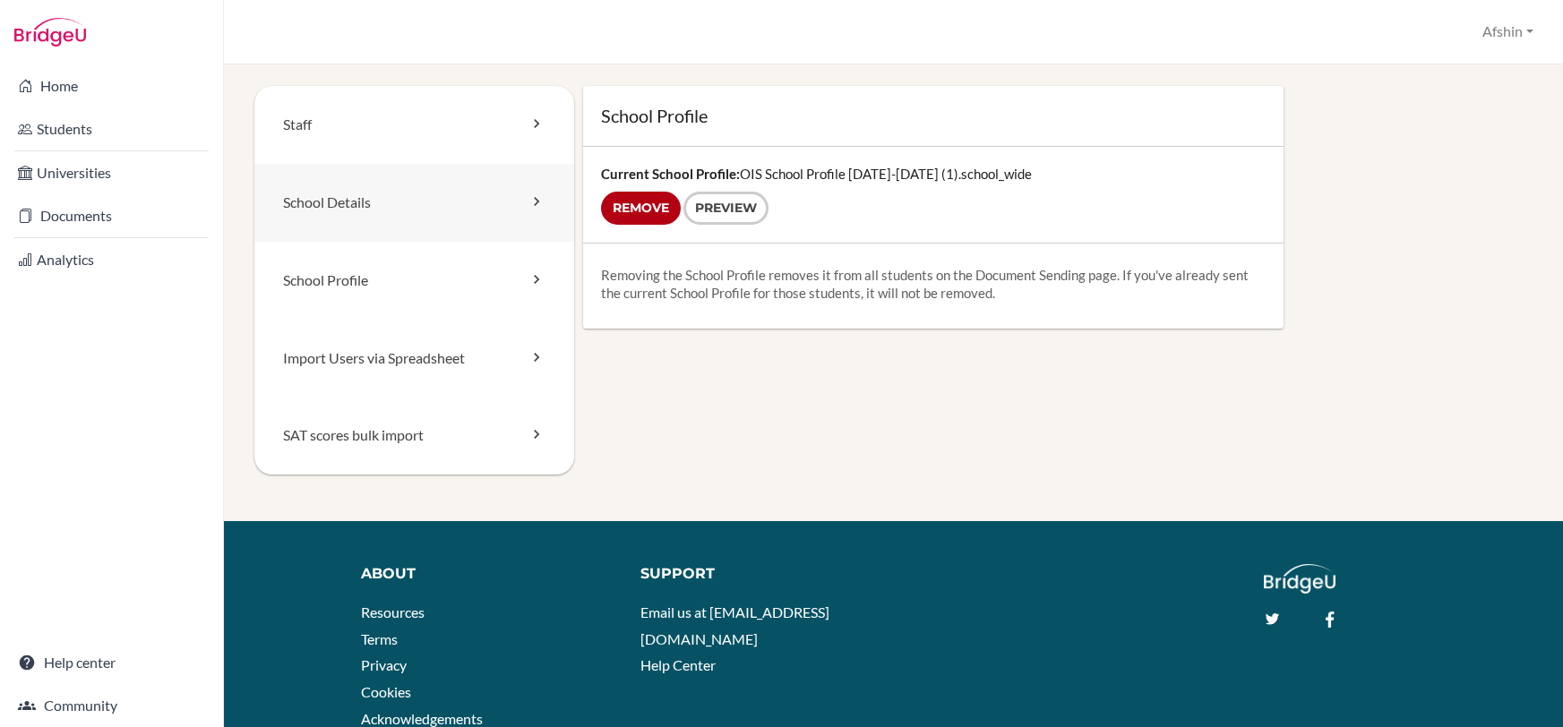
click at [404, 211] on link "School Details" at bounding box center [414, 203] width 320 height 78
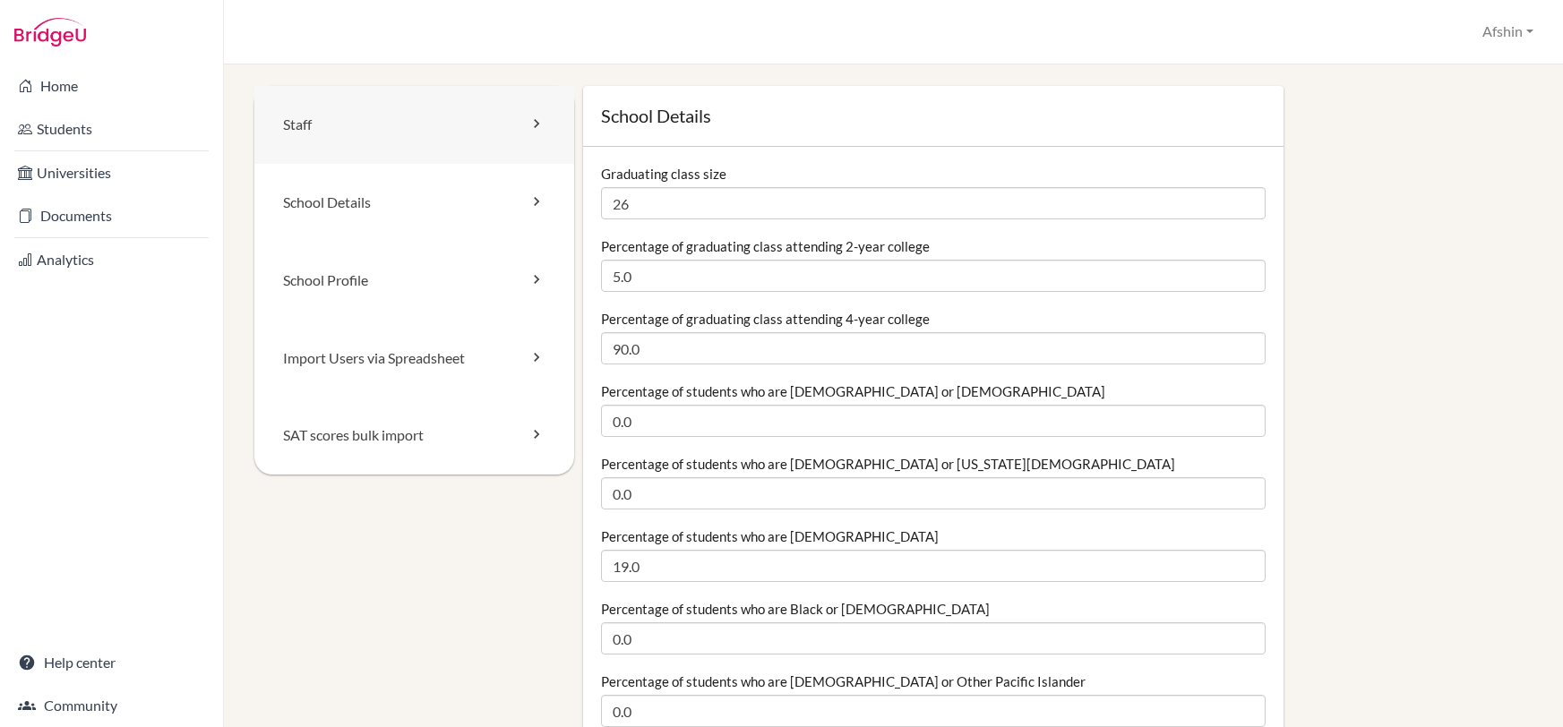
click at [385, 145] on link "Staff" at bounding box center [414, 125] width 320 height 78
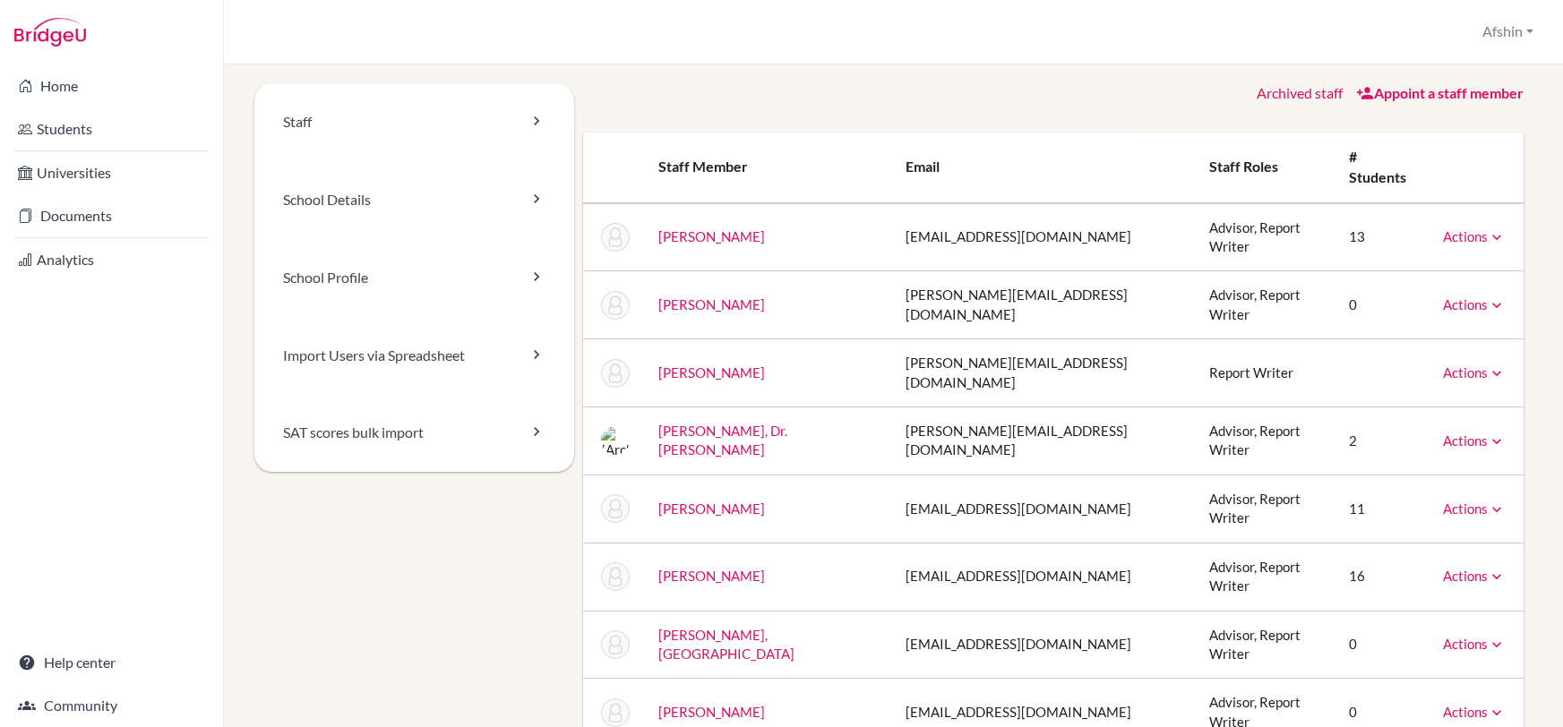
scroll to position [2, 0]
click at [47, 219] on link "Documents" at bounding box center [112, 216] width 216 height 36
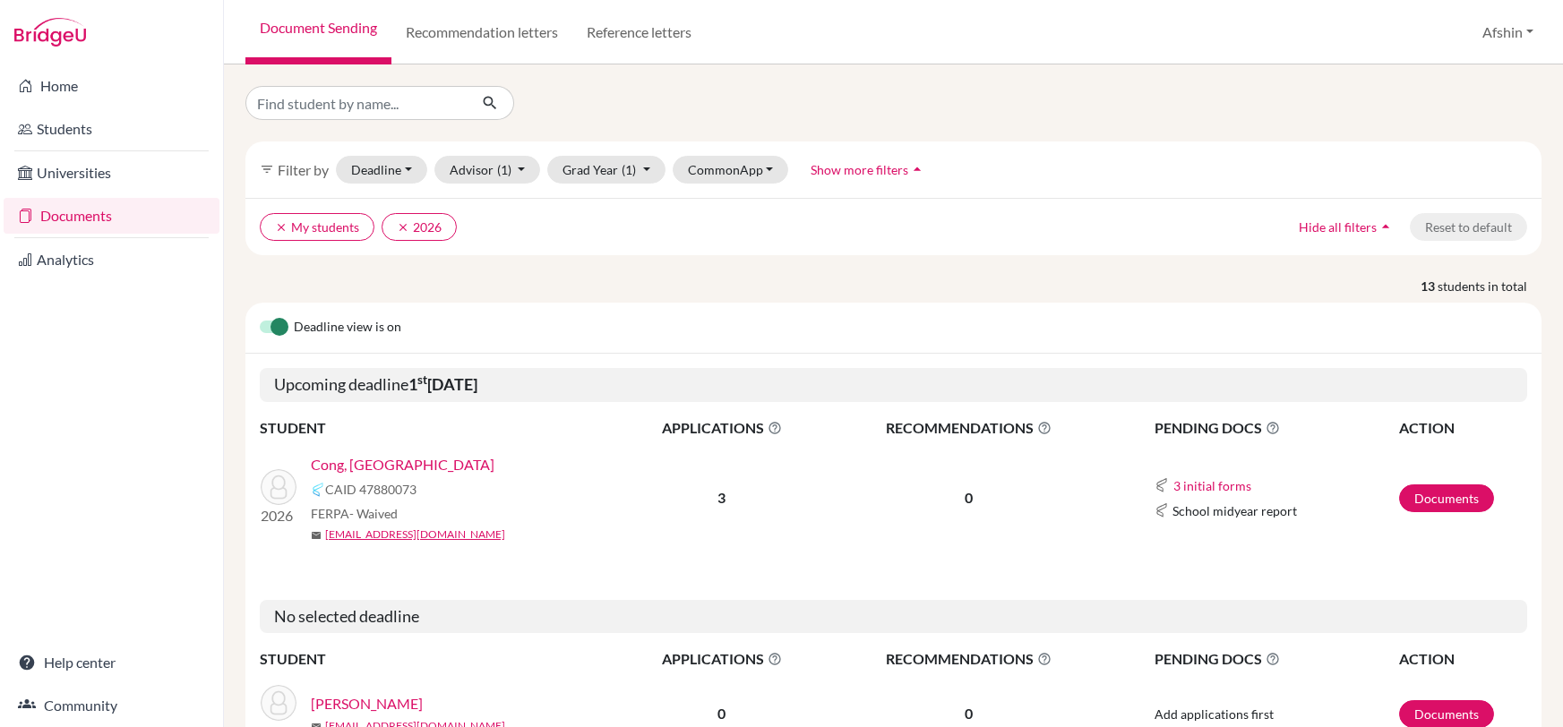
click at [350, 462] on link "Cong, Yuanzhou" at bounding box center [403, 465] width 184 height 22
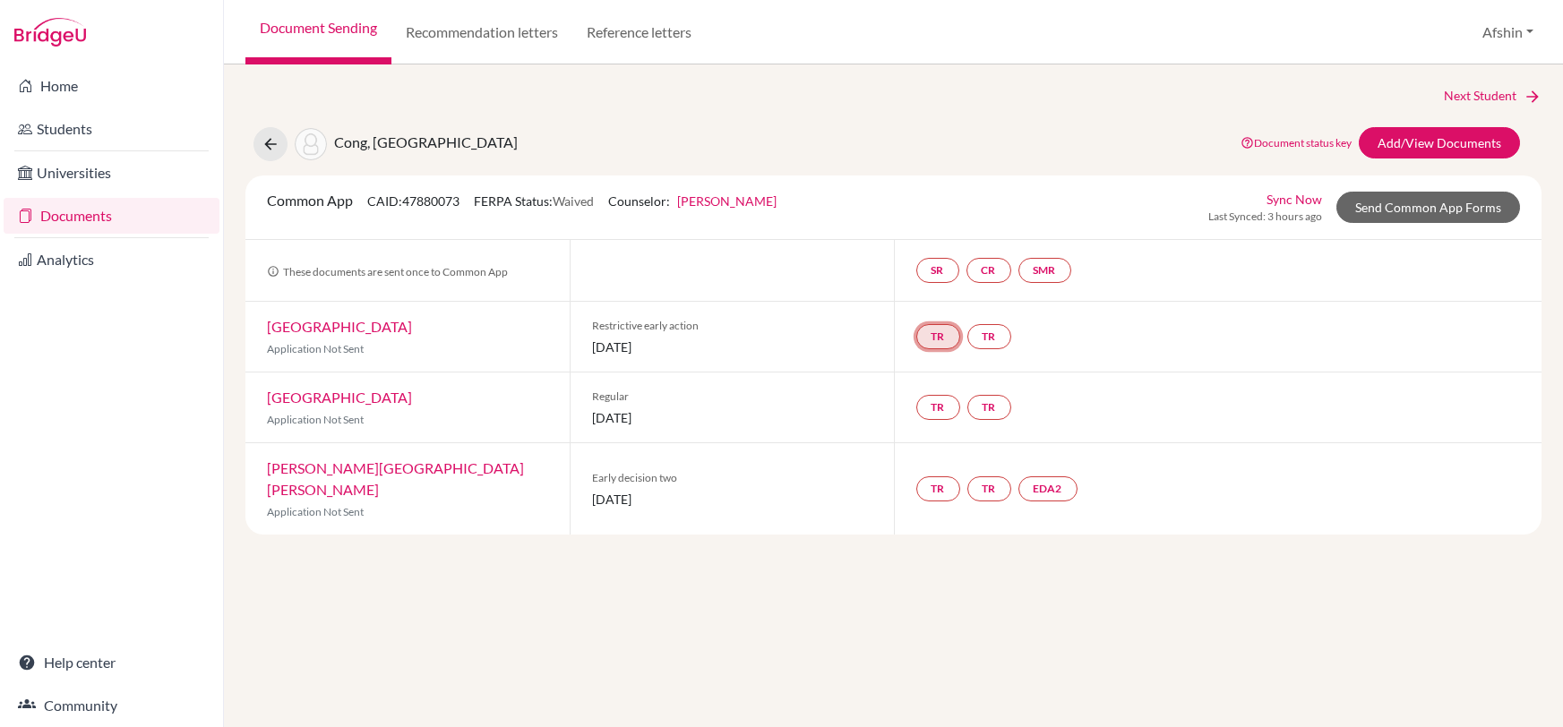
click at [947, 333] on link "TR" at bounding box center [938, 336] width 44 height 25
click at [981, 334] on link "TR" at bounding box center [990, 336] width 44 height 25
click at [1214, 283] on div "SR CR SMR" at bounding box center [1218, 270] width 649 height 61
click at [937, 270] on link "SR" at bounding box center [937, 270] width 43 height 25
click at [997, 264] on link "CR" at bounding box center [989, 270] width 45 height 25
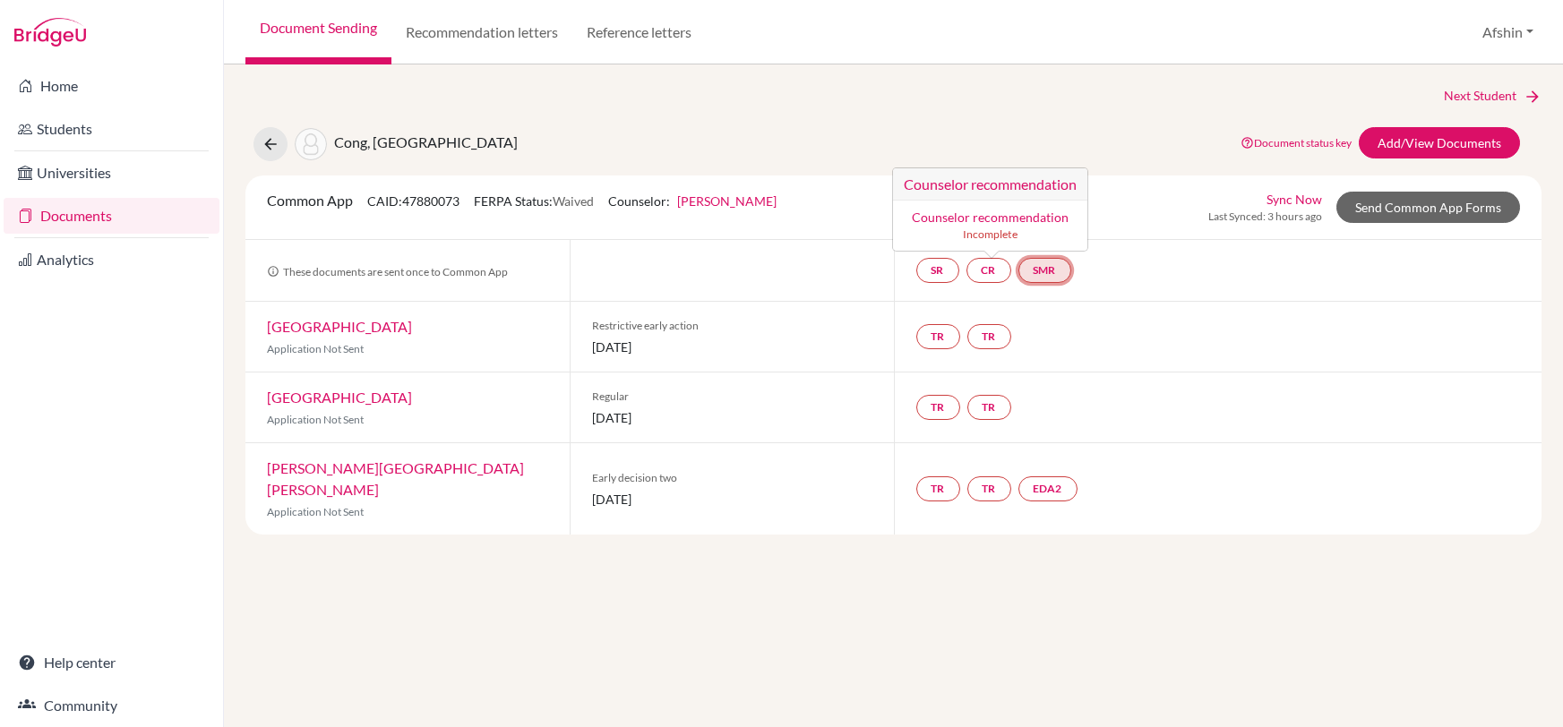
click at [1043, 266] on link "SMR" at bounding box center [1045, 270] width 53 height 25
click at [1002, 265] on link "CR" at bounding box center [989, 270] width 45 height 25
click at [951, 271] on link "SR" at bounding box center [937, 270] width 43 height 25
click at [943, 340] on link "TR" at bounding box center [938, 336] width 44 height 25
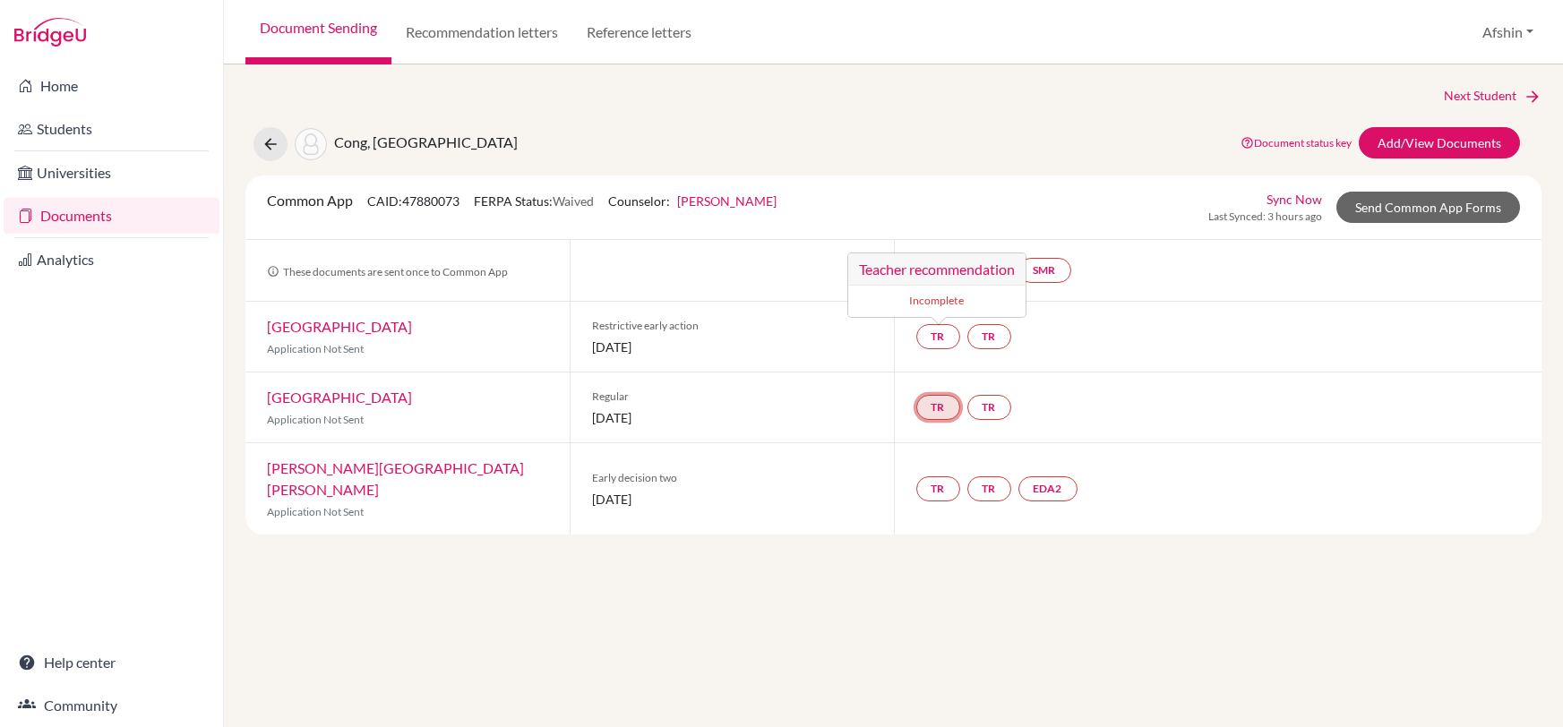
click at [942, 405] on link "TR" at bounding box center [938, 407] width 44 height 25
click at [980, 404] on link "TR" at bounding box center [990, 407] width 44 height 25
click at [1207, 343] on div "TR TR" at bounding box center [1218, 337] width 649 height 70
click at [934, 332] on link "TR" at bounding box center [938, 336] width 44 height 25
click at [1321, 312] on div "TR Teacher recommendation Incomplete TR" at bounding box center [1218, 337] width 649 height 70
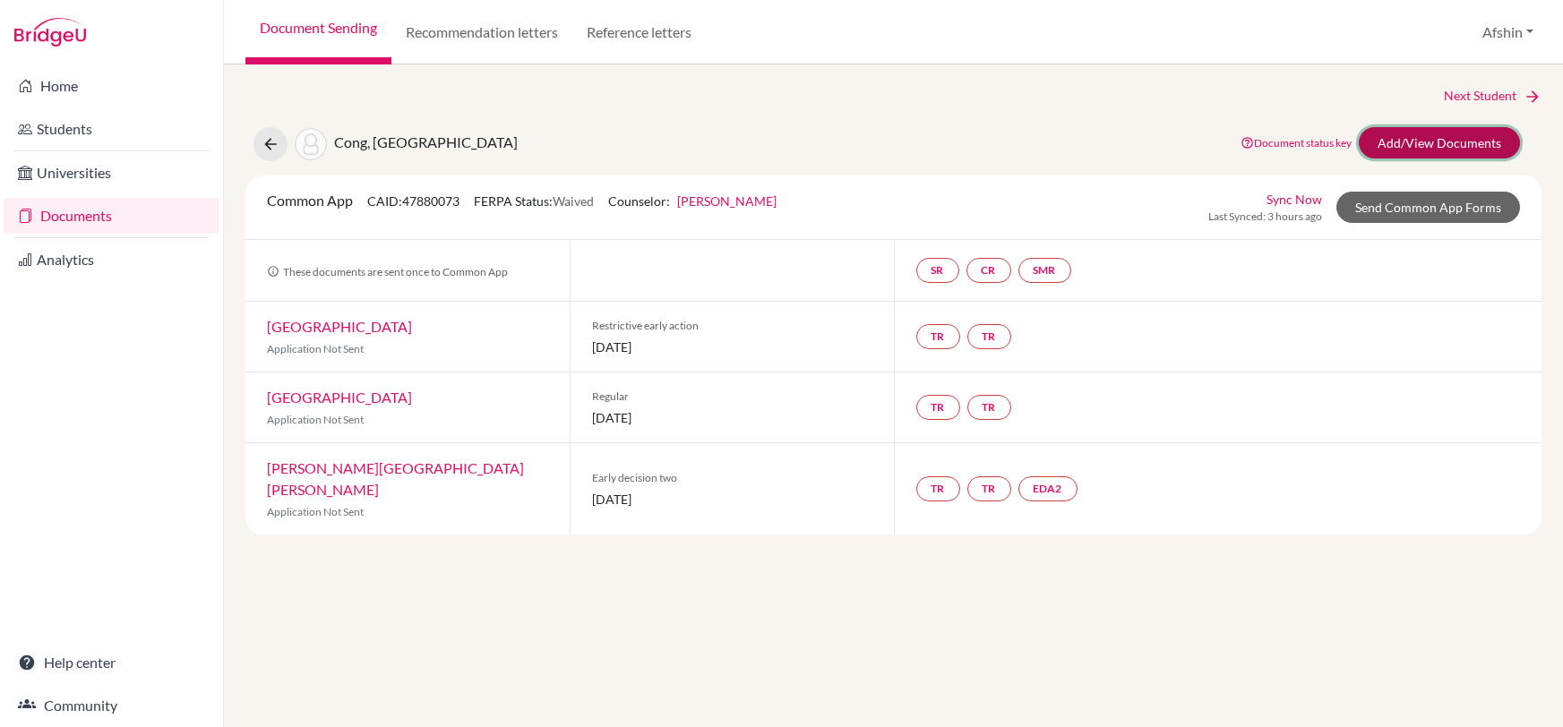
click at [1400, 141] on link "Add/View Documents" at bounding box center [1439, 142] width 161 height 31
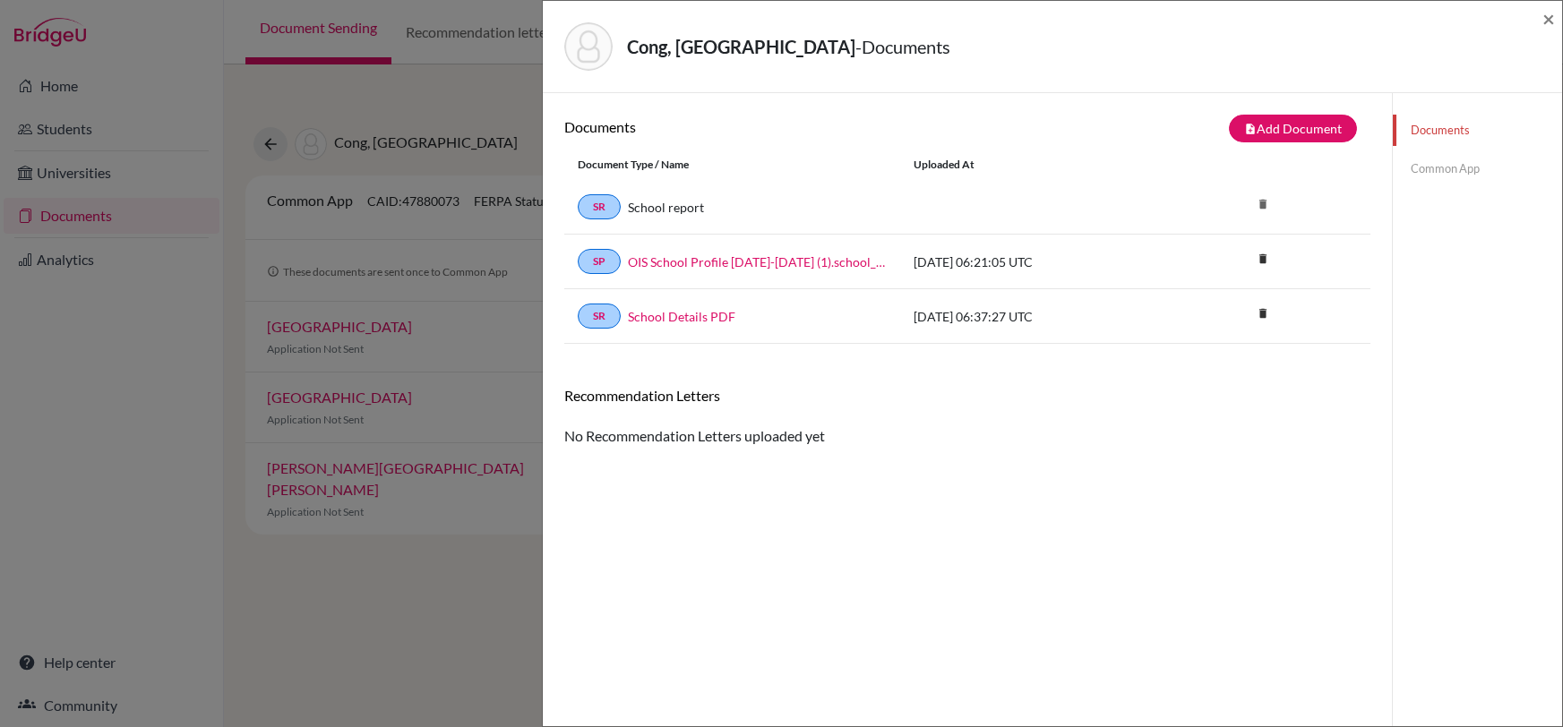
click at [1558, 20] on div "Cong, Yuanzhou - Documents ×" at bounding box center [1053, 47] width 1020 height 92
click at [1548, 20] on span "×" at bounding box center [1549, 18] width 13 height 26
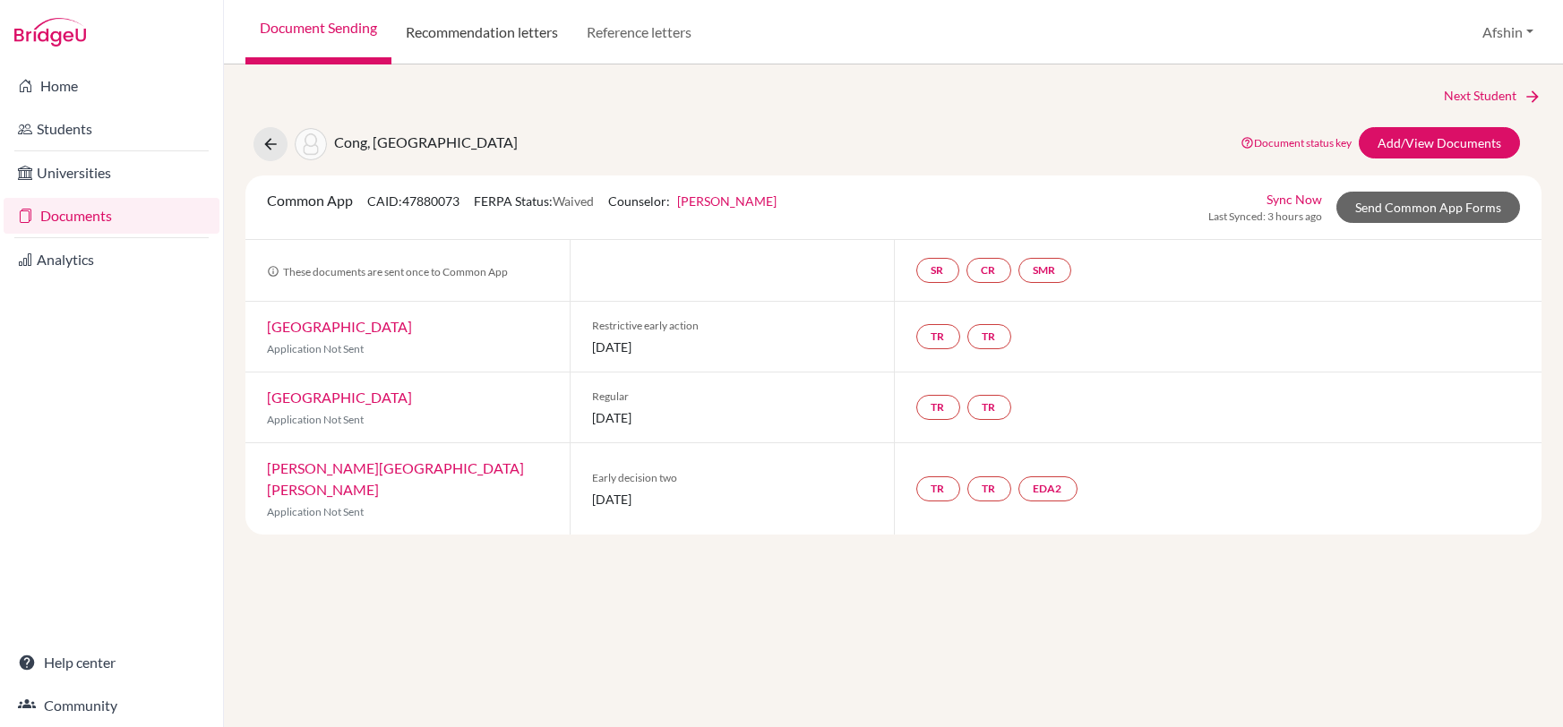
click at [521, 39] on link "Recommendation letters" at bounding box center [482, 32] width 181 height 65
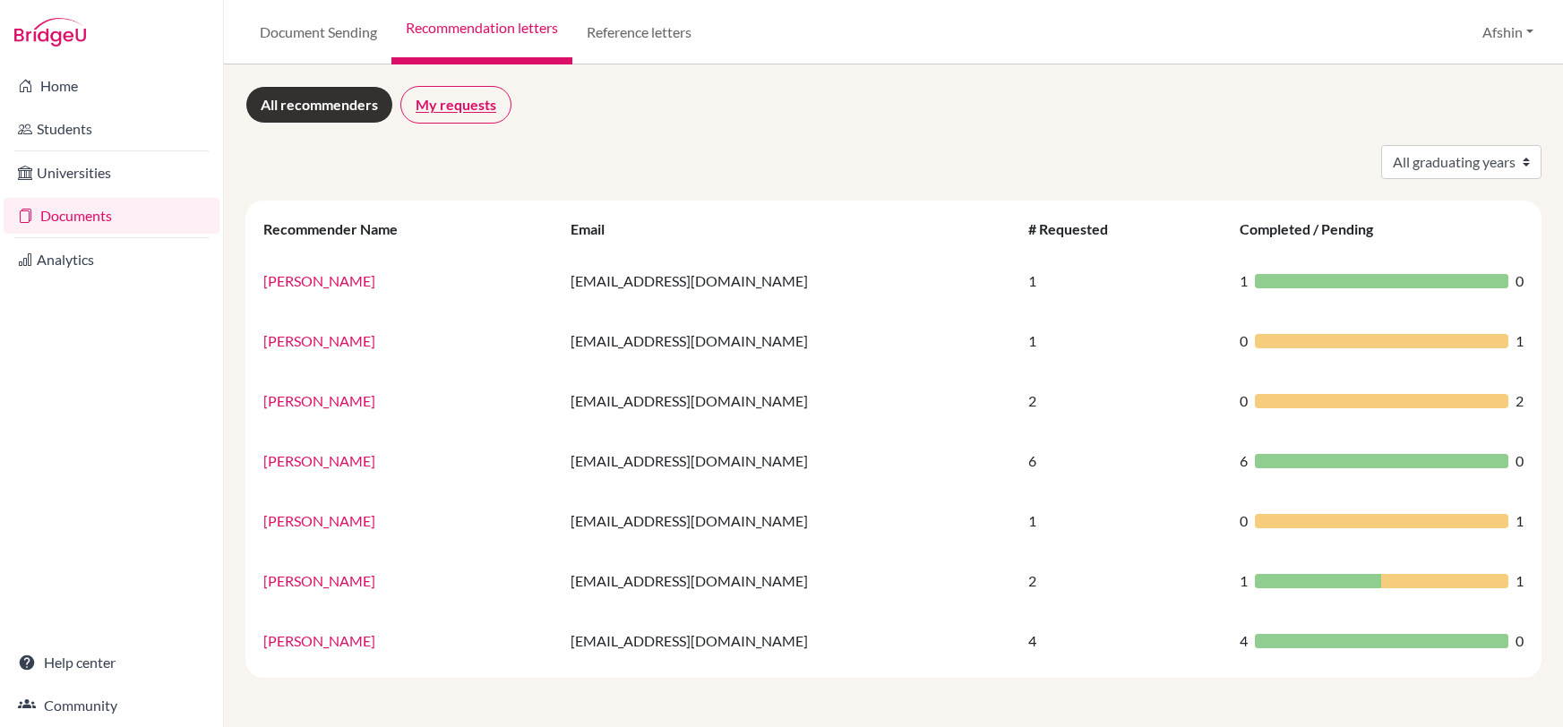
click at [482, 105] on link "My requests" at bounding box center [455, 105] width 111 height 38
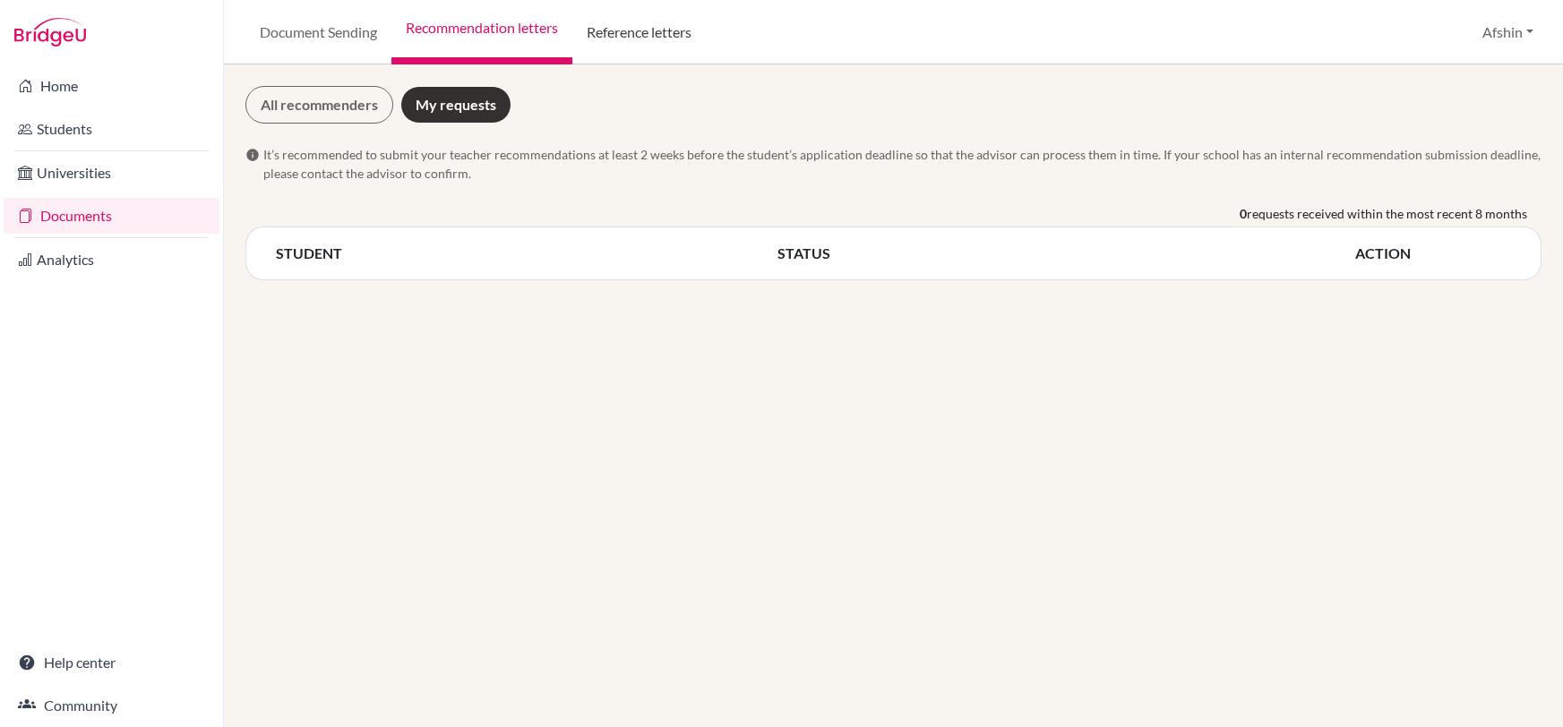
click at [700, 19] on link "Reference letters" at bounding box center [638, 32] width 133 height 65
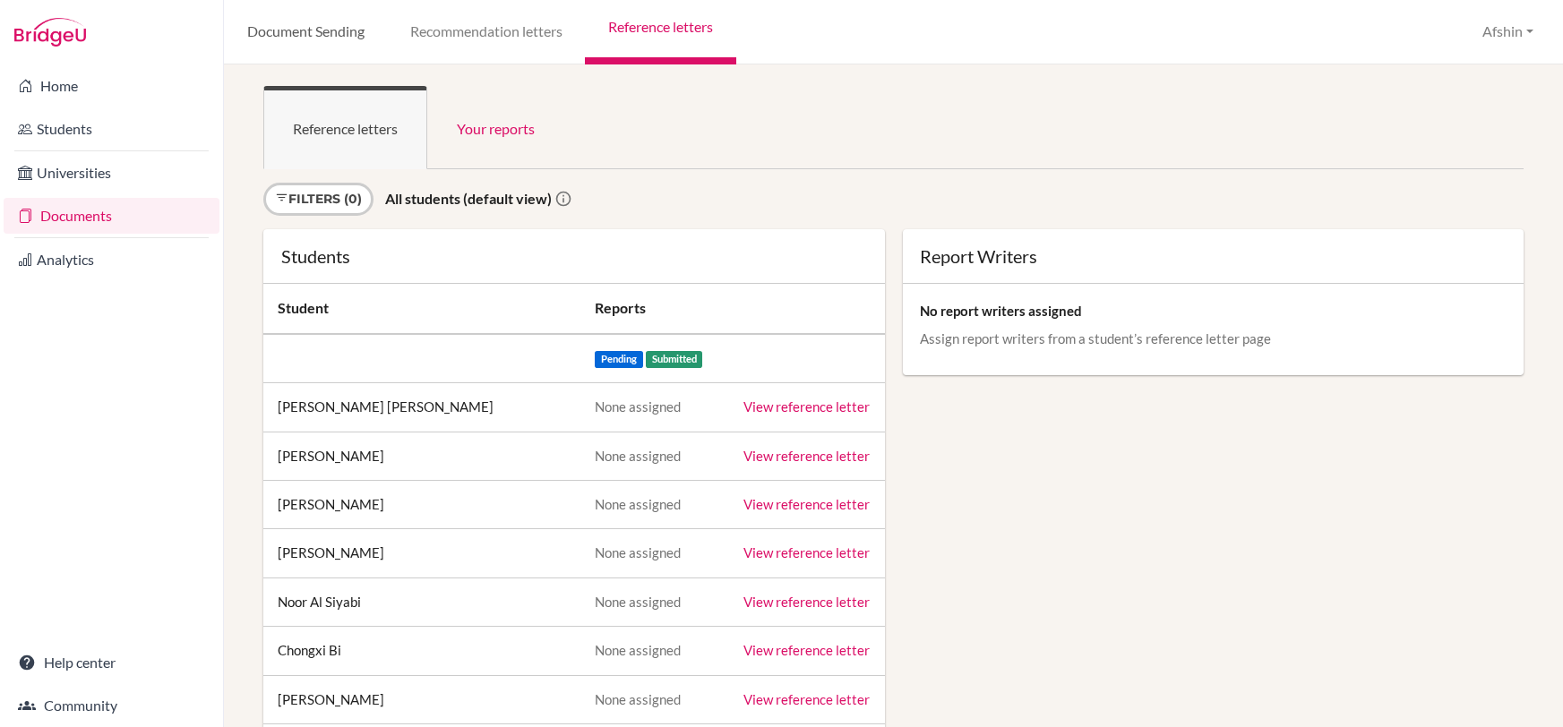
click at [314, 22] on link "Document Sending" at bounding box center [305, 32] width 163 height 65
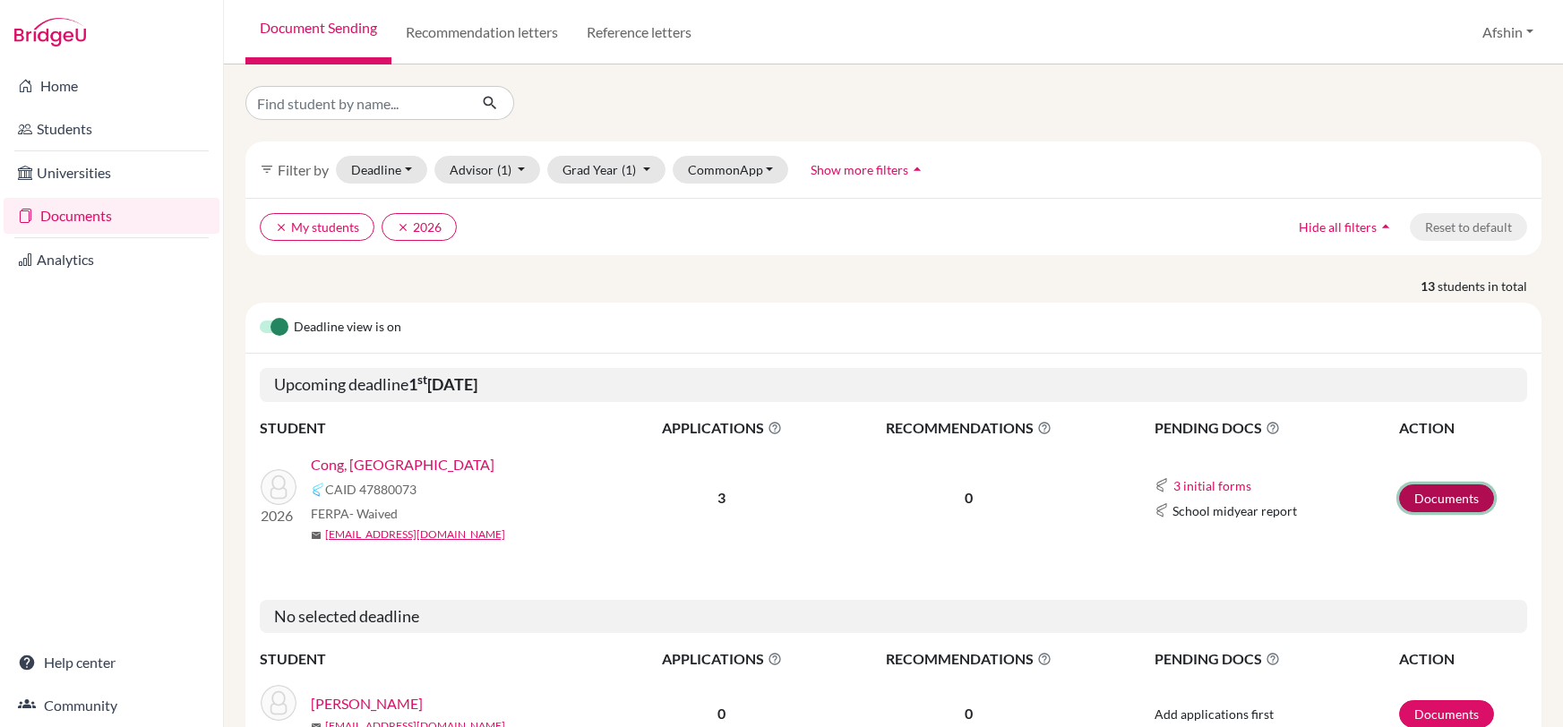
click at [1429, 495] on link "Documents" at bounding box center [1446, 499] width 95 height 28
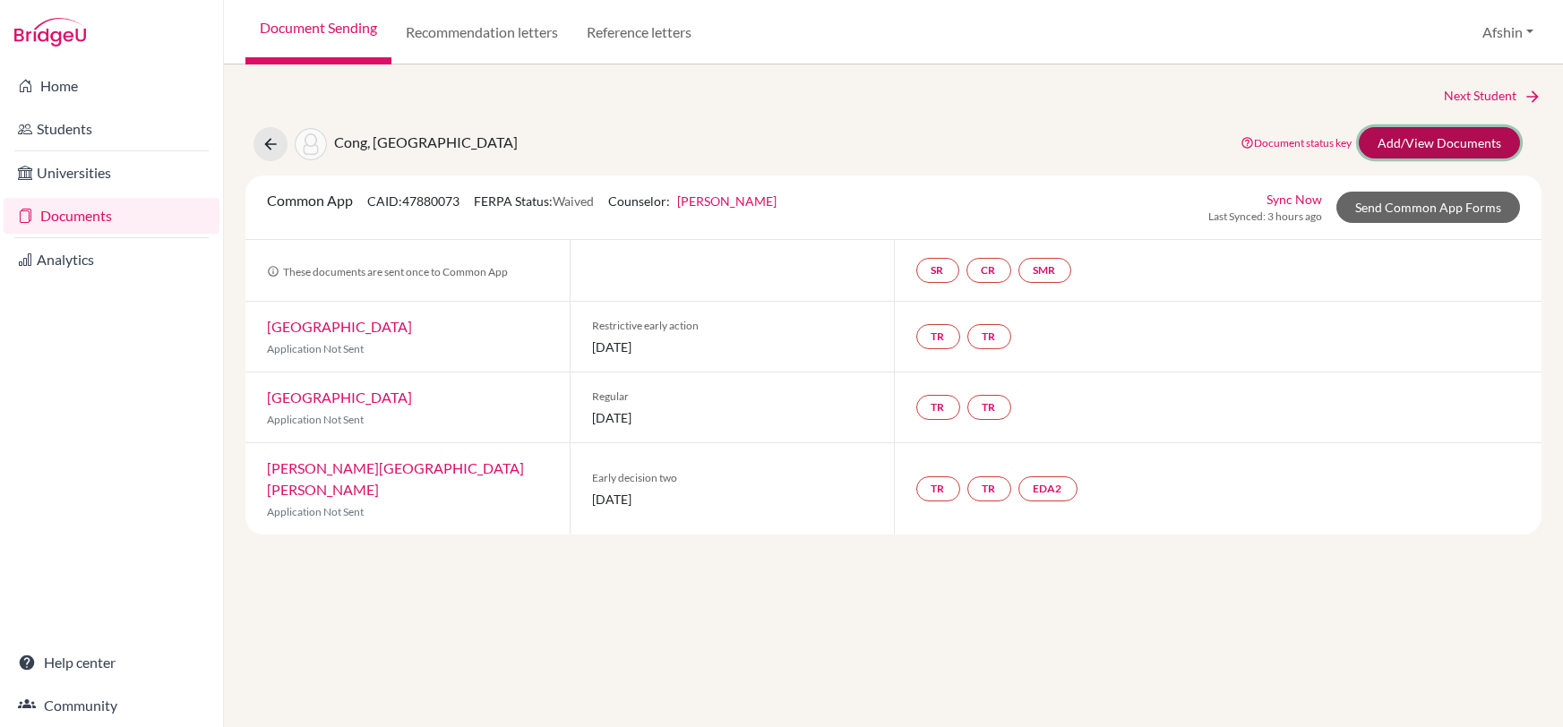
click at [1397, 138] on link "Add/View Documents" at bounding box center [1439, 142] width 161 height 31
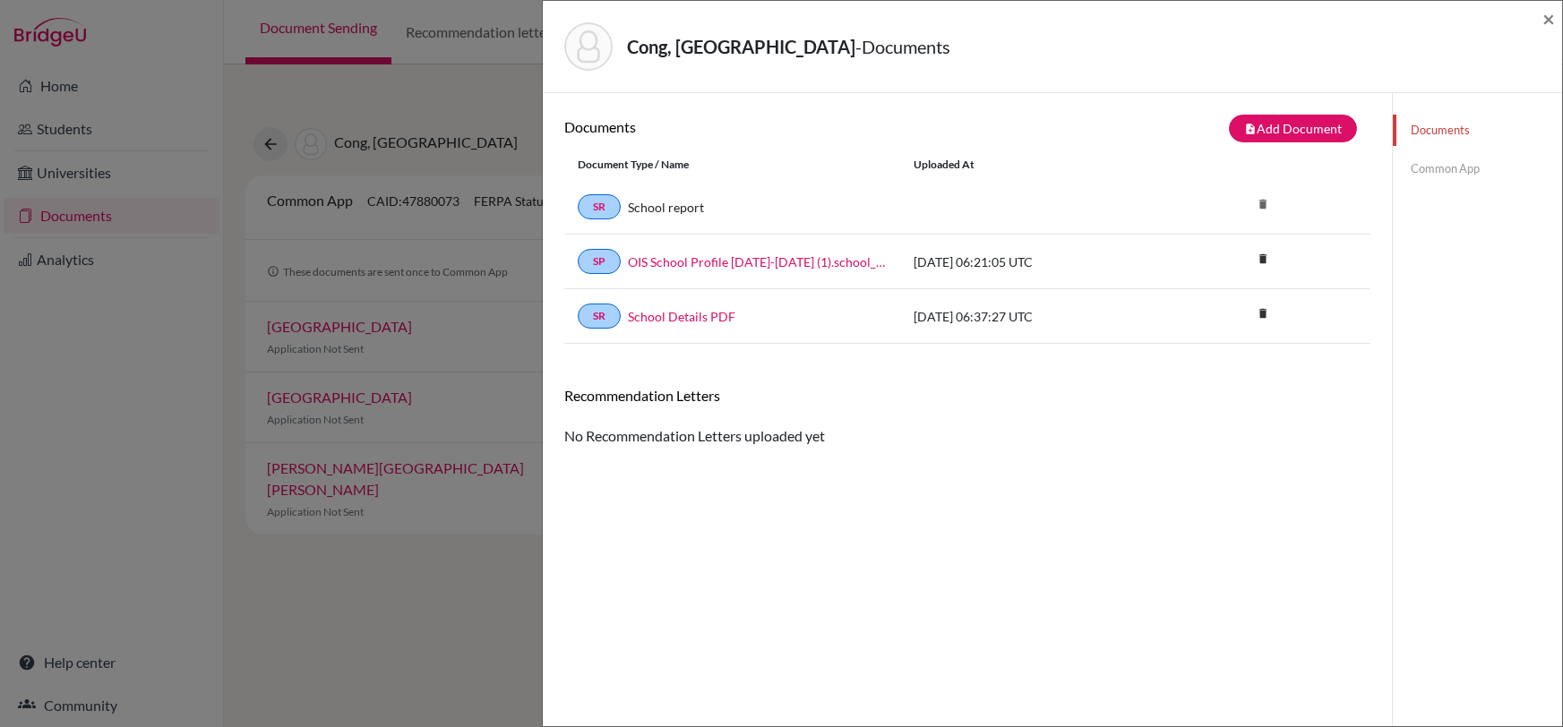
click at [1201, 584] on div "Documents note_add Add Document Document type Change explanation for Common App…" at bounding box center [967, 457] width 806 height 684
click at [1312, 117] on button "note_add Add Document" at bounding box center [1293, 129] width 128 height 28
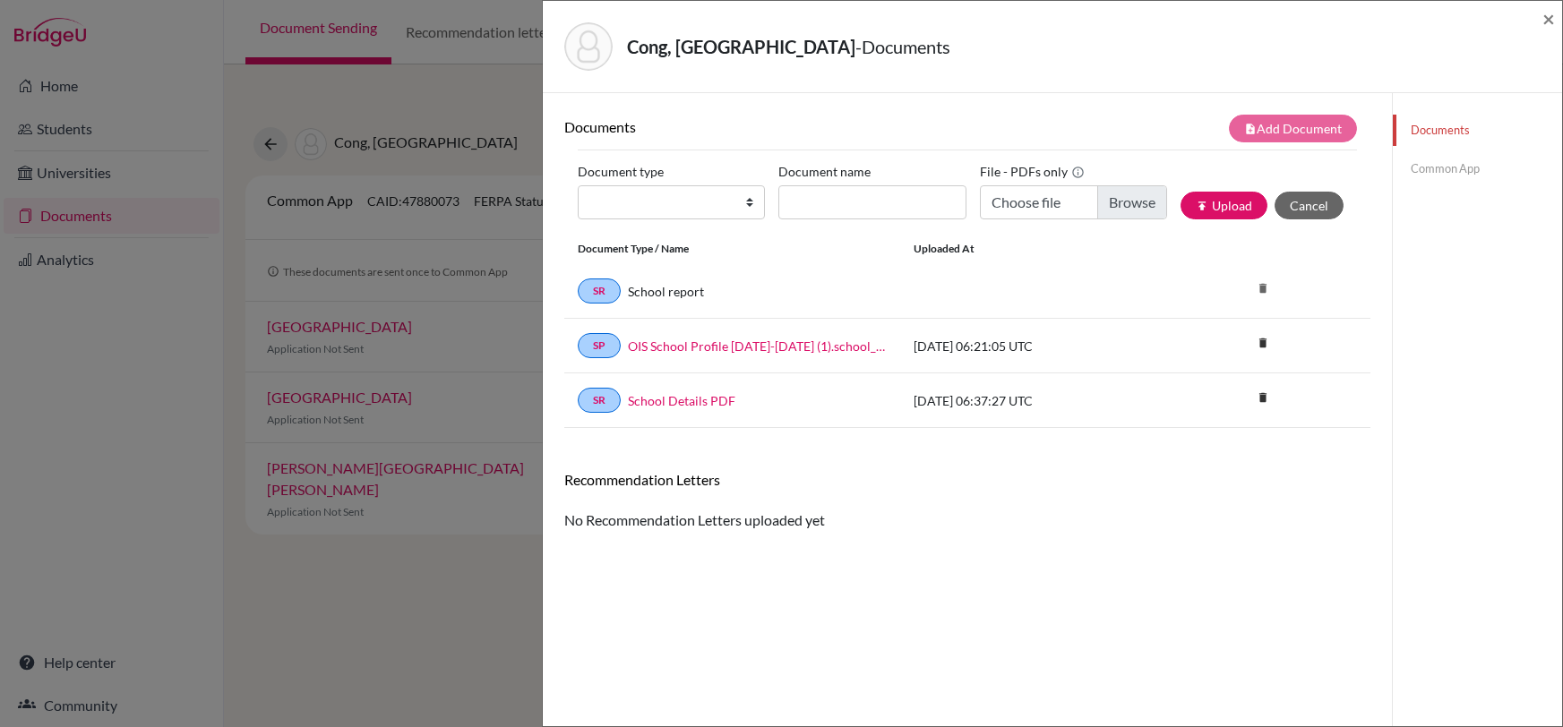
click at [1423, 166] on link "Common App" at bounding box center [1477, 168] width 169 height 31
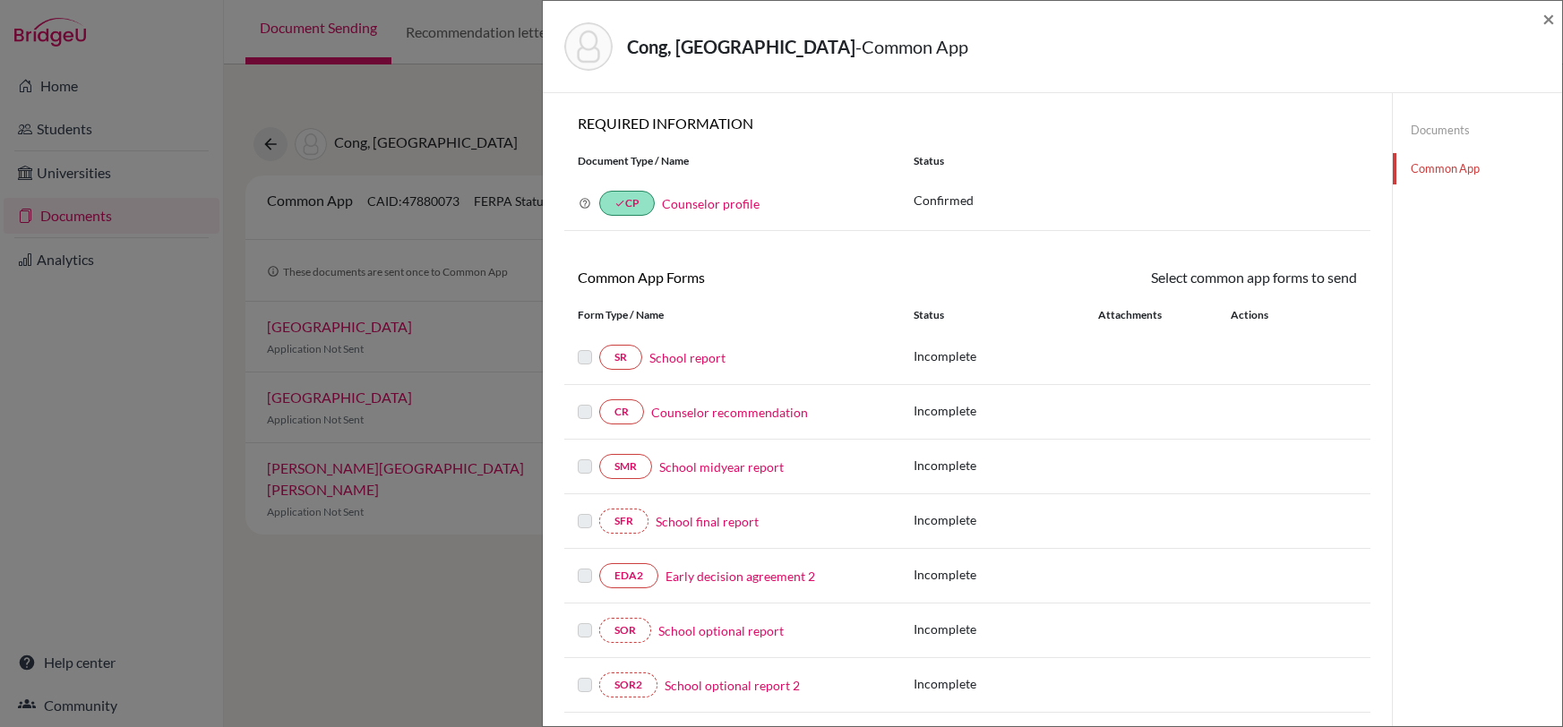
click at [585, 401] on label at bounding box center [585, 401] width 14 height 0
click at [615, 410] on link "CR" at bounding box center [621, 412] width 45 height 25
click at [770, 409] on link "Counselor recommendation" at bounding box center [729, 412] width 157 height 19
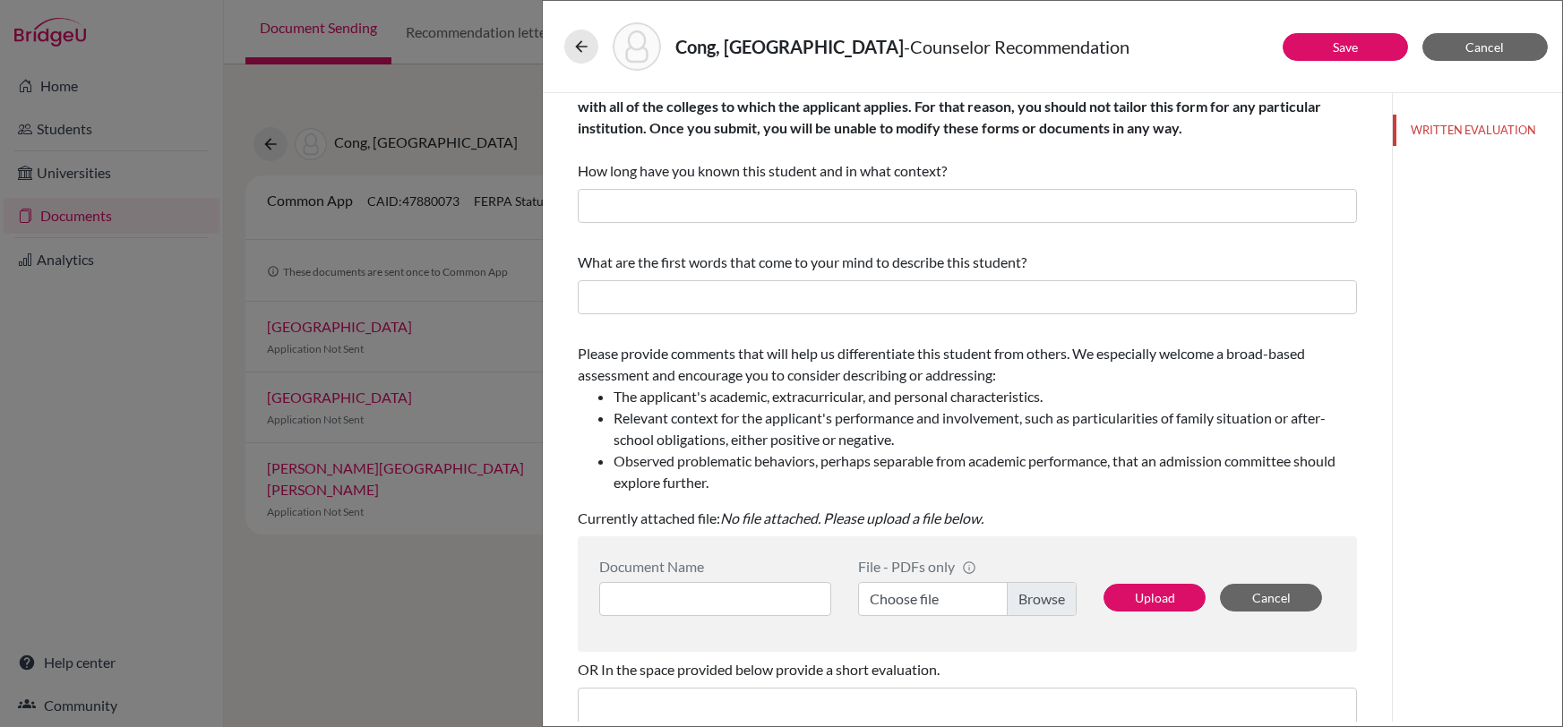
scroll to position [22, 0]
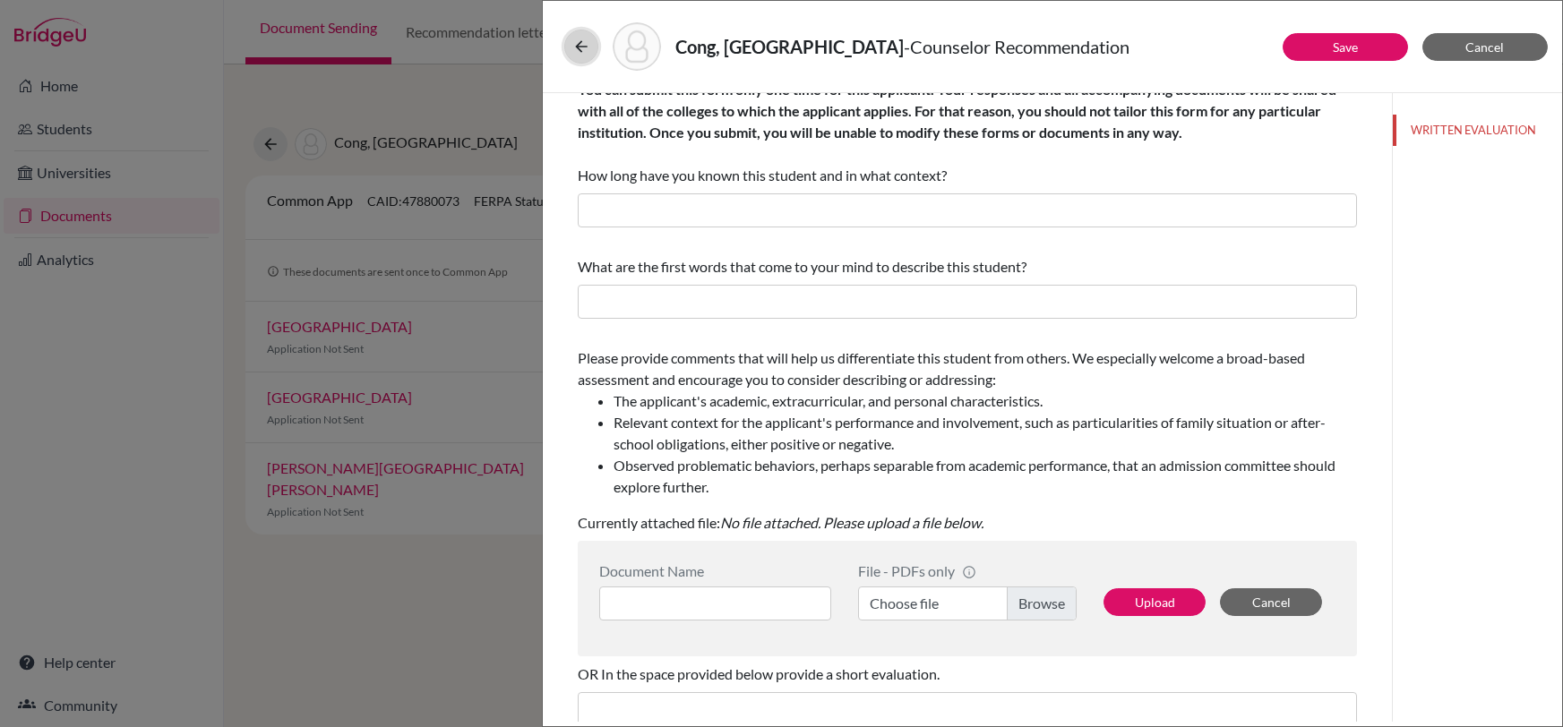
click at [582, 52] on icon at bounding box center [581, 47] width 18 height 18
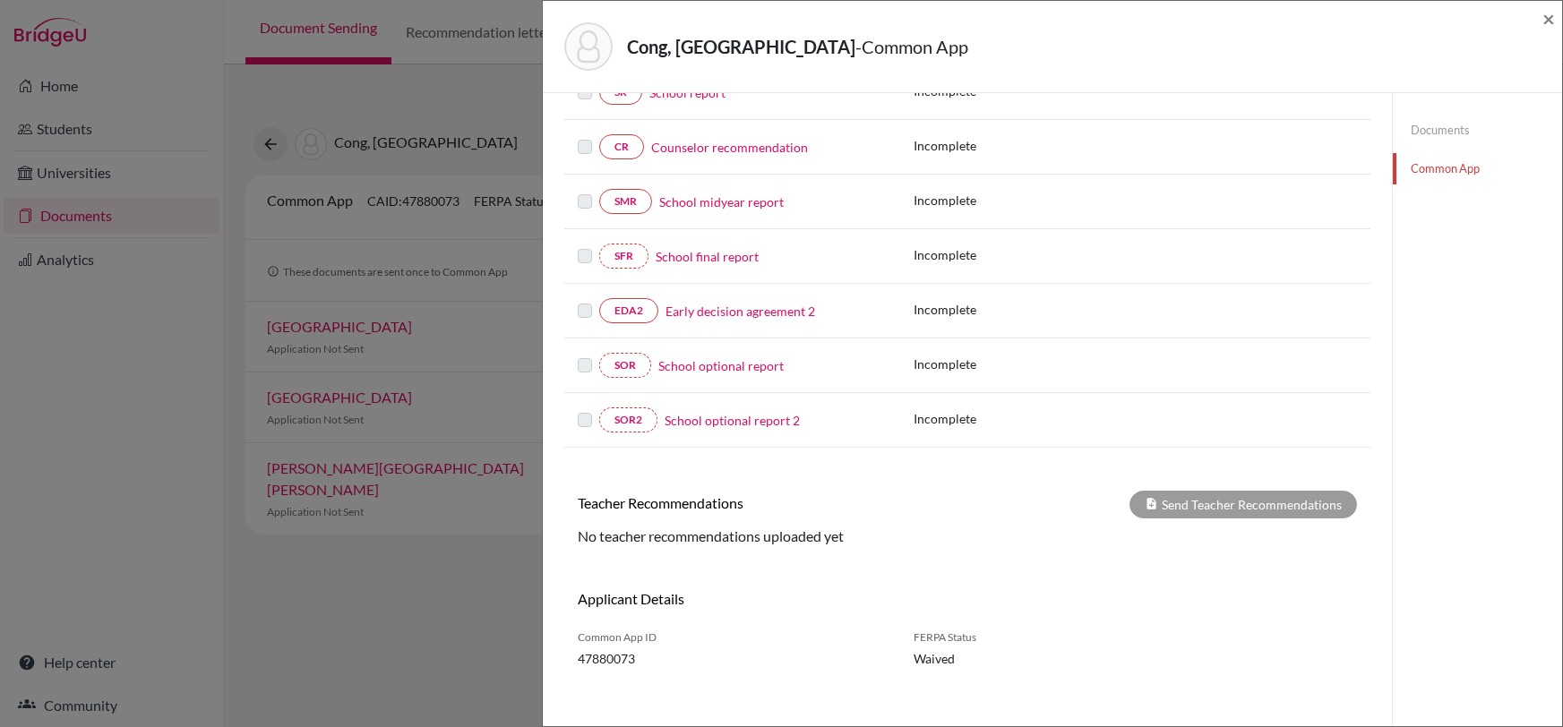
scroll to position [275, 0]
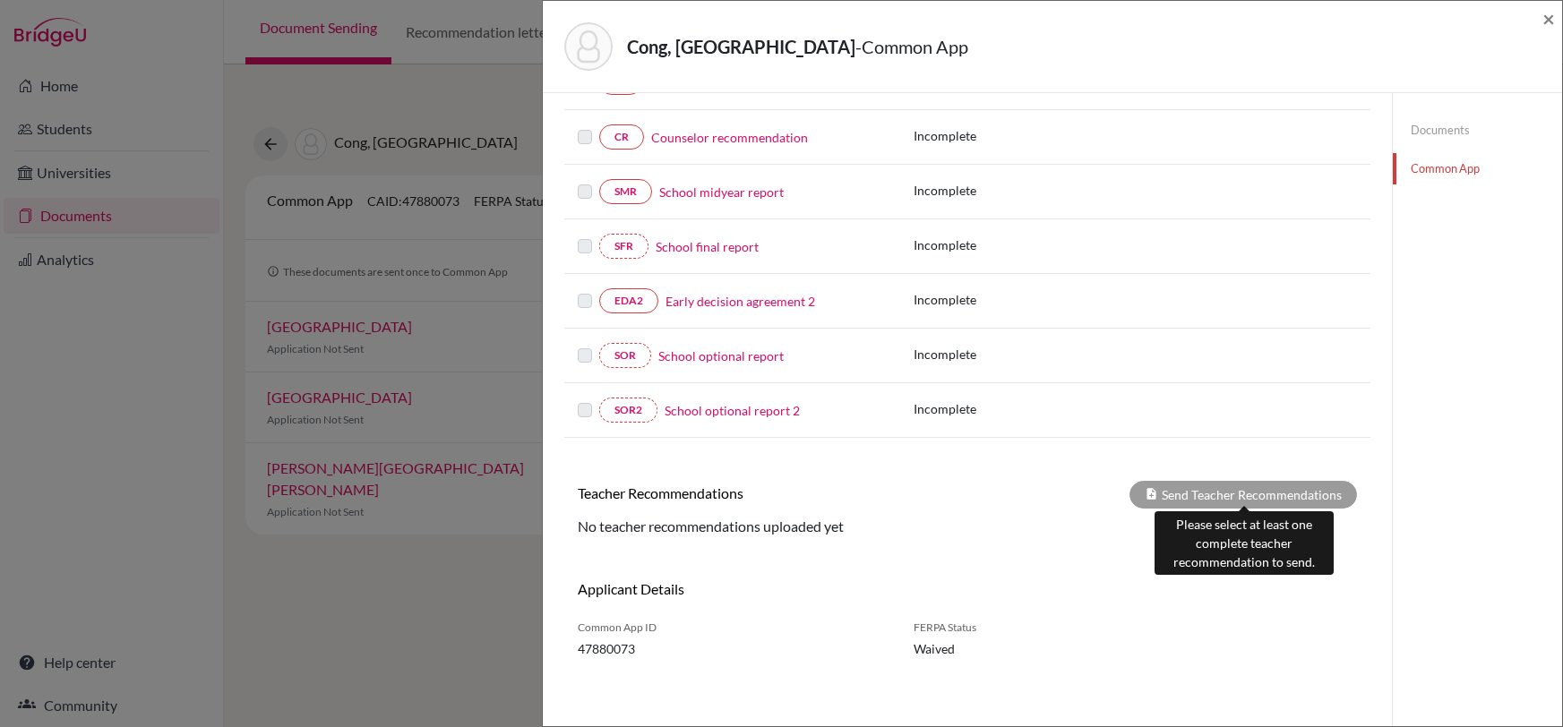
click at [1226, 486] on div "Send Teacher Recommendations" at bounding box center [1244, 495] width 228 height 28
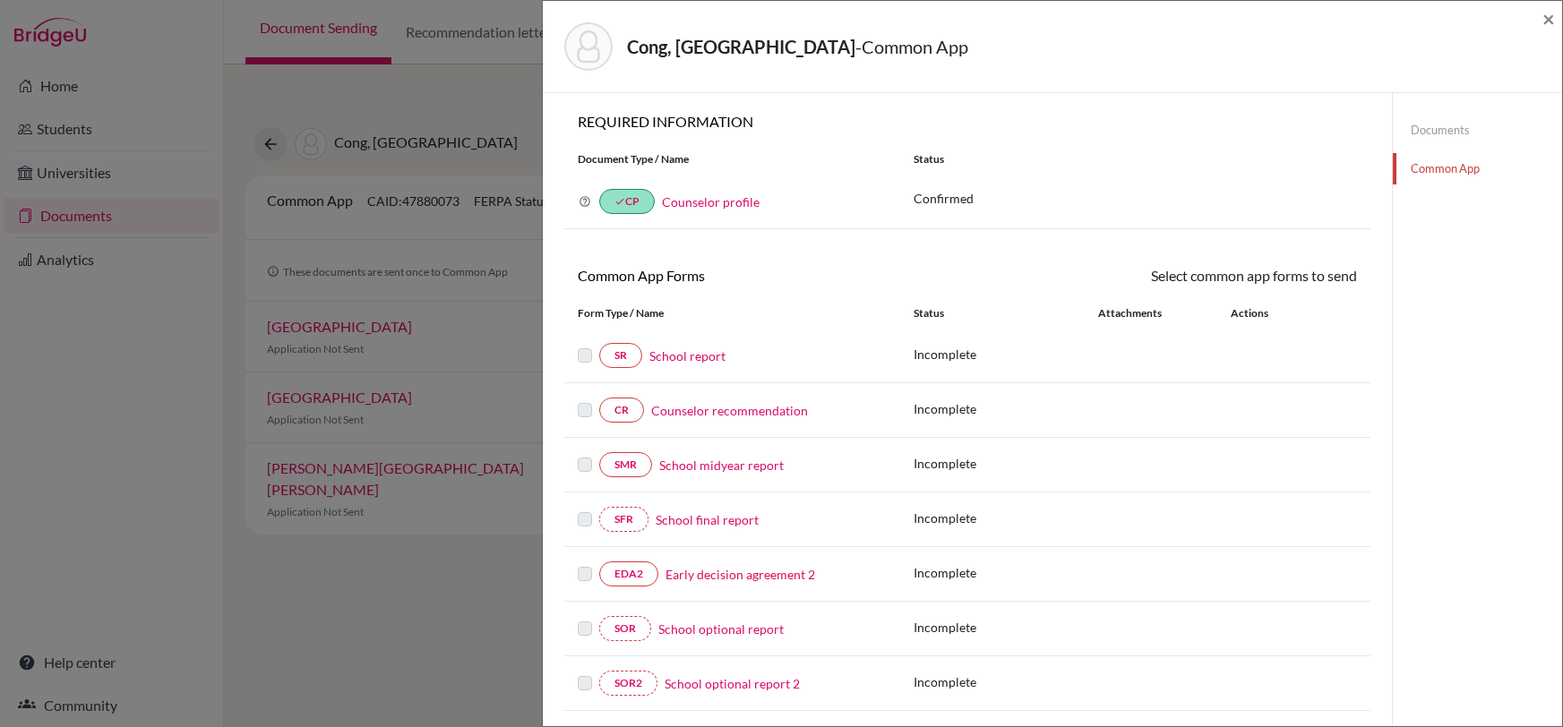
scroll to position [0, 0]
click at [336, 632] on div "Cong, Yuanzhou - Common App × × REQUIRED INFORMATION Document Type / Name Statu…" at bounding box center [781, 363] width 1563 height 727
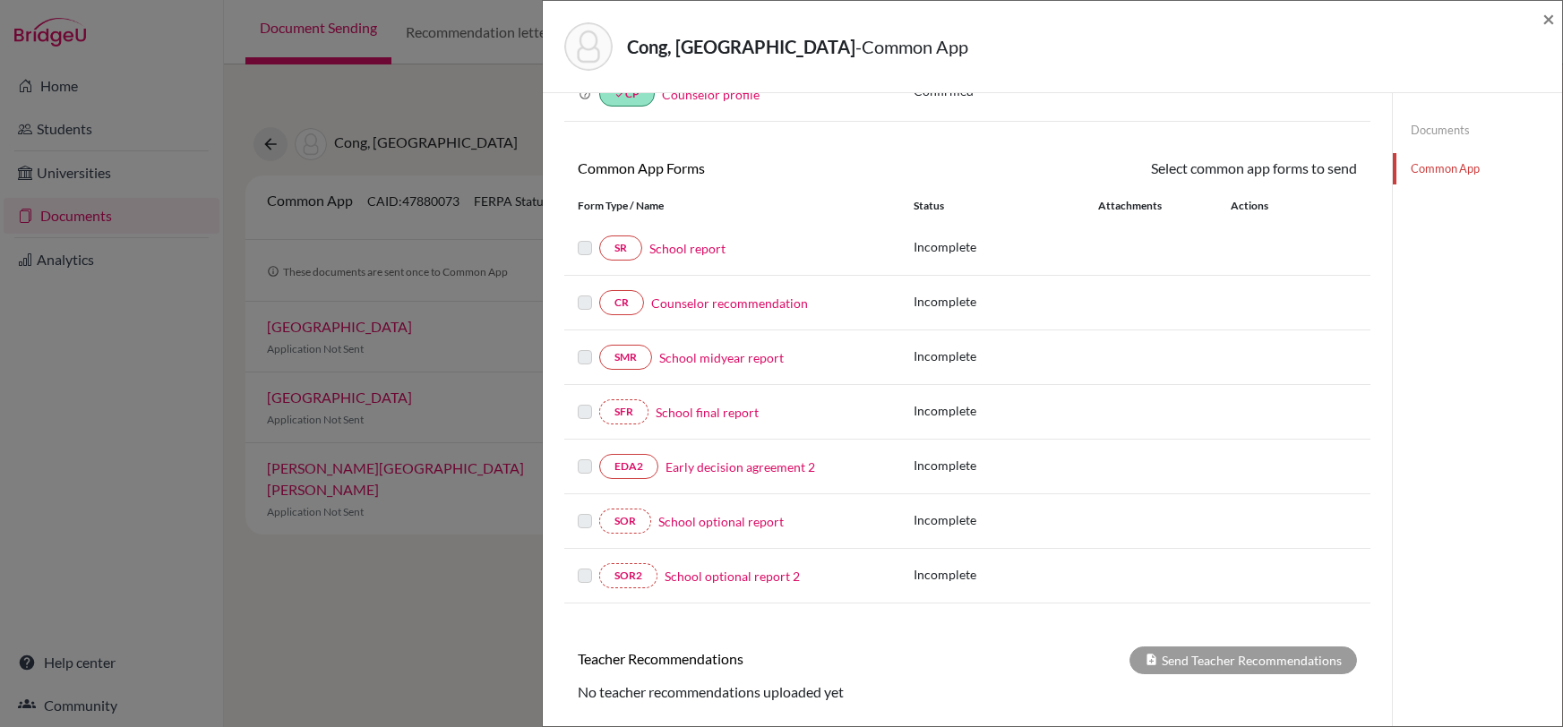
scroll to position [275, 0]
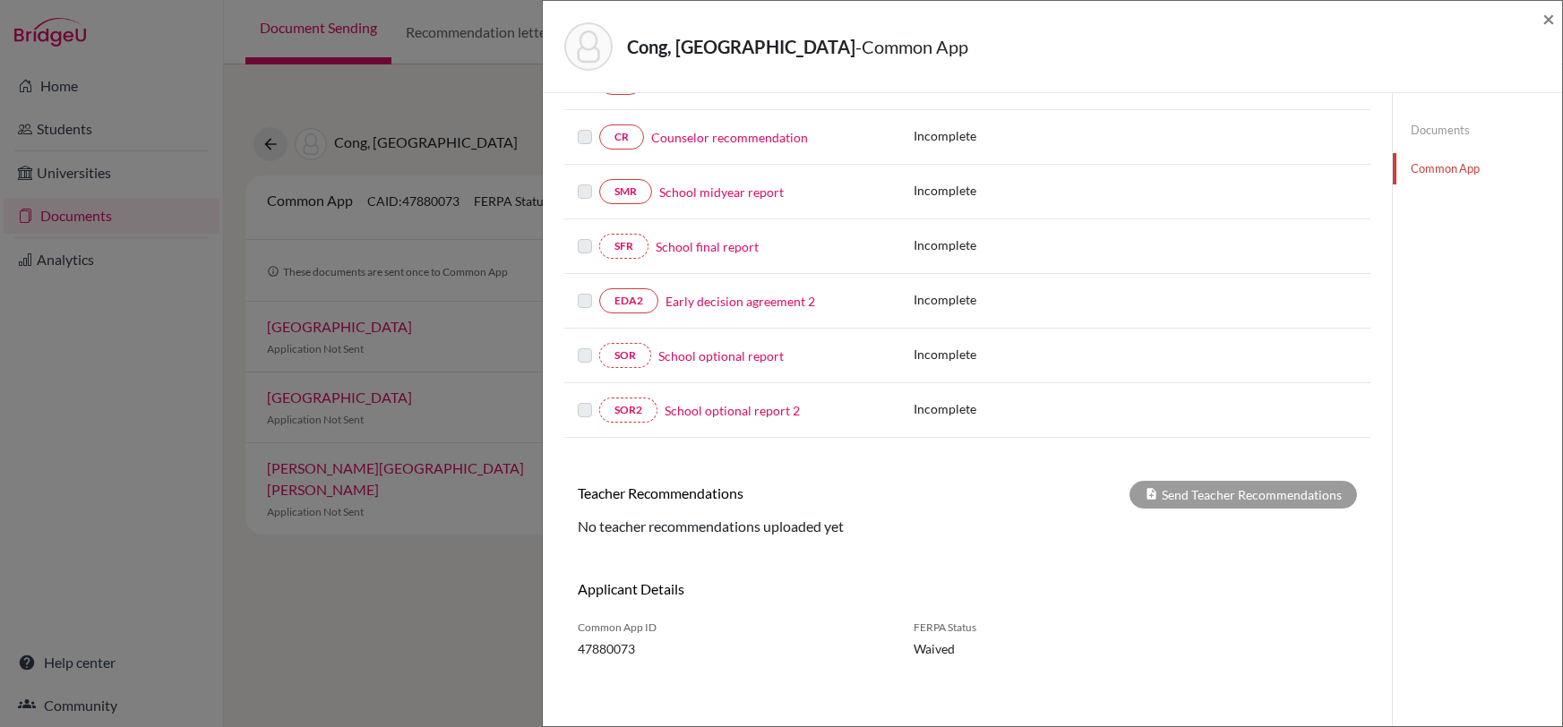
click at [373, 587] on div "Cong, Yuanzhou - Common App × × REQUIRED INFORMATION Document Type / Name Statu…" at bounding box center [781, 363] width 1563 height 727
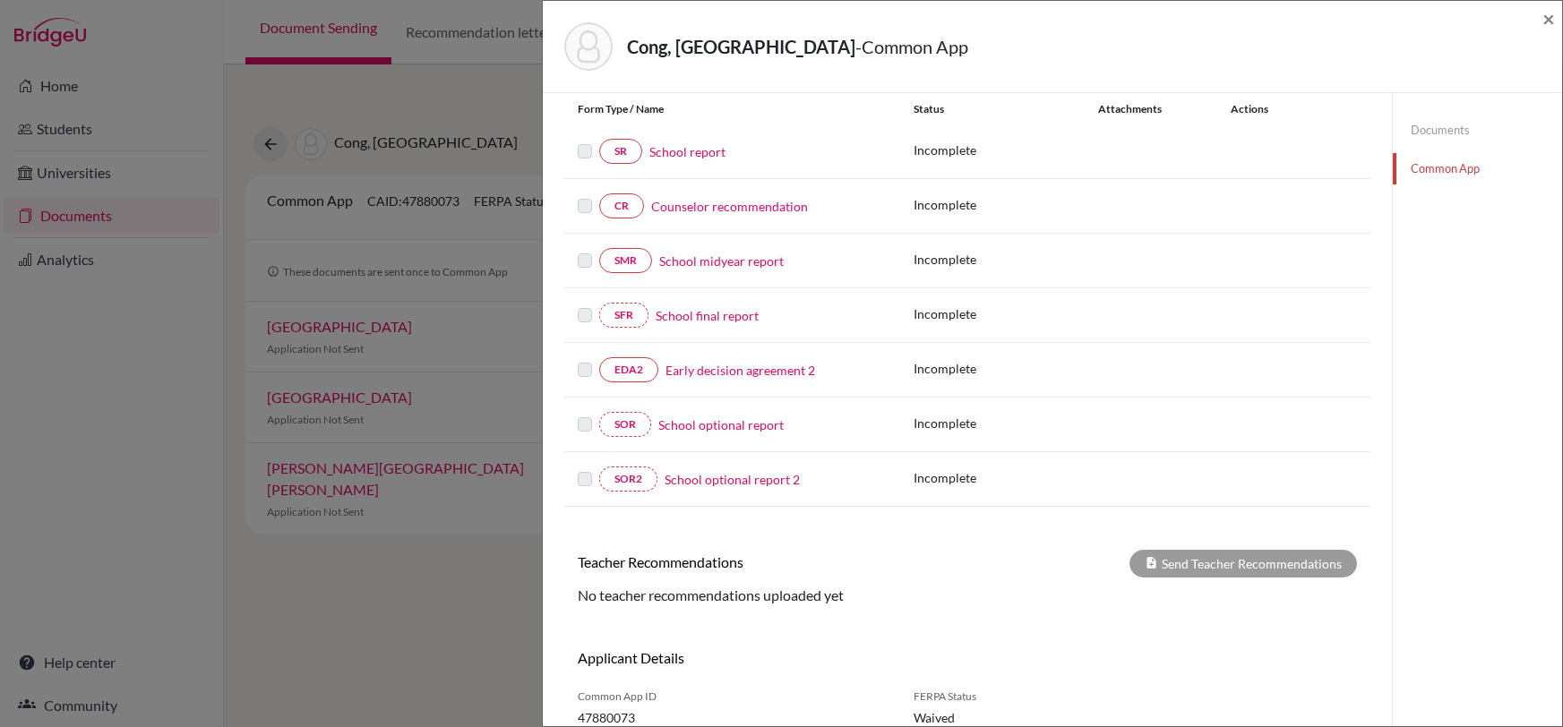
scroll to position [0, 0]
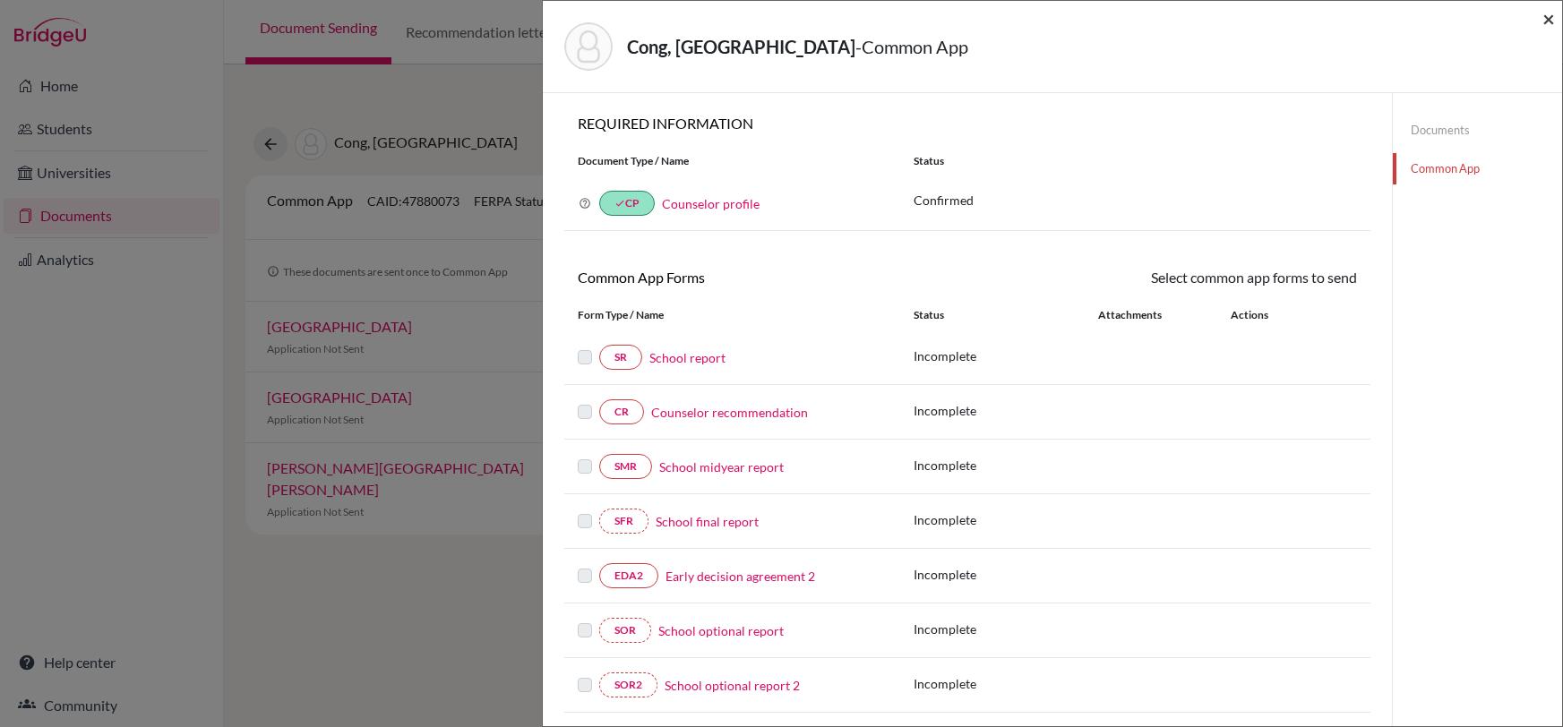
click at [1553, 21] on span "×" at bounding box center [1549, 18] width 13 height 26
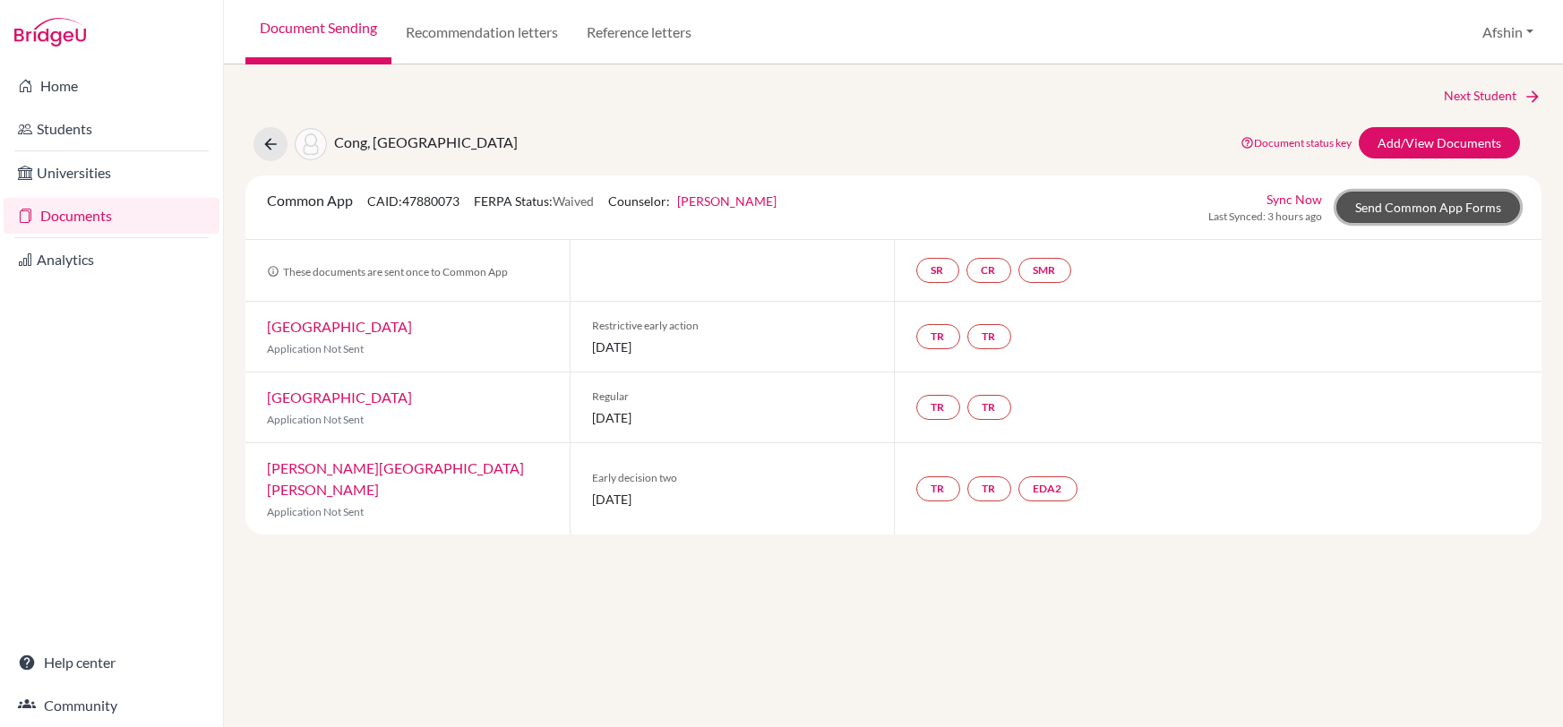
click at [1401, 196] on link "Send Common App Forms" at bounding box center [1429, 207] width 184 height 31
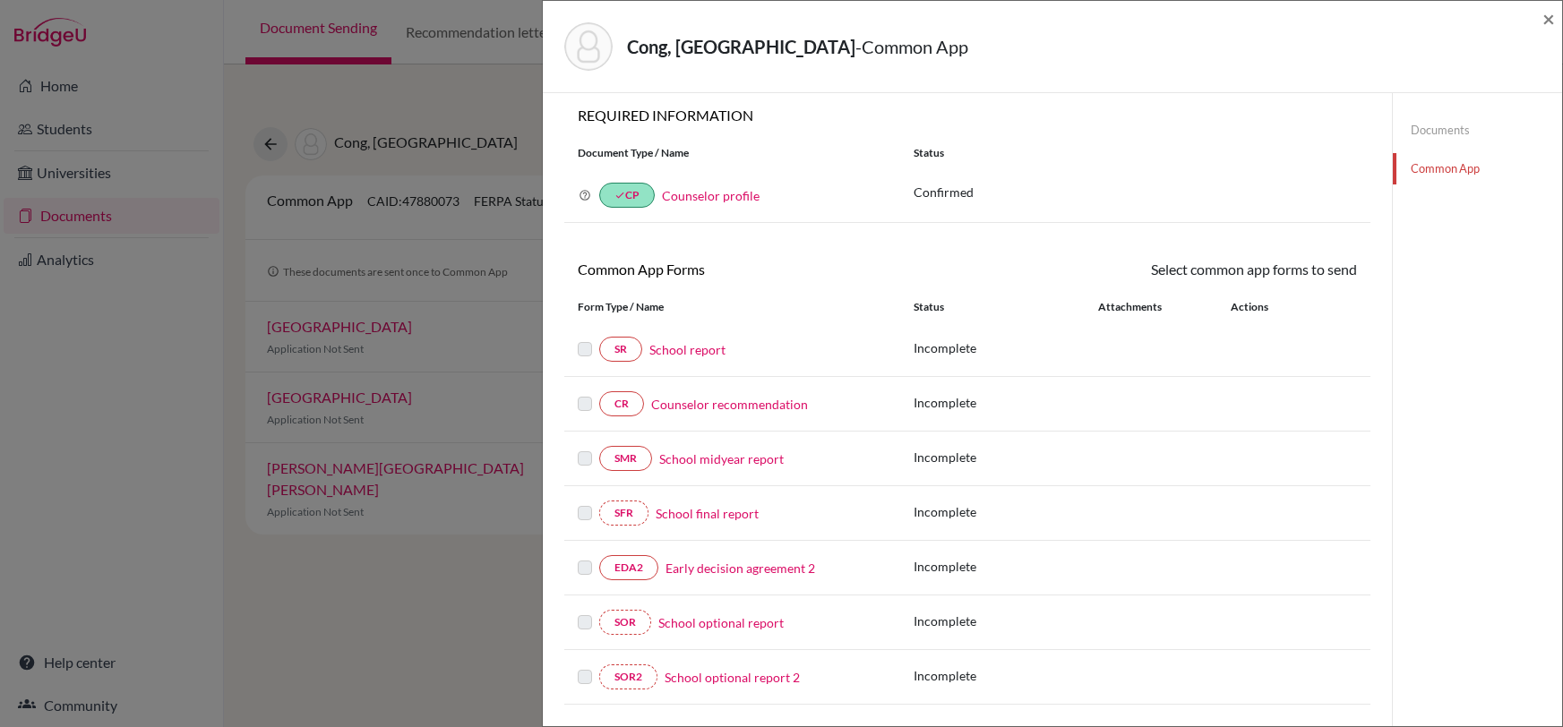
scroll to position [17, 0]
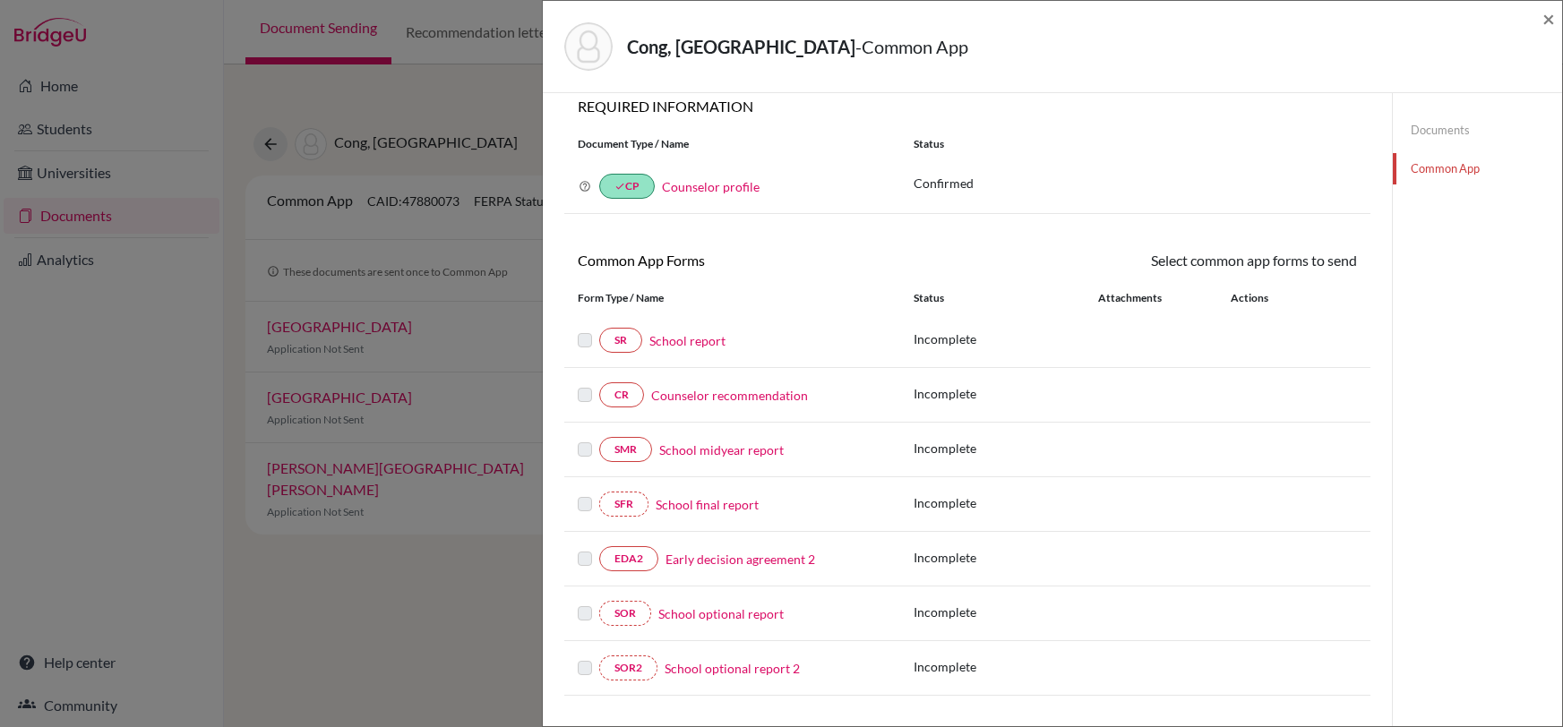
click at [699, 336] on link "School report" at bounding box center [688, 340] width 76 height 19
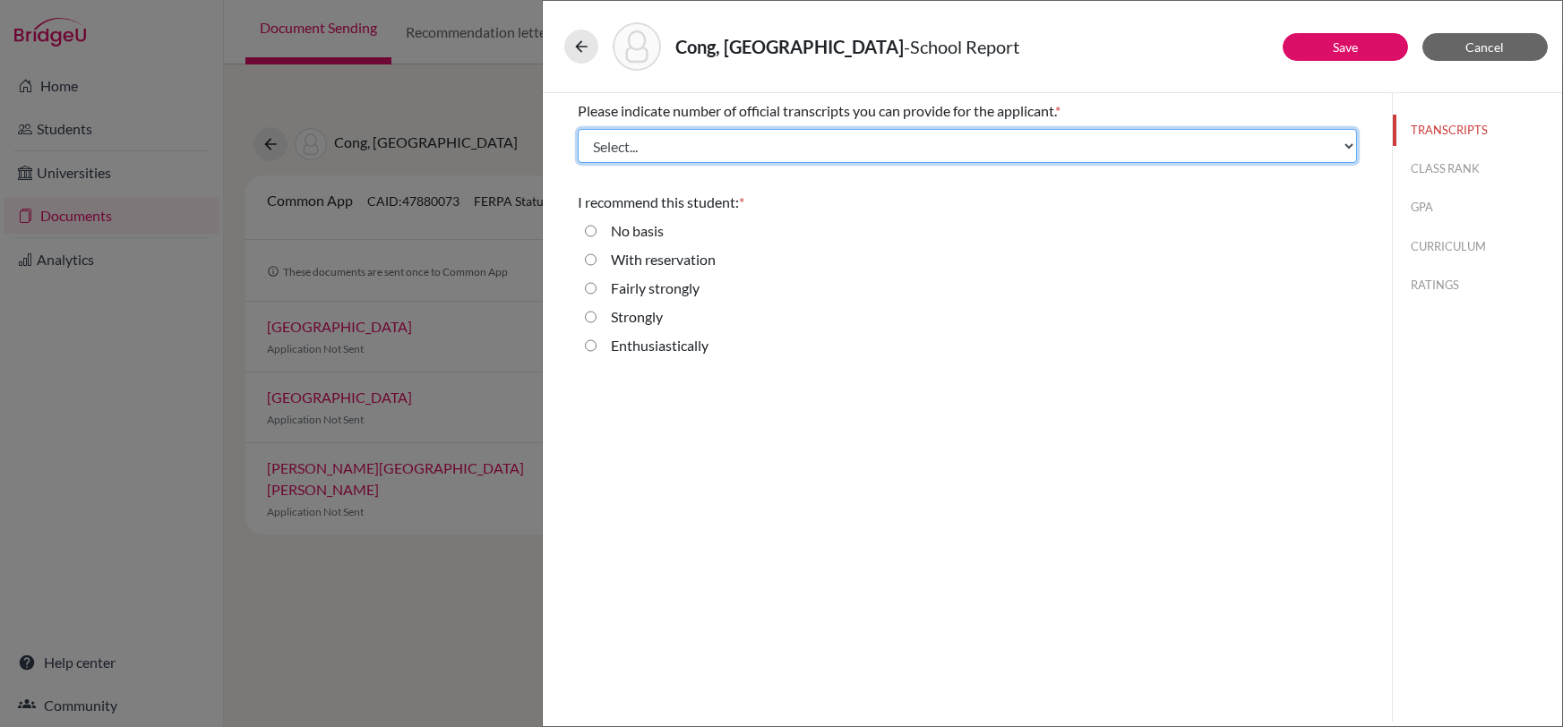
click at [804, 147] on select "Select... 1 2 3 4" at bounding box center [967, 146] width 779 height 34
select select "2"
click at [578, 129] on select "Select... 1 2 3 4" at bounding box center [967, 146] width 779 height 34
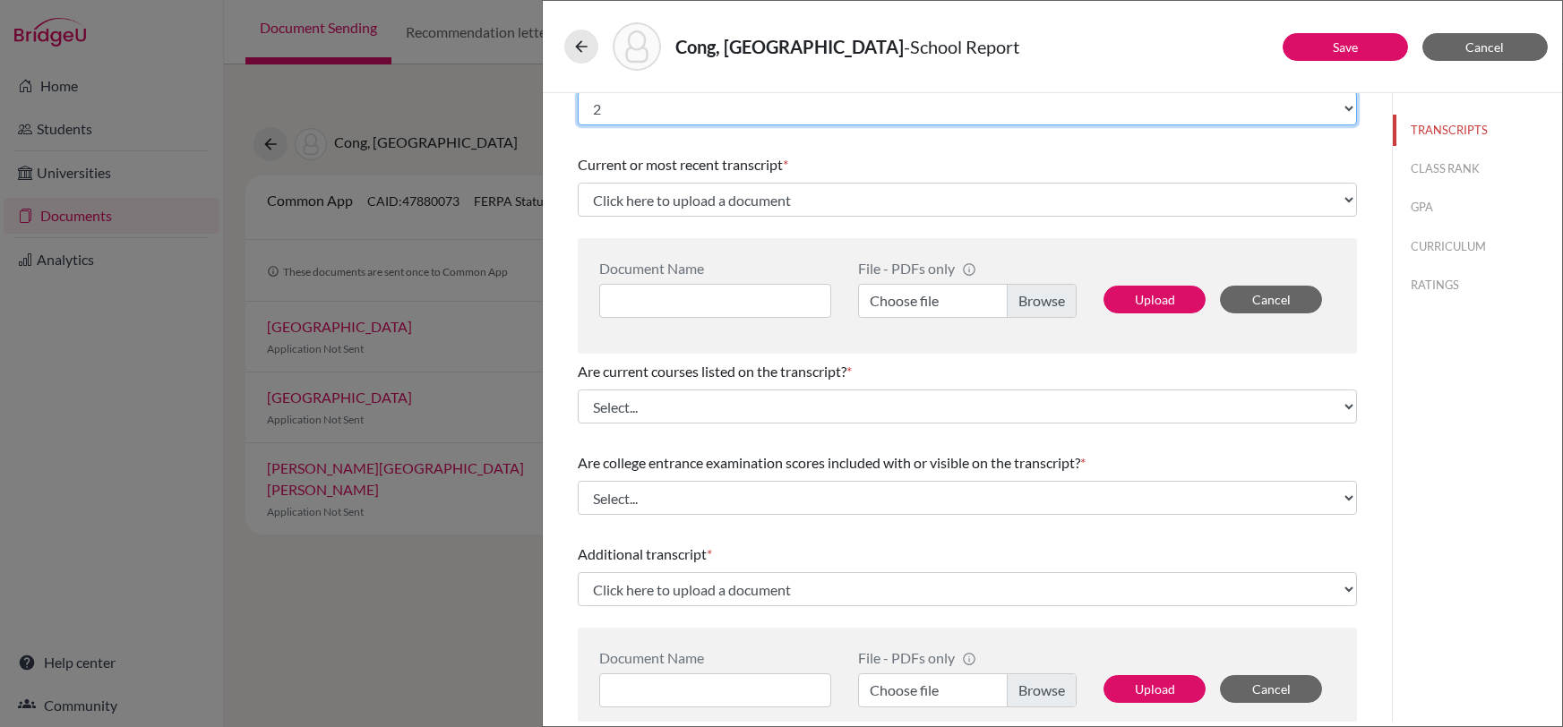
scroll to position [30, 0]
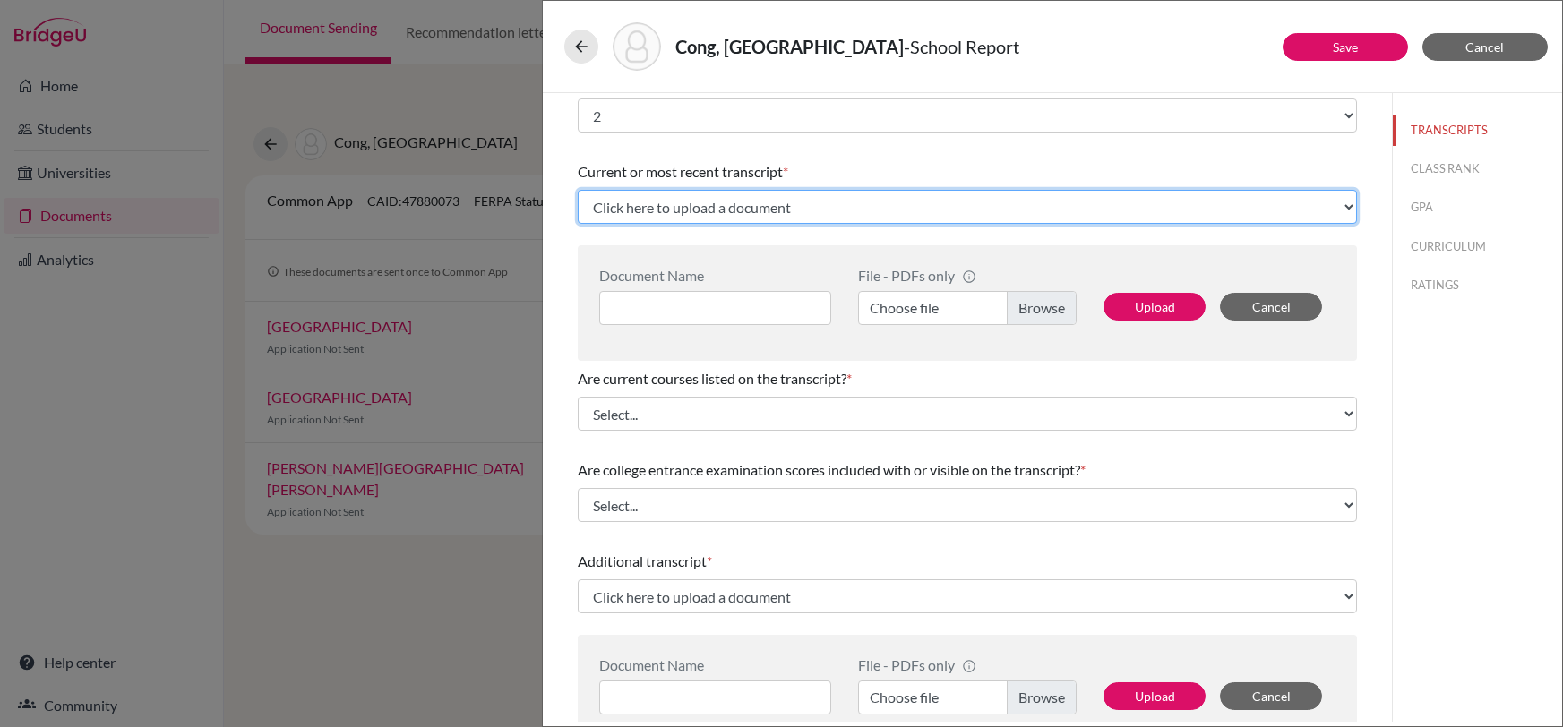
click at [789, 215] on select "Click here to upload a document Upload New File" at bounding box center [967, 207] width 779 height 34
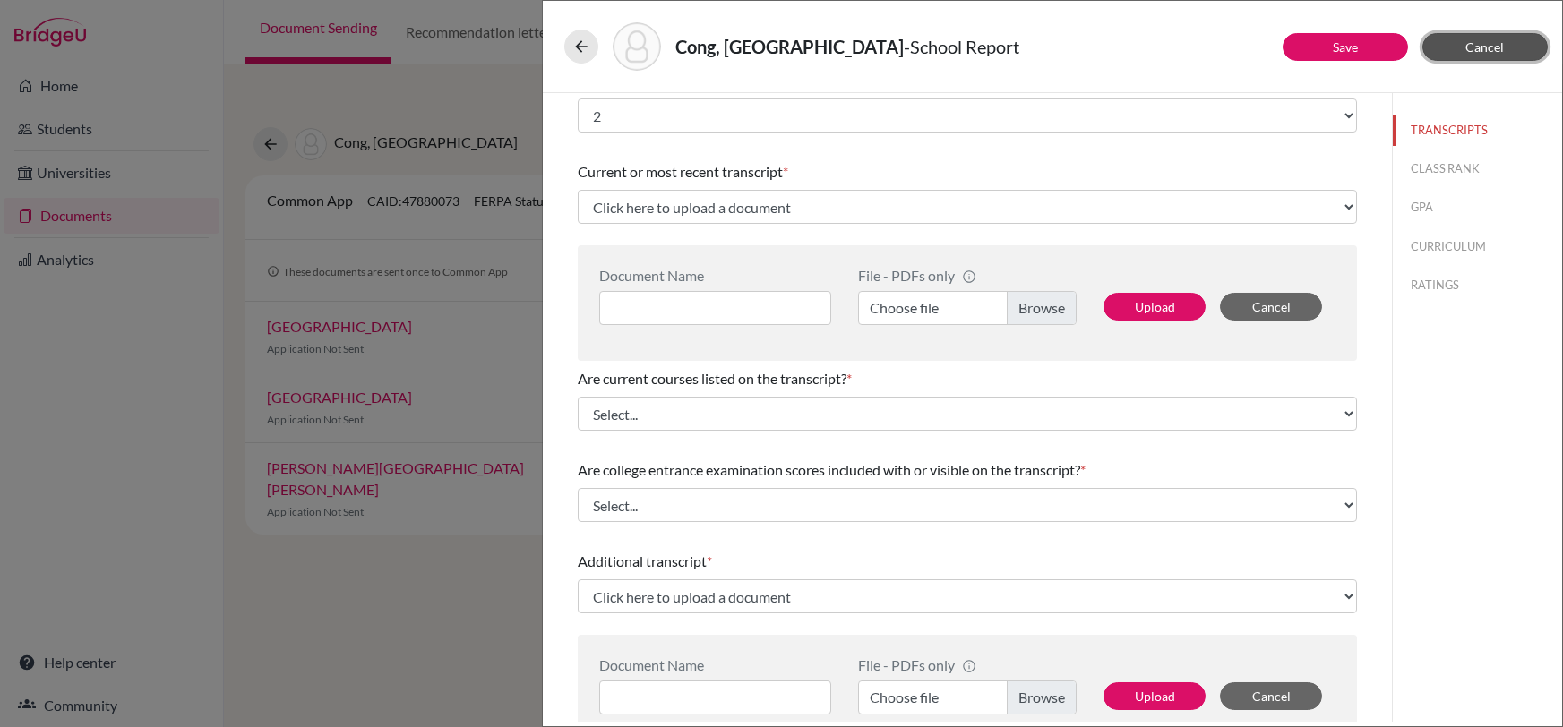
click at [1510, 41] on button "Cancel" at bounding box center [1485, 47] width 125 height 28
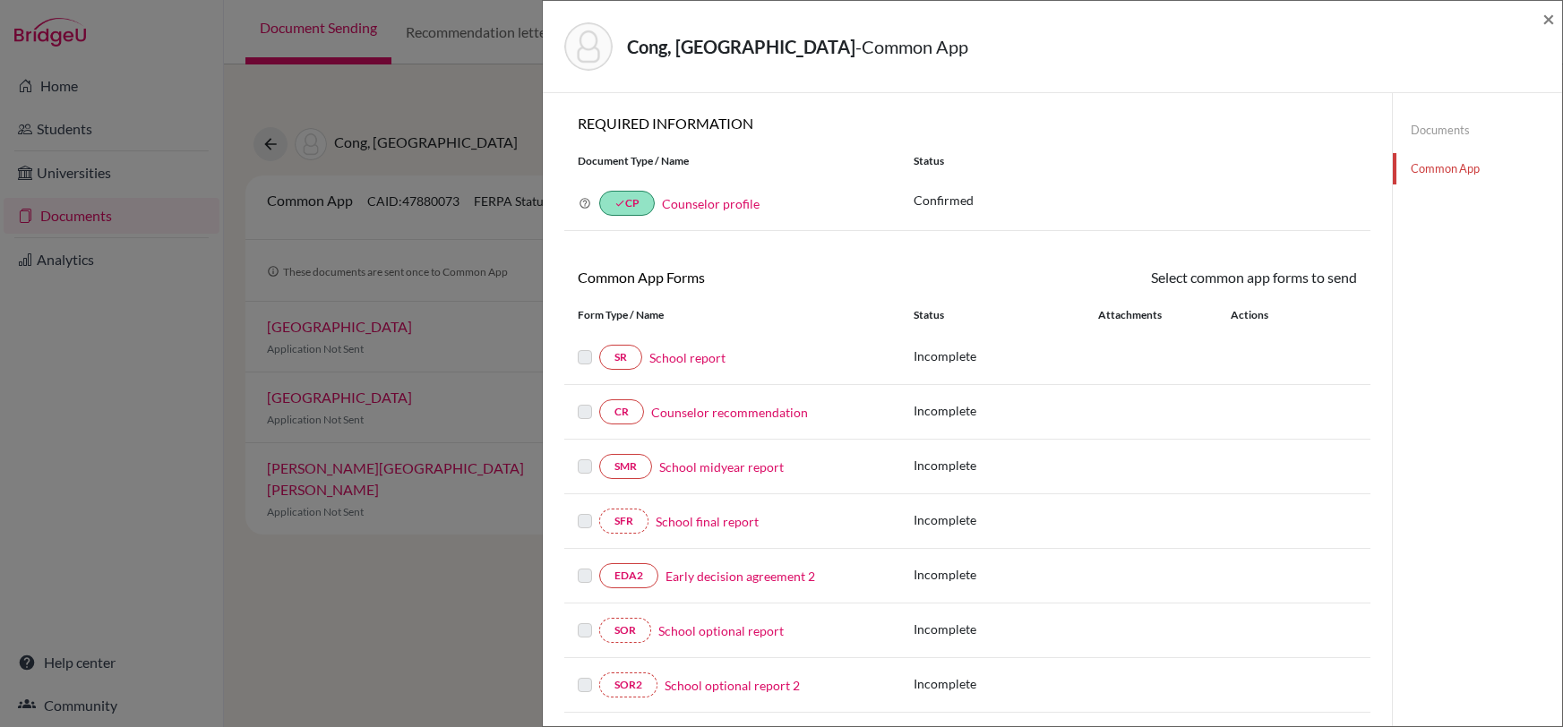
click at [756, 413] on link "Counselor recommendation" at bounding box center [729, 412] width 157 height 19
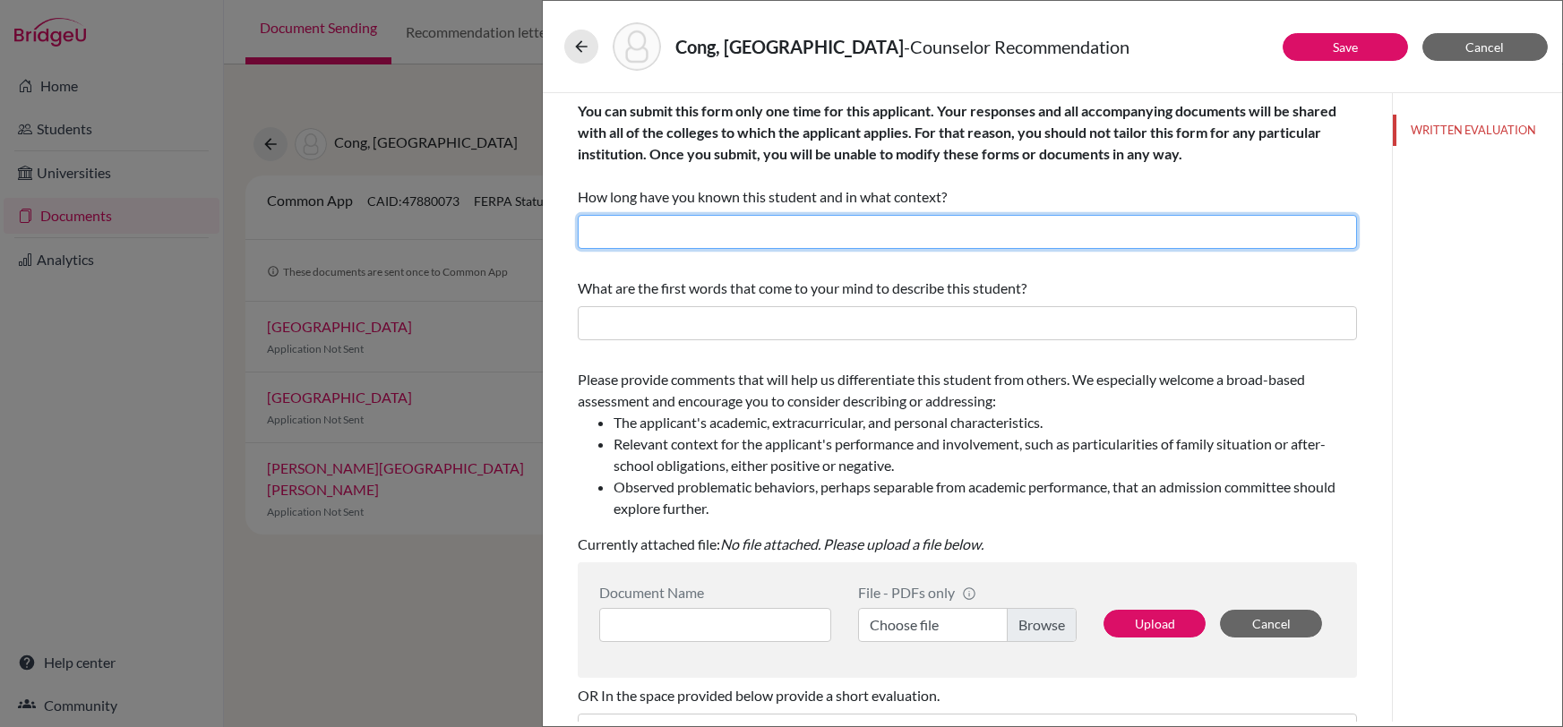
click at [796, 237] on input "text" at bounding box center [967, 232] width 779 height 34
type input "2 years."
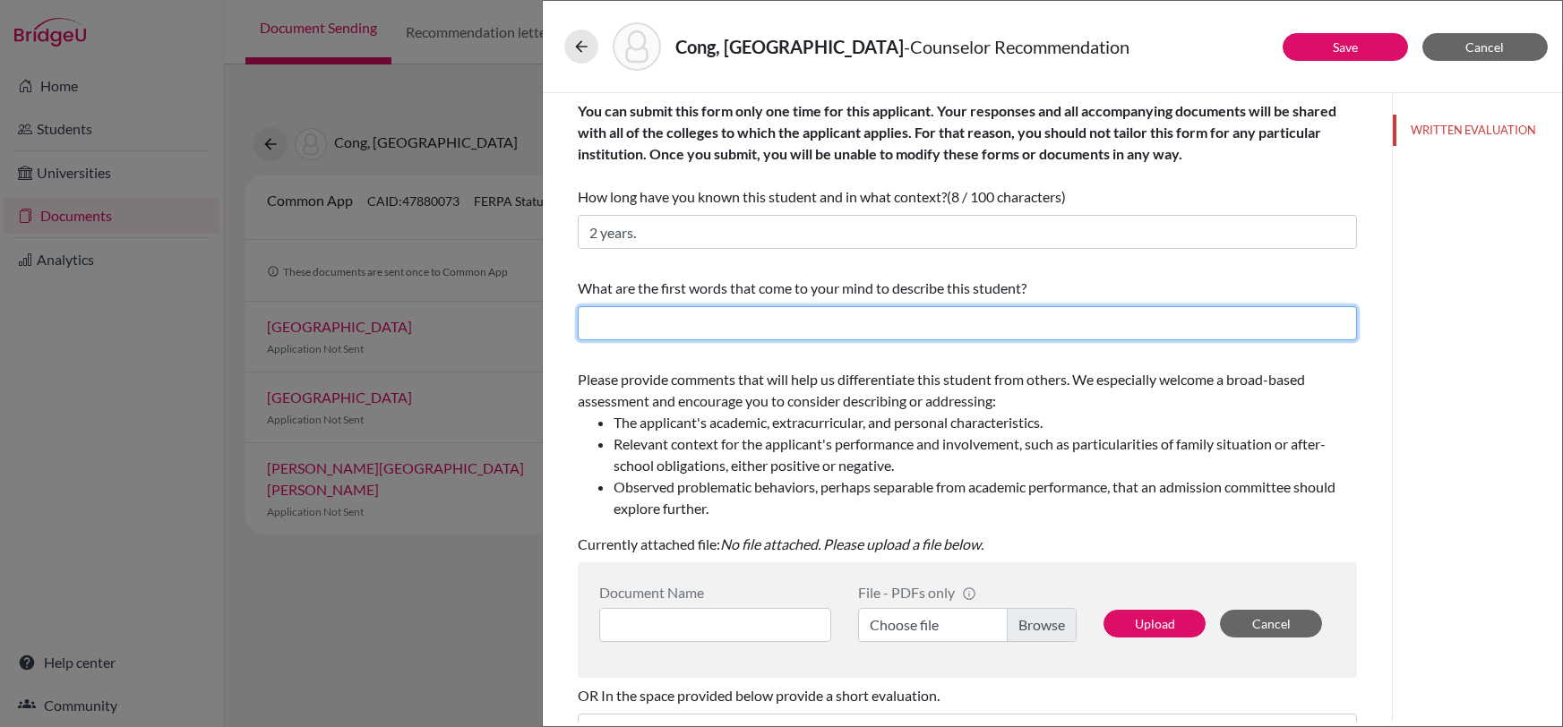
click at [794, 327] on input "text" at bounding box center [967, 323] width 779 height 34
type input "i"
type input "Intellegnet"
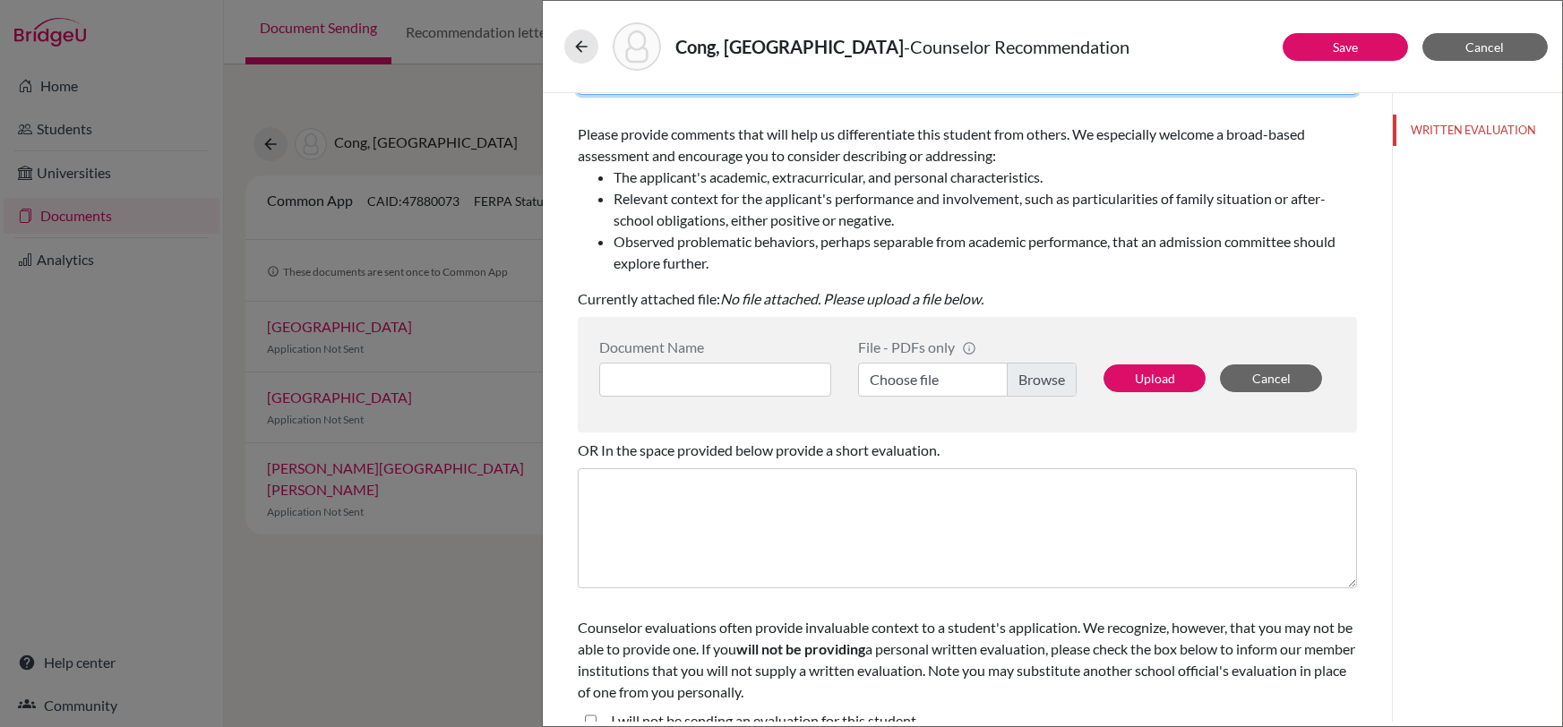
scroll to position [268, 0]
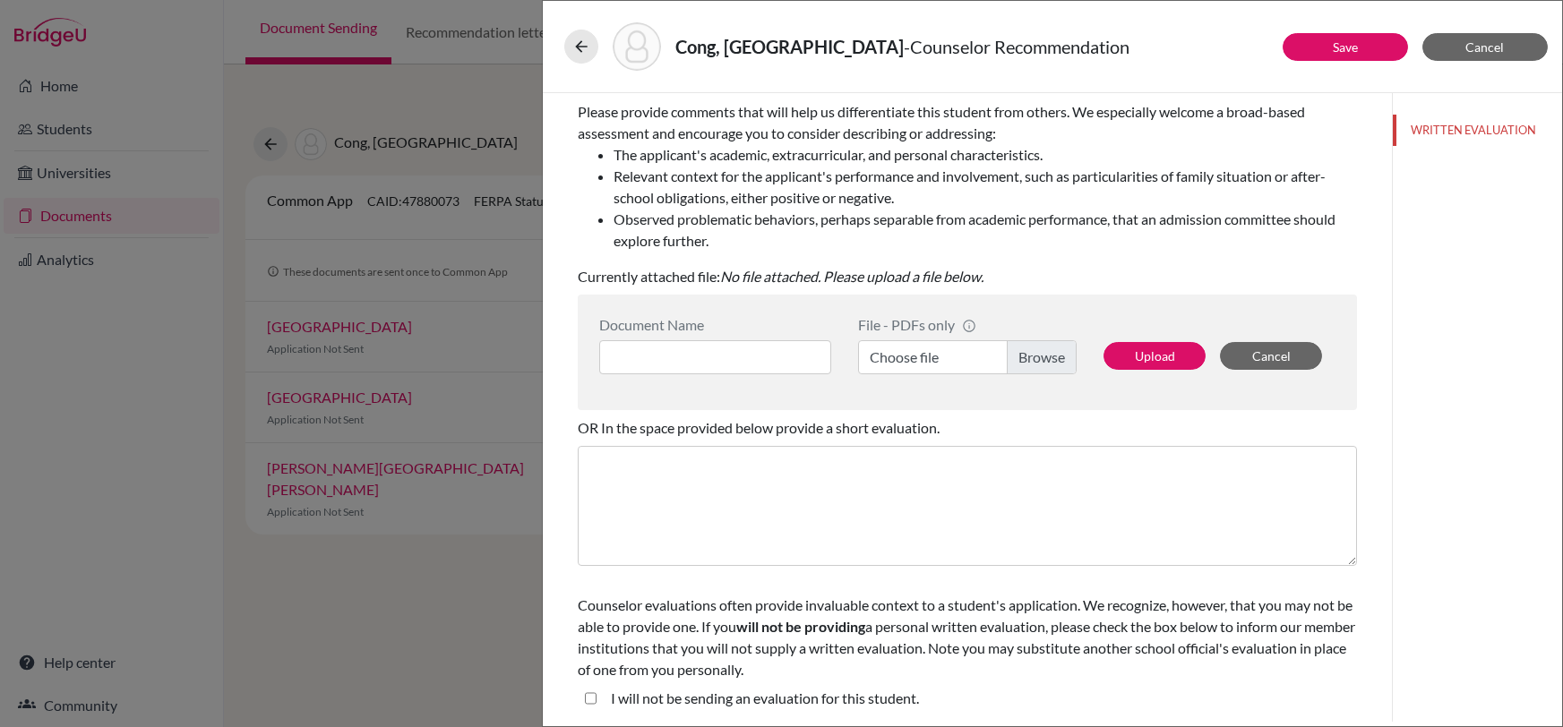
type input "Intelligent"
click at [644, 696] on label "I will not be sending an evaluation for this student." at bounding box center [765, 699] width 308 height 22
click at [597, 696] on student\ "I will not be sending an evaluation for this student." at bounding box center [591, 699] width 12 height 22
checkbox student\ "true"
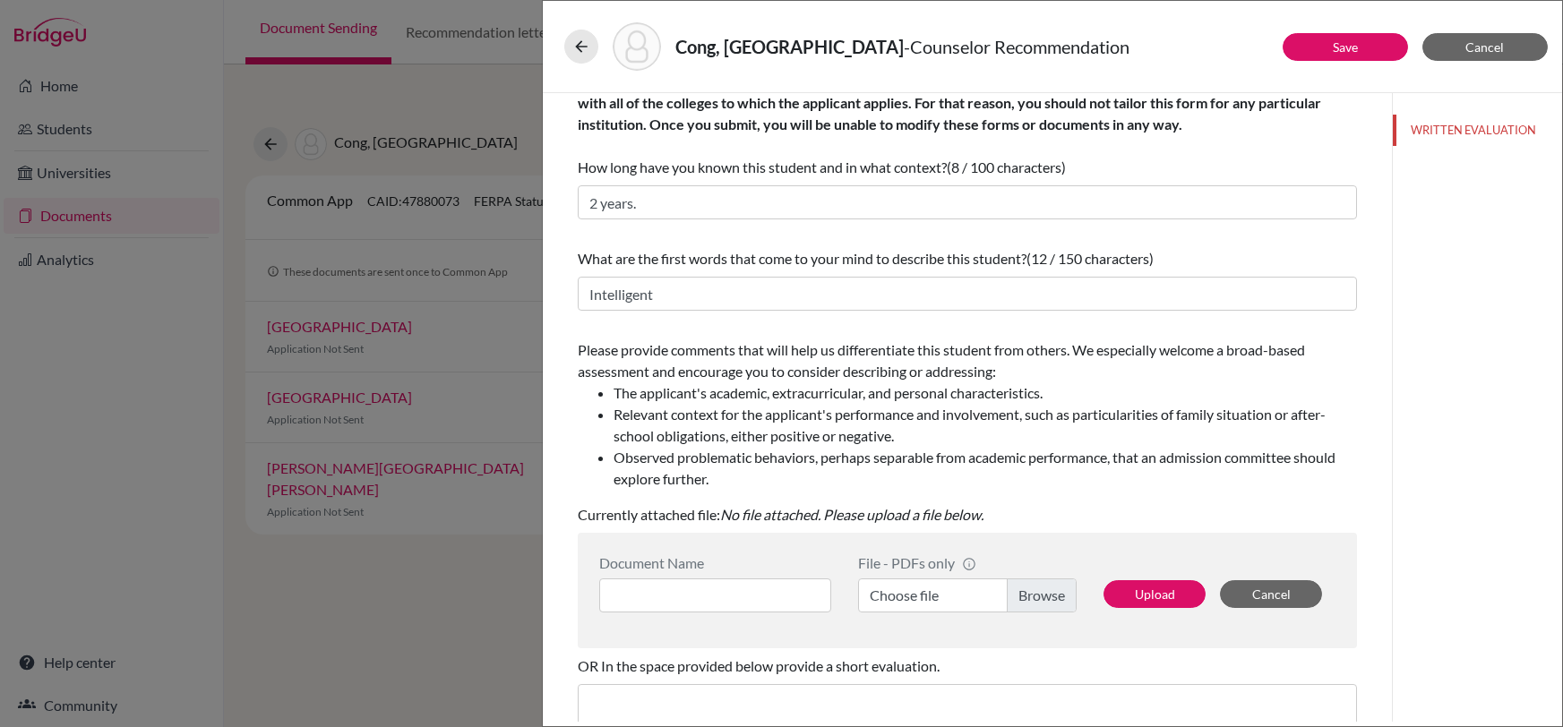
scroll to position [0, 0]
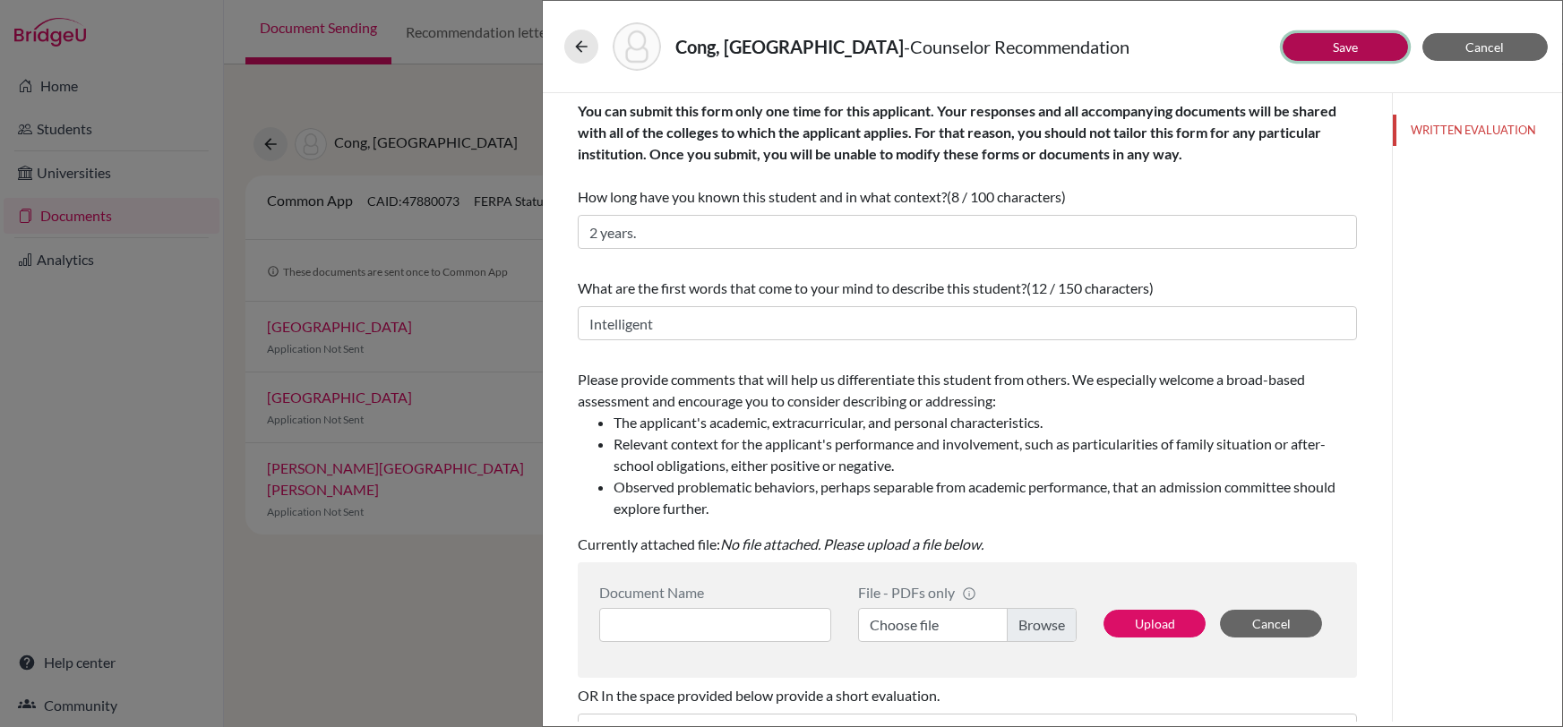
click at [1320, 42] on button "Save" at bounding box center [1345, 47] width 125 height 28
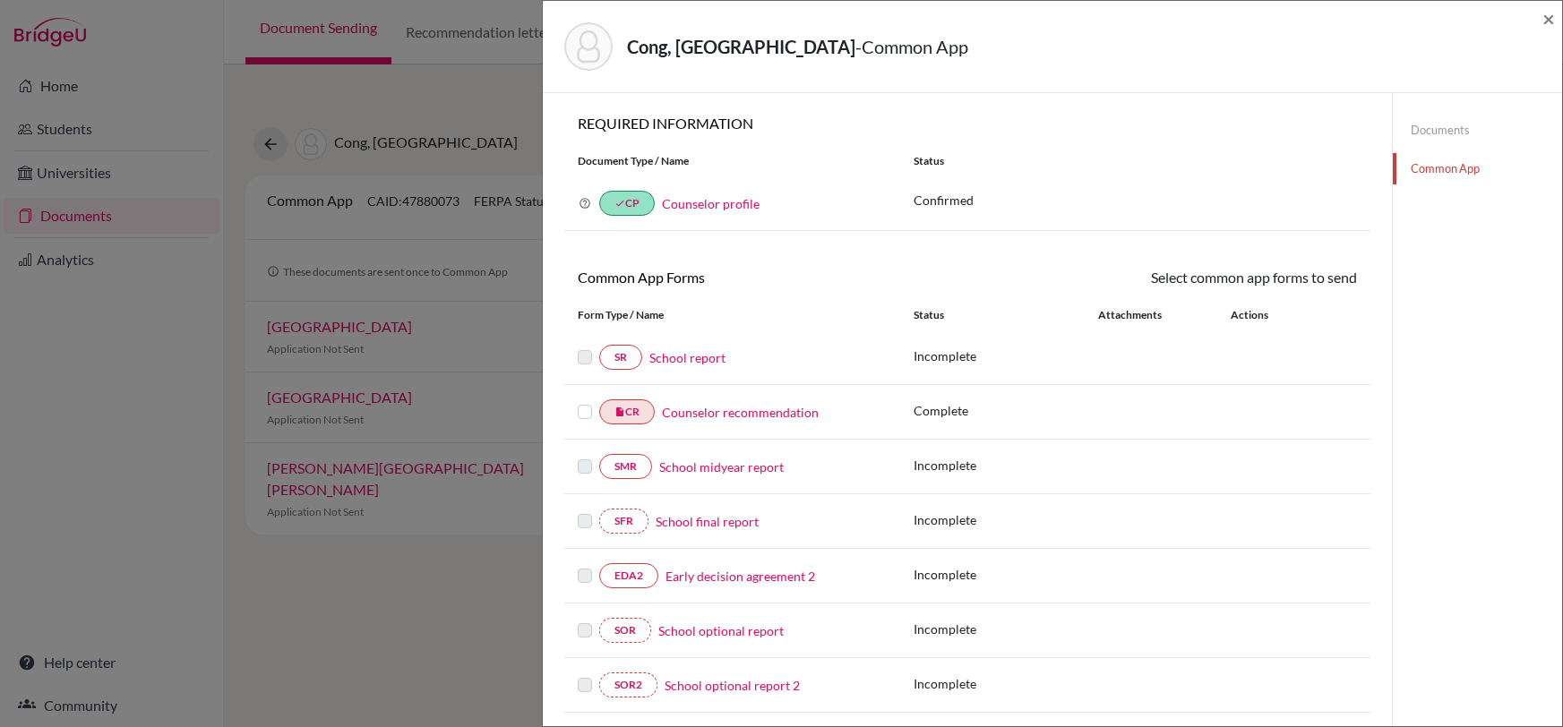
click at [718, 409] on link "Counselor recommendation" at bounding box center [740, 412] width 157 height 19
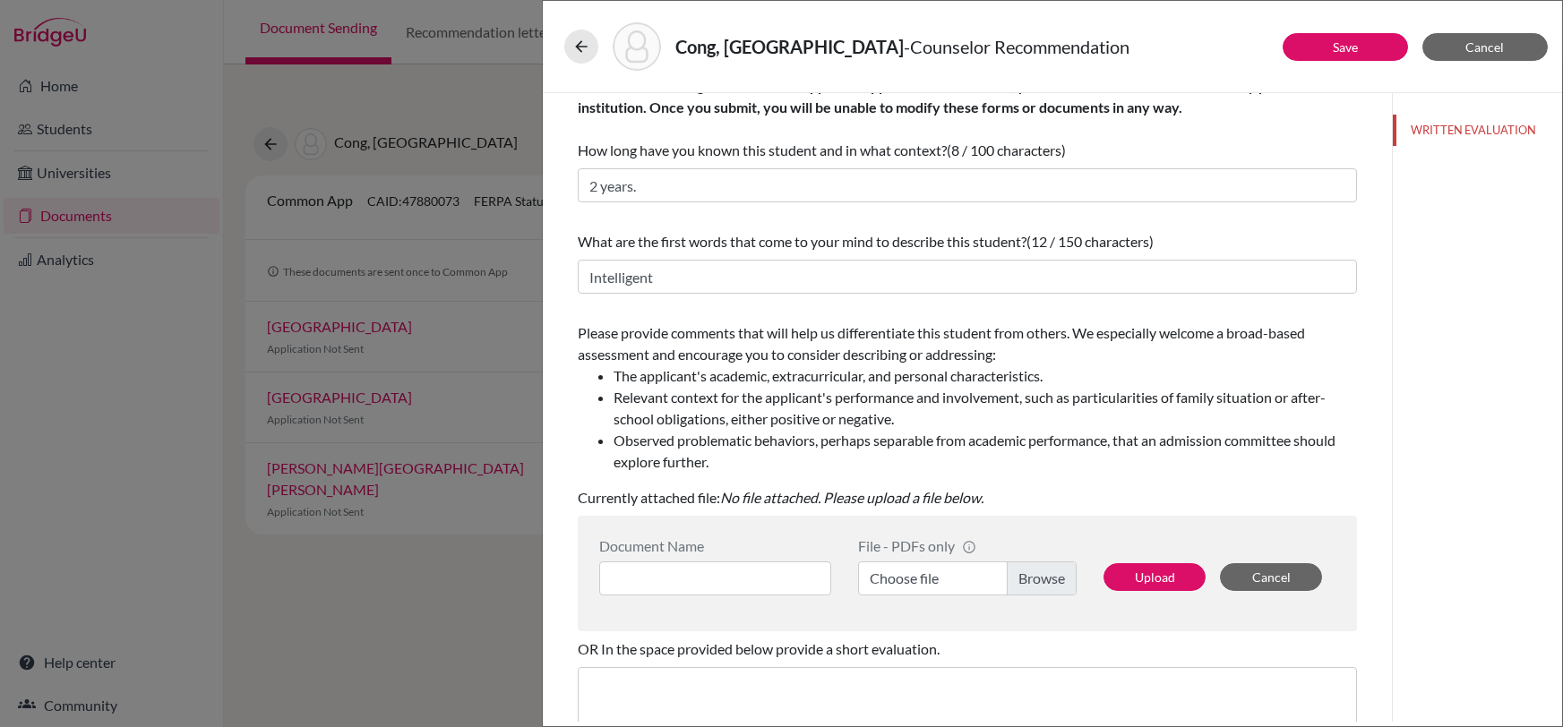
scroll to position [59, 0]
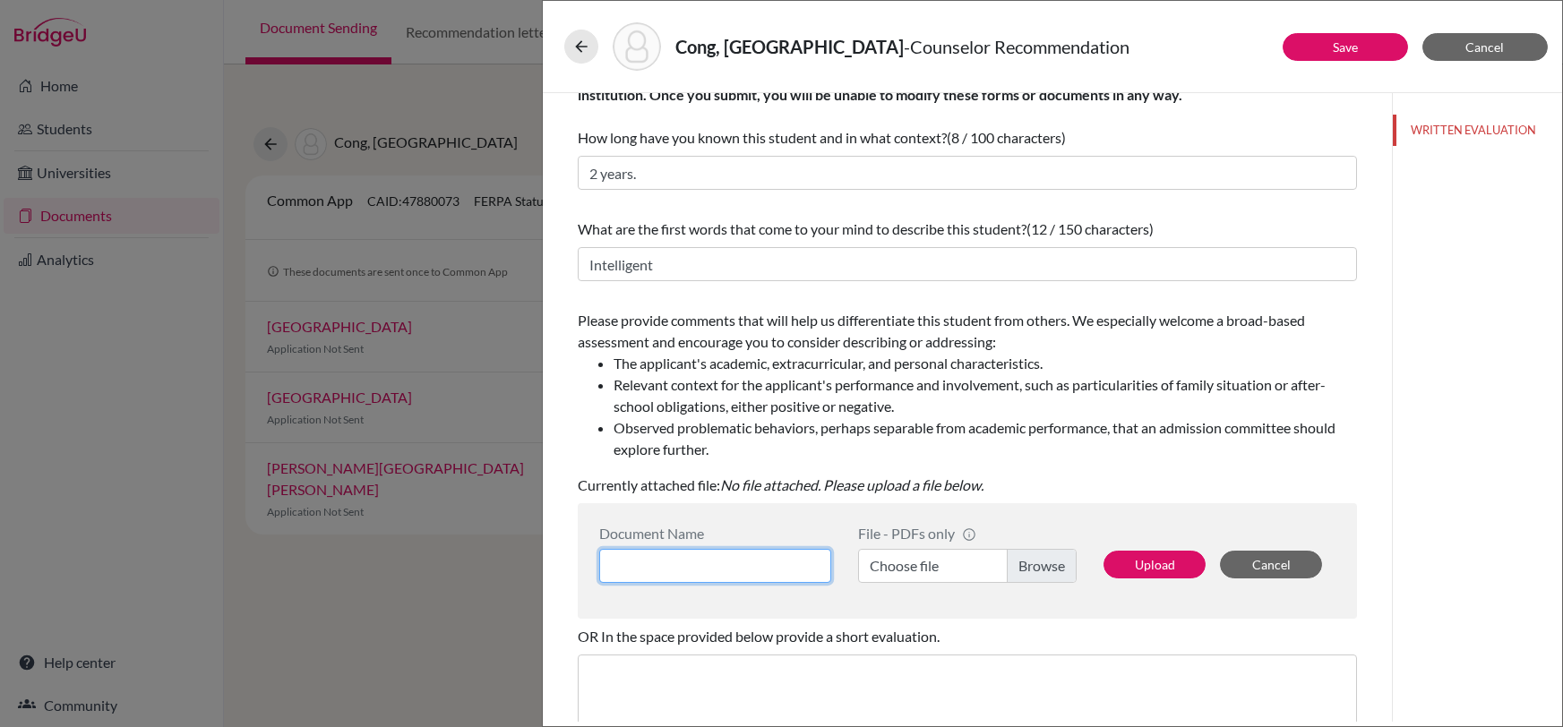
click at [669, 555] on input at bounding box center [715, 566] width 232 height 34
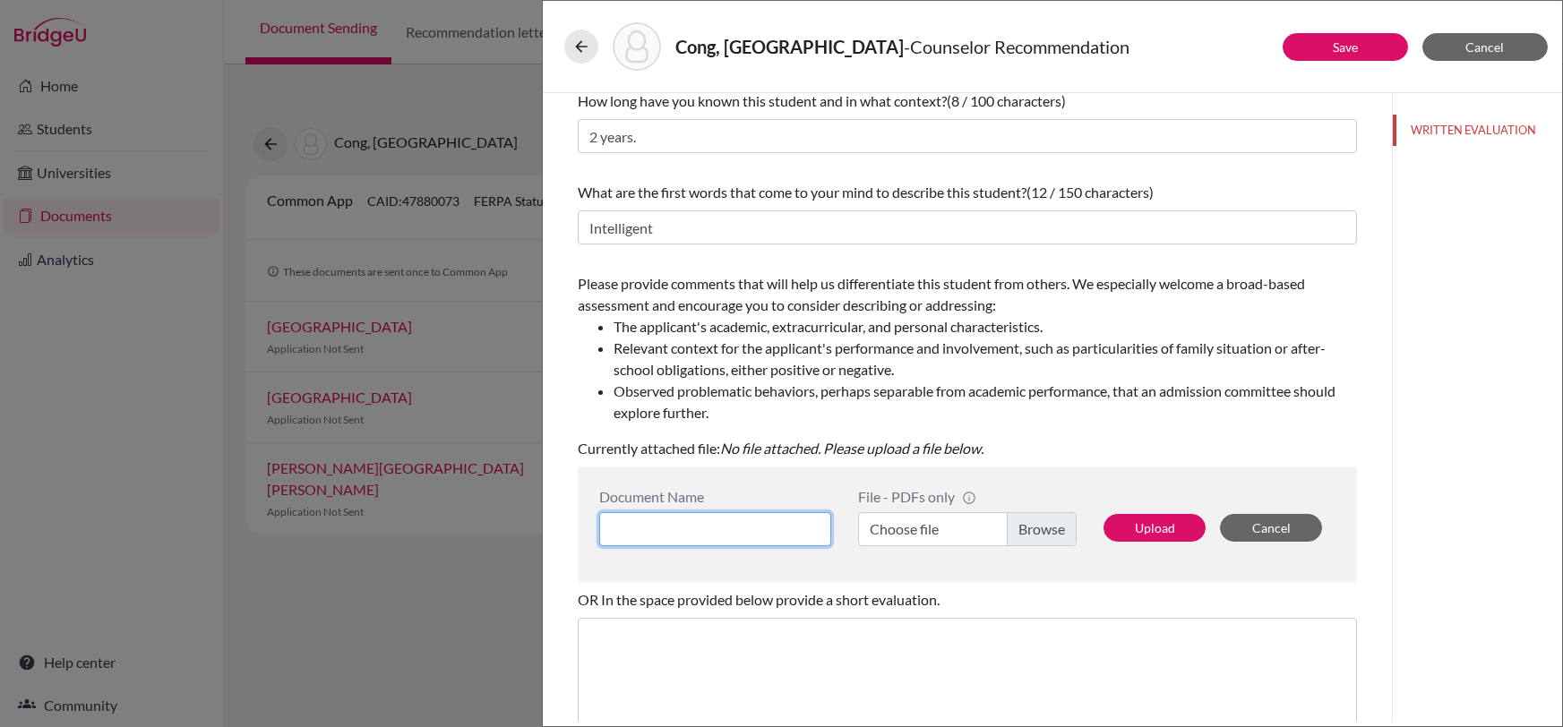
scroll to position [42, 0]
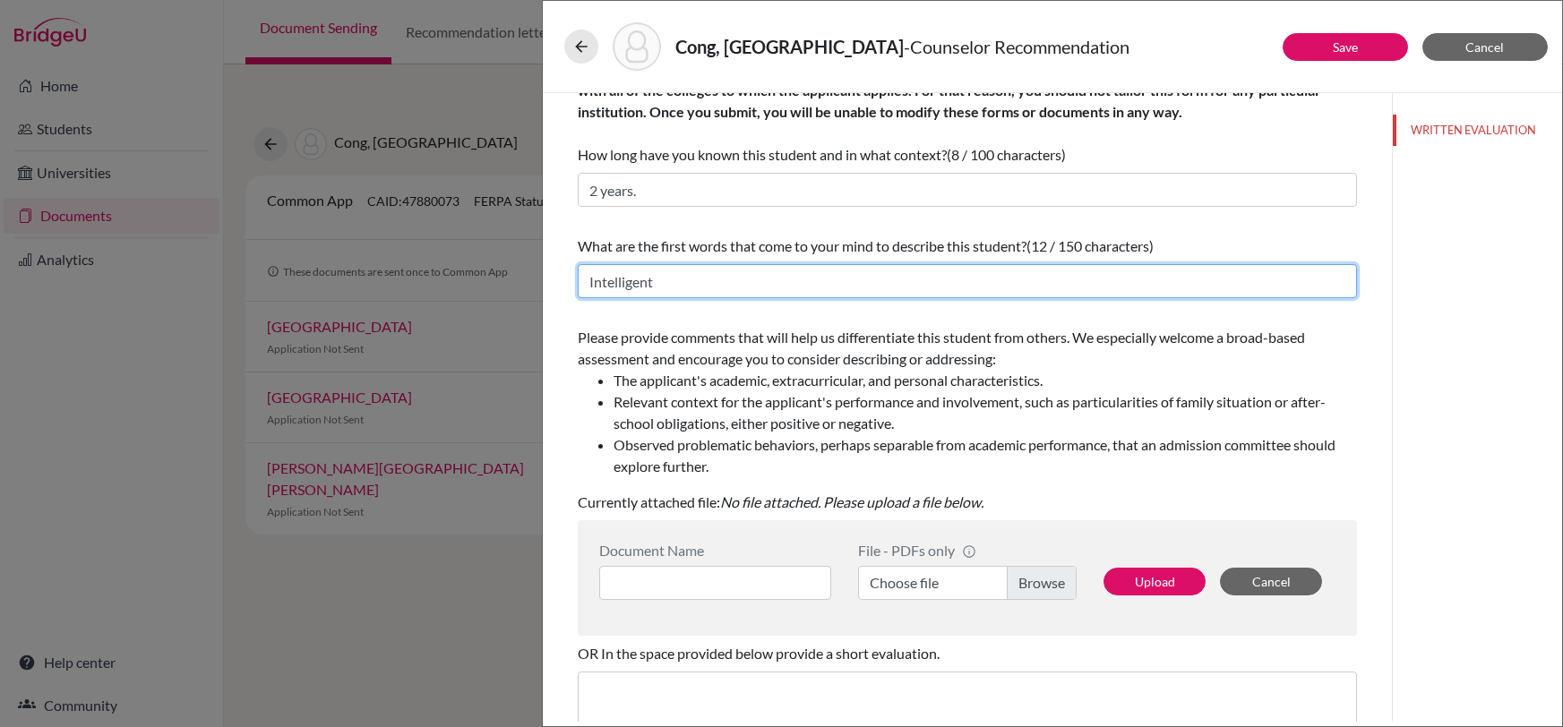
click at [764, 280] on input "Intelligent" at bounding box center [967, 281] width 779 height 34
click at [704, 288] on input "Intelligent and persistent" at bounding box center [967, 281] width 779 height 34
click at [720, 283] on input "Intelligent and persistent" at bounding box center [967, 281] width 779 height 34
click at [759, 284] on input "Intelligent and persistent" at bounding box center [967, 281] width 779 height 34
click at [716, 282] on input "Intelligent and persistent" at bounding box center [967, 281] width 779 height 34
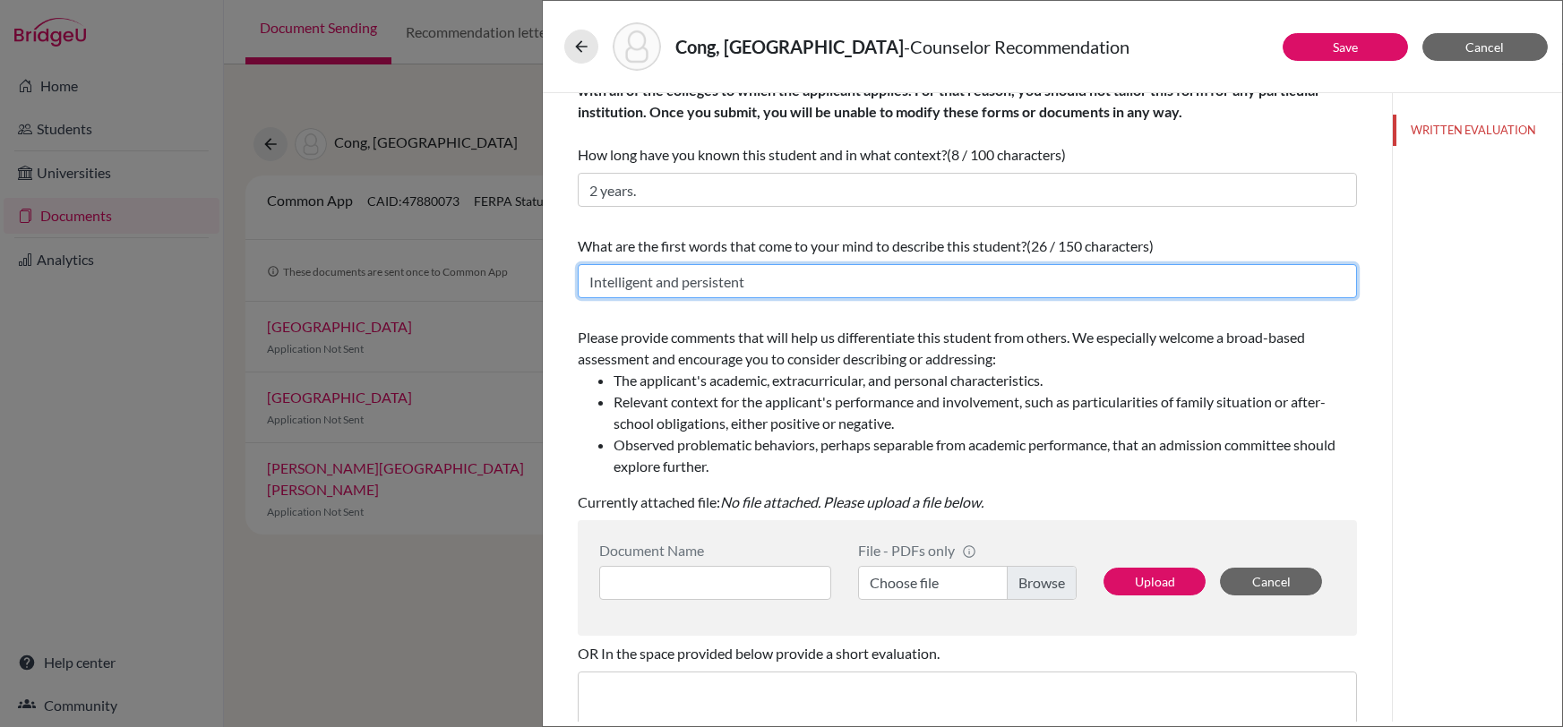
click at [782, 281] on input "Intelligent and persistent" at bounding box center [967, 281] width 779 height 34
click at [772, 281] on input "Intelligent and persistent" at bounding box center [967, 281] width 779 height 34
type input "Intelligent and persistent."
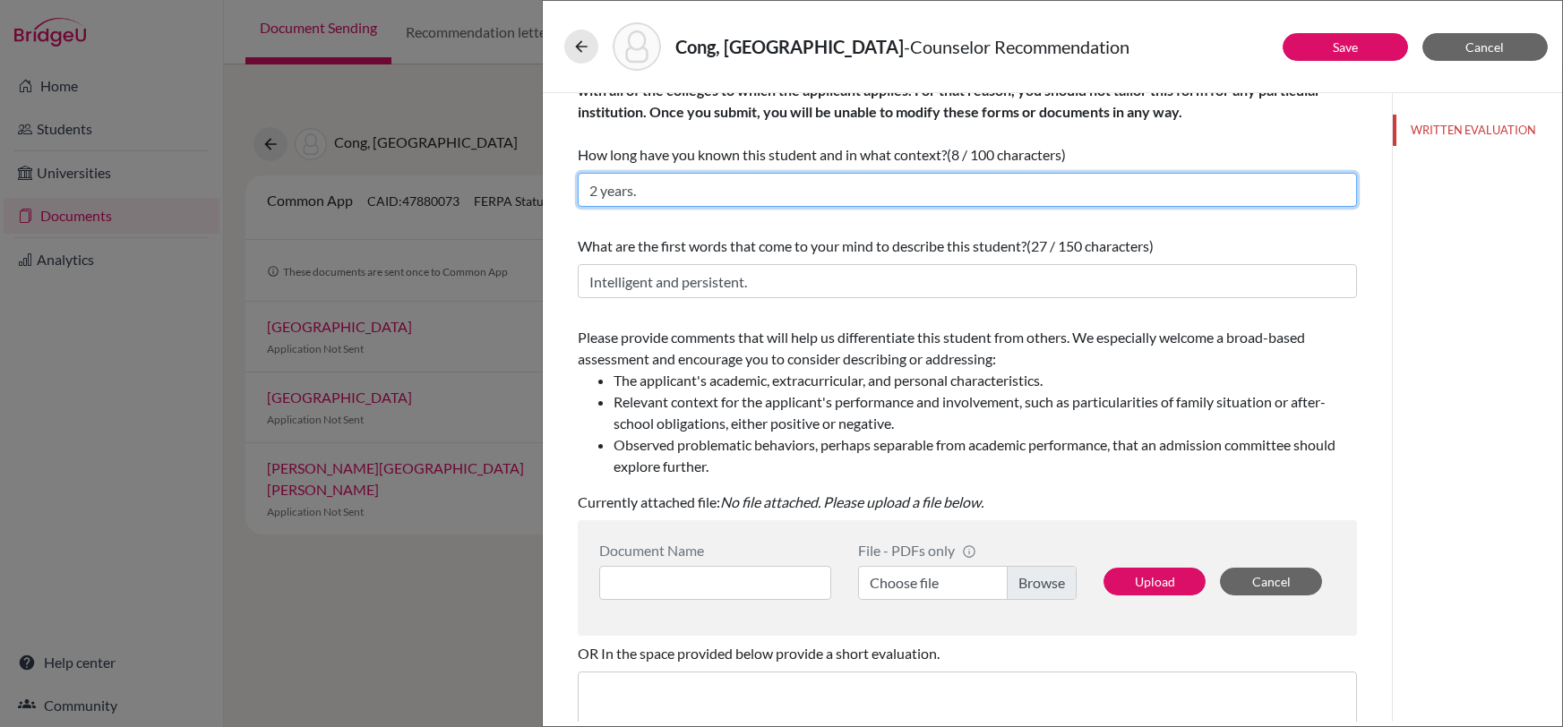
click at [761, 189] on input "2 years." at bounding box center [967, 190] width 779 height 34
type input "2"
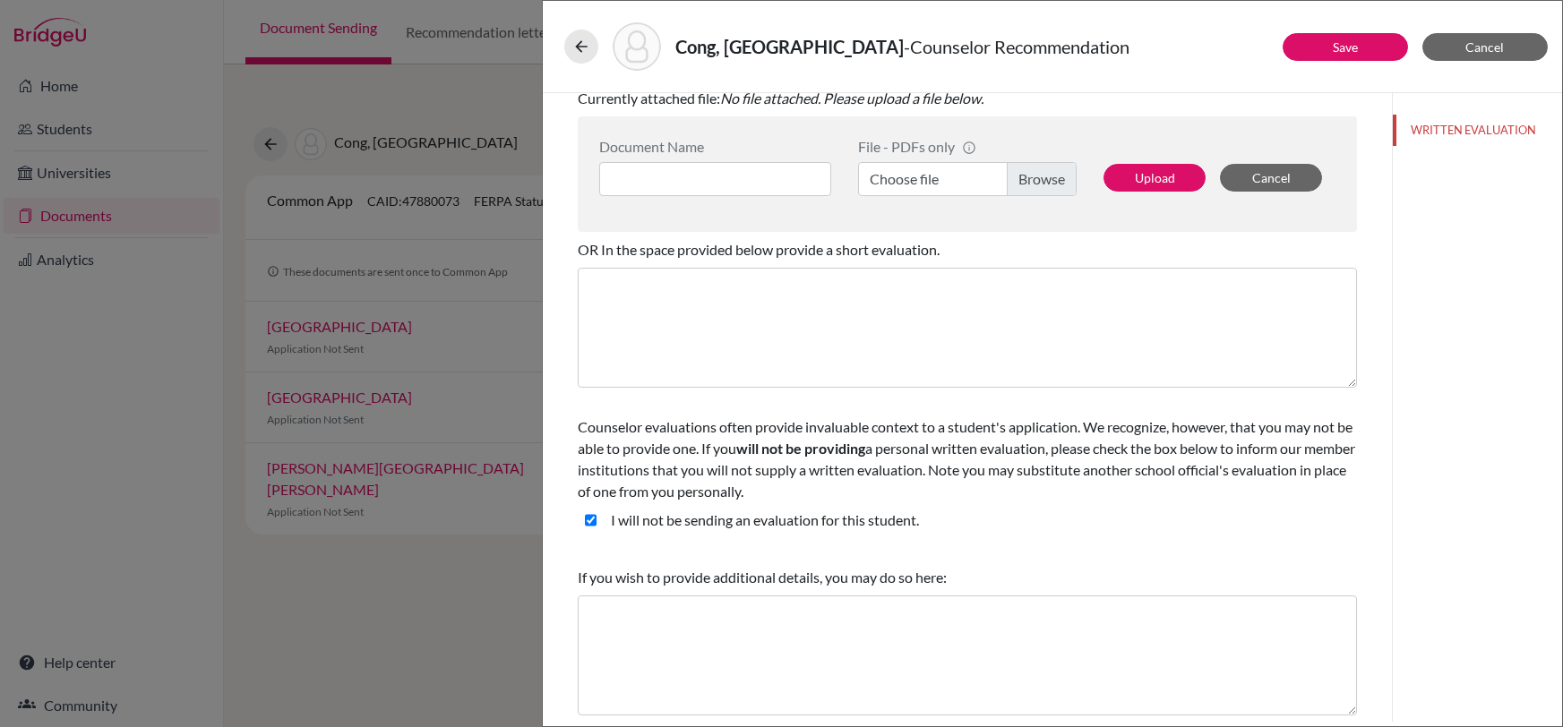
scroll to position [0, 0]
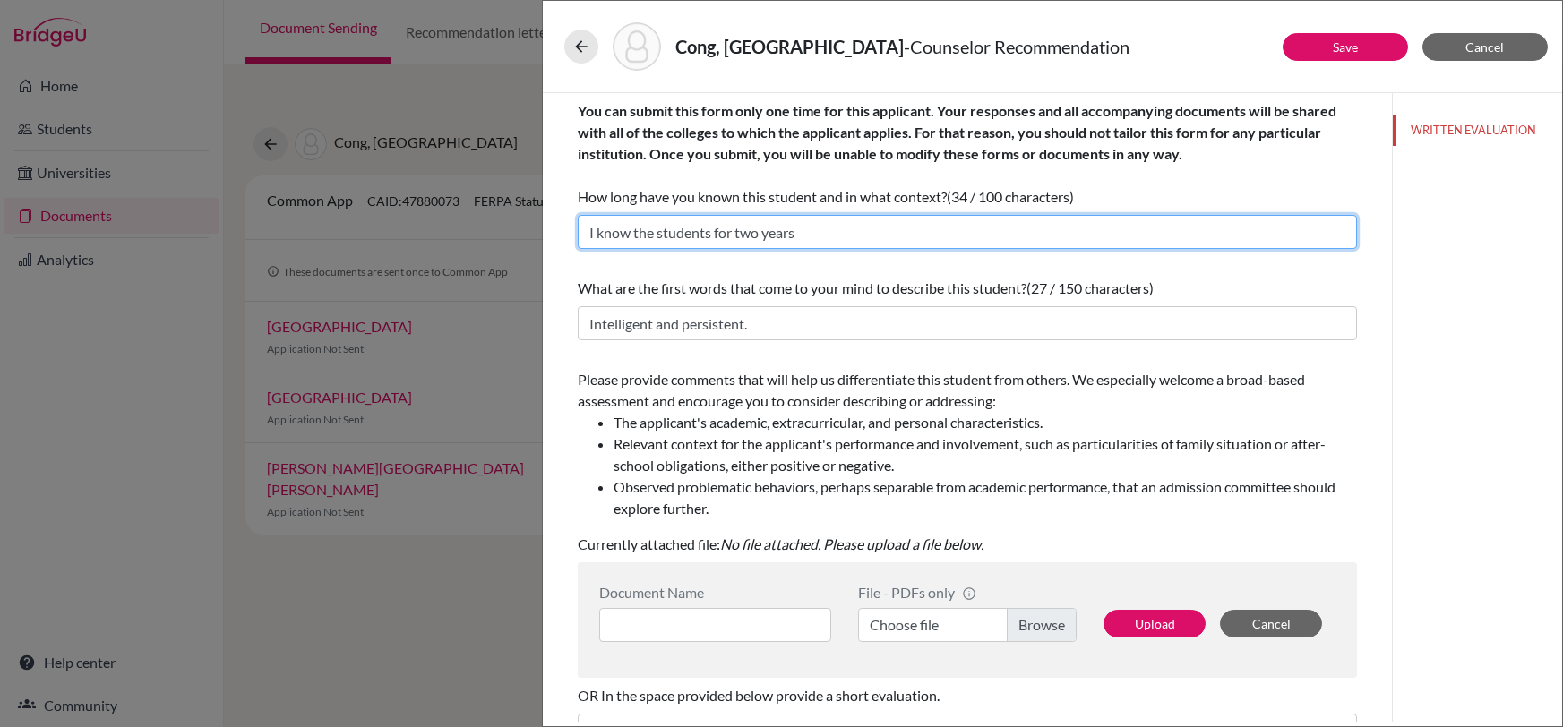
type input "I know the students for two years"
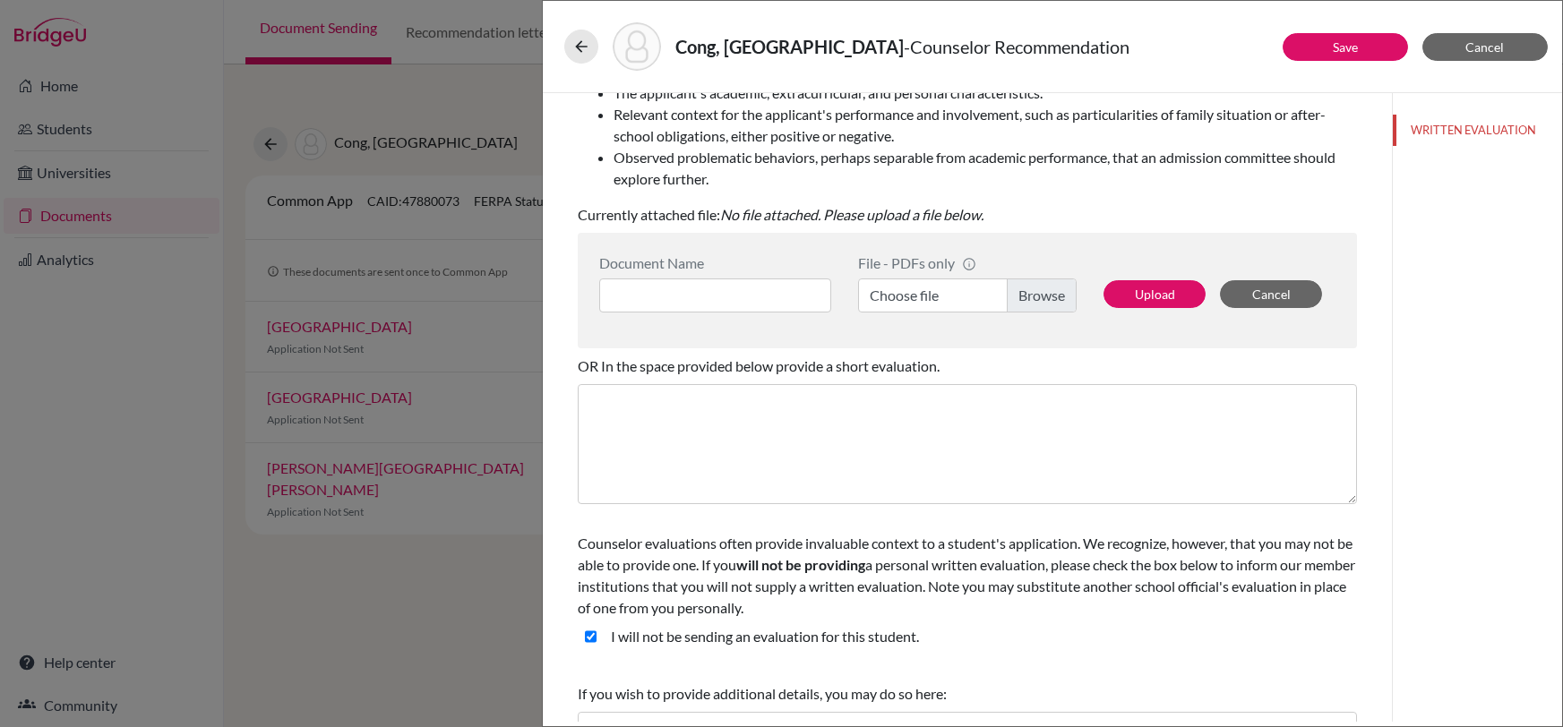
scroll to position [446, 0]
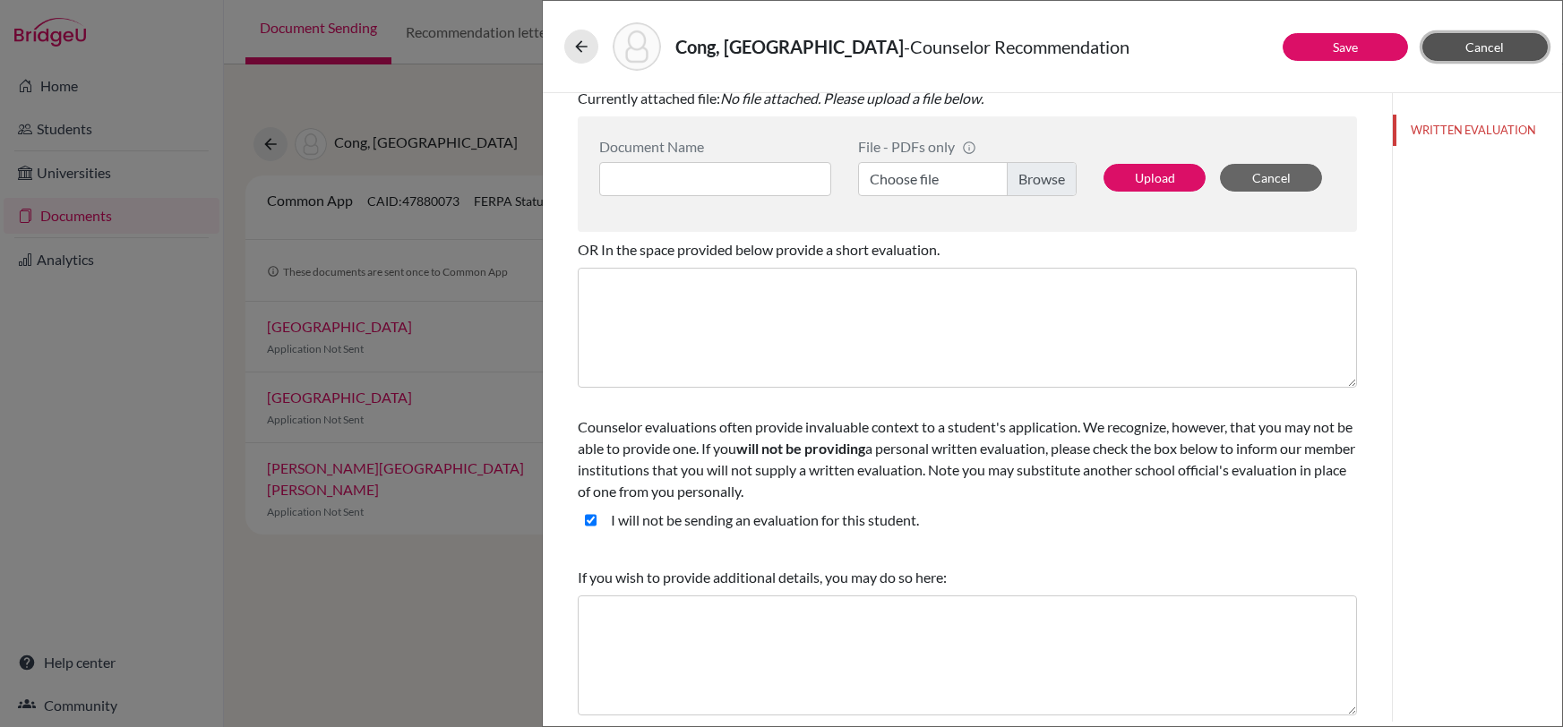
click at [1473, 38] on button "Cancel" at bounding box center [1485, 47] width 125 height 28
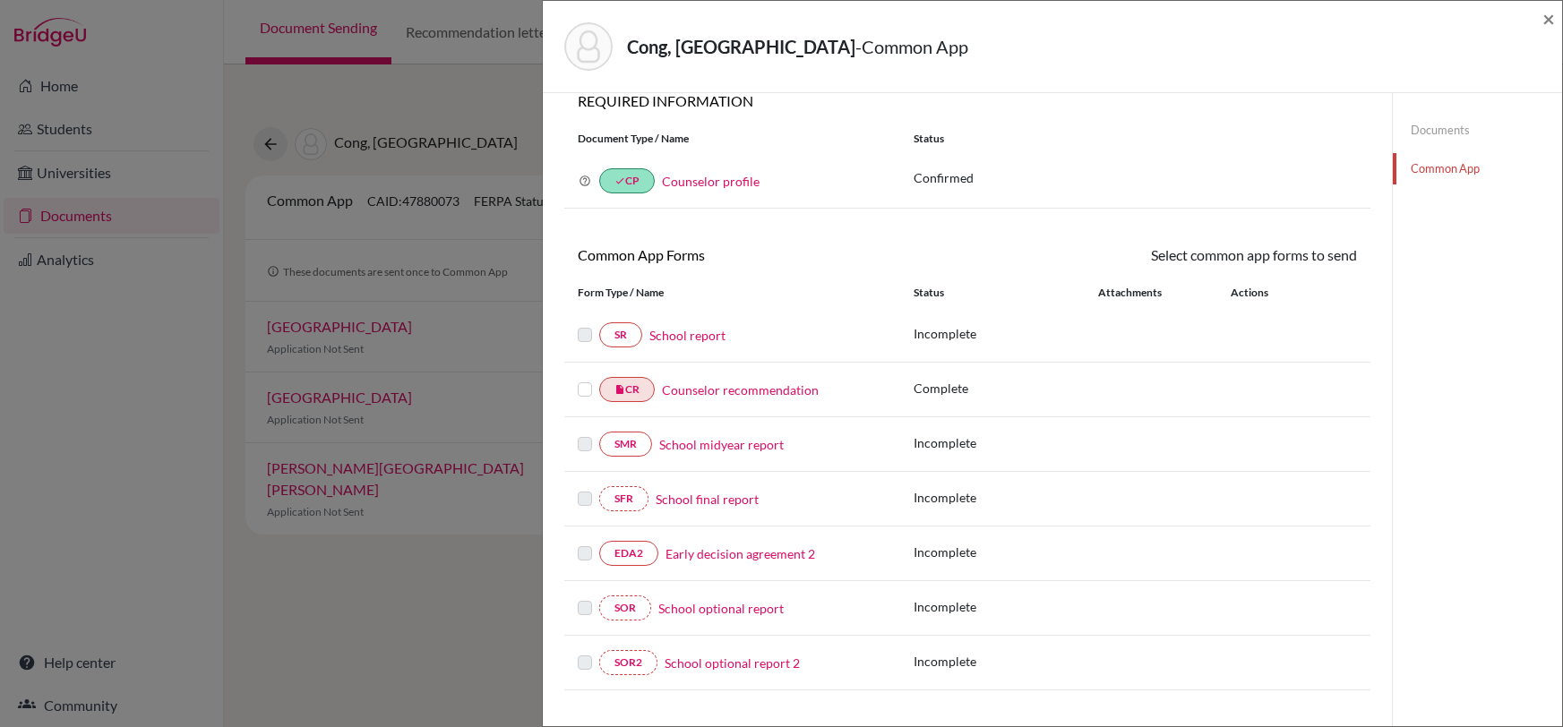
scroll to position [28, 0]
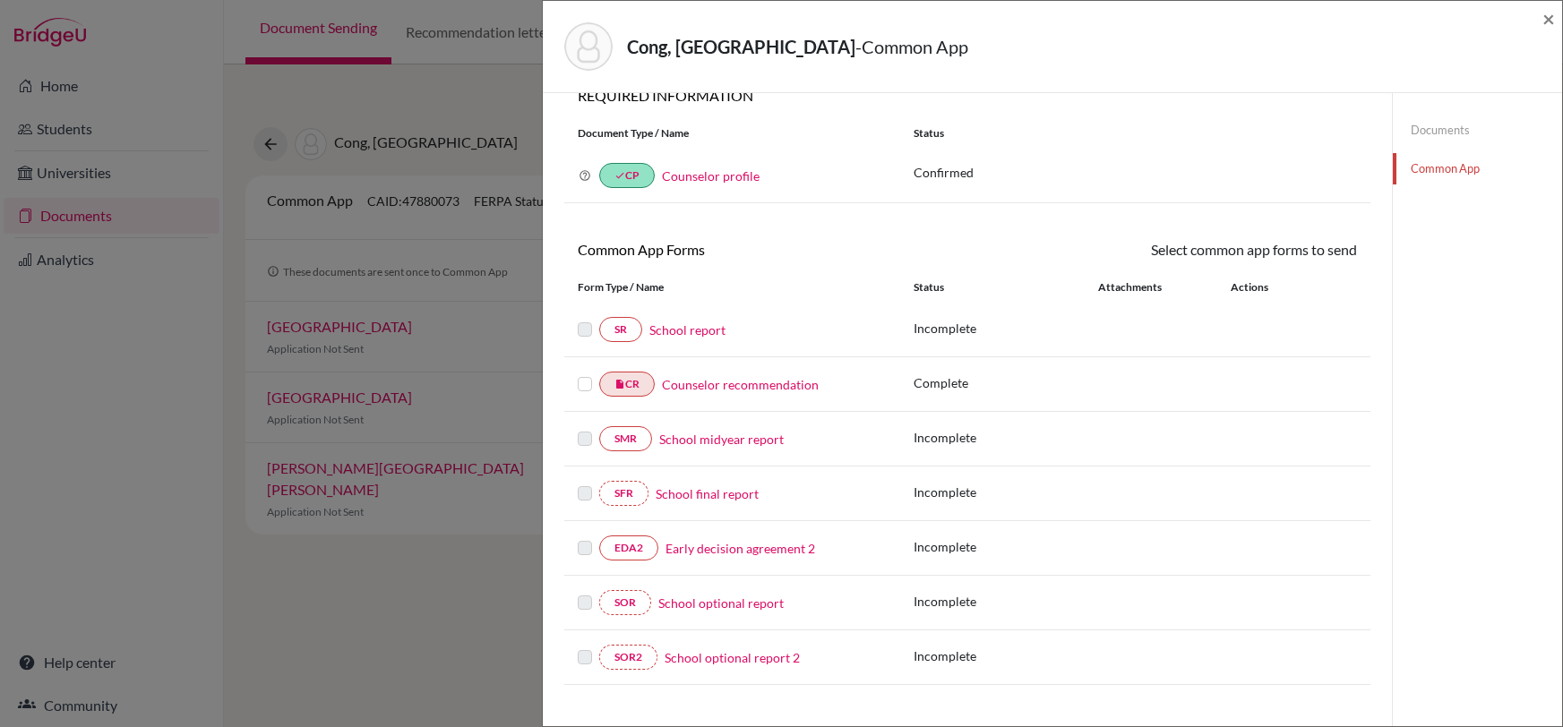
click at [581, 374] on label at bounding box center [585, 374] width 14 height 0
click at [0, 0] on input "checkbox" at bounding box center [0, 0] width 0 height 0
click at [581, 375] on label at bounding box center [585, 375] width 14 height 0
click at [0, 0] on input "checkbox" at bounding box center [0, 0] width 0 height 0
click at [585, 319] on label at bounding box center [585, 319] width 14 height 0
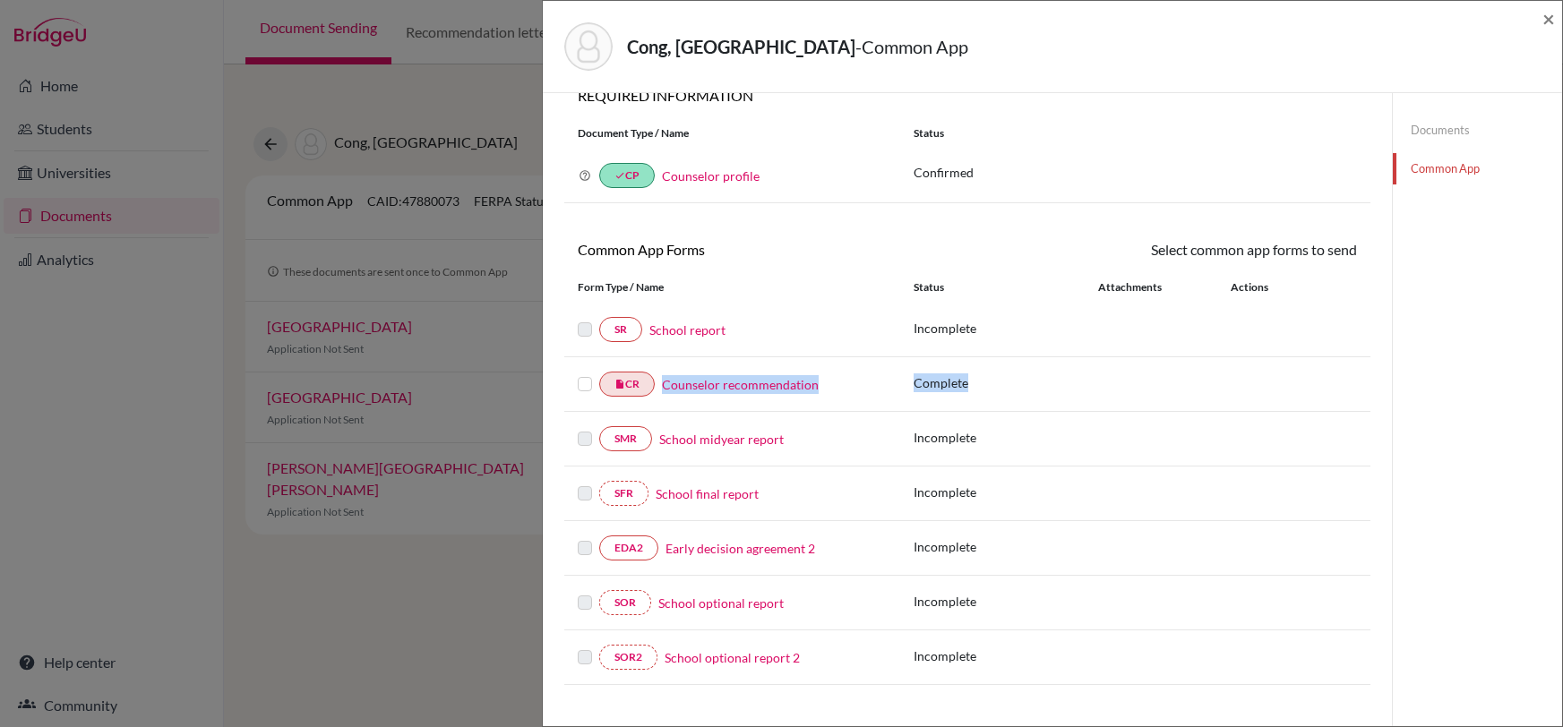
click at [590, 416] on div "Common App Forms Select common app forms to send These documents will be sent t…" at bounding box center [967, 462] width 806 height 446
click at [582, 374] on label at bounding box center [585, 374] width 14 height 0
click at [0, 0] on input "checkbox" at bounding box center [0, 0] width 0 height 0
click at [582, 321] on label at bounding box center [585, 321] width 14 height 0
click at [581, 321] on label at bounding box center [585, 321] width 14 height 0
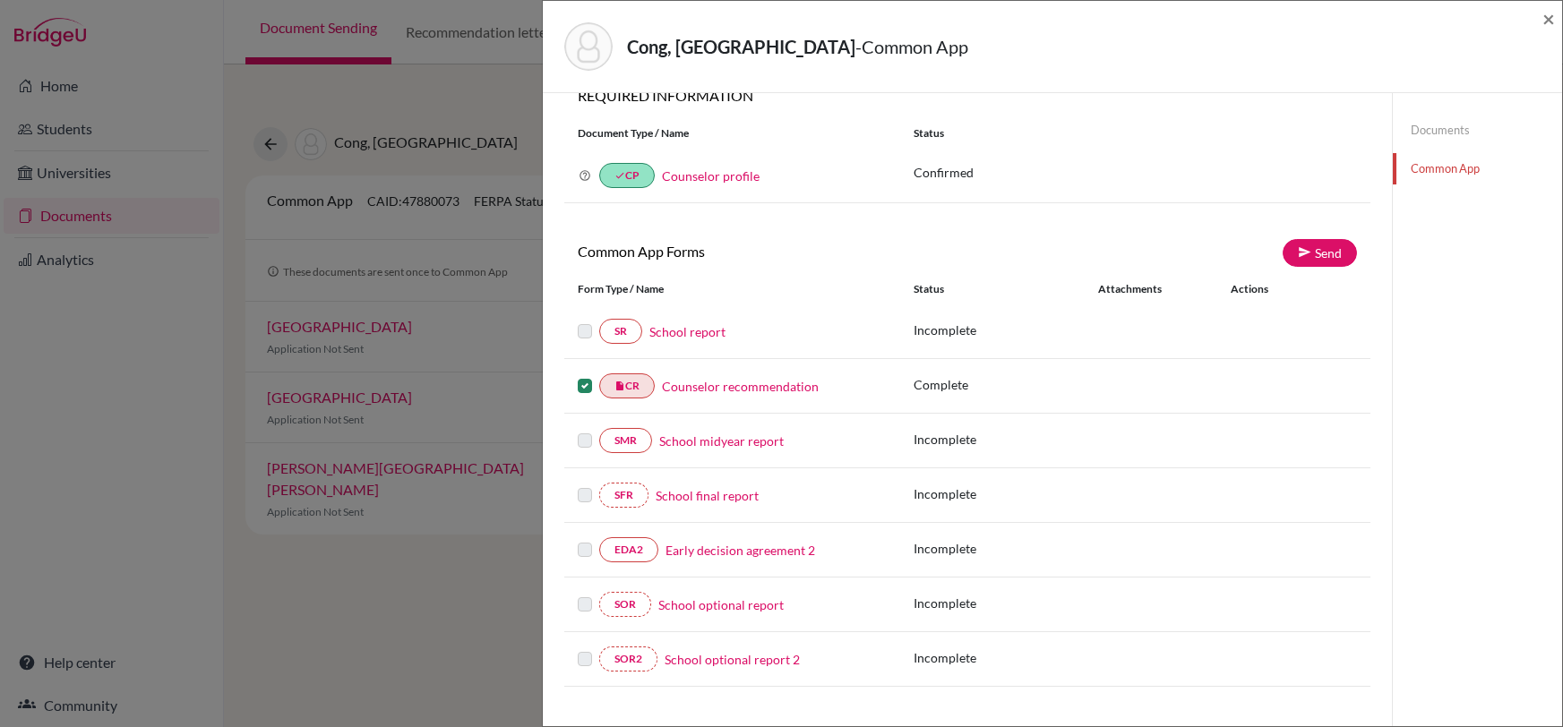
click at [582, 375] on label at bounding box center [585, 375] width 14 height 0
click at [0, 0] on input "checkbox" at bounding box center [0, 0] width 0 height 0
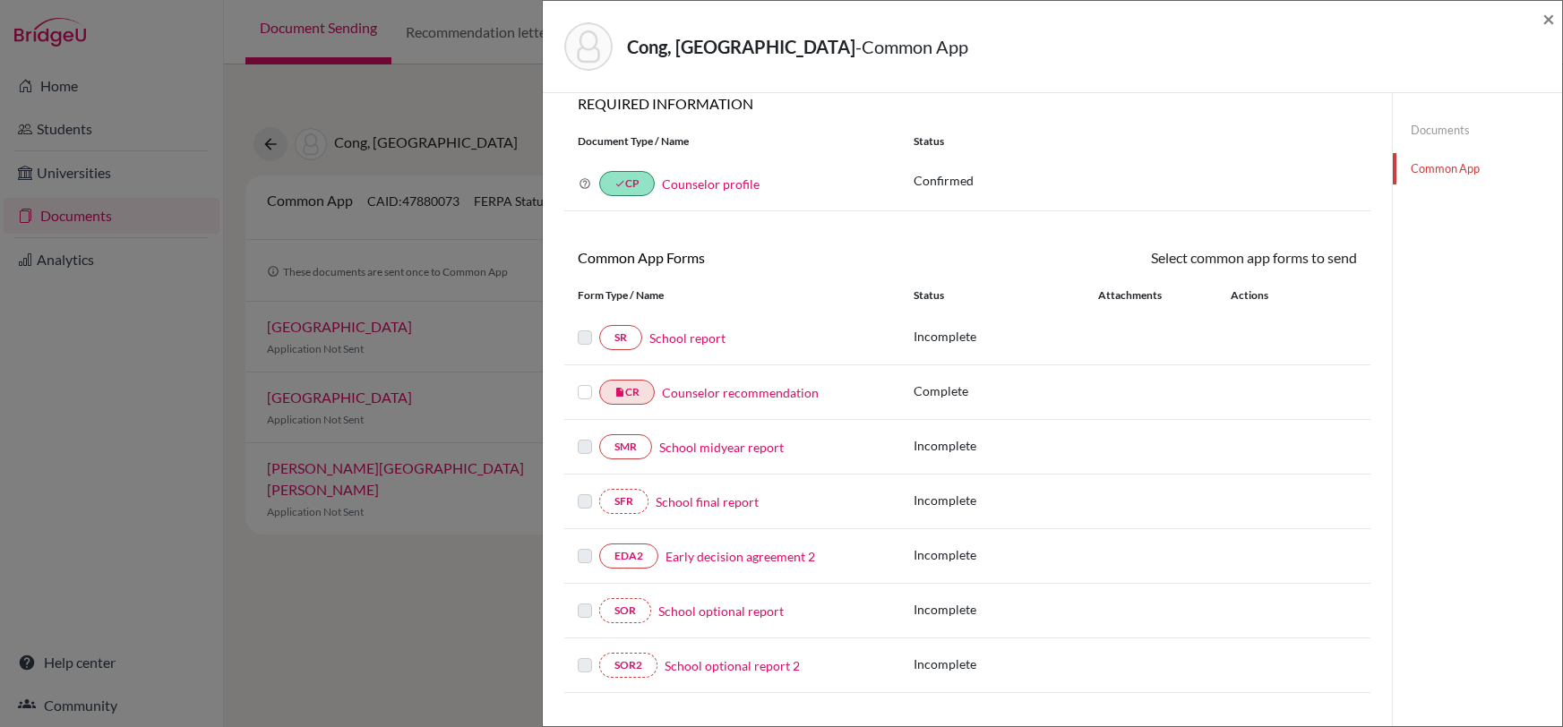
scroll to position [0, 0]
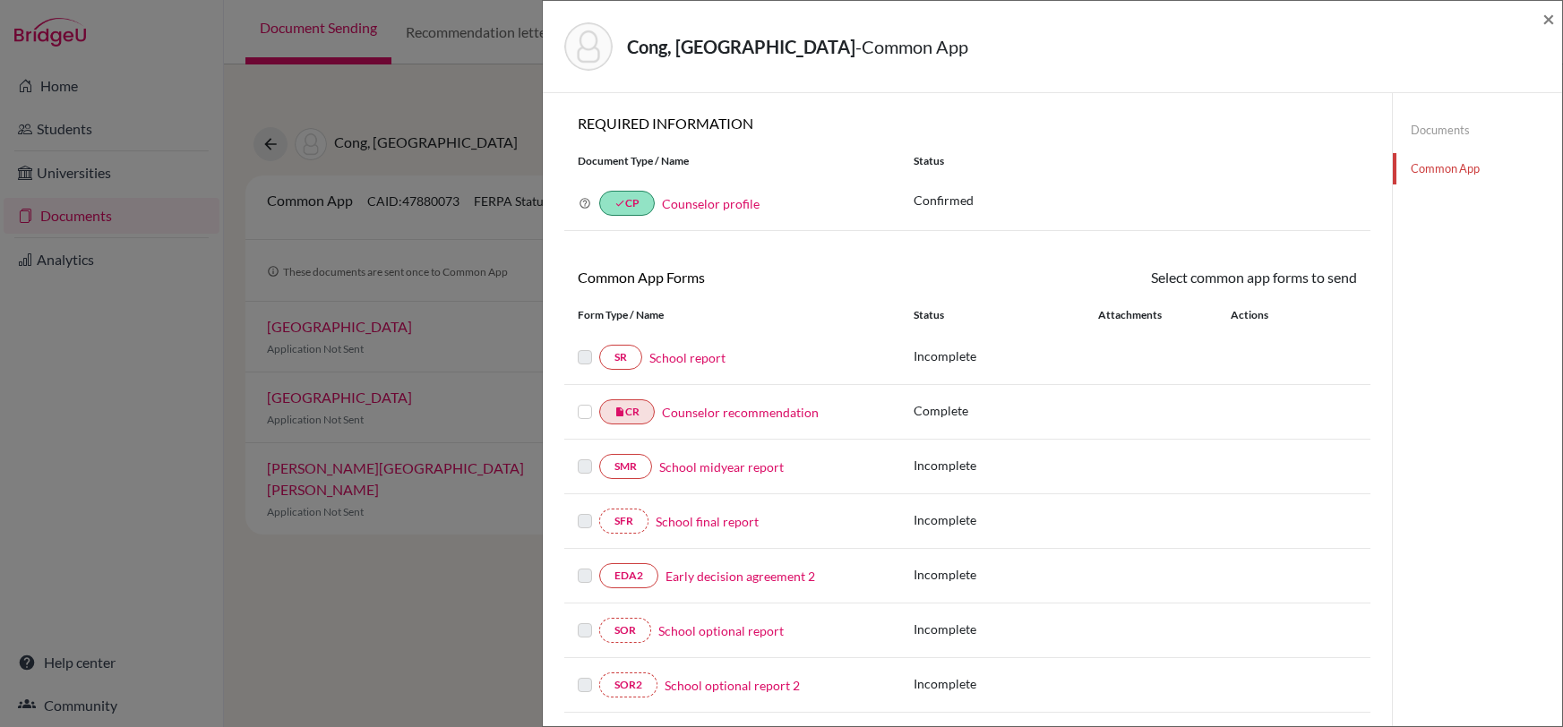
click at [450, 581] on div "Cong, Yuanzhou - Common App × × REQUIRED INFORMATION Document Type / Name Statu…" at bounding box center [781, 363] width 1563 height 727
click at [1551, 21] on span "×" at bounding box center [1549, 18] width 13 height 26
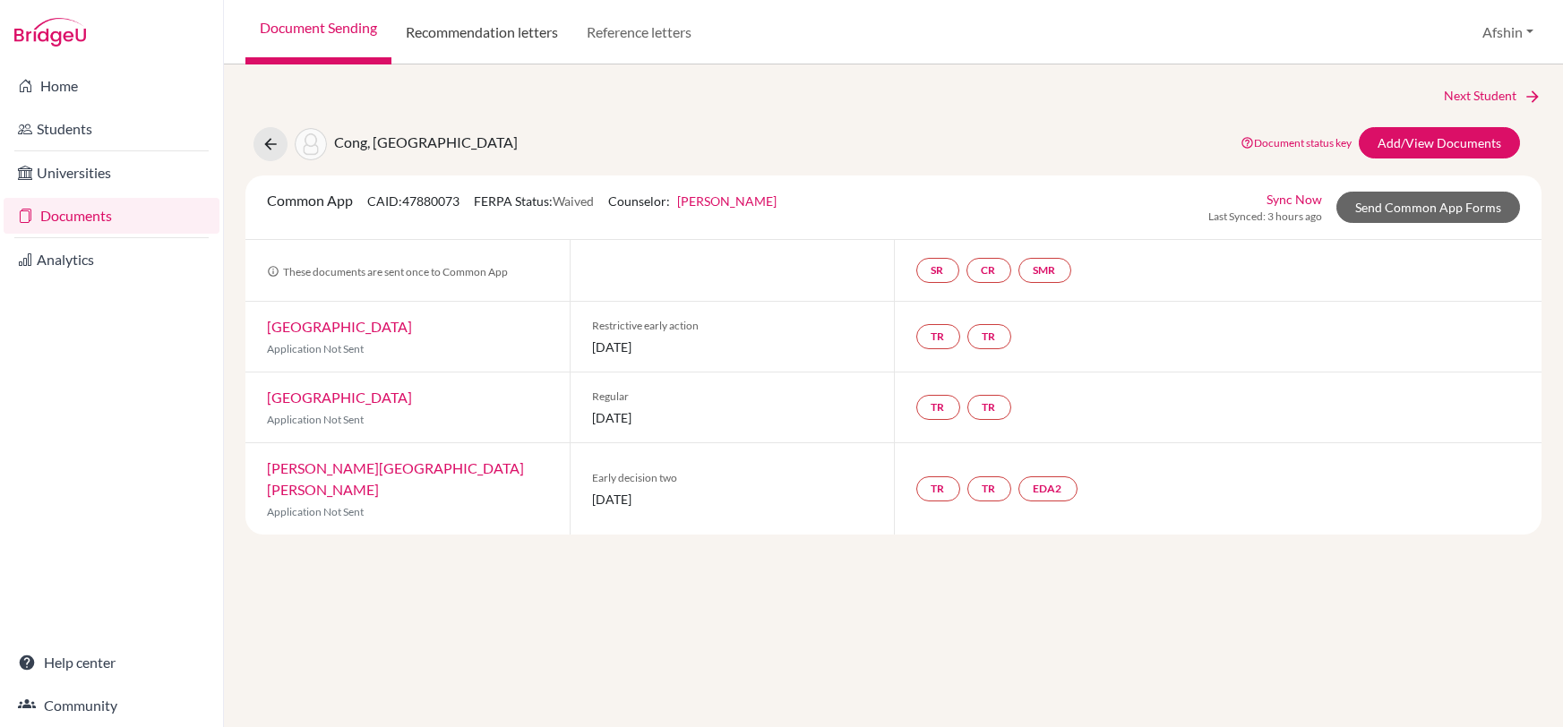
click at [482, 33] on link "Recommendation letters" at bounding box center [482, 32] width 181 height 65
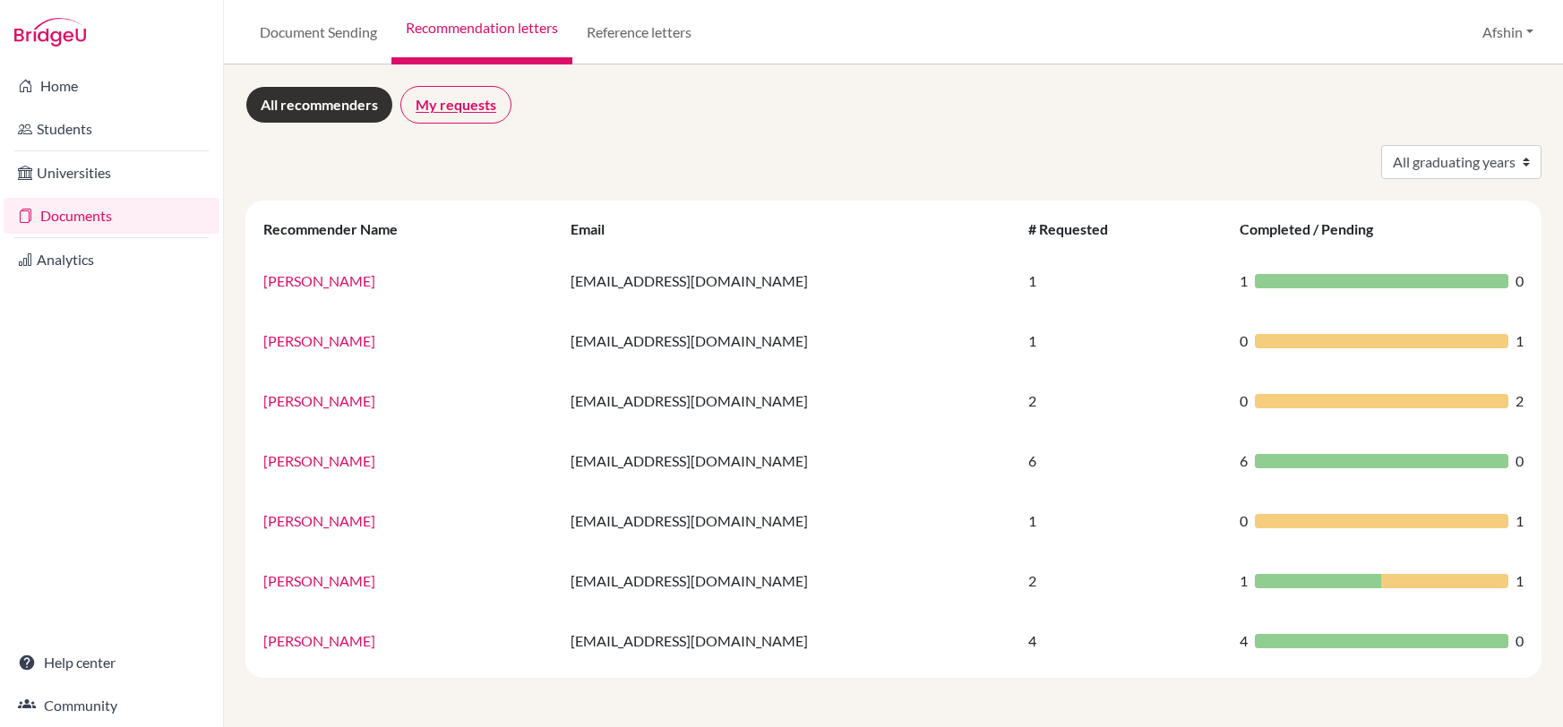
click at [463, 107] on link "My requests" at bounding box center [455, 105] width 111 height 38
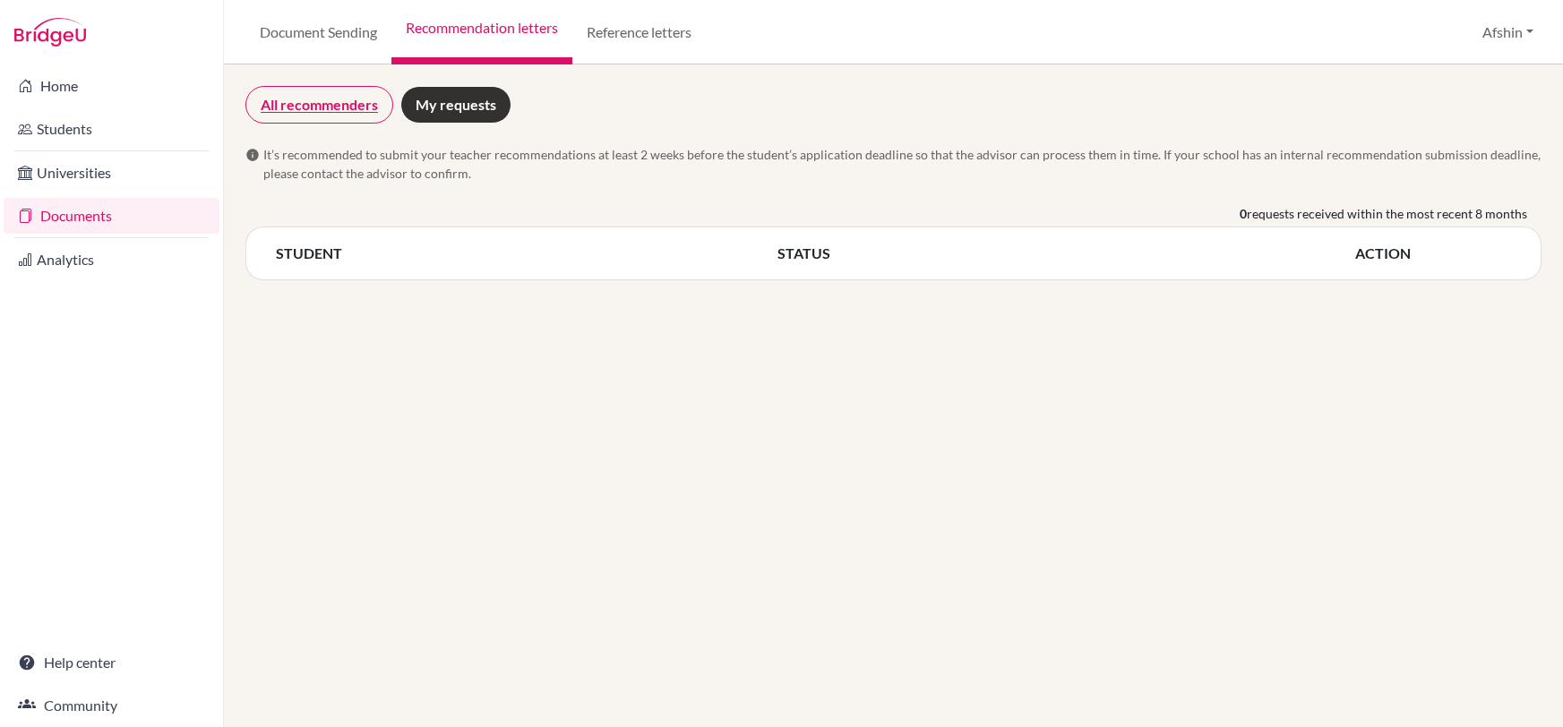
click at [313, 91] on link "All recommenders" at bounding box center [319, 105] width 148 height 38
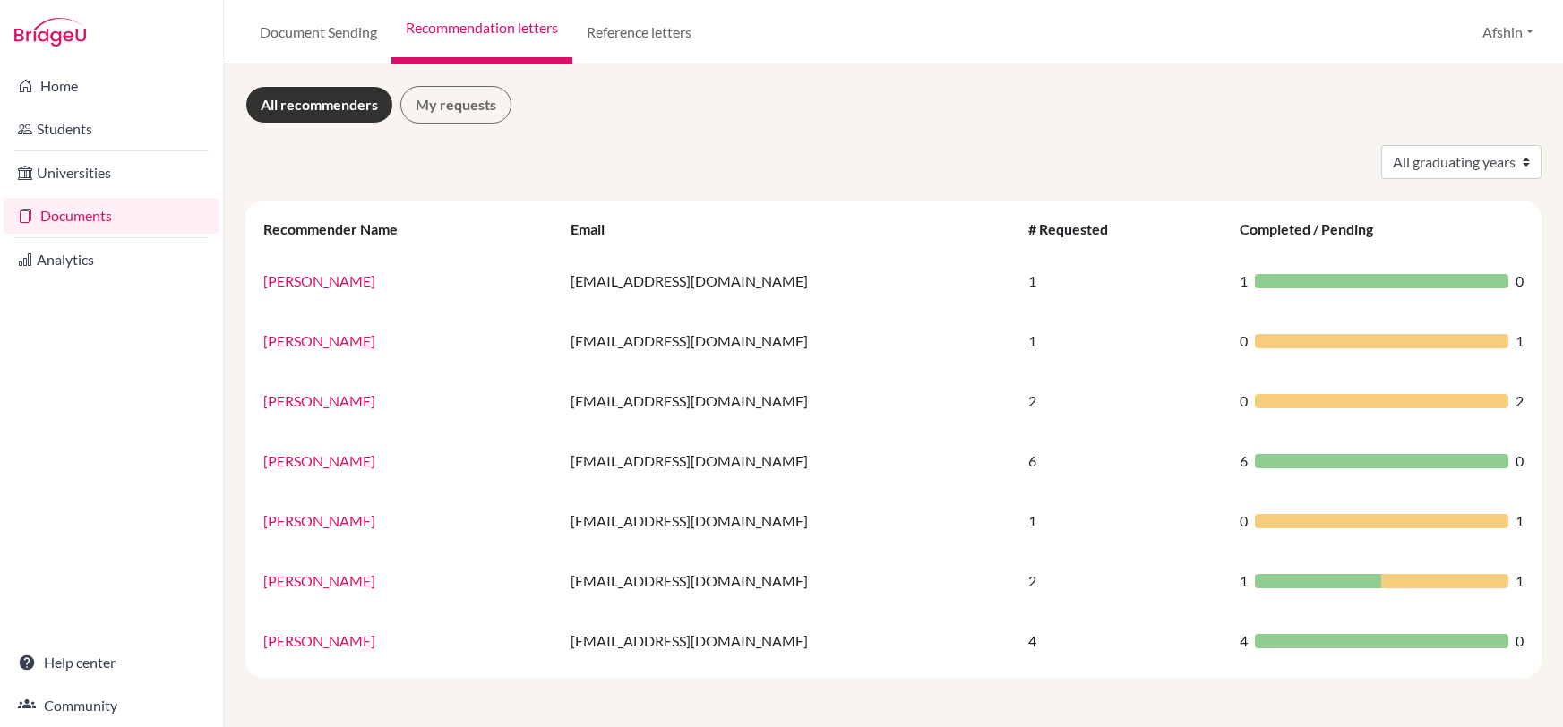
click at [316, 106] on link "All recommenders" at bounding box center [319, 105] width 148 height 38
click at [336, 106] on link "All recommenders" at bounding box center [319, 105] width 148 height 38
click at [446, 108] on link "My requests" at bounding box center [455, 105] width 111 height 38
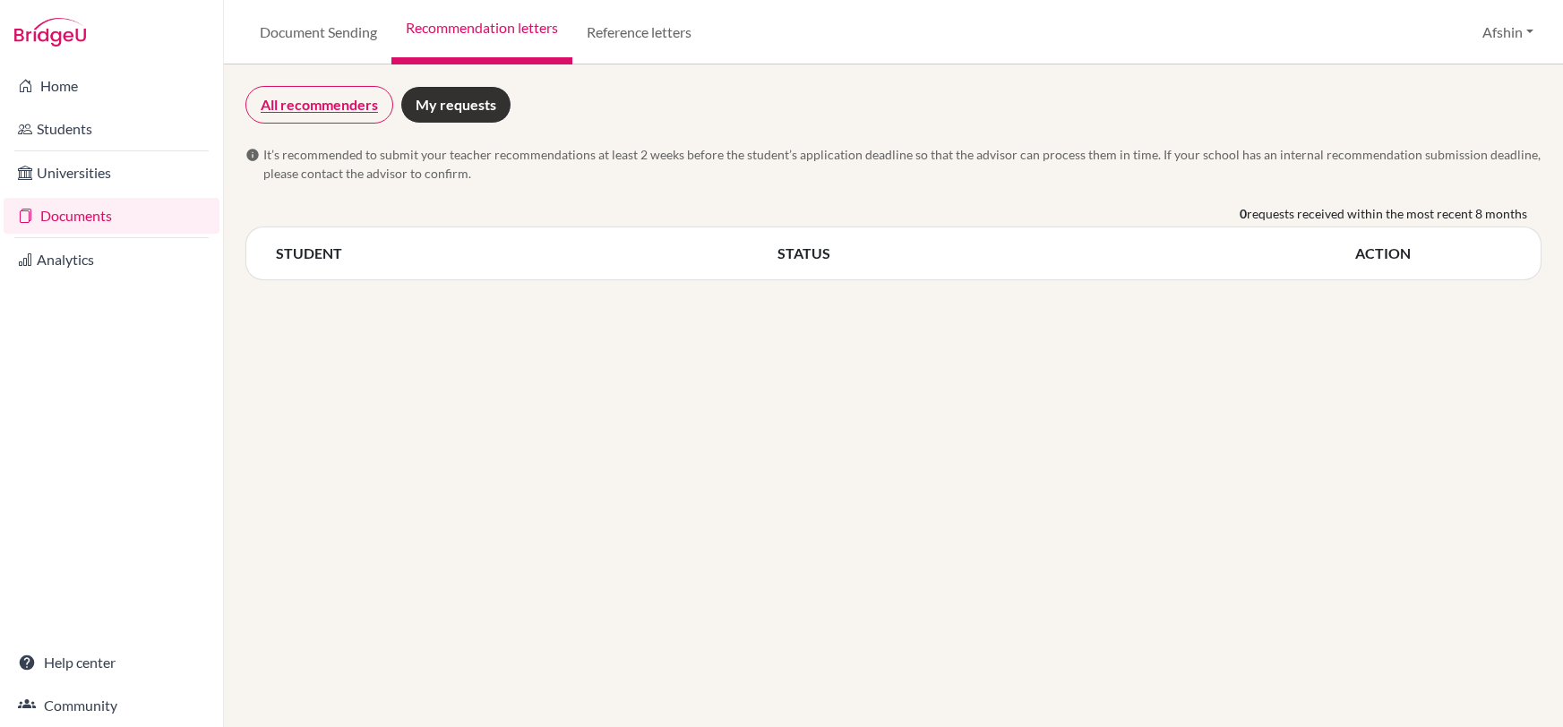
click at [330, 102] on link "All recommenders" at bounding box center [319, 105] width 148 height 38
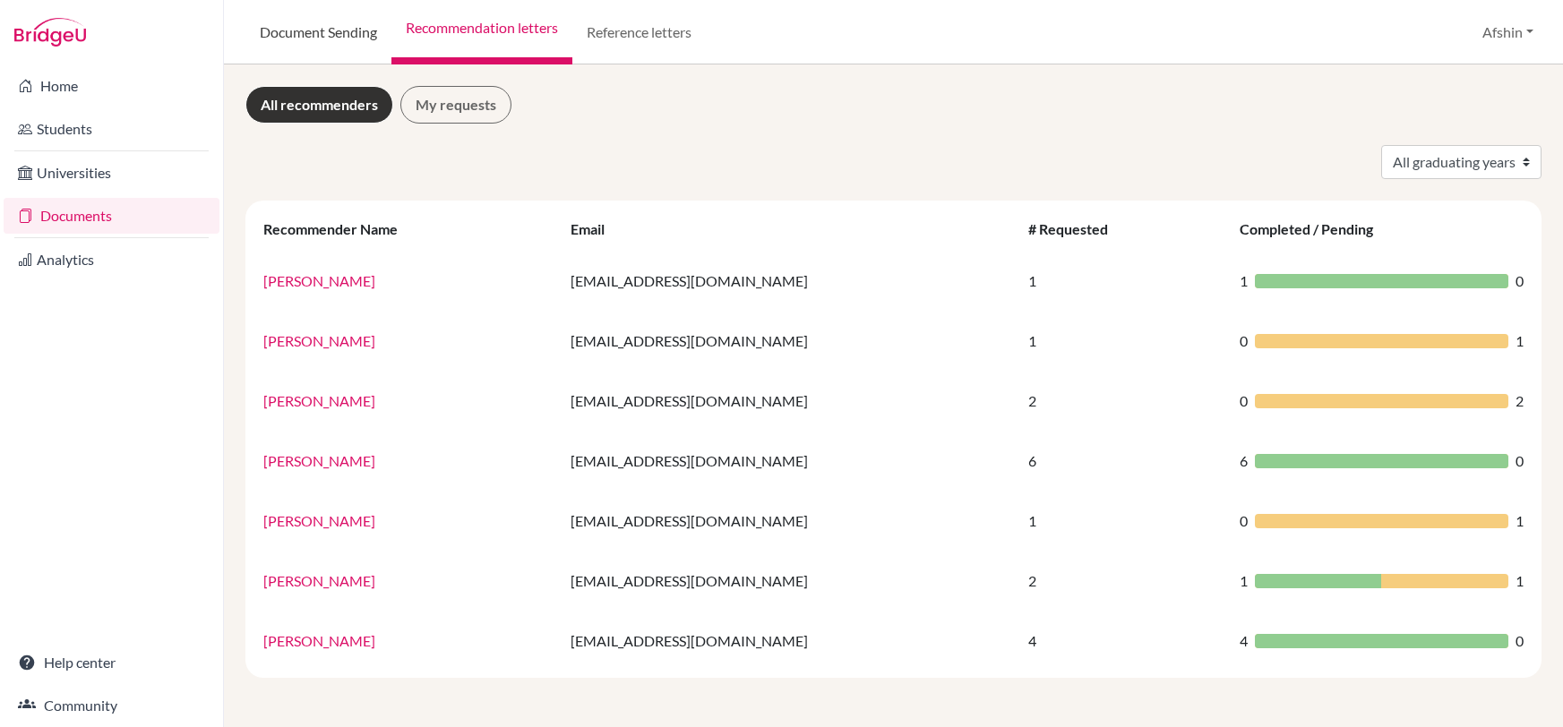
click at [317, 13] on link "Document Sending" at bounding box center [318, 32] width 146 height 65
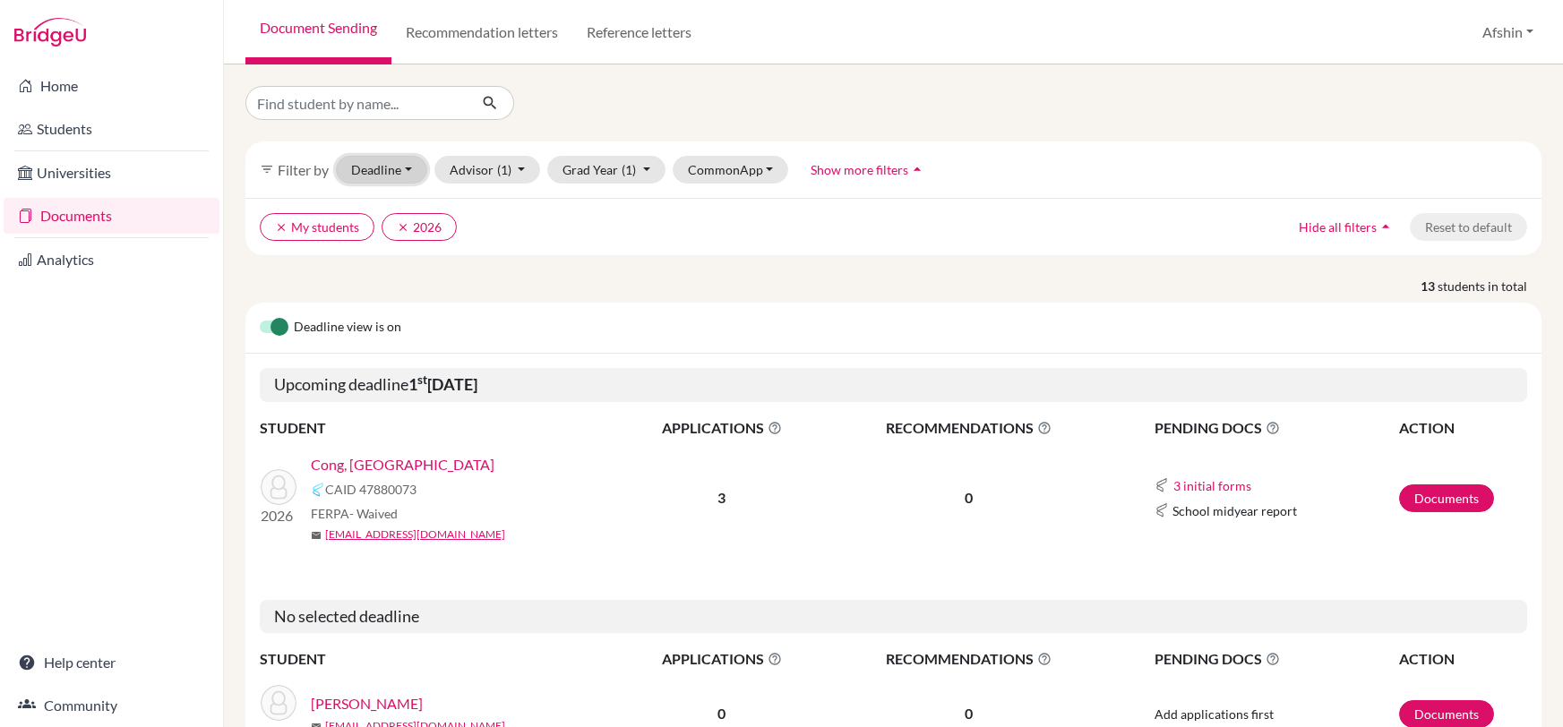
click at [400, 172] on button "Deadline - Select a date range Or double click for a single date selection Toda…" at bounding box center [381, 170] width 91 height 28
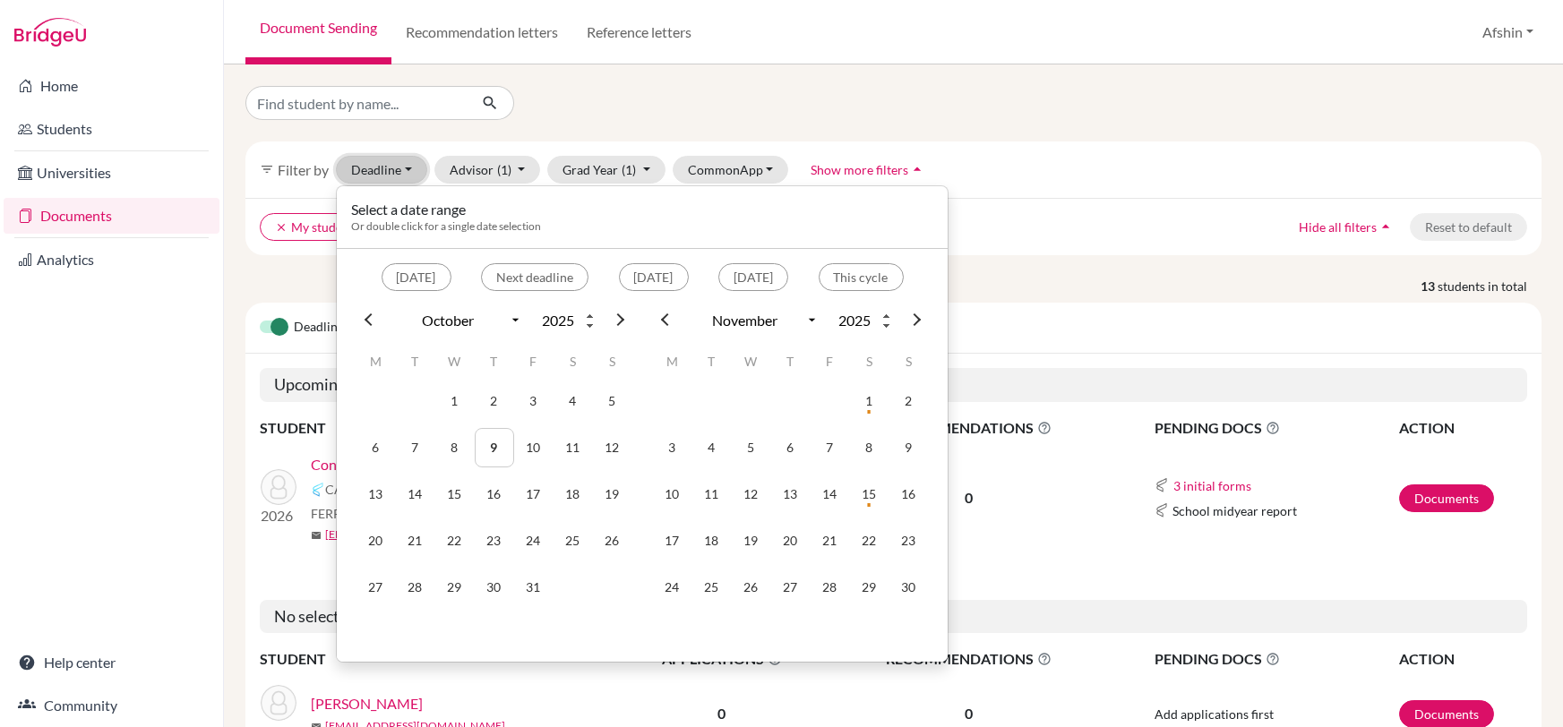
click at [400, 172] on button "Deadline - Select a date range Or double click for a single date selection Toda…" at bounding box center [381, 170] width 91 height 28
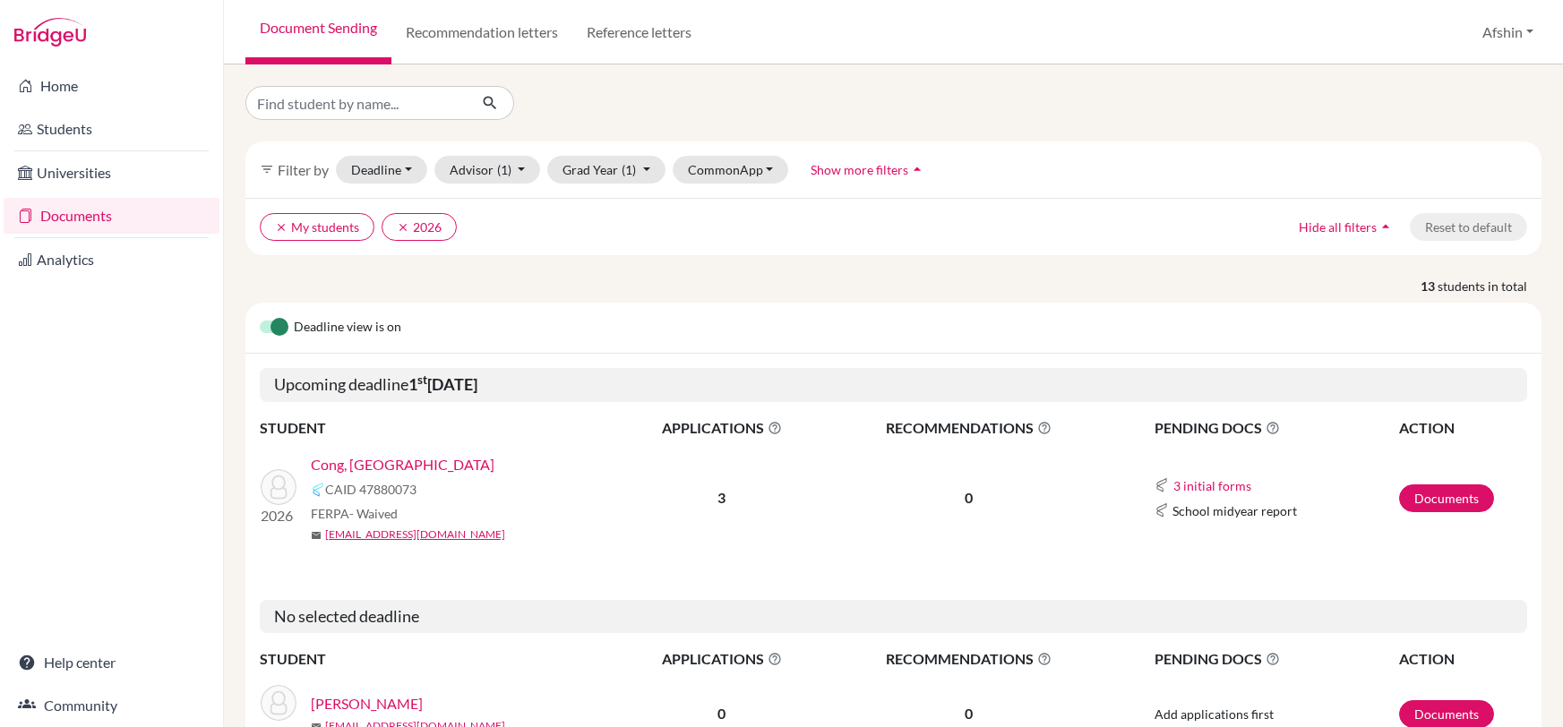
click at [366, 458] on link "Cong, [GEOGRAPHIC_DATA]" at bounding box center [403, 465] width 184 height 22
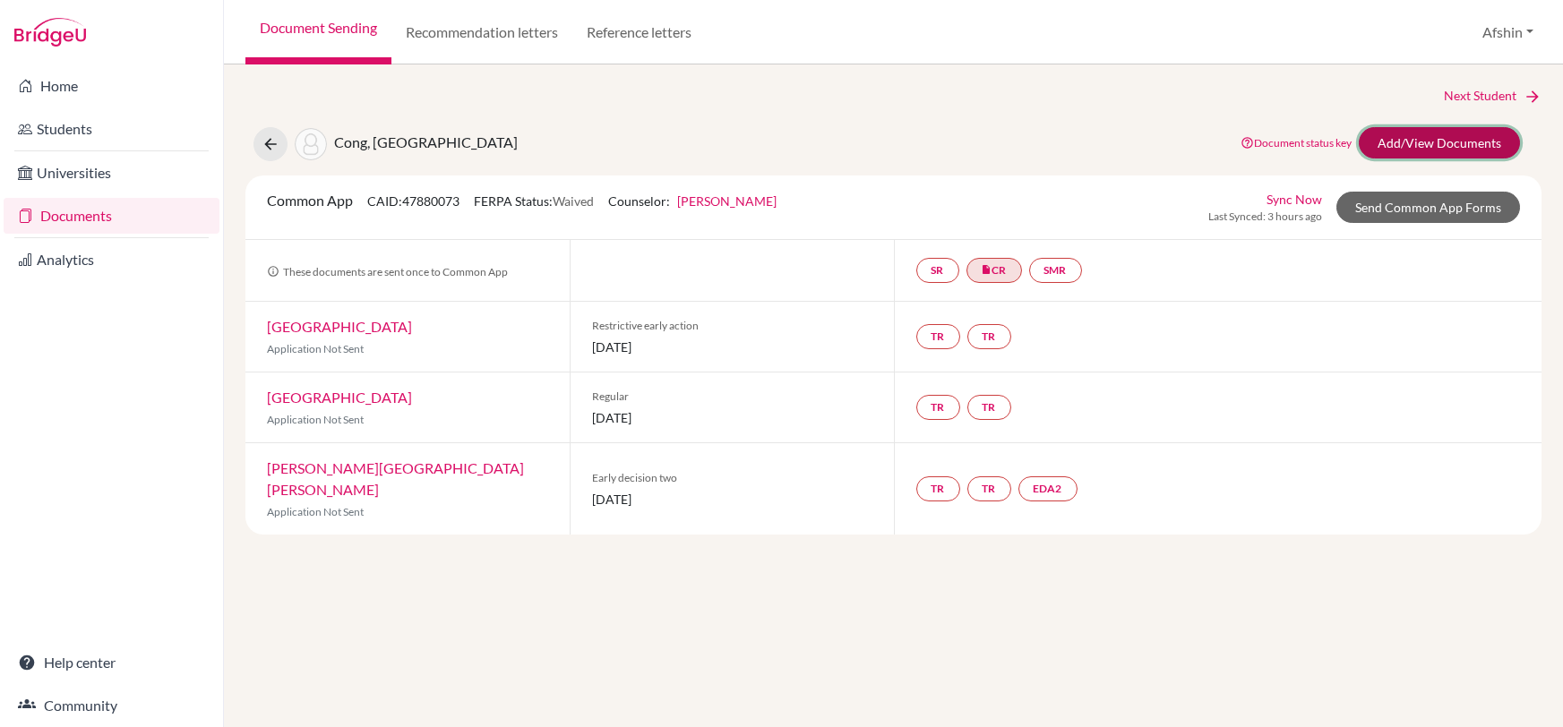
click at [1410, 132] on link "Add/View Documents" at bounding box center [1439, 142] width 161 height 31
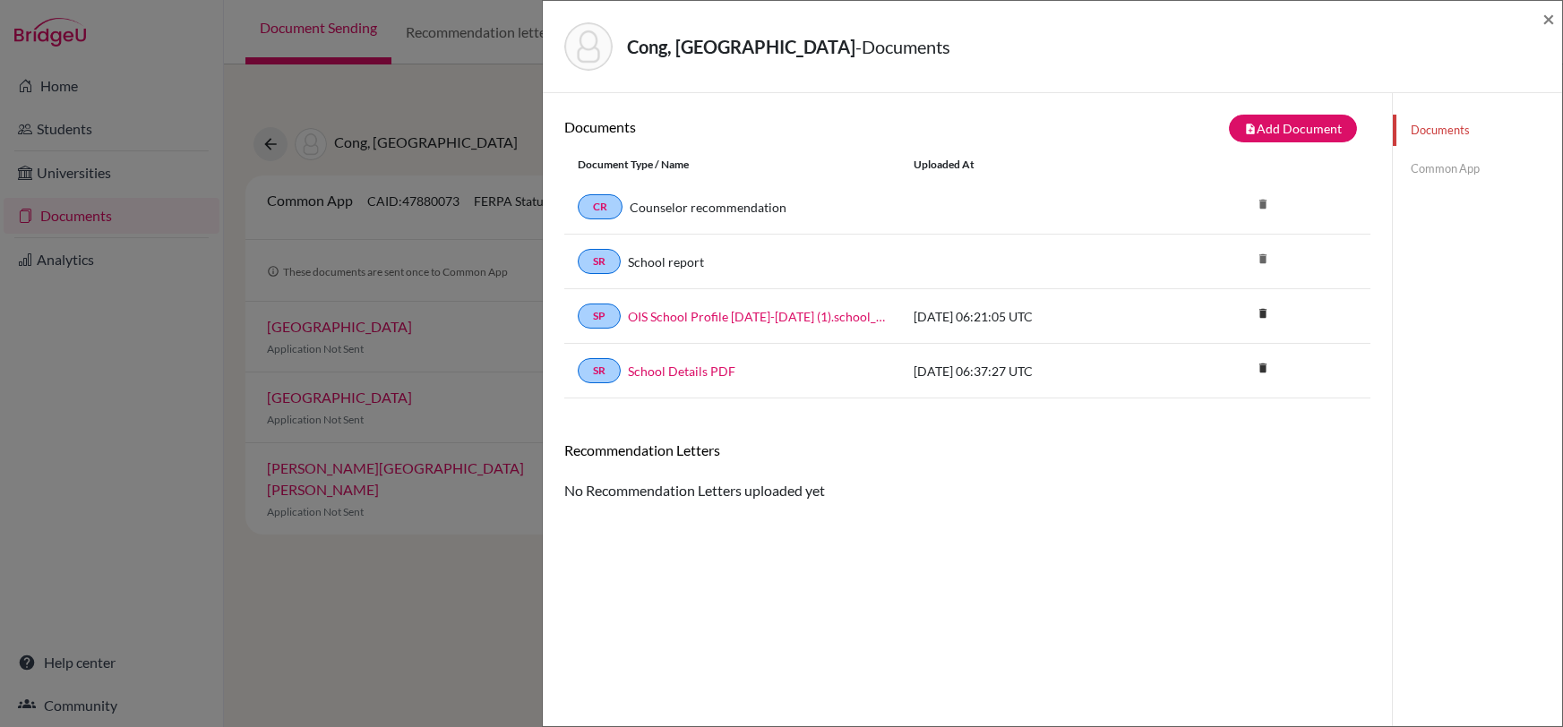
click at [419, 632] on div "Cong, [GEOGRAPHIC_DATA] - Documents × Documents note_add Add Document Document …" at bounding box center [781, 363] width 1563 height 727
click at [1553, 16] on span "×" at bounding box center [1549, 18] width 13 height 26
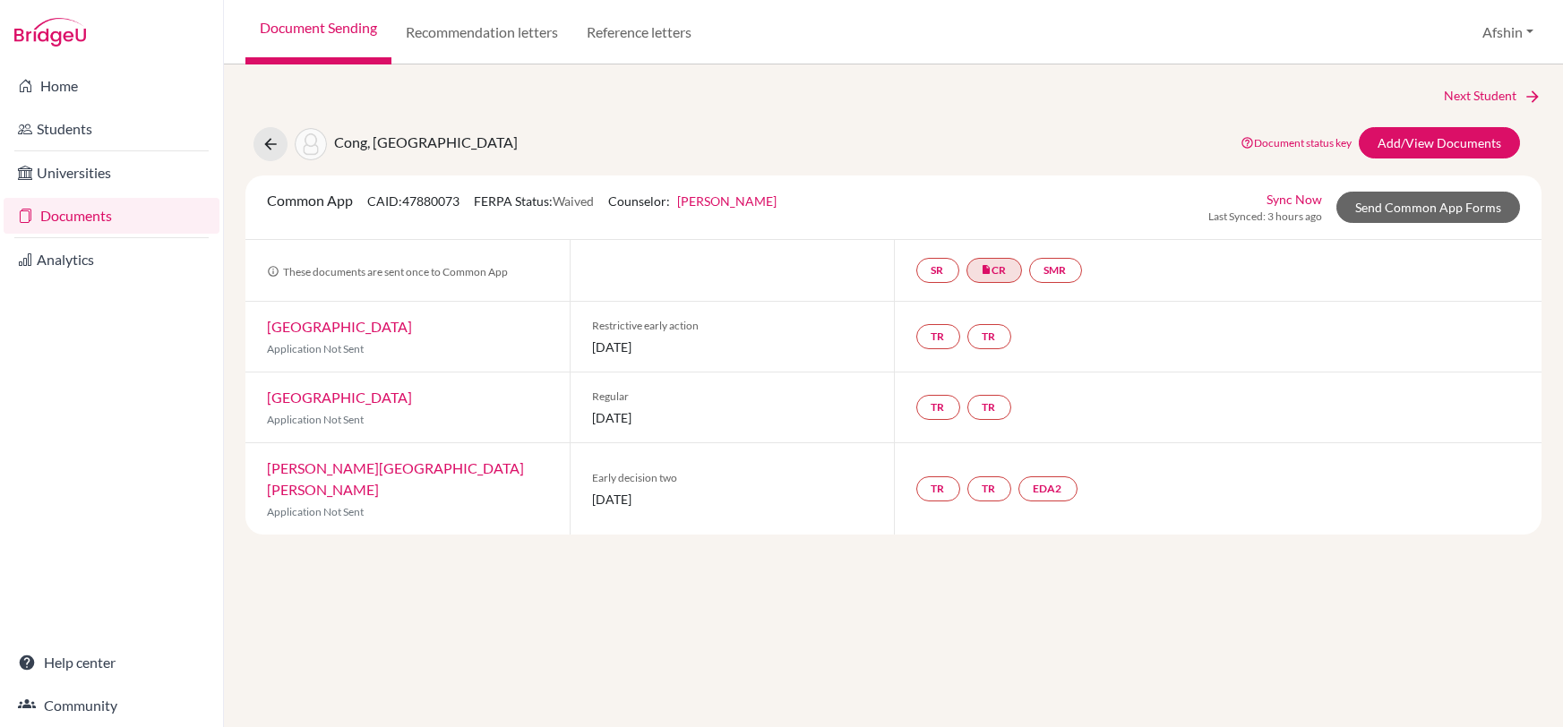
click at [1322, 489] on div "TR TR EDA2" at bounding box center [1218, 488] width 649 height 91
